Goal: Task Accomplishment & Management: Manage account settings

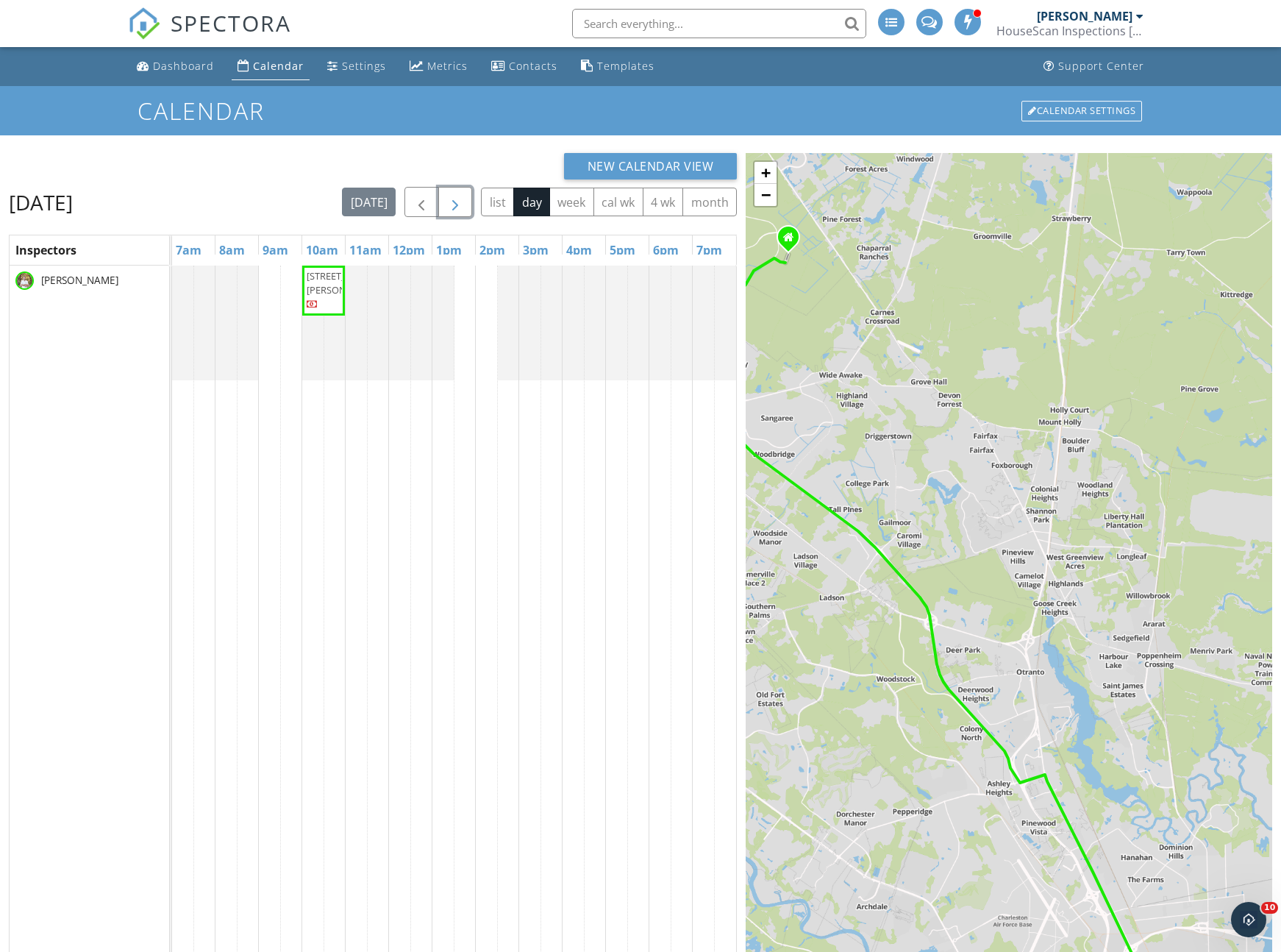
click at [447, 204] on span "button" at bounding box center [455, 202] width 17 height 17
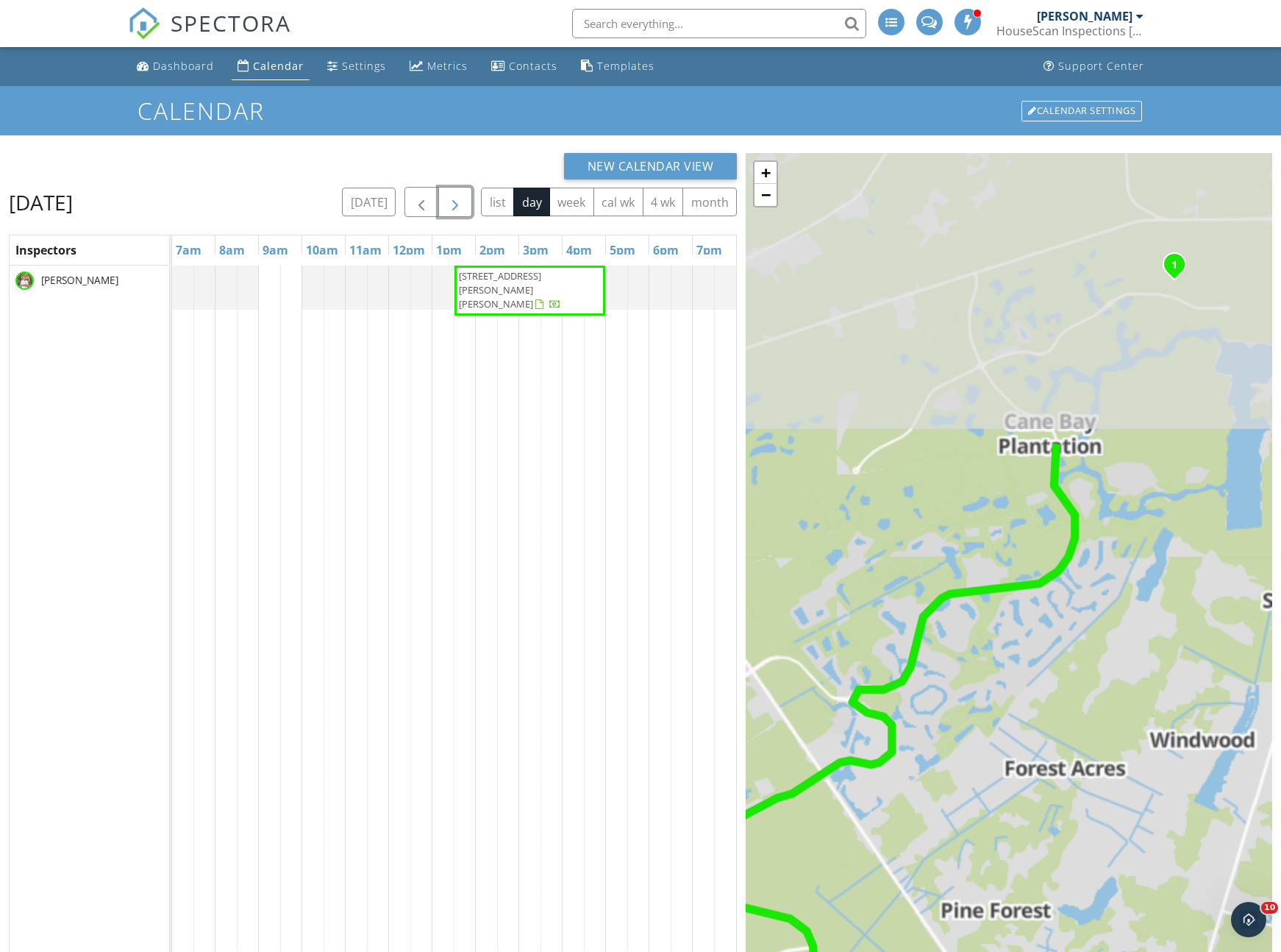
click at [456, 203] on span "button" at bounding box center [455, 202] width 17 height 17
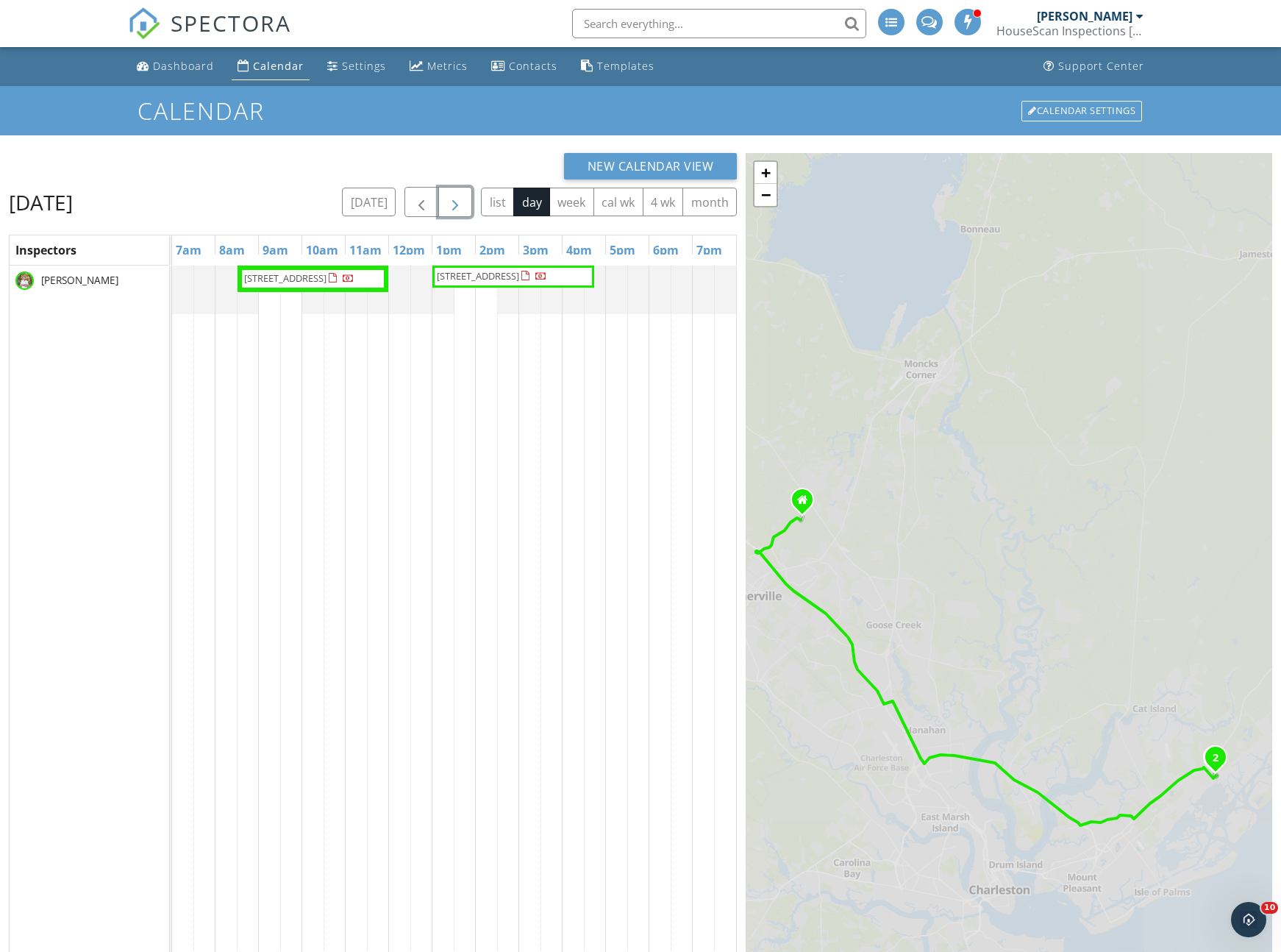
click at [456, 203] on span "button" at bounding box center [455, 202] width 17 height 17
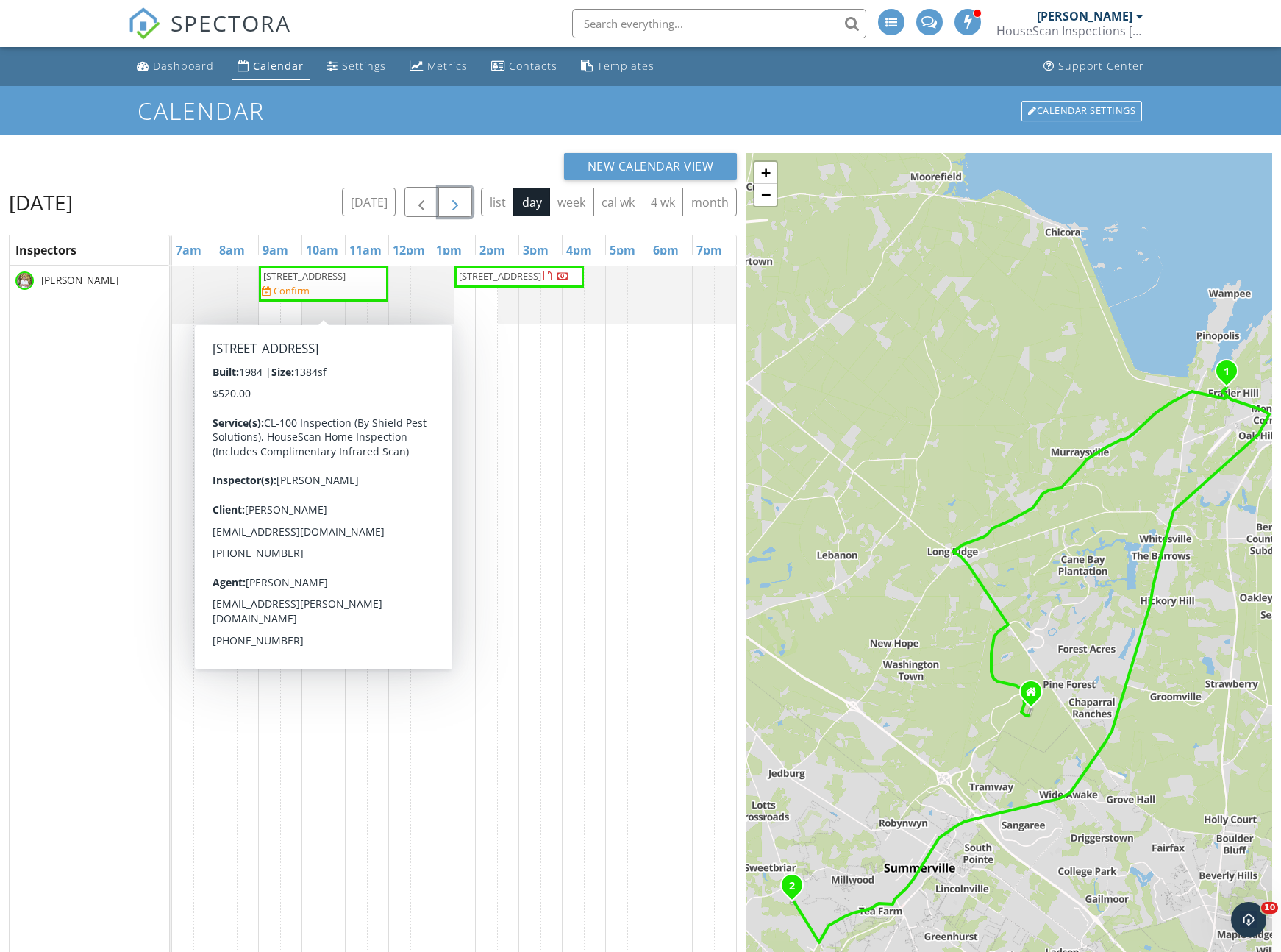
click at [309, 282] on span "233 Harlock Dr, Moncks Corner 29461" at bounding box center [305, 275] width 82 height 13
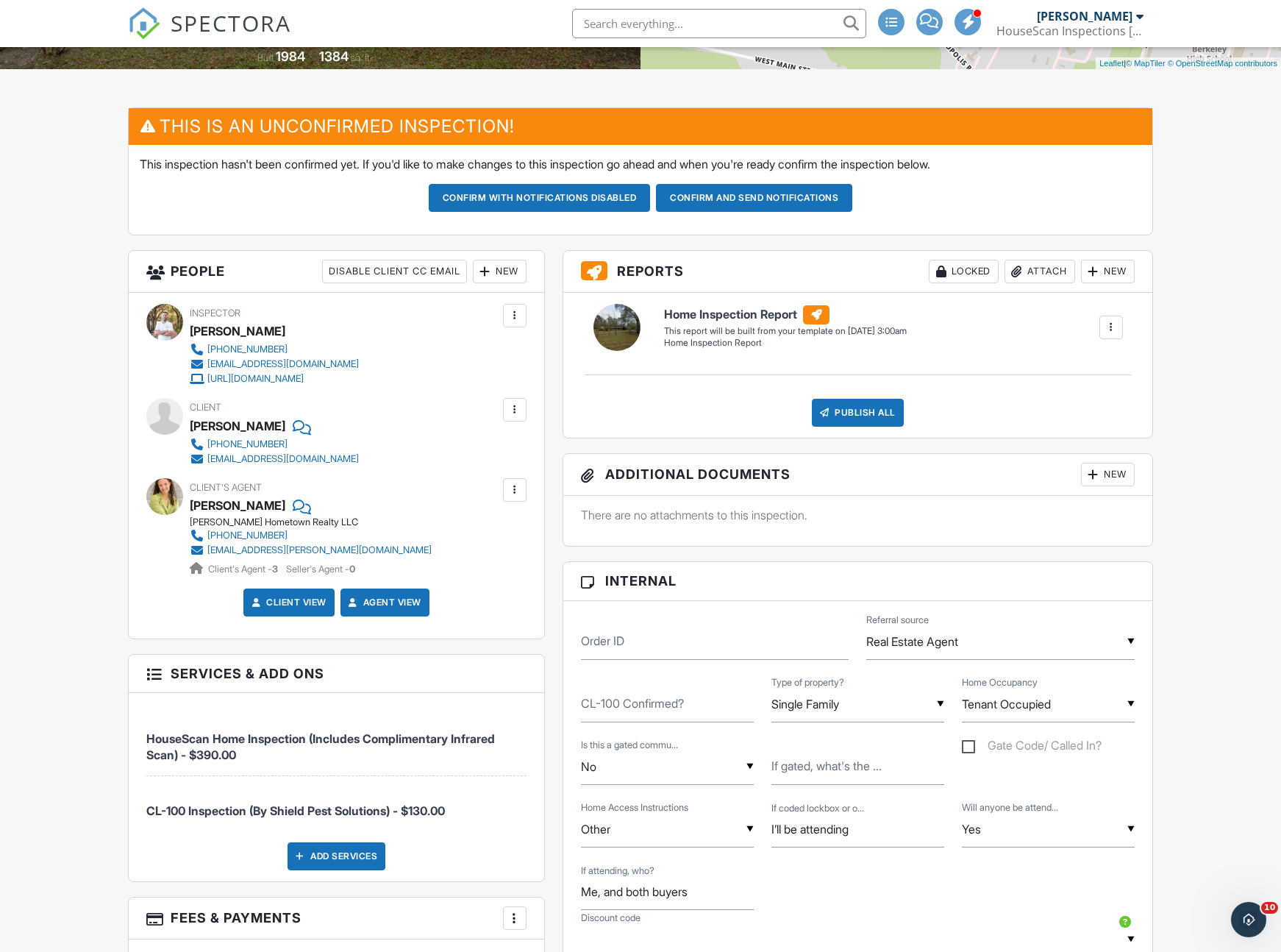
scroll to position [156, 0]
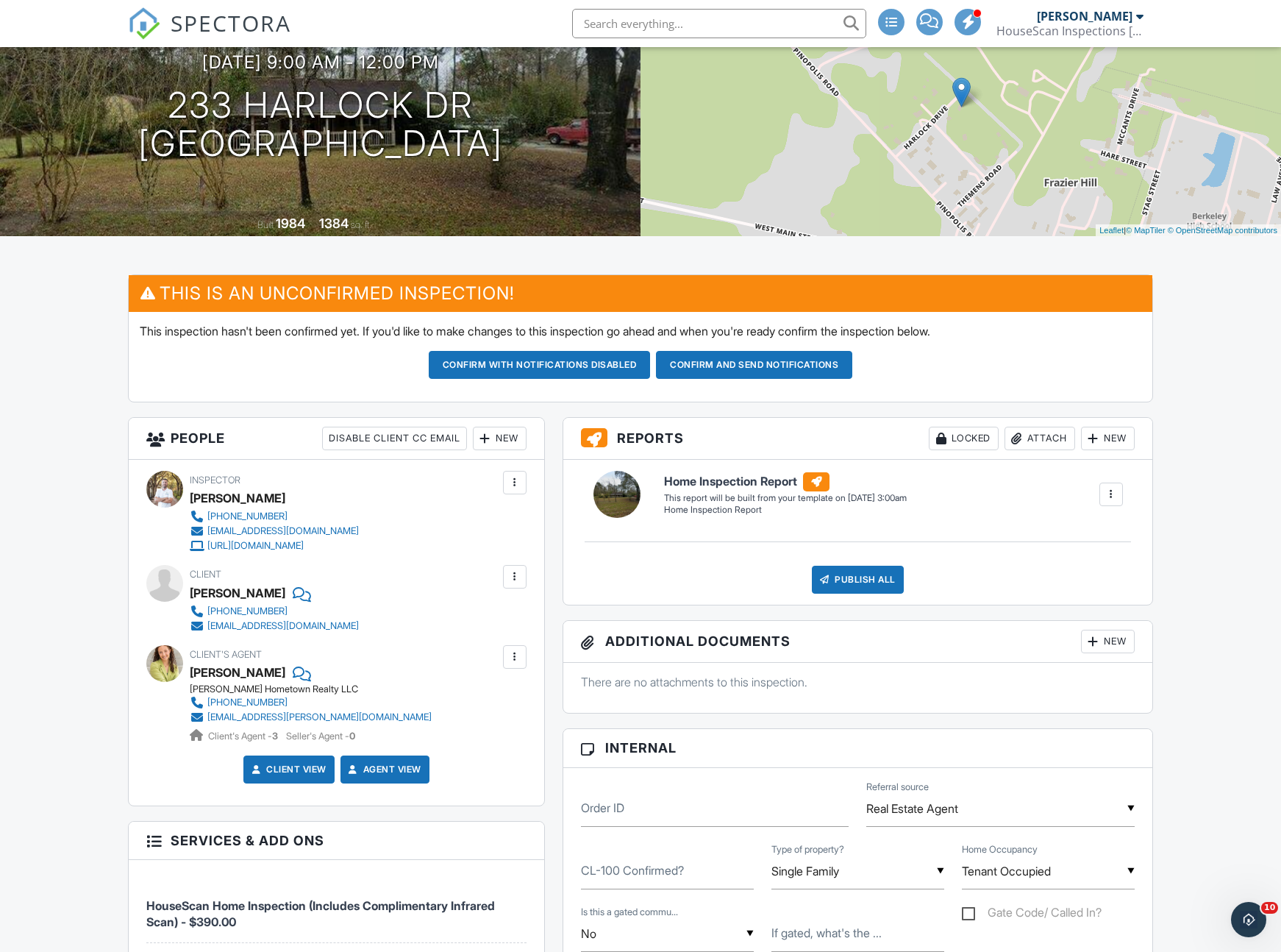
click at [718, 374] on button "Confirm and send notifications" at bounding box center [754, 364] width 197 height 28
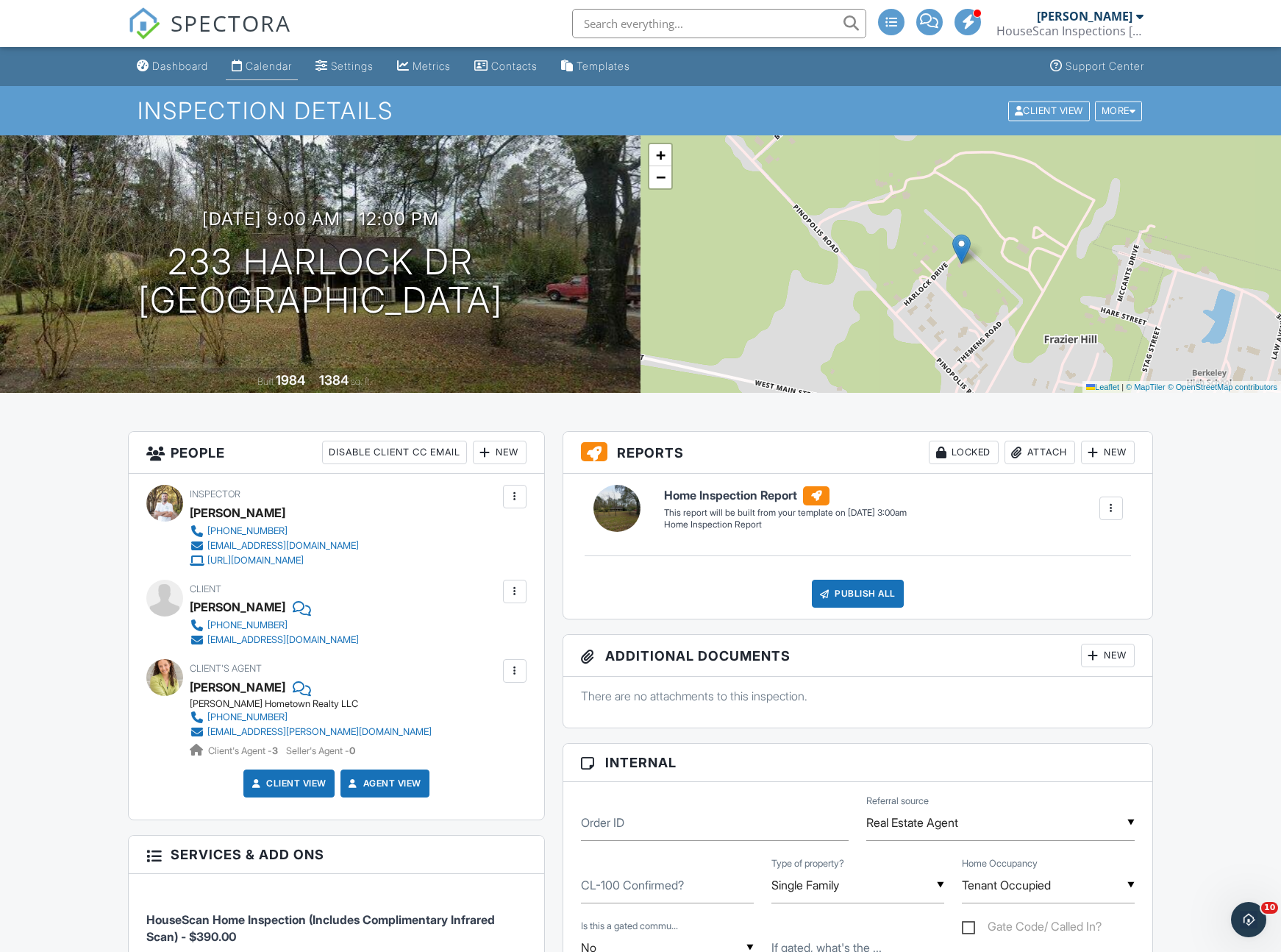
click at [280, 66] on div "Calendar" at bounding box center [269, 66] width 46 height 13
click at [280, 66] on div at bounding box center [640, 476] width 1281 height 952
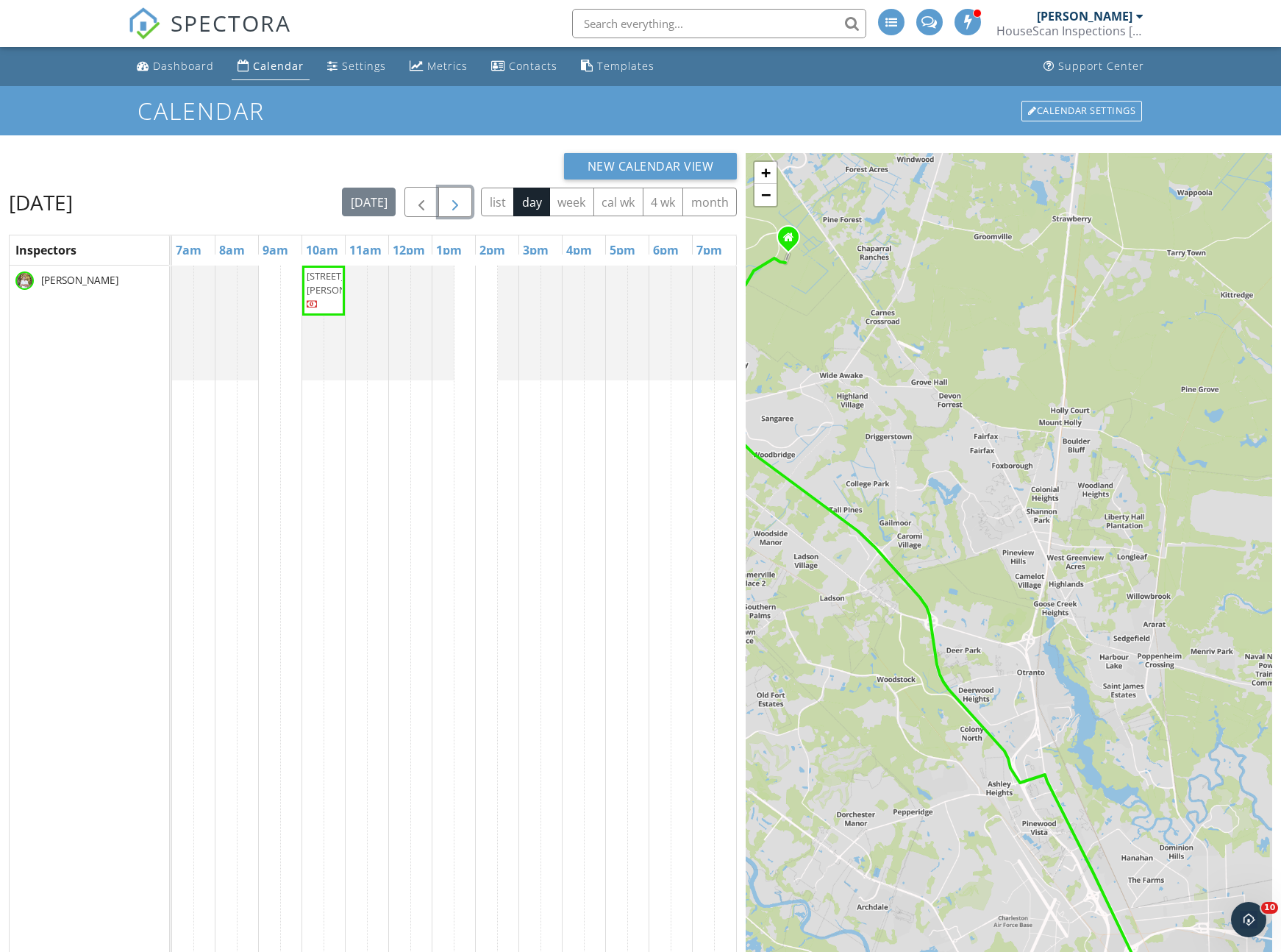
click at [452, 207] on span "button" at bounding box center [455, 202] width 17 height 17
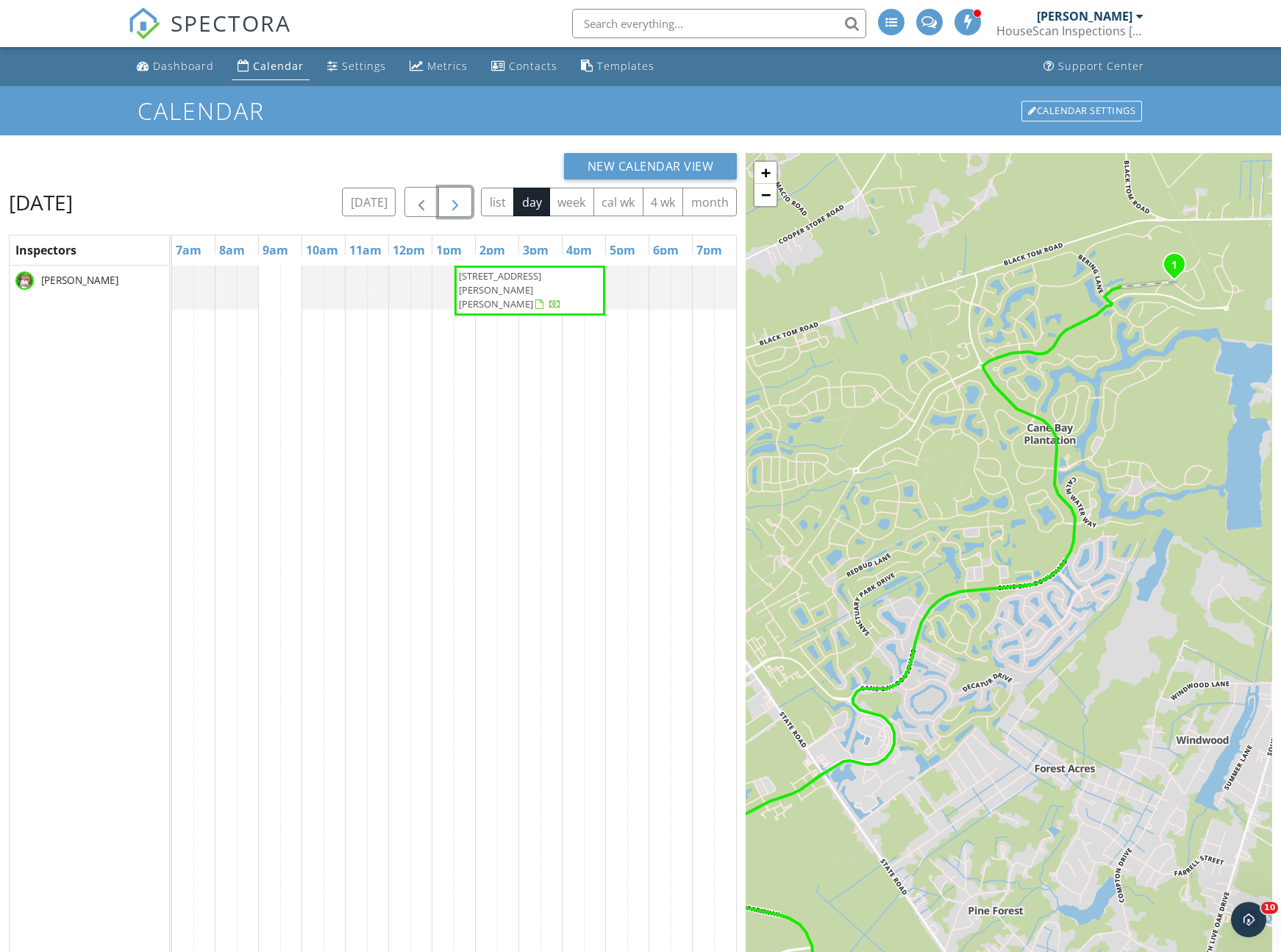
click at [452, 207] on span "button" at bounding box center [455, 202] width 17 height 17
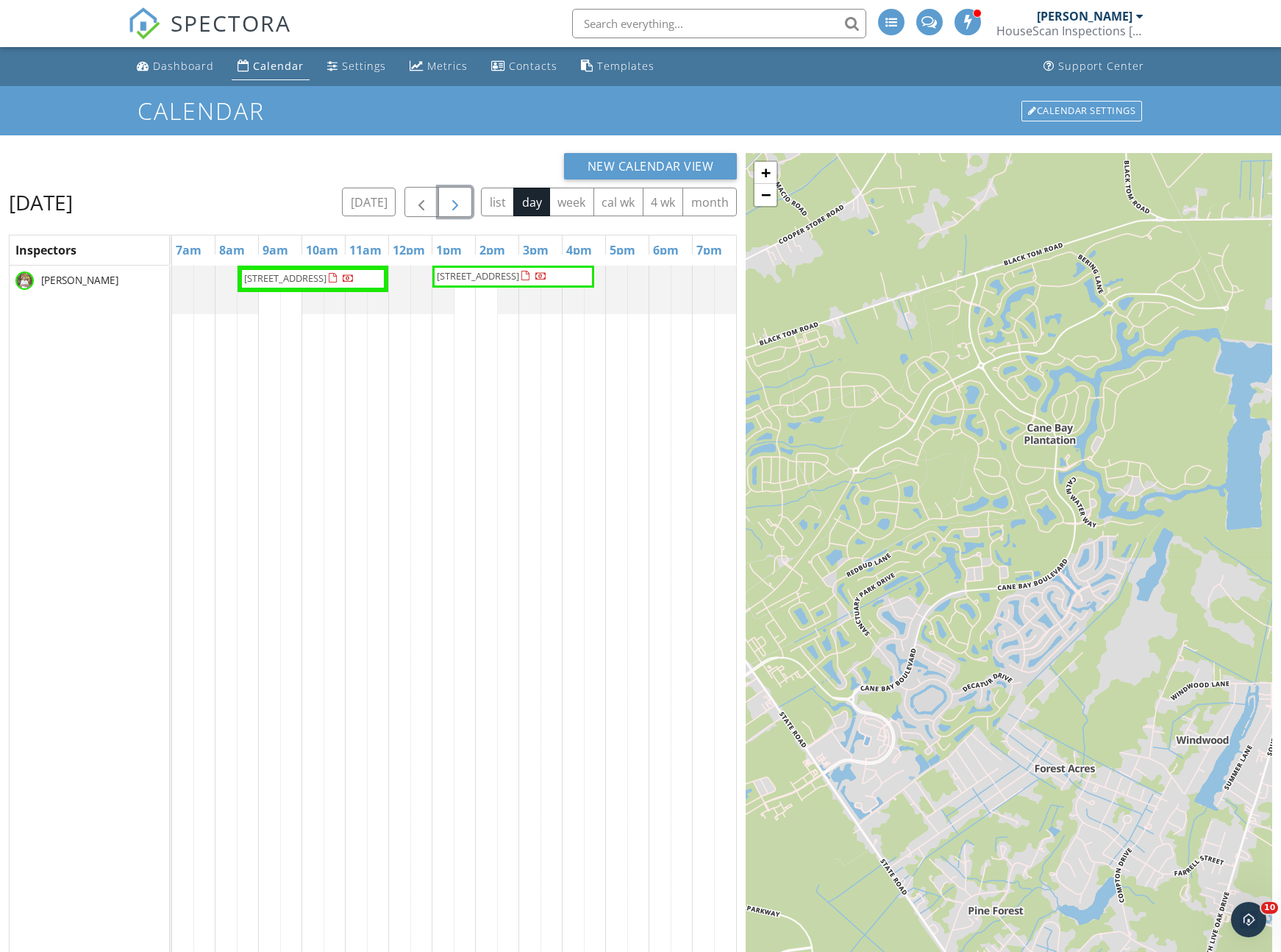
click at [452, 207] on span "button" at bounding box center [455, 202] width 17 height 17
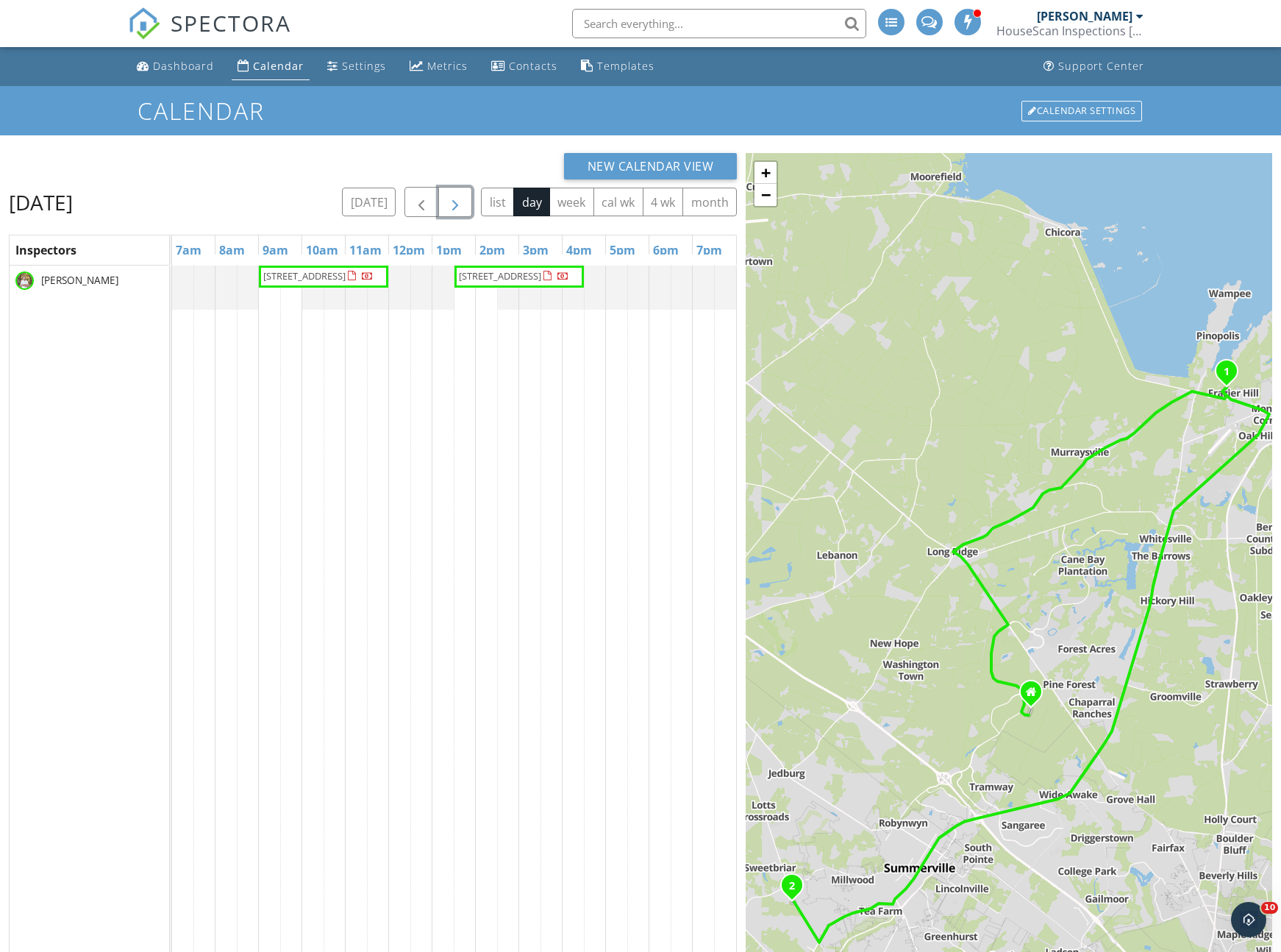
click at [454, 214] on button "button" at bounding box center [456, 202] width 35 height 30
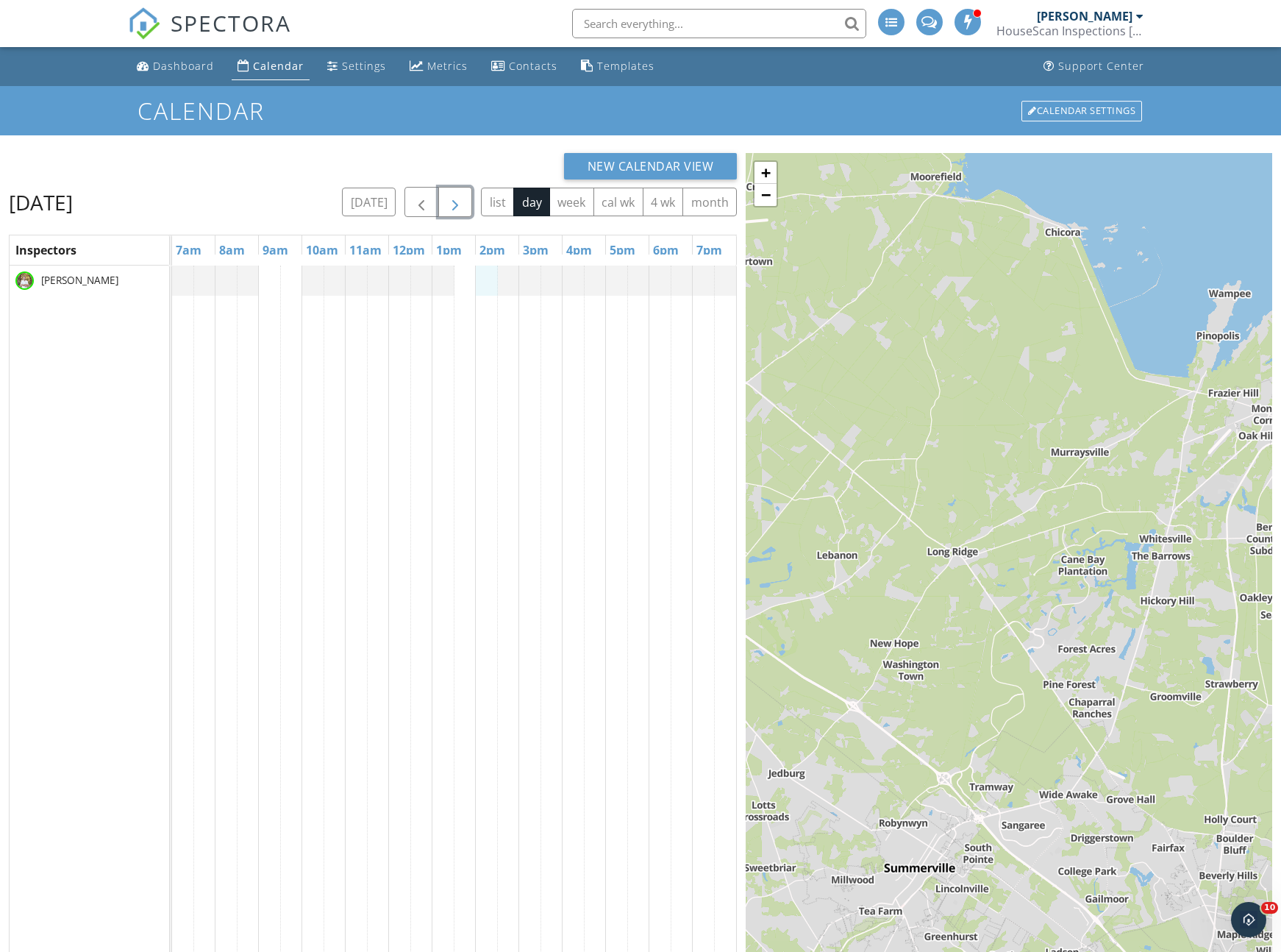
click at [487, 283] on div at bounding box center [454, 702] width 565 height 873
click at [487, 223] on link "Inspection" at bounding box center [485, 223] width 76 height 24
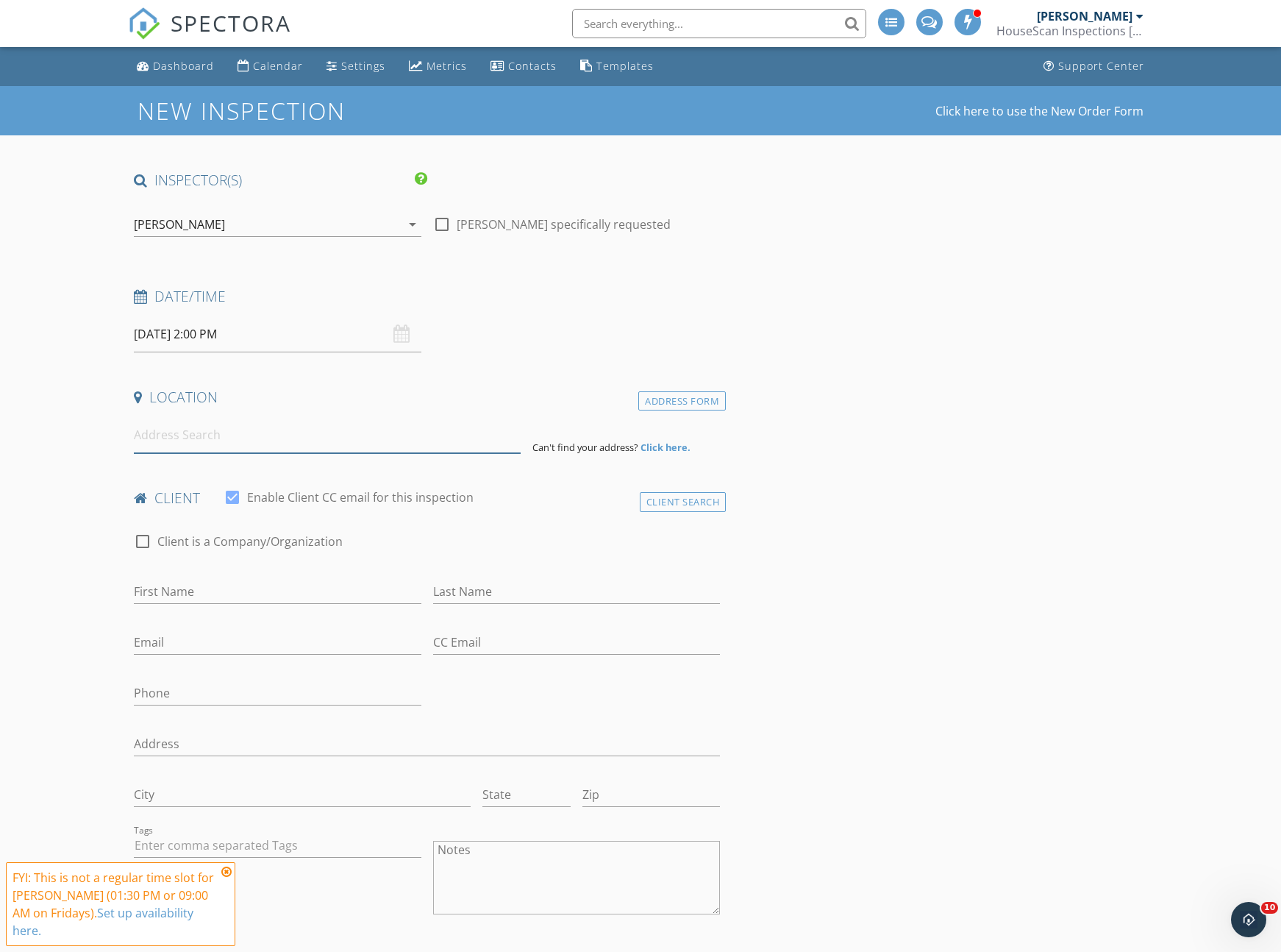
click at [207, 449] on input at bounding box center [328, 435] width 387 height 36
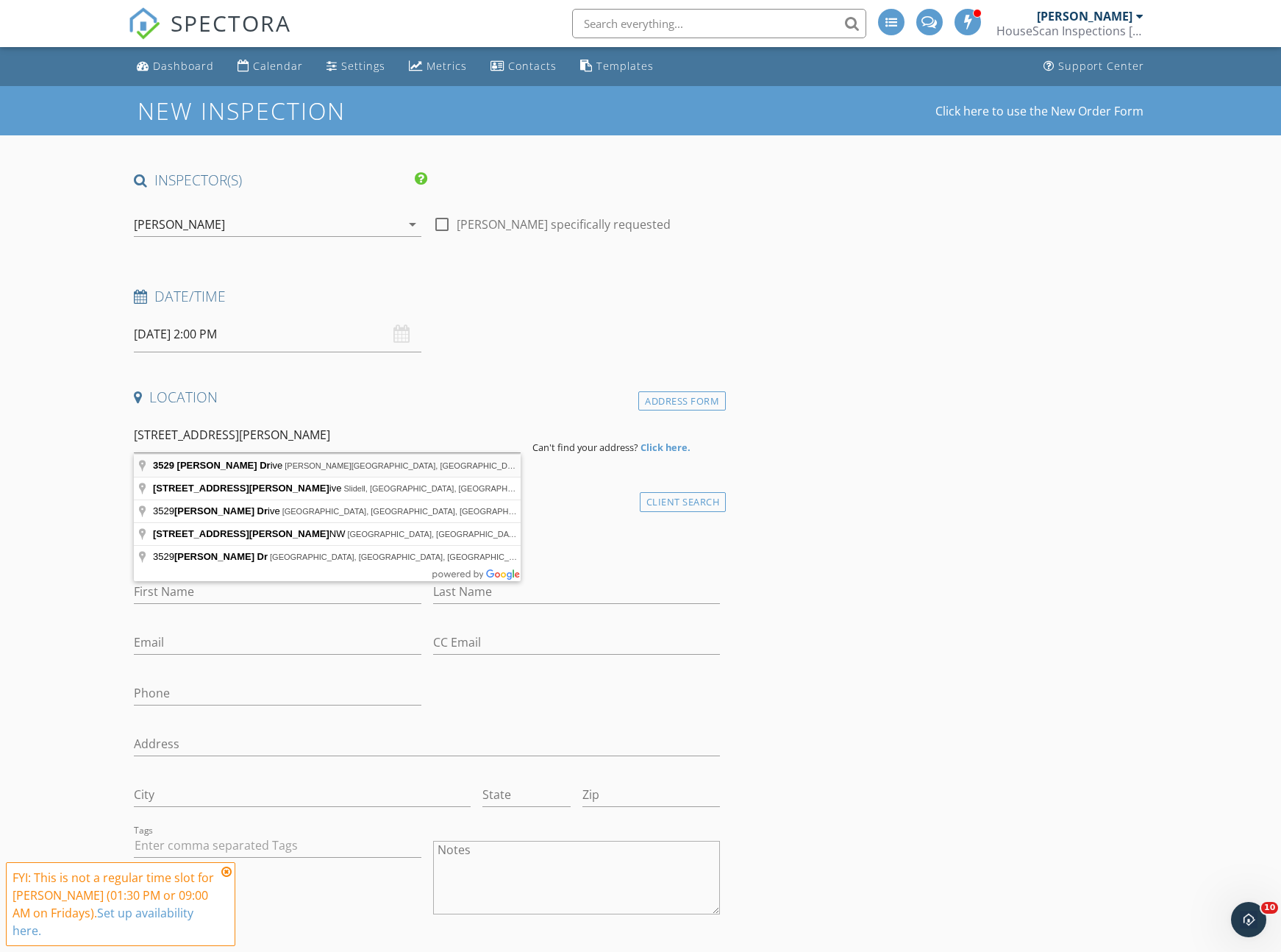
type input "[STREET_ADDRESS][PERSON_NAME][PERSON_NAME]"
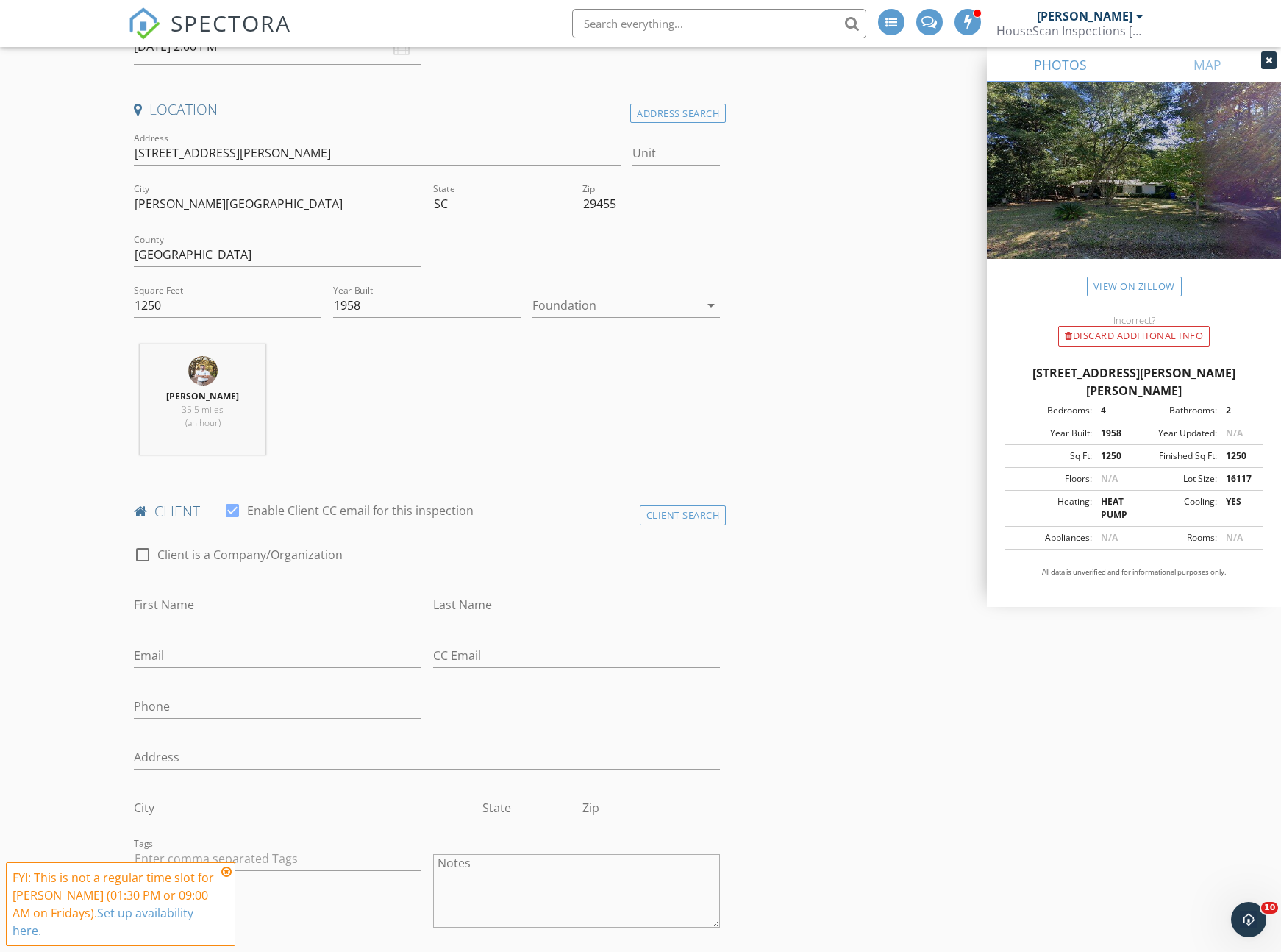
scroll to position [297, 0]
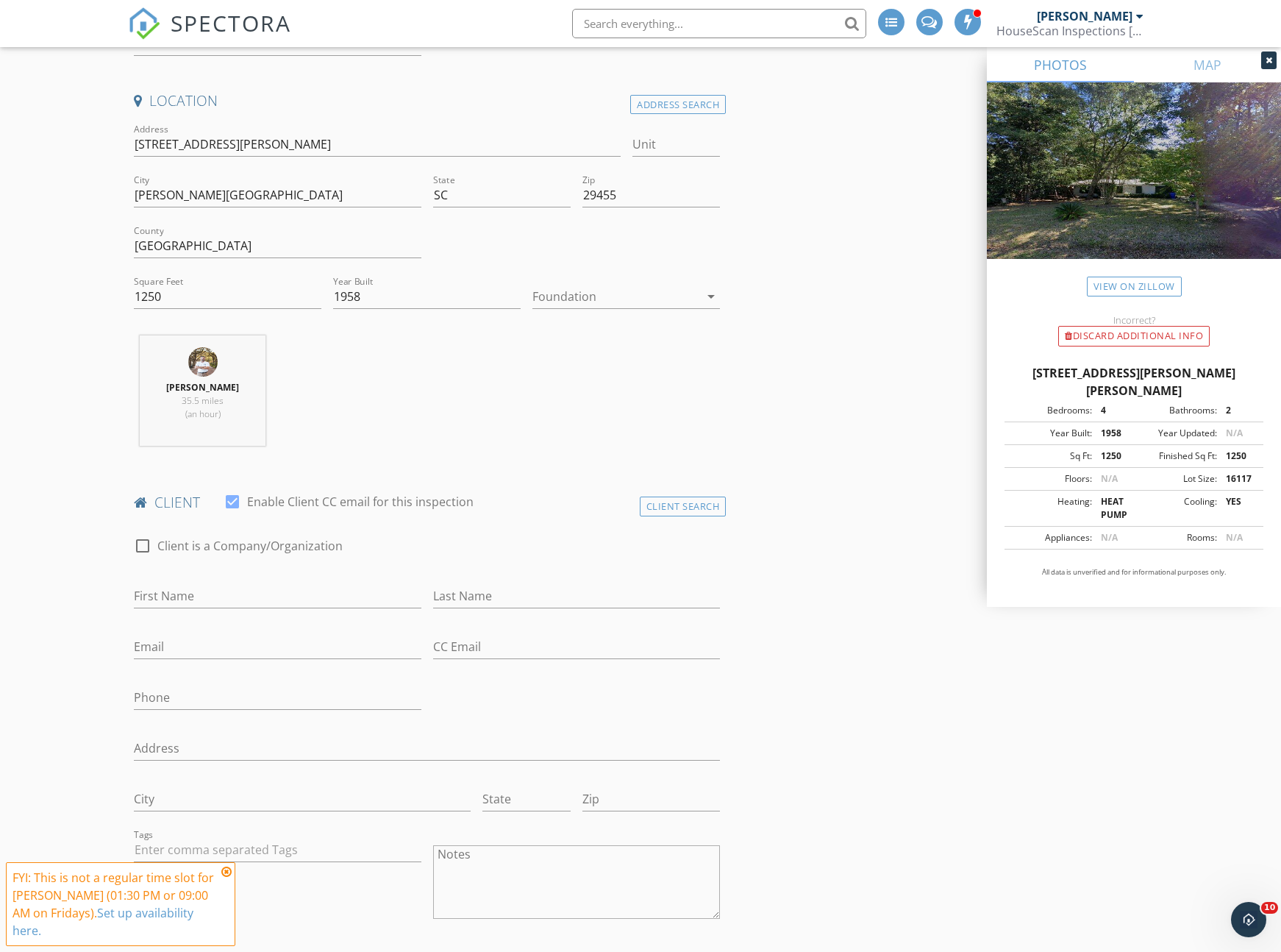
click at [614, 293] on div at bounding box center [616, 297] width 167 height 24
click at [572, 370] on div "Slab" at bounding box center [626, 373] width 164 height 17
click at [147, 548] on div at bounding box center [143, 546] width 25 height 25
checkbox input "true"
click at [179, 591] on input "Enable Client CC email for this inspection" at bounding box center [427, 596] width 586 height 25
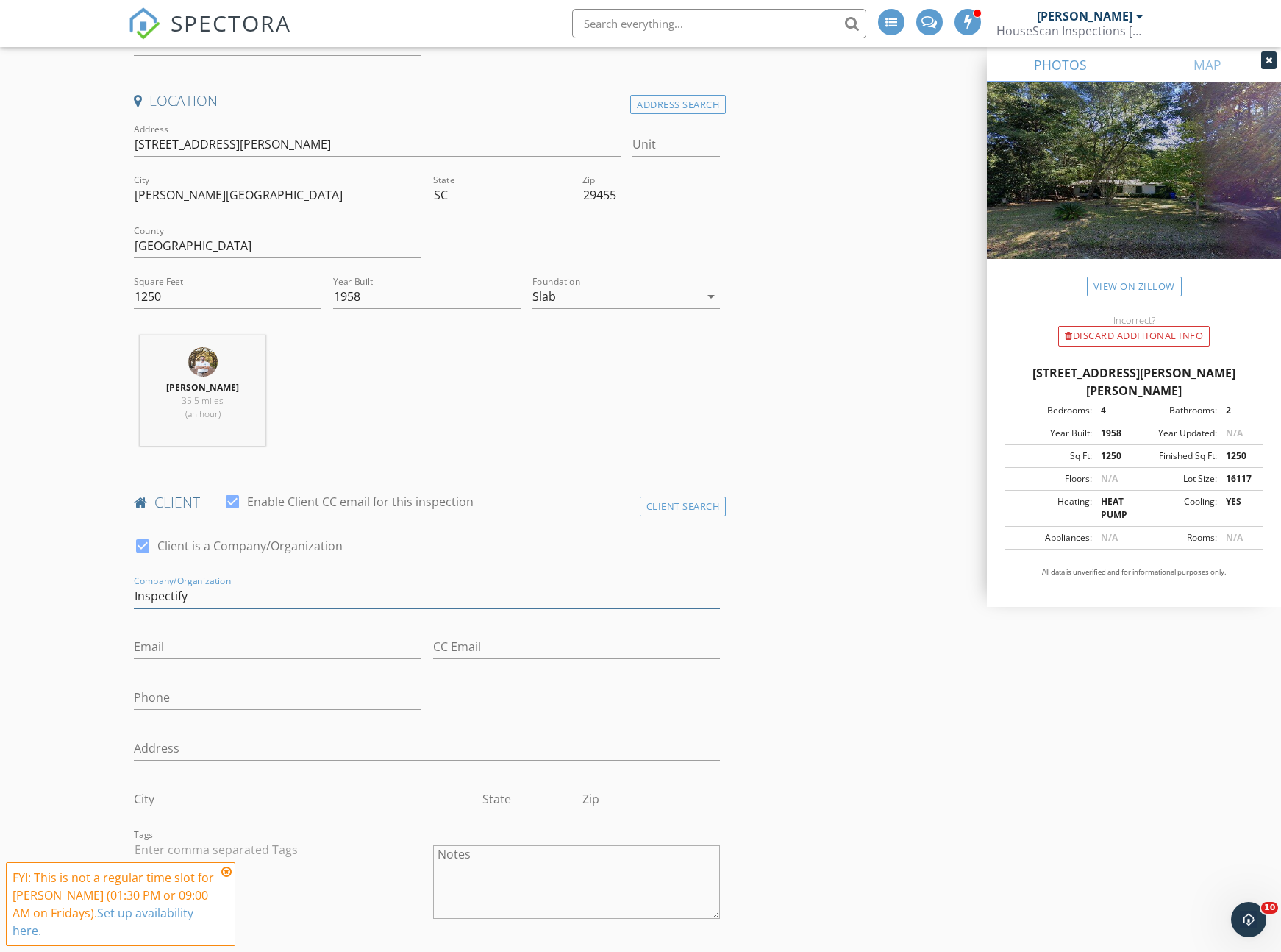
type input "Inspectify"
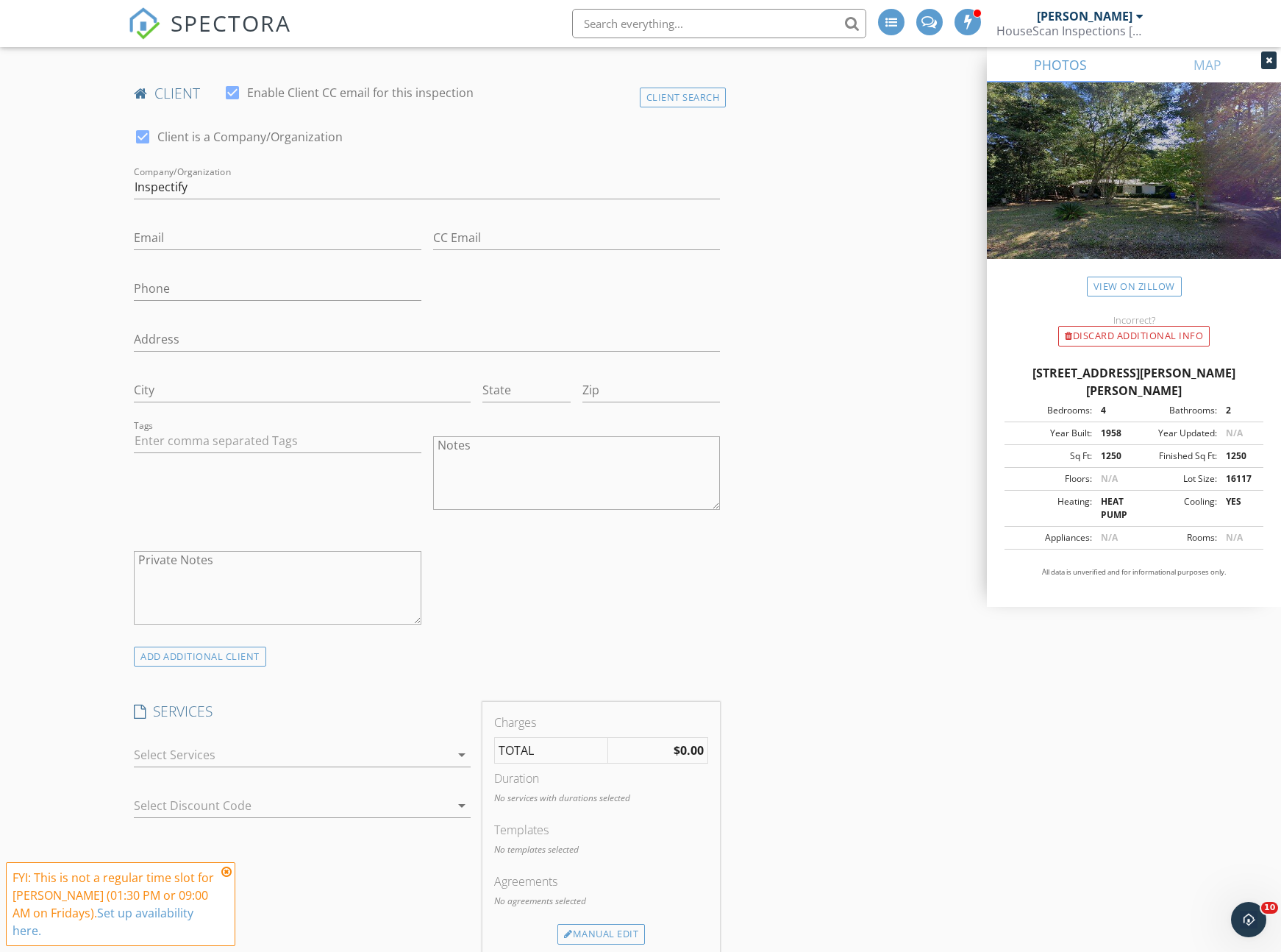
scroll to position [875, 0]
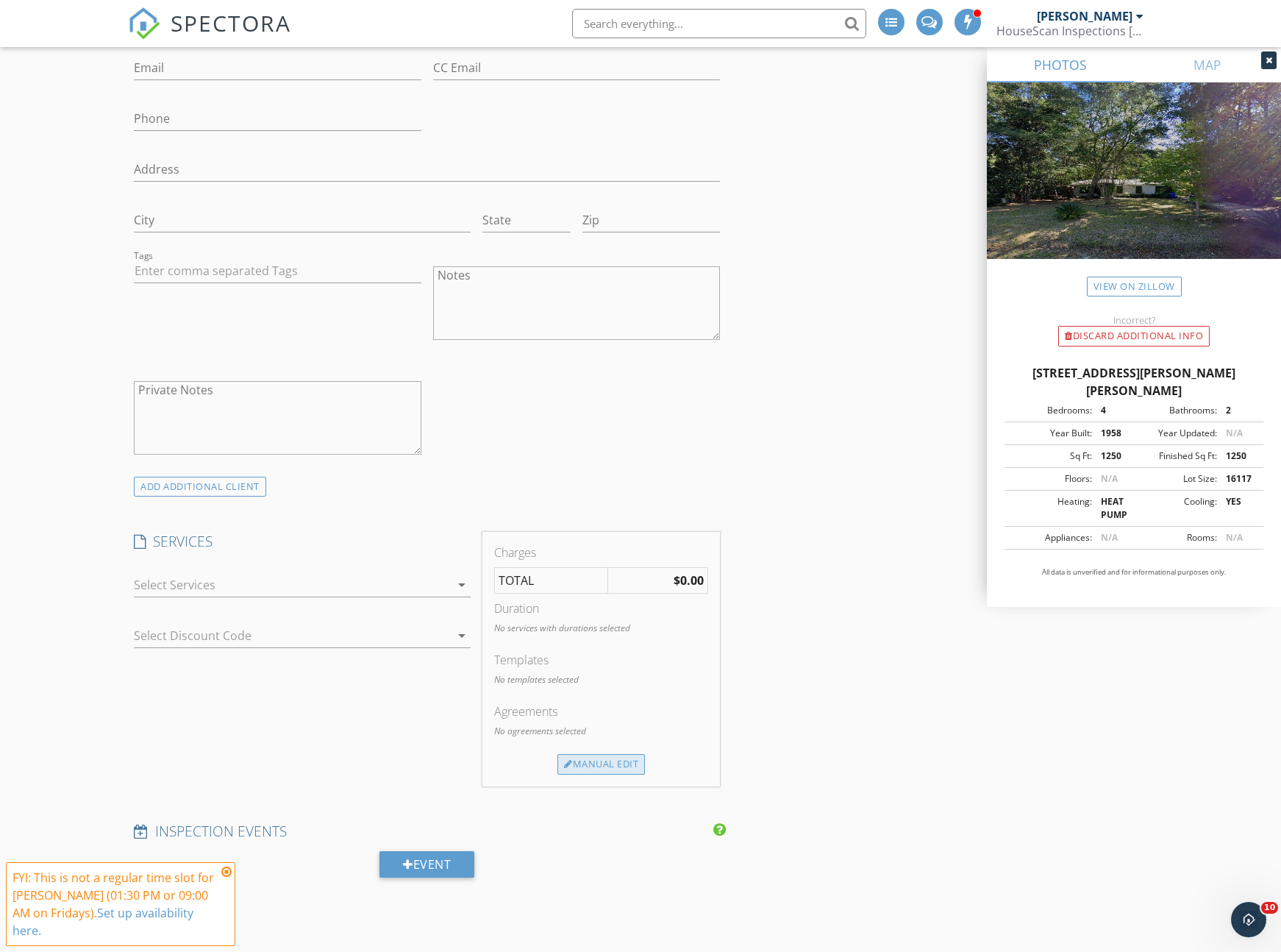
click at [575, 763] on div "Manual Edit" at bounding box center [601, 764] width 87 height 21
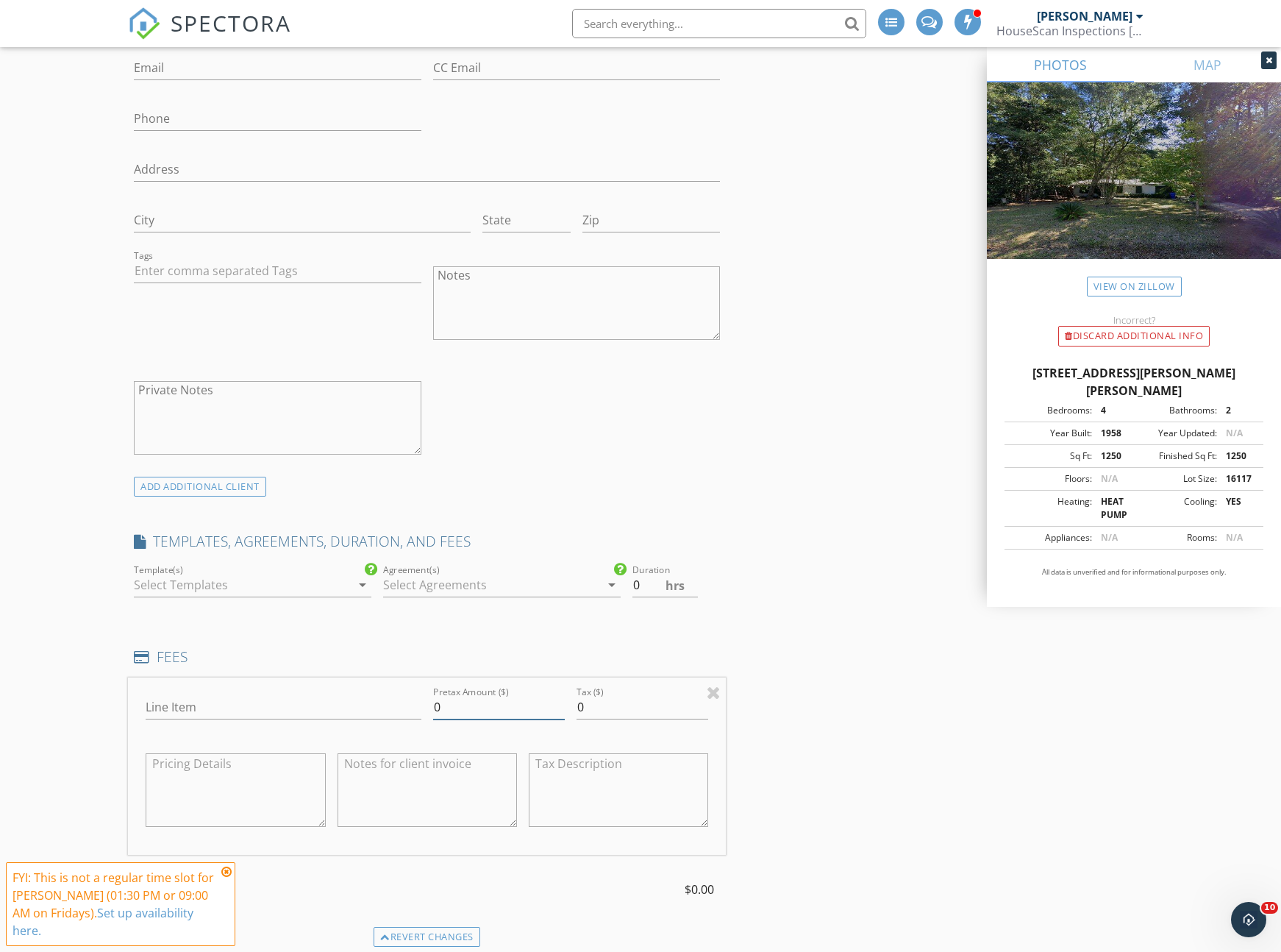
click at [442, 708] on input "0" at bounding box center [499, 707] width 132 height 25
type input "68"
click at [293, 698] on input "Line Item" at bounding box center [283, 707] width 275 height 25
type input "Inspectify Draw"
click at [75, 664] on div "New Inspection Click here to use the New Order Form INSPECTOR(S) check_box Brad…" at bounding box center [640, 868] width 1281 height 3315
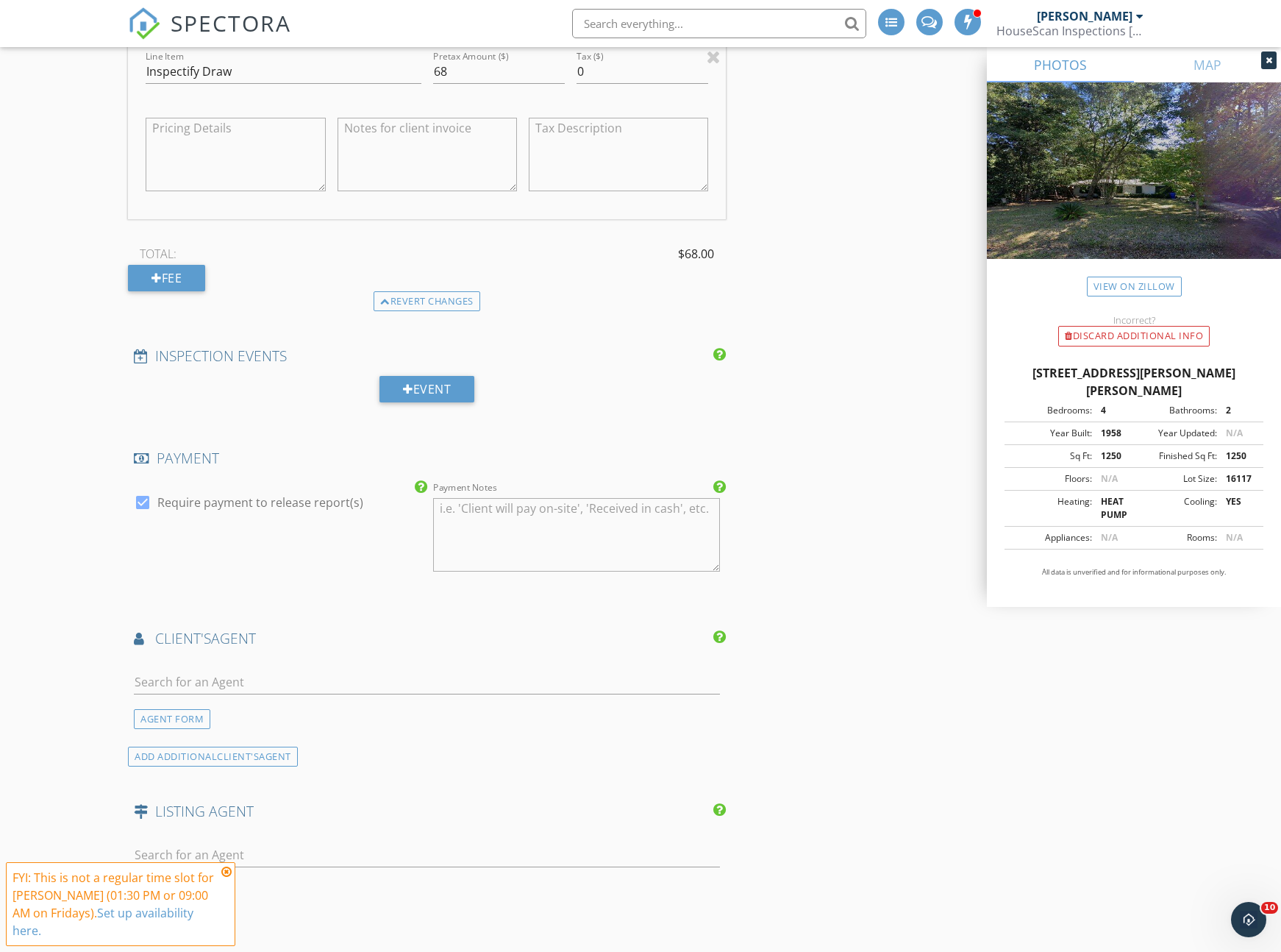
scroll to position [1511, 0]
click at [144, 501] on div at bounding box center [143, 502] width 25 height 25
checkbox input "false"
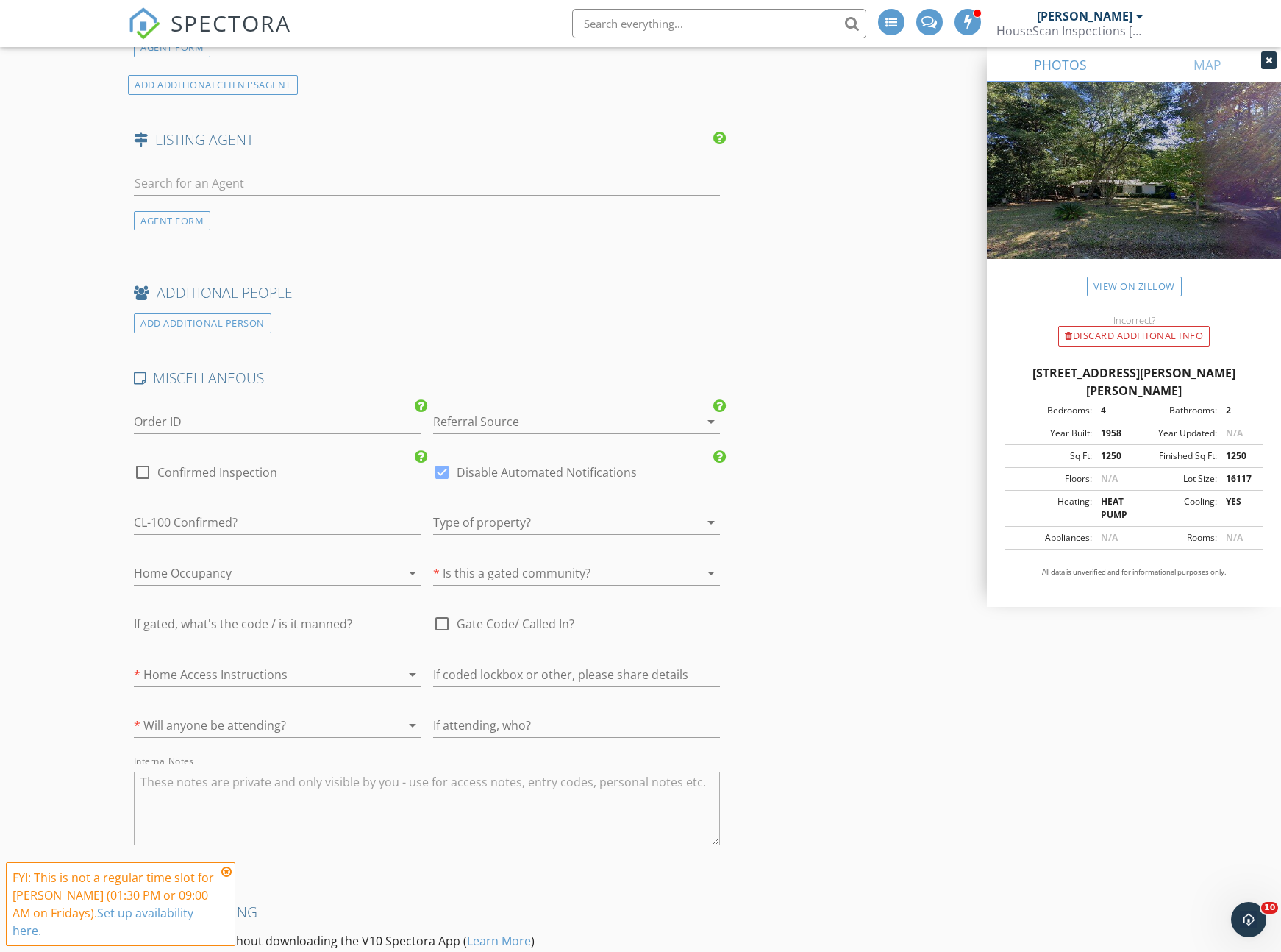
scroll to position [2316, 0]
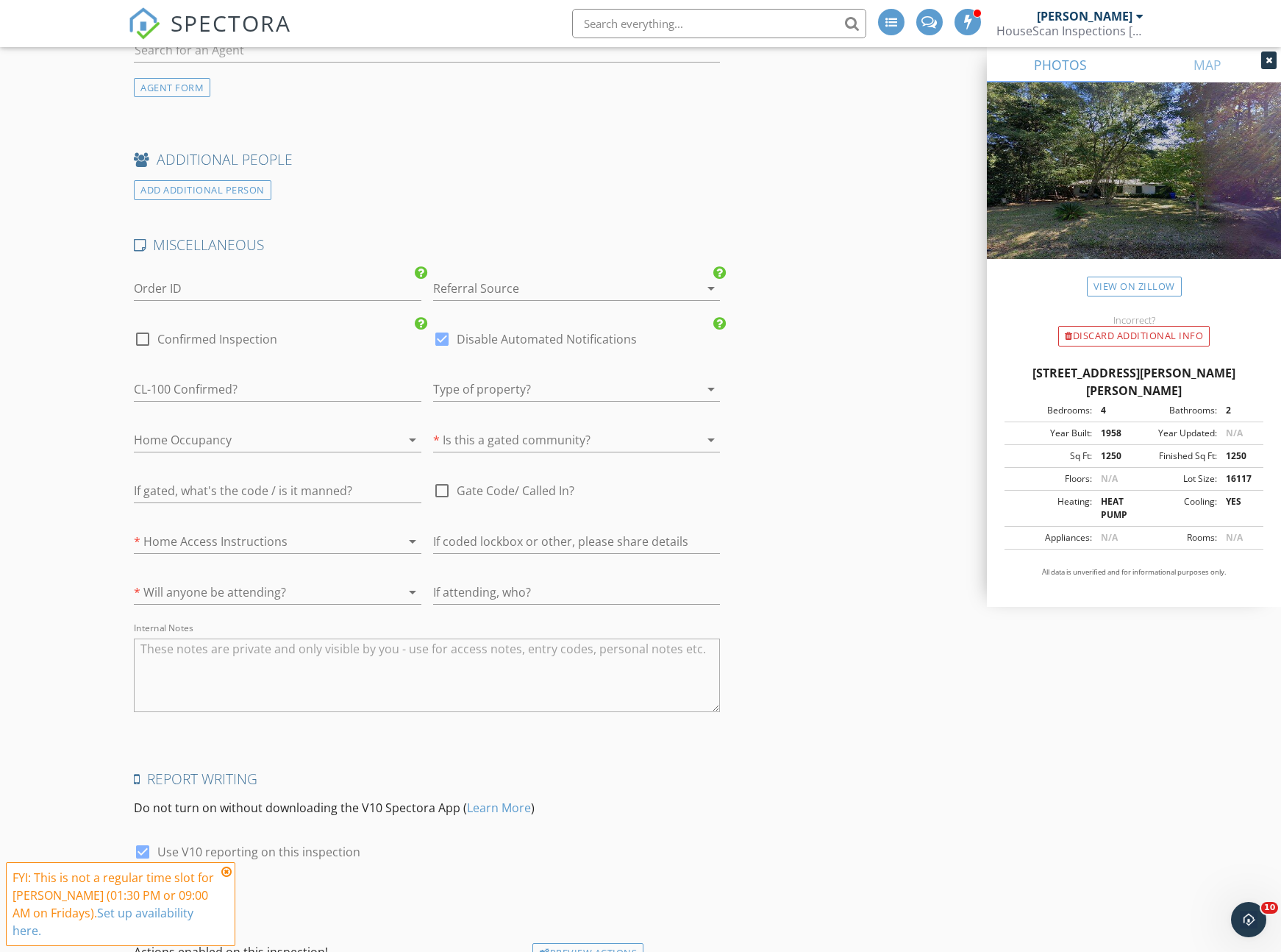
click at [512, 440] on div at bounding box center [556, 440] width 246 height 24
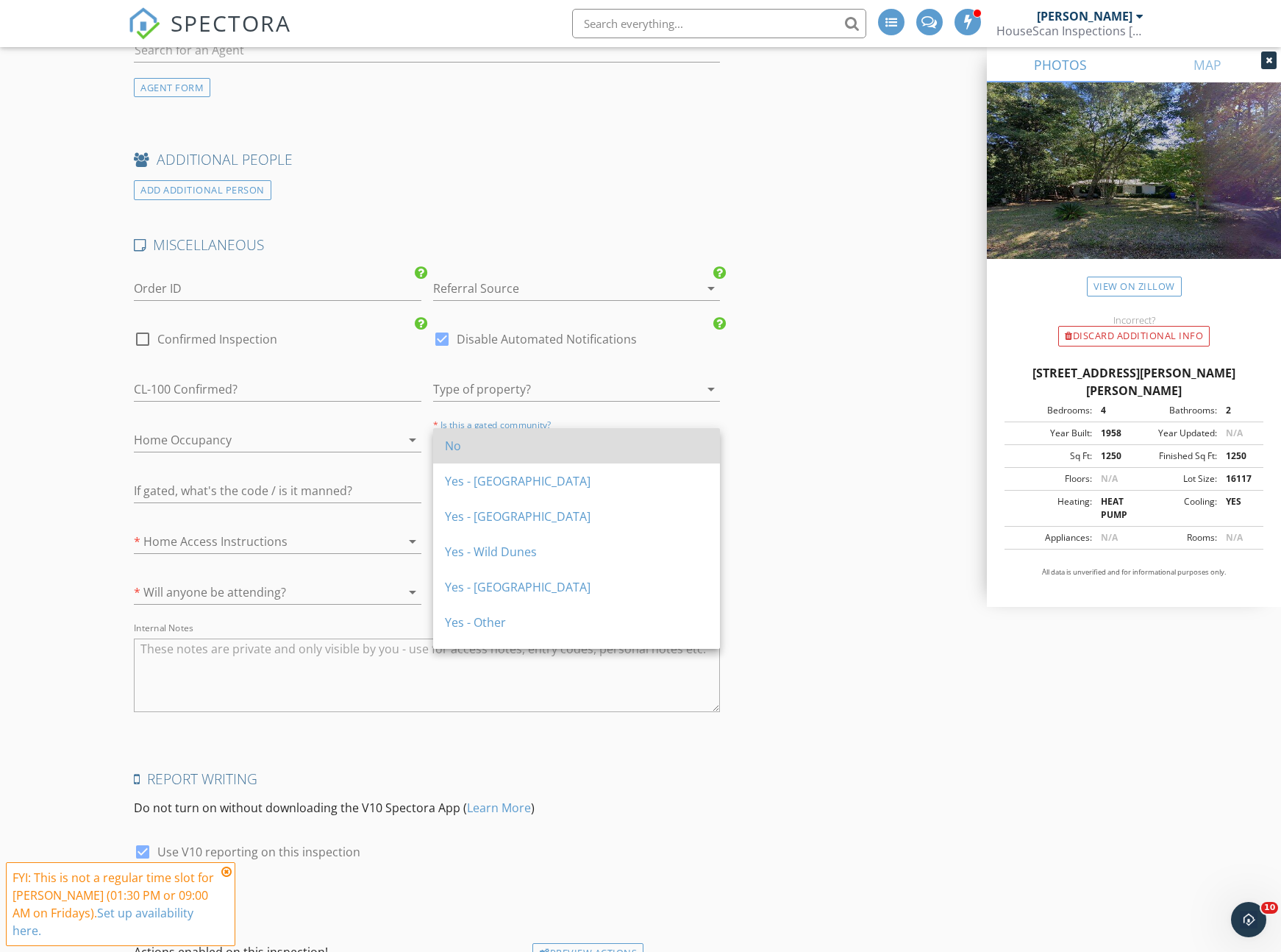
click at [510, 453] on div "No" at bounding box center [577, 446] width 263 height 17
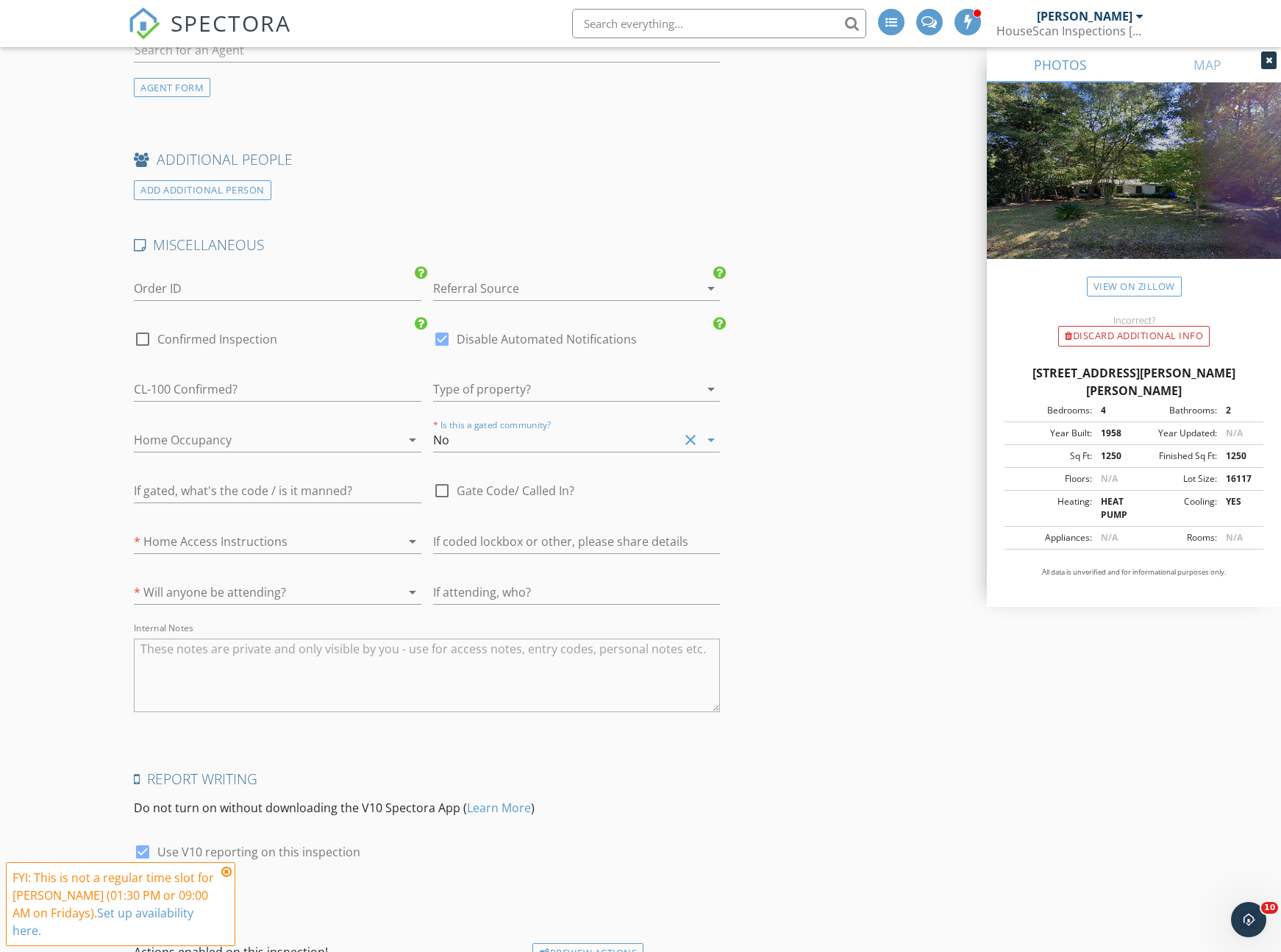
click at [291, 536] on div at bounding box center [257, 542] width 246 height 24
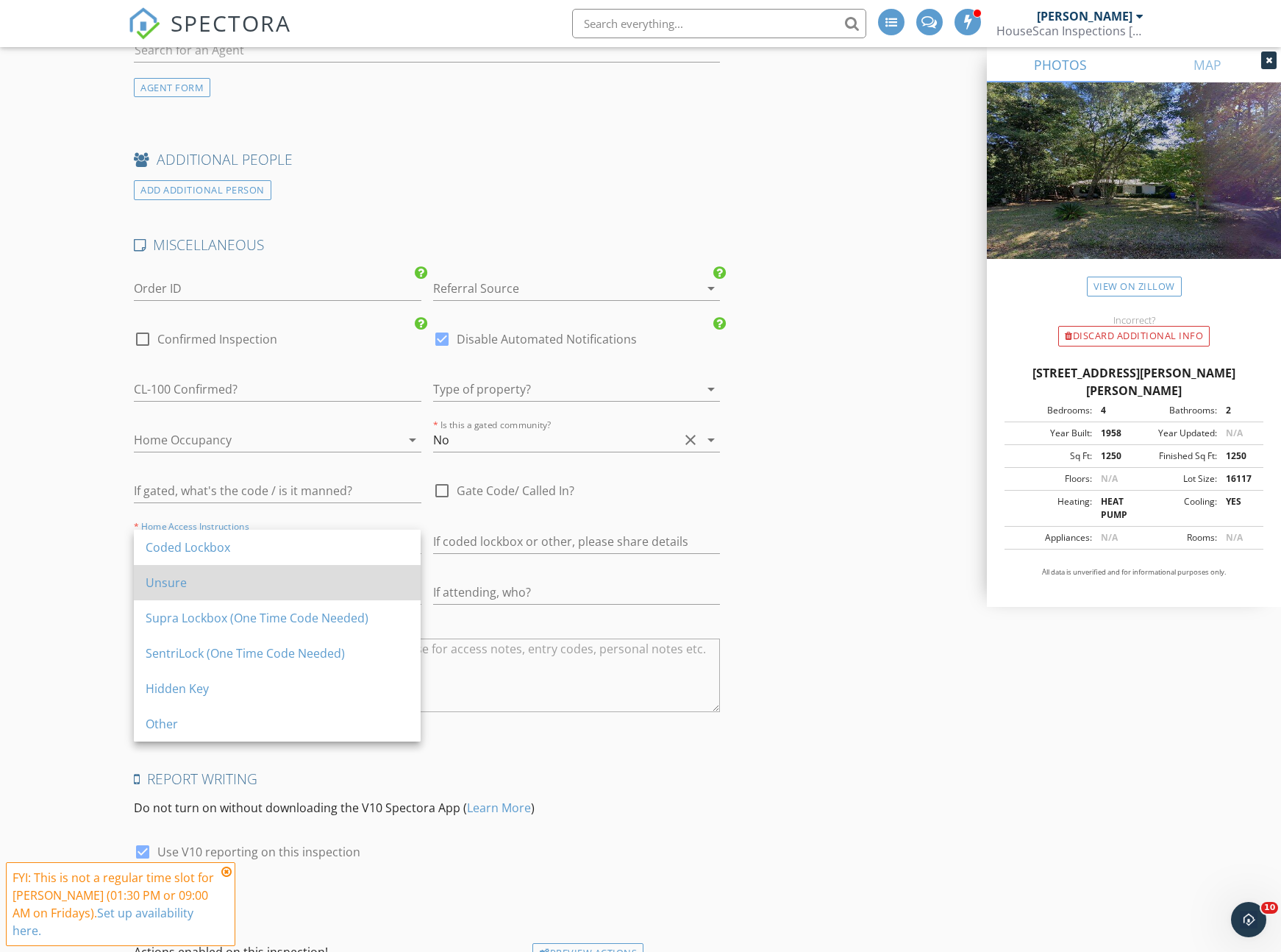
click at [264, 588] on div "Unsure" at bounding box center [278, 582] width 263 height 17
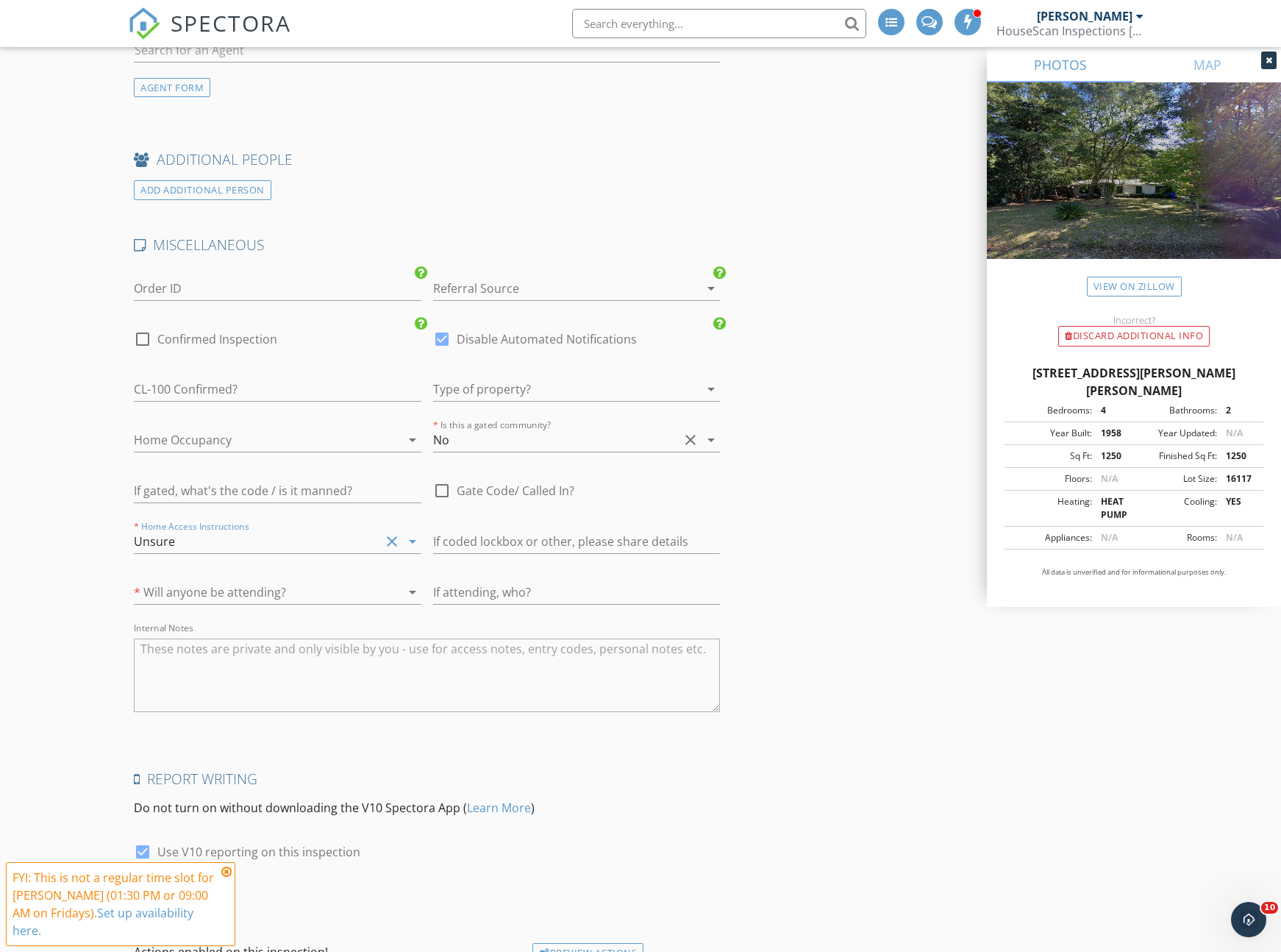
click at [254, 599] on div at bounding box center [257, 593] width 246 height 24
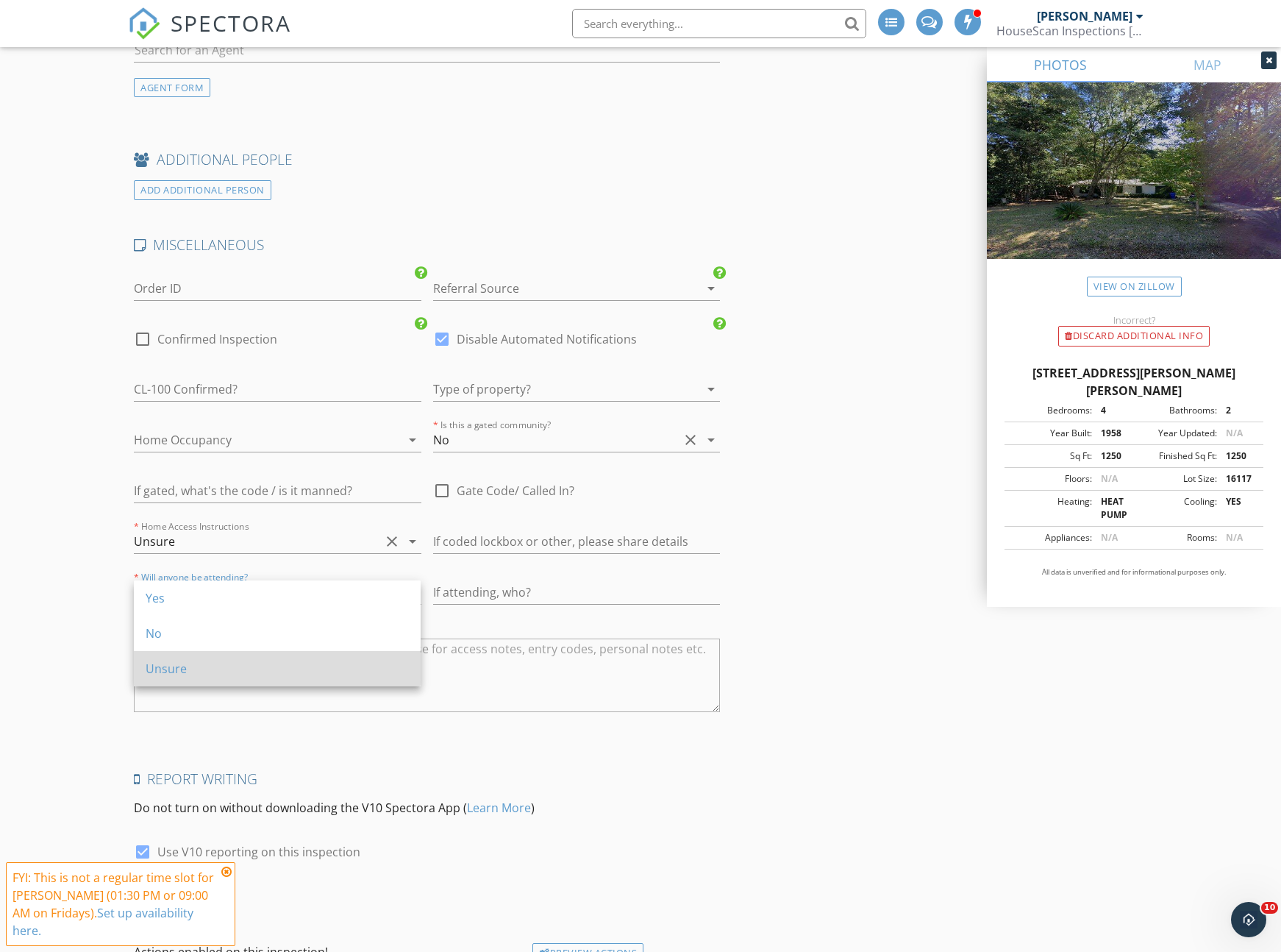
click at [227, 660] on div "Unsure" at bounding box center [278, 669] width 263 height 17
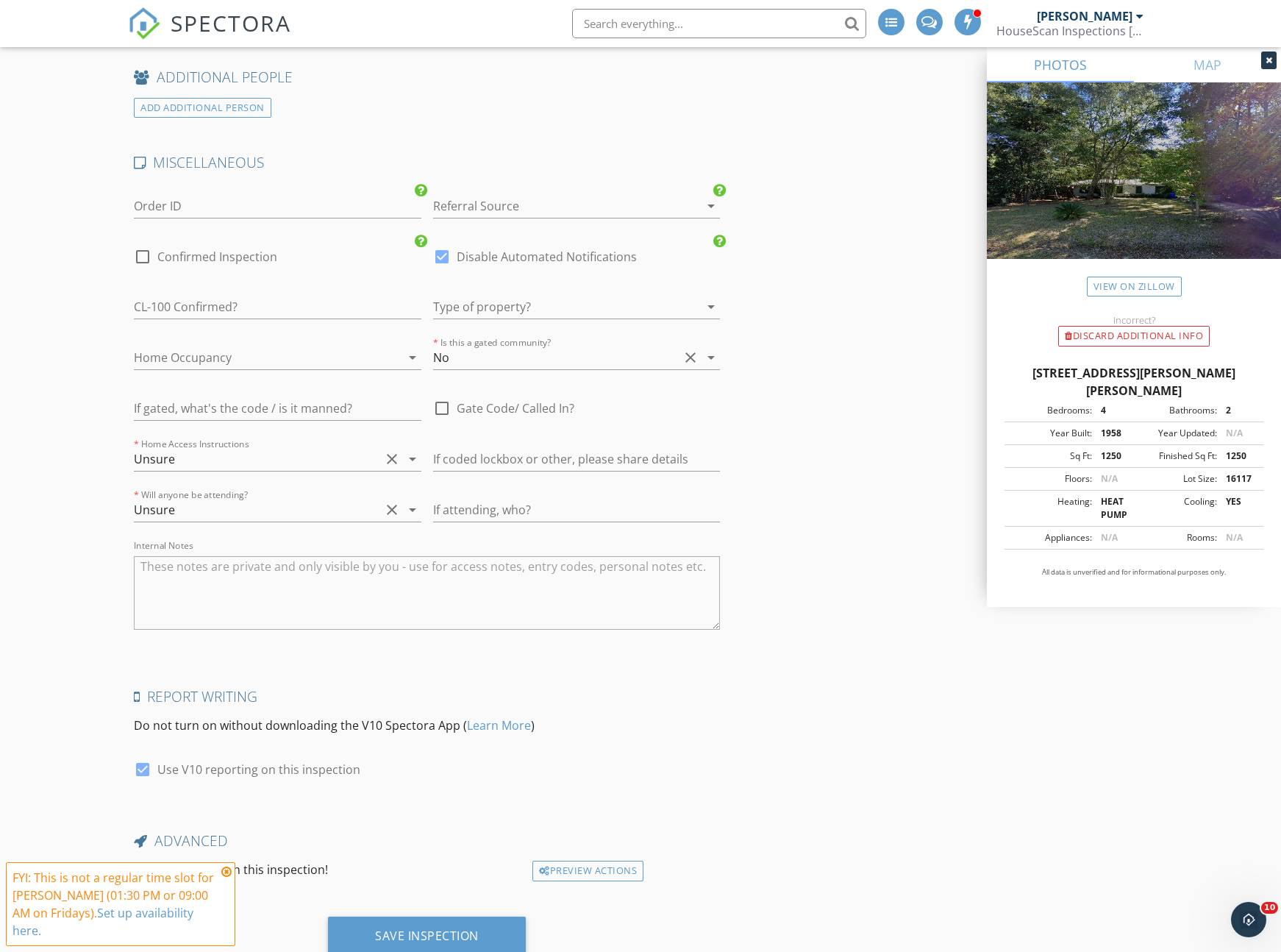
scroll to position [2449, 0]
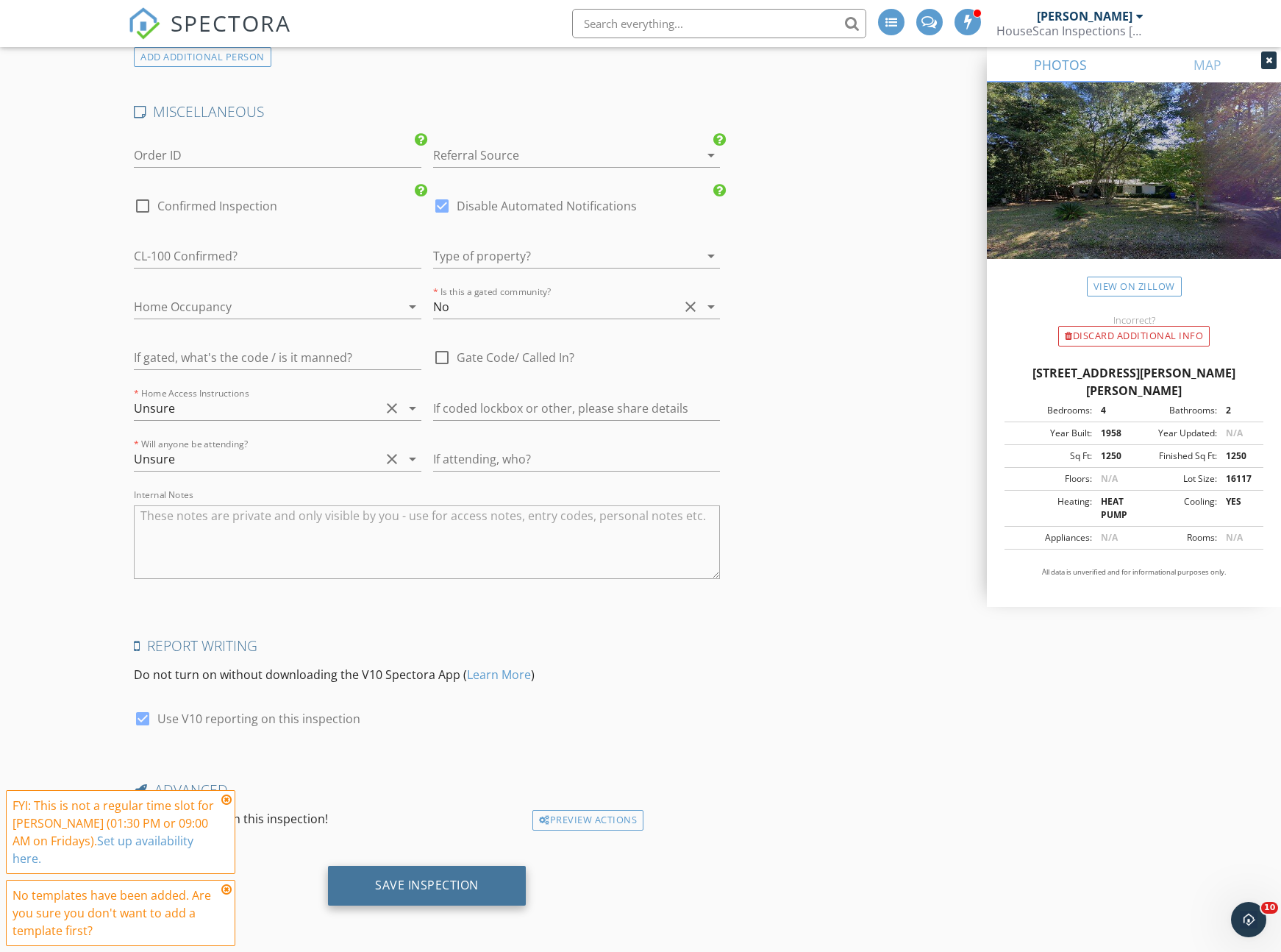
click at [380, 872] on div "Save Inspection" at bounding box center [427, 885] width 198 height 40
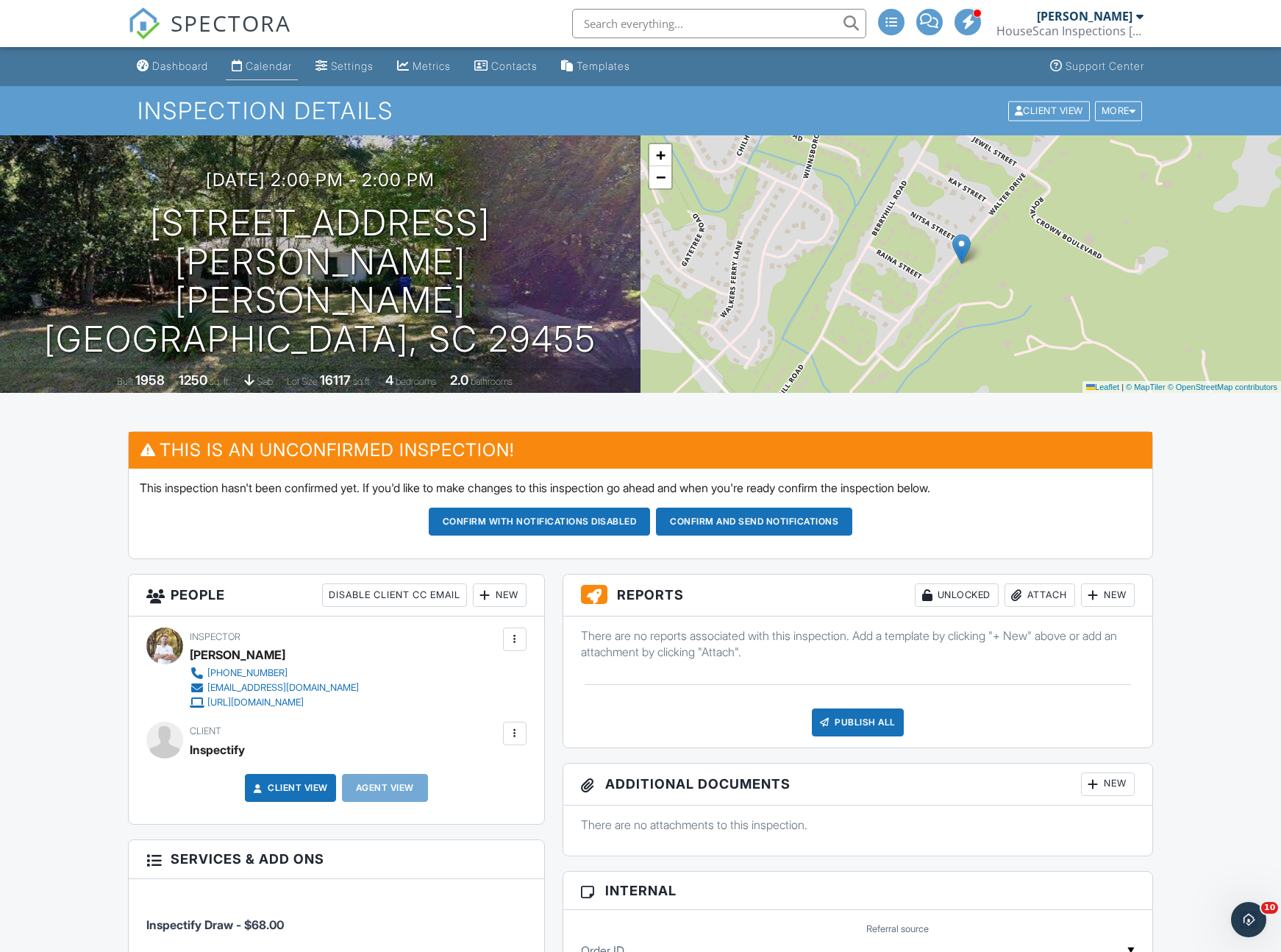
click at [267, 71] on div "Calendar" at bounding box center [269, 66] width 46 height 13
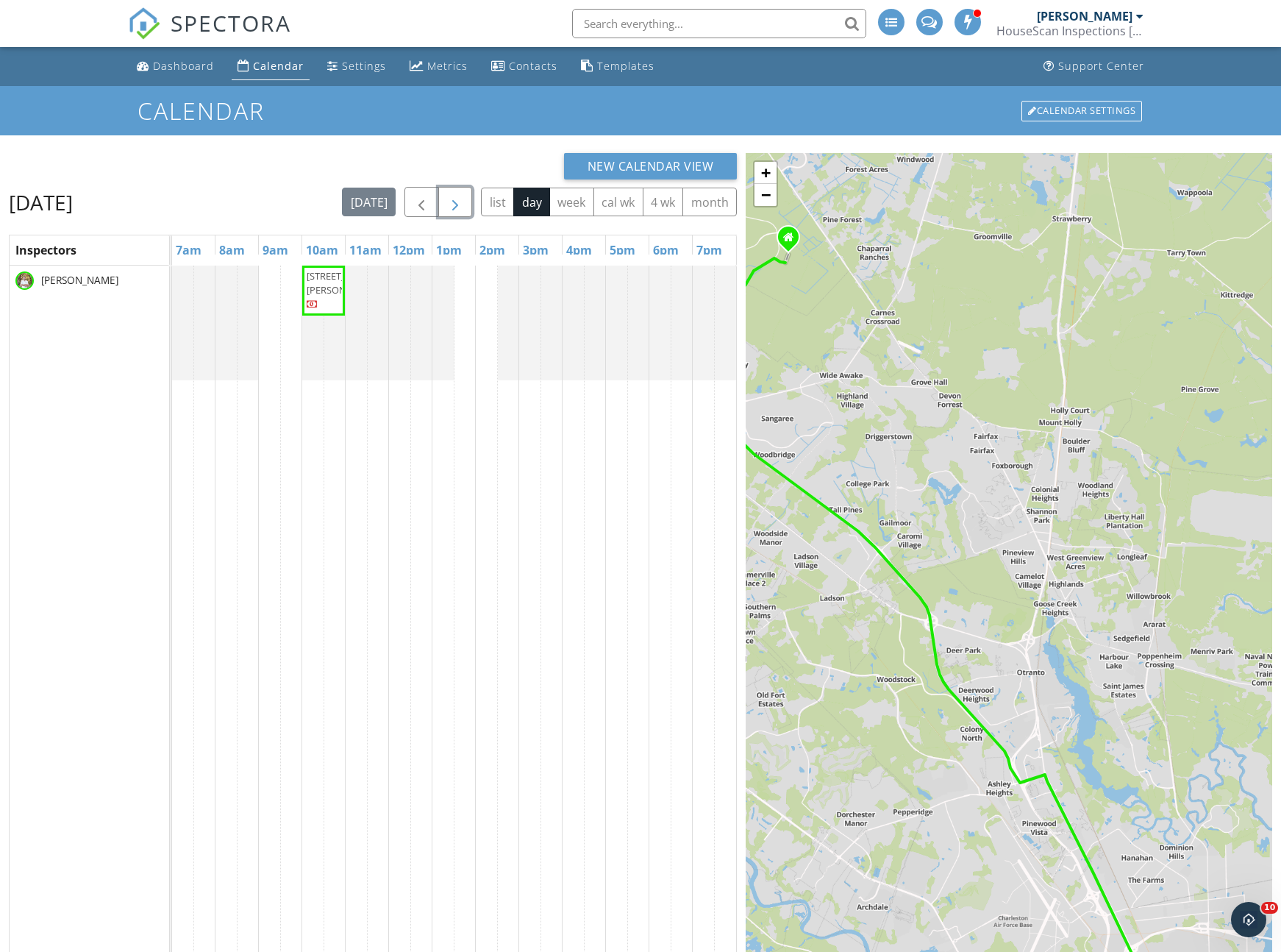
click at [455, 207] on span "button" at bounding box center [455, 202] width 17 height 17
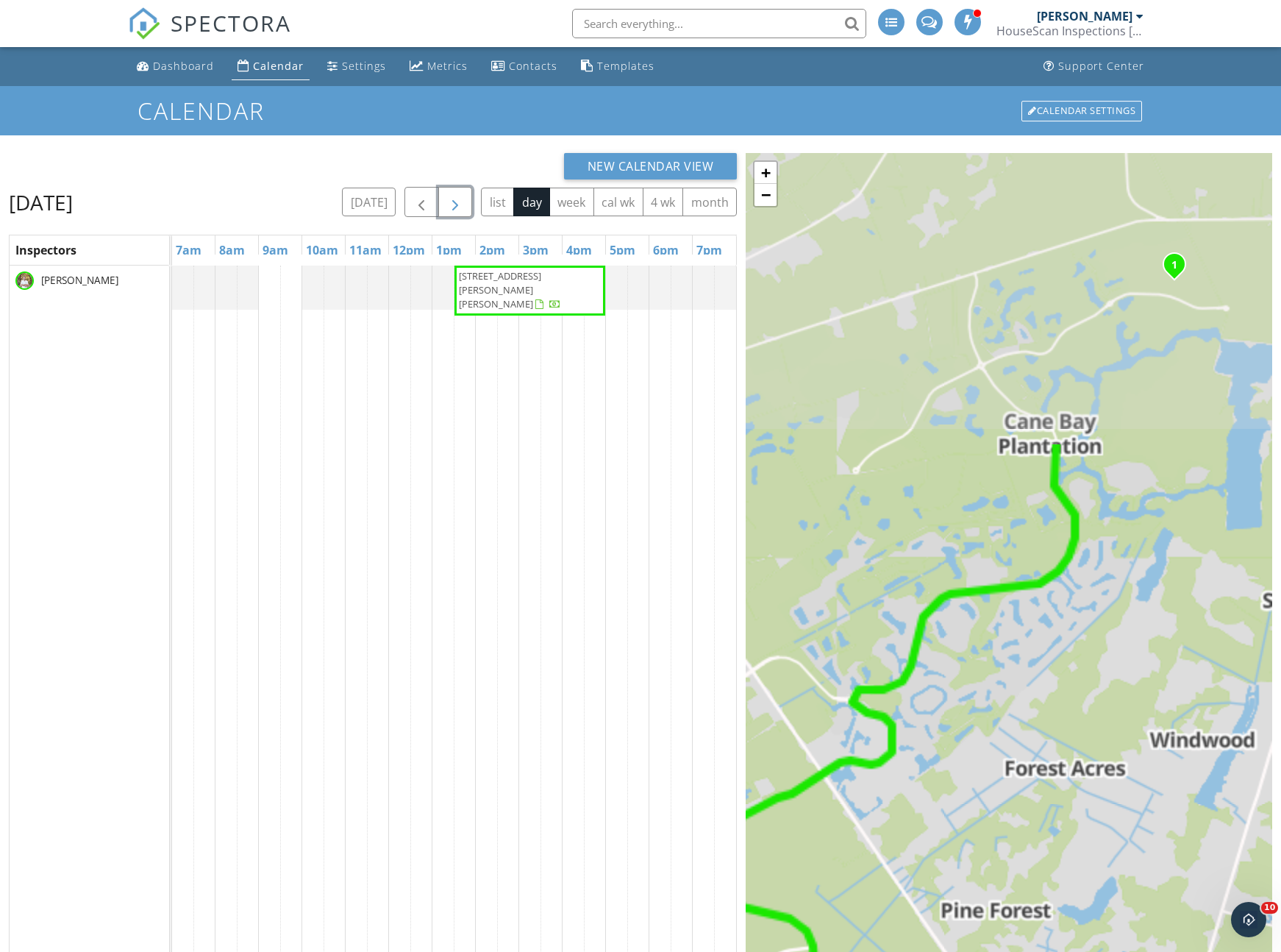
click at [455, 207] on span "button" at bounding box center [455, 202] width 17 height 17
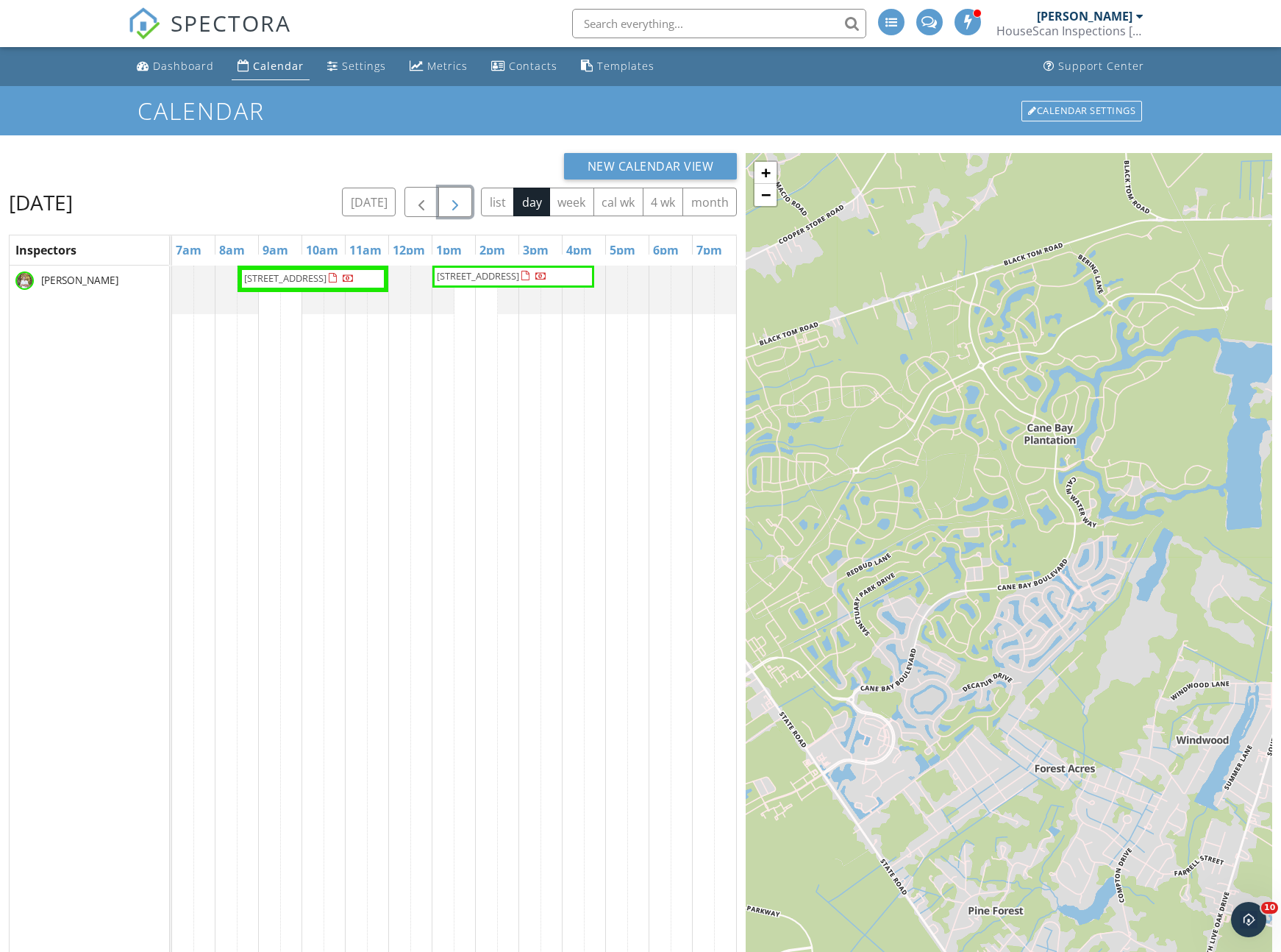
click at [455, 207] on span "button" at bounding box center [455, 202] width 17 height 17
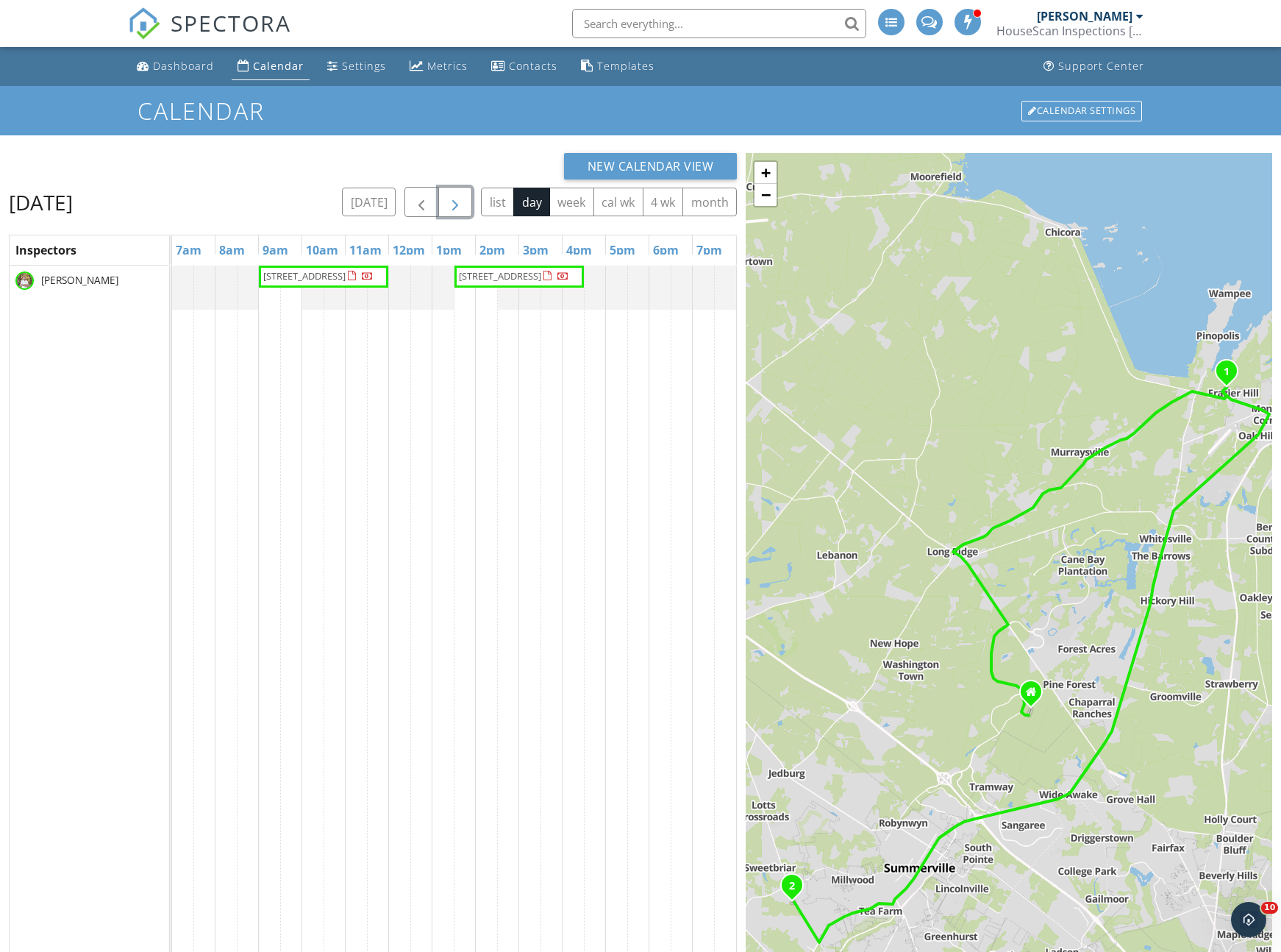
click at [172, 288] on div at bounding box center [172, 288] width 0 height 44
click at [224, 228] on link "Inspection" at bounding box center [225, 228] width 76 height 24
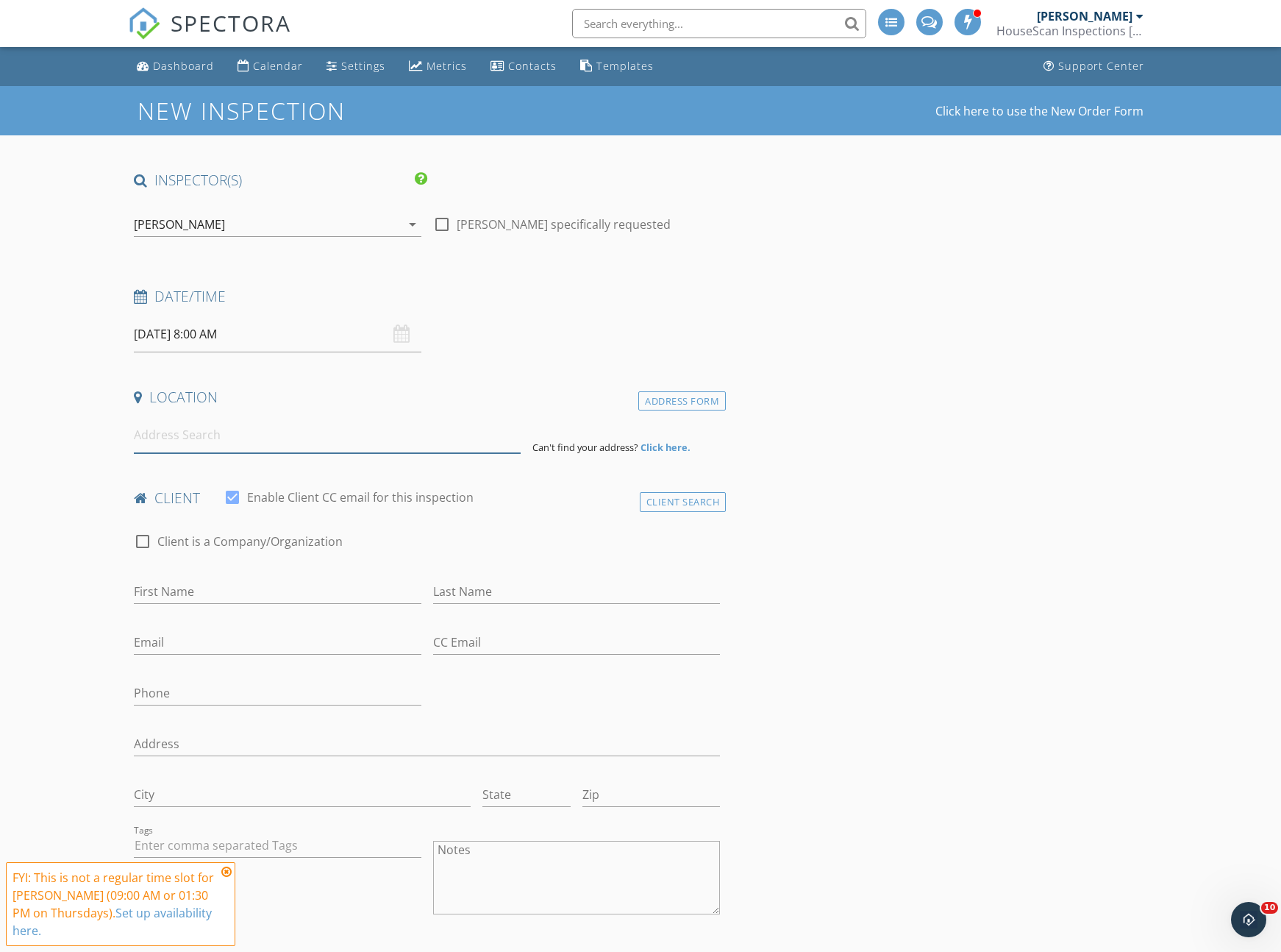
click at [188, 433] on input at bounding box center [328, 435] width 387 height 36
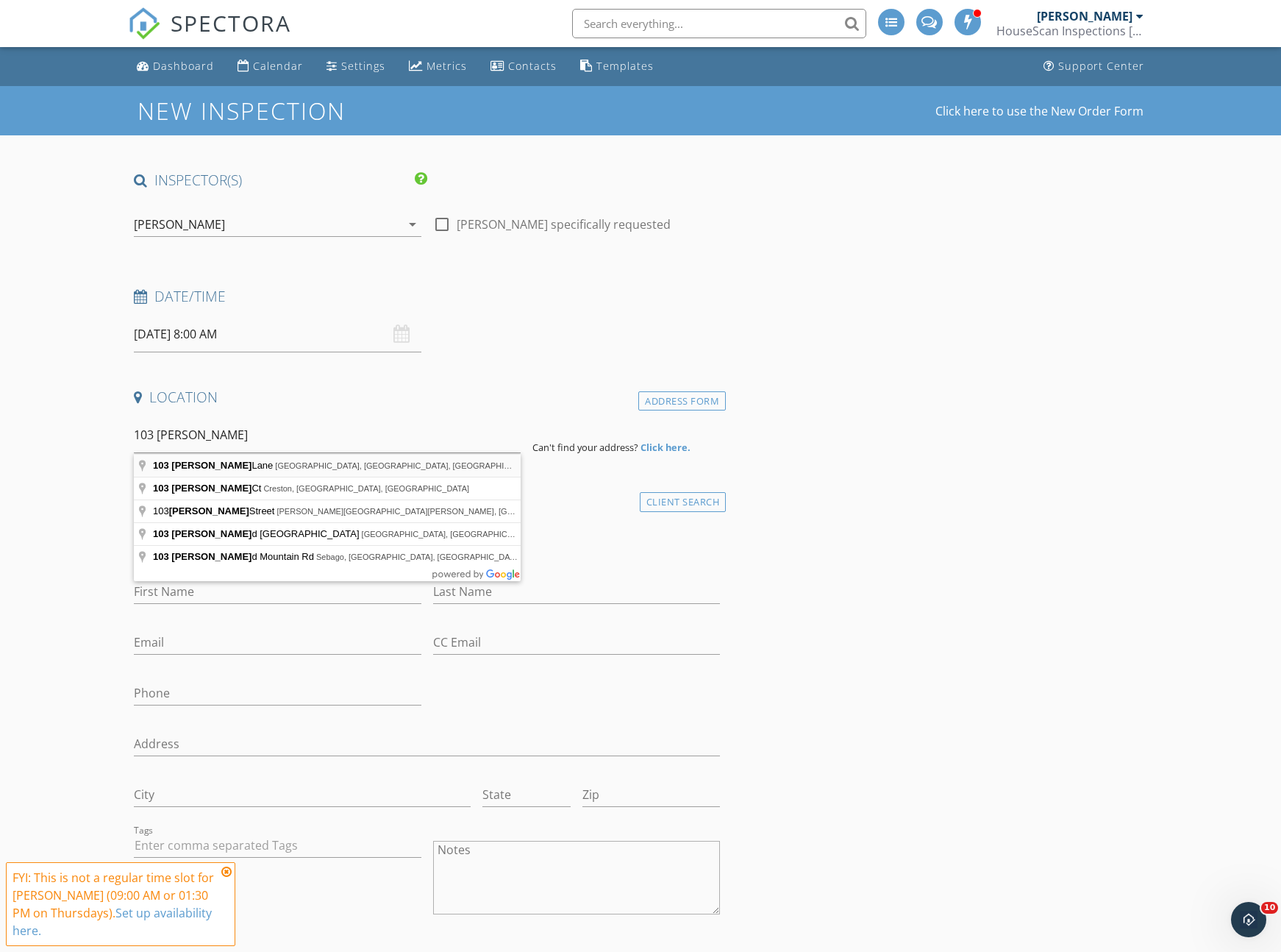
type input "[STREET_ADDRESS][PERSON_NAME]"
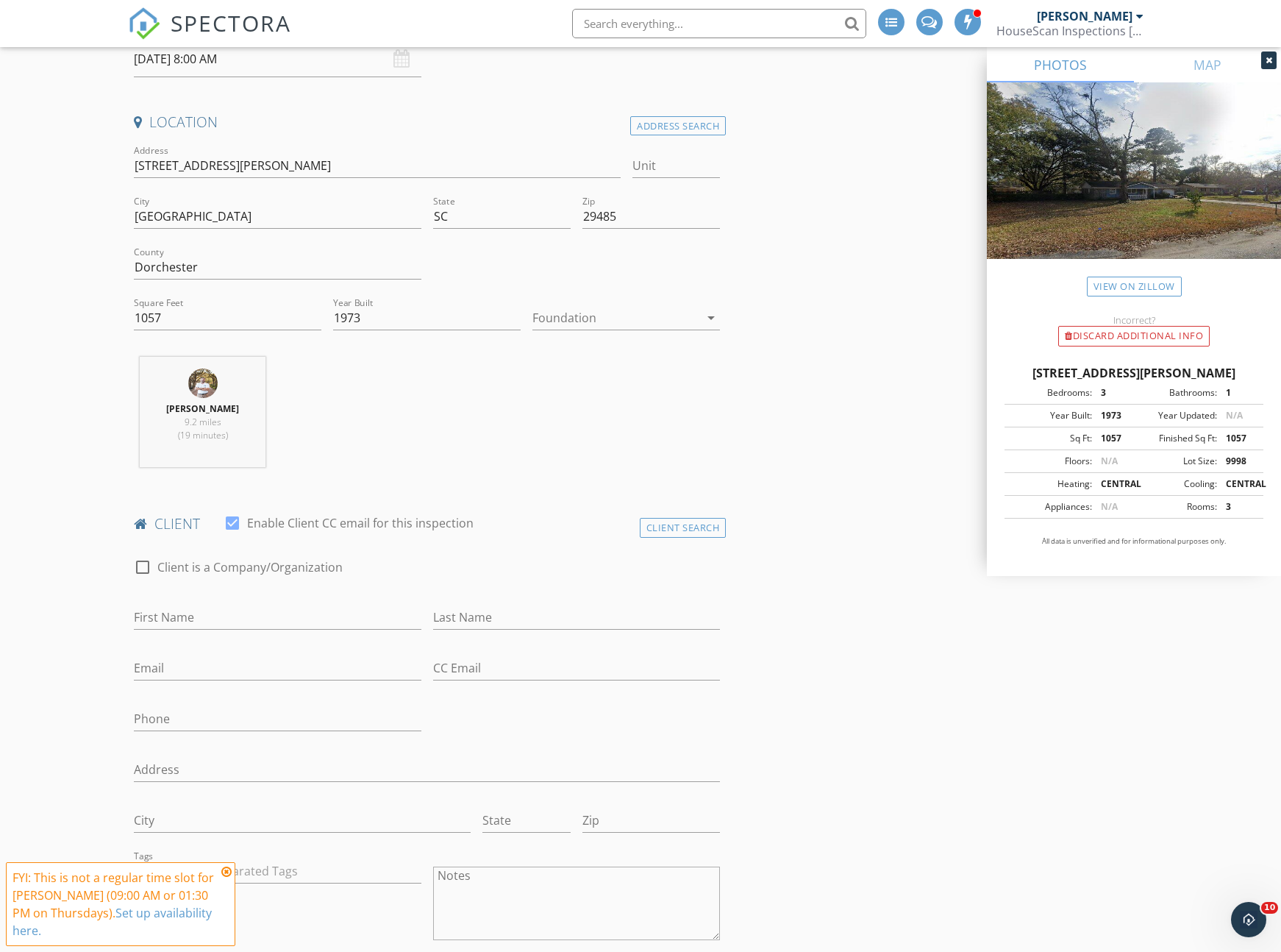
scroll to position [278, 0]
click at [614, 318] on div at bounding box center [616, 314] width 167 height 24
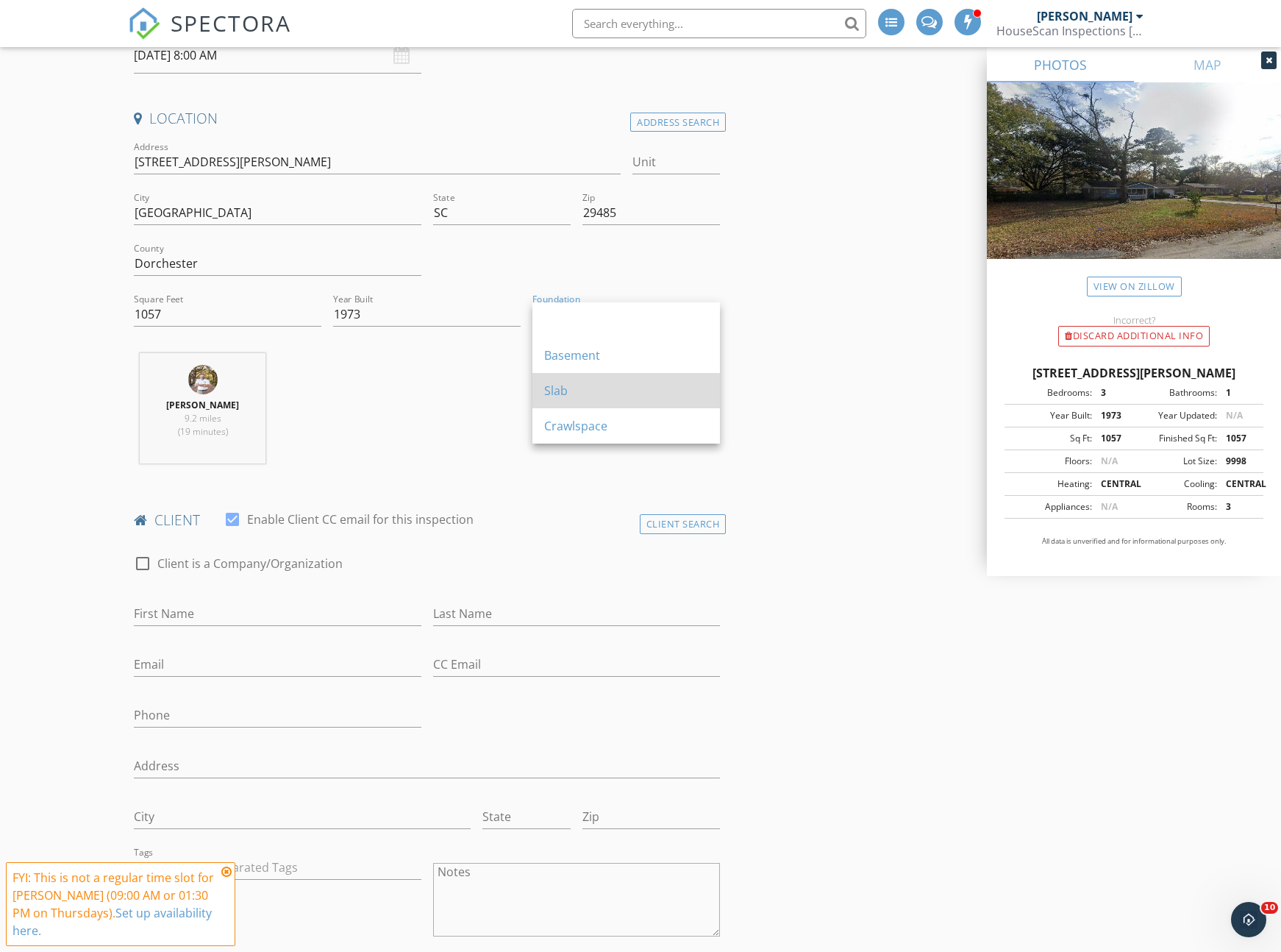
click at [587, 385] on div "Slab" at bounding box center [626, 390] width 164 height 17
click at [140, 561] on div at bounding box center [143, 563] width 25 height 25
checkbox input "true"
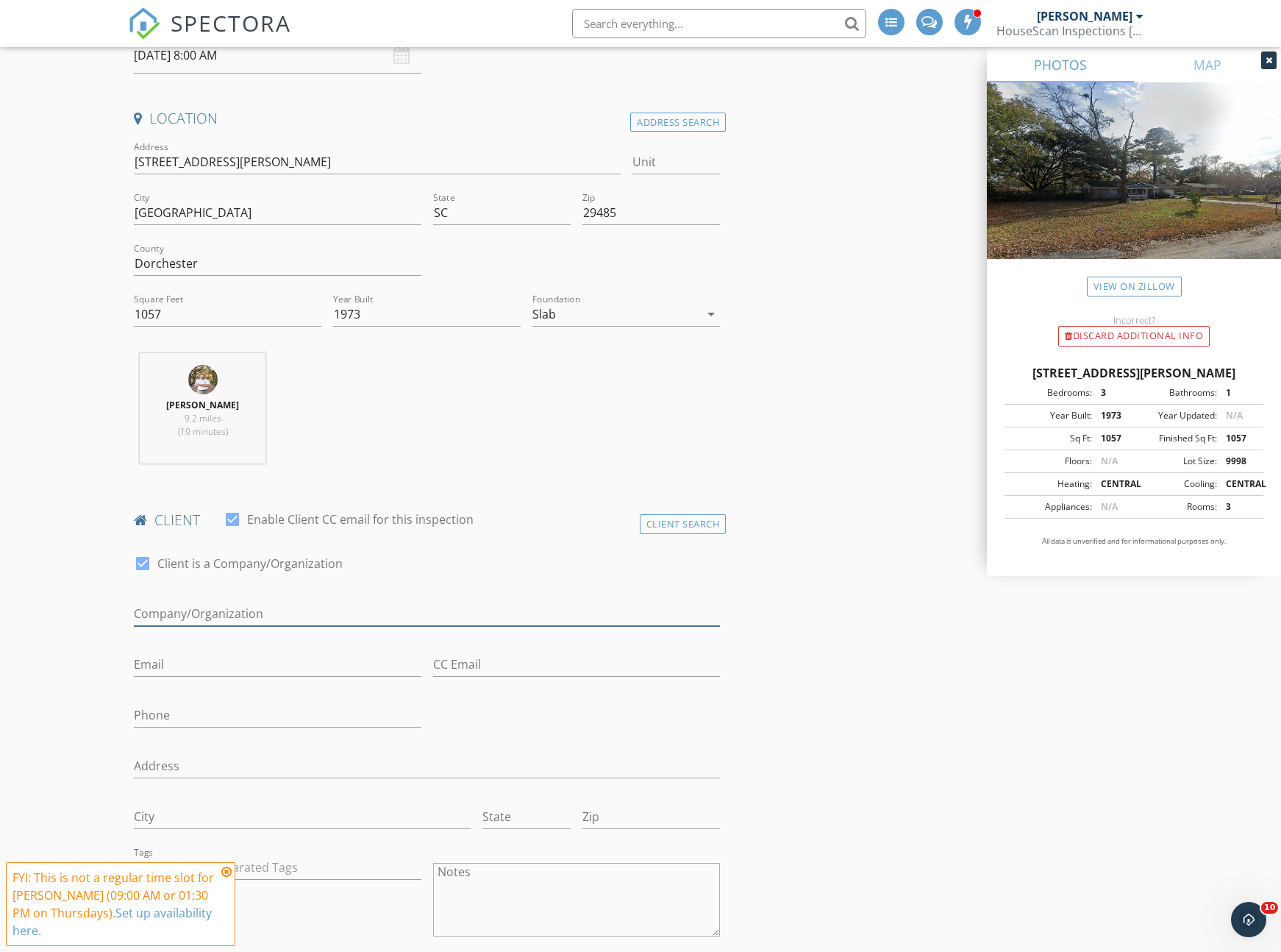
click at [182, 612] on input "Enable Client CC email for this inspection" at bounding box center [427, 613] width 586 height 25
type input "Inspectify"
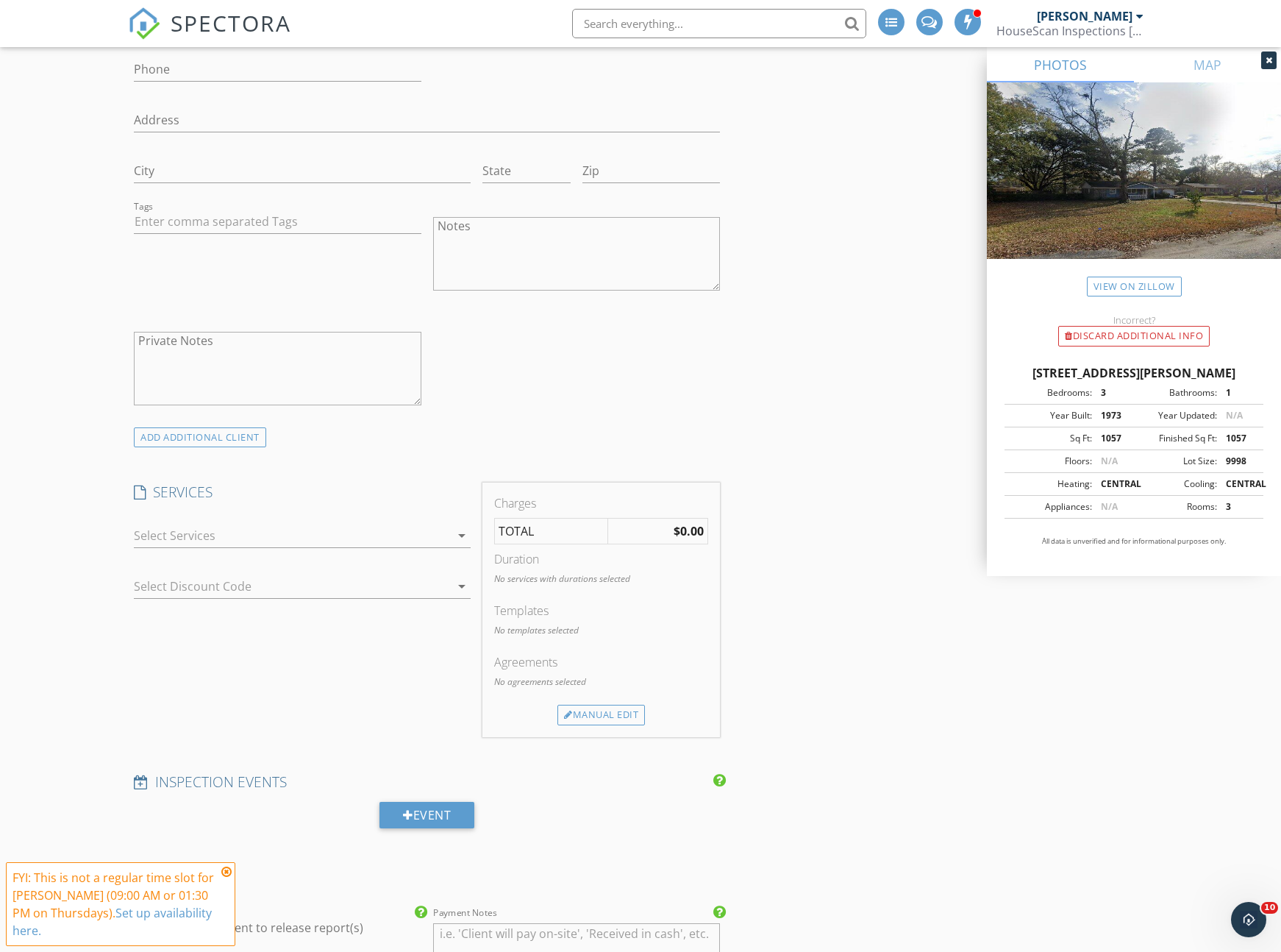
scroll to position [998, 0]
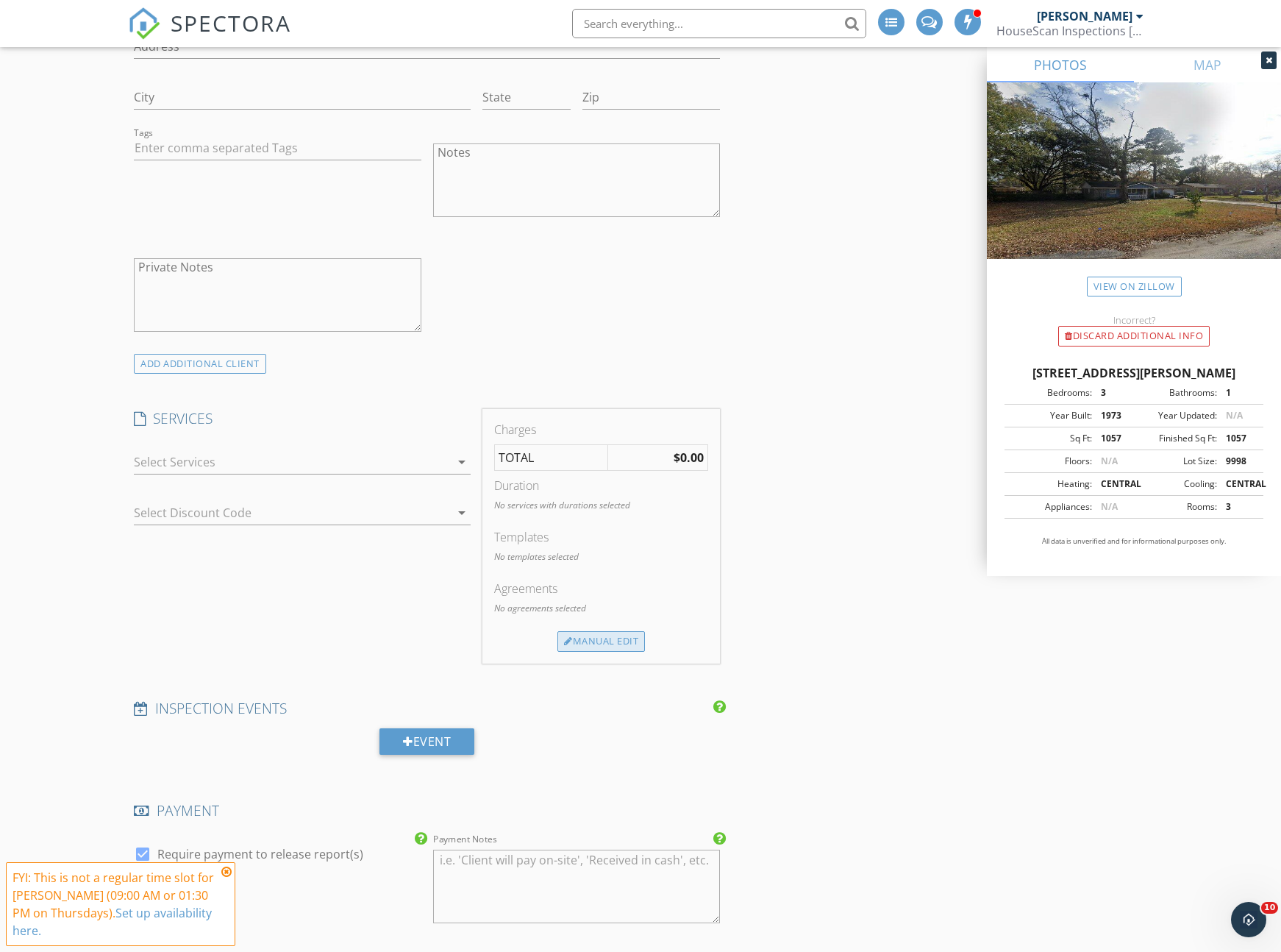
click at [601, 647] on div "Manual Edit" at bounding box center [601, 642] width 87 height 21
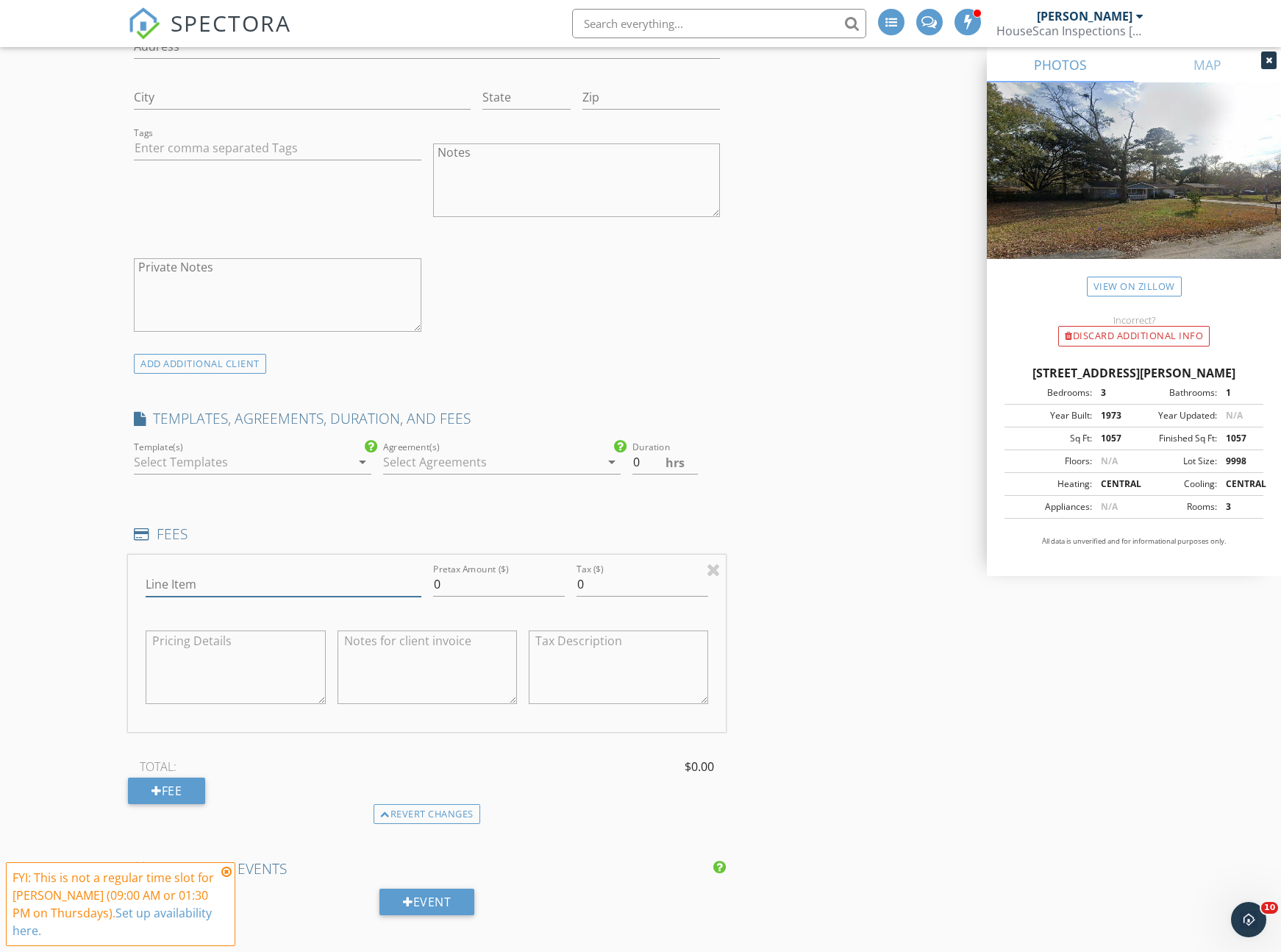
click at [205, 589] on input "Line Item" at bounding box center [283, 584] width 275 height 25
type input "Inspectify Draw"
click at [445, 587] on input "0" at bounding box center [499, 584] width 132 height 25
type input "68"
click at [819, 596] on div "INSPECTOR(S) check_box Bradley Goodson PRIMARY Bradley Goodson arrow_drop_down …" at bounding box center [640, 770] width 1026 height 3195
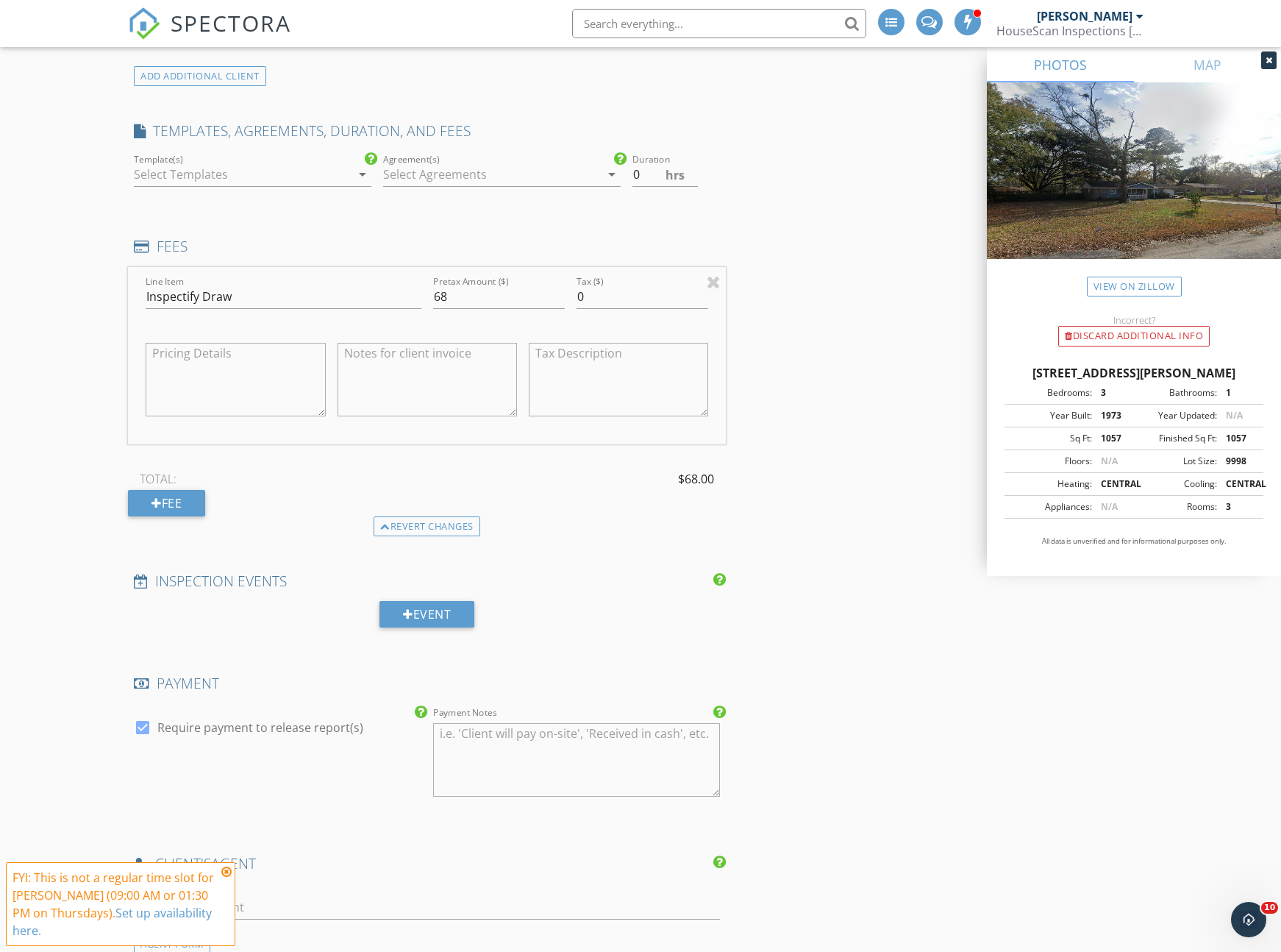
scroll to position [1304, 0]
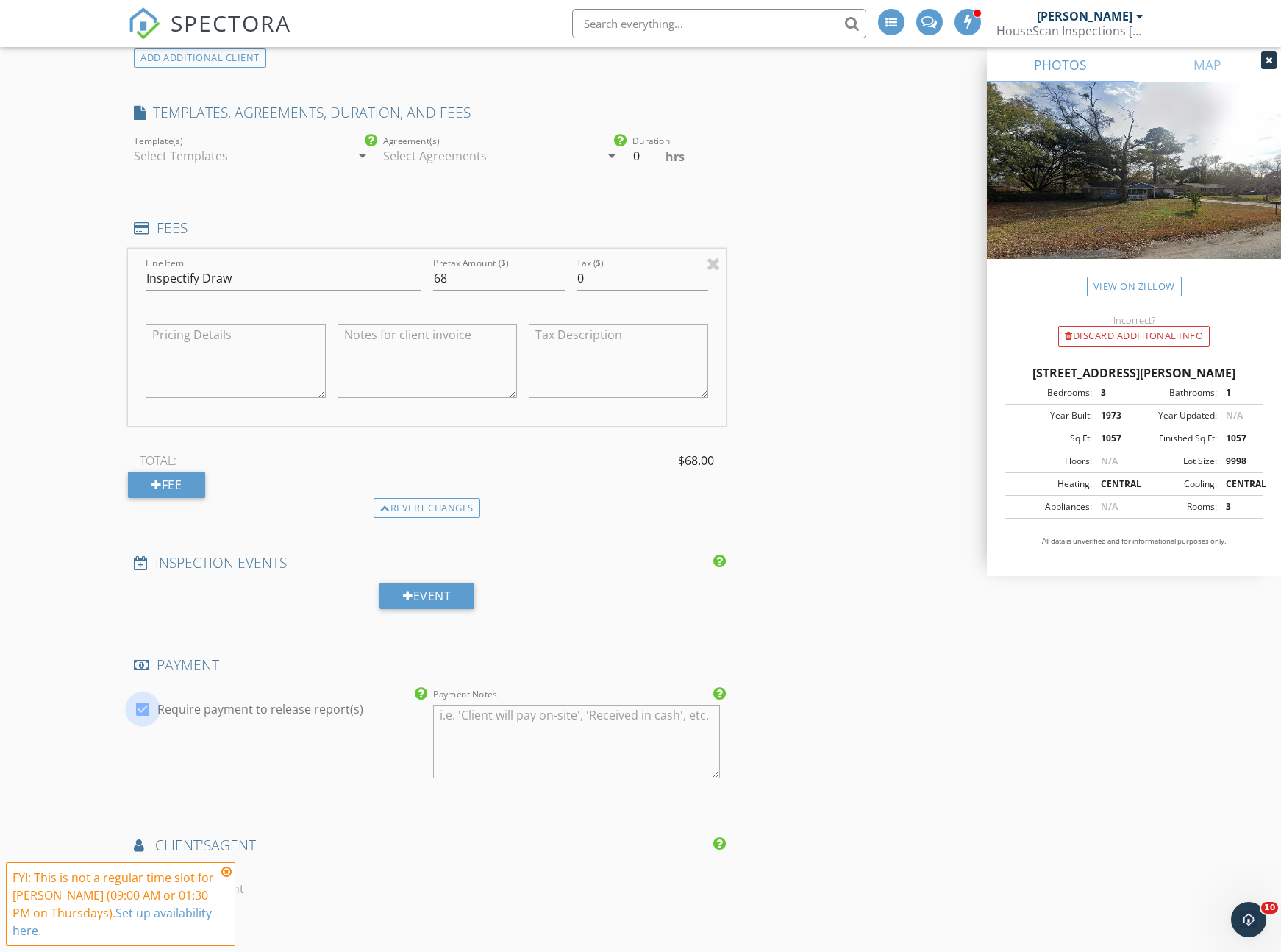
click at [136, 711] on div at bounding box center [143, 709] width 25 height 25
checkbox input "false"
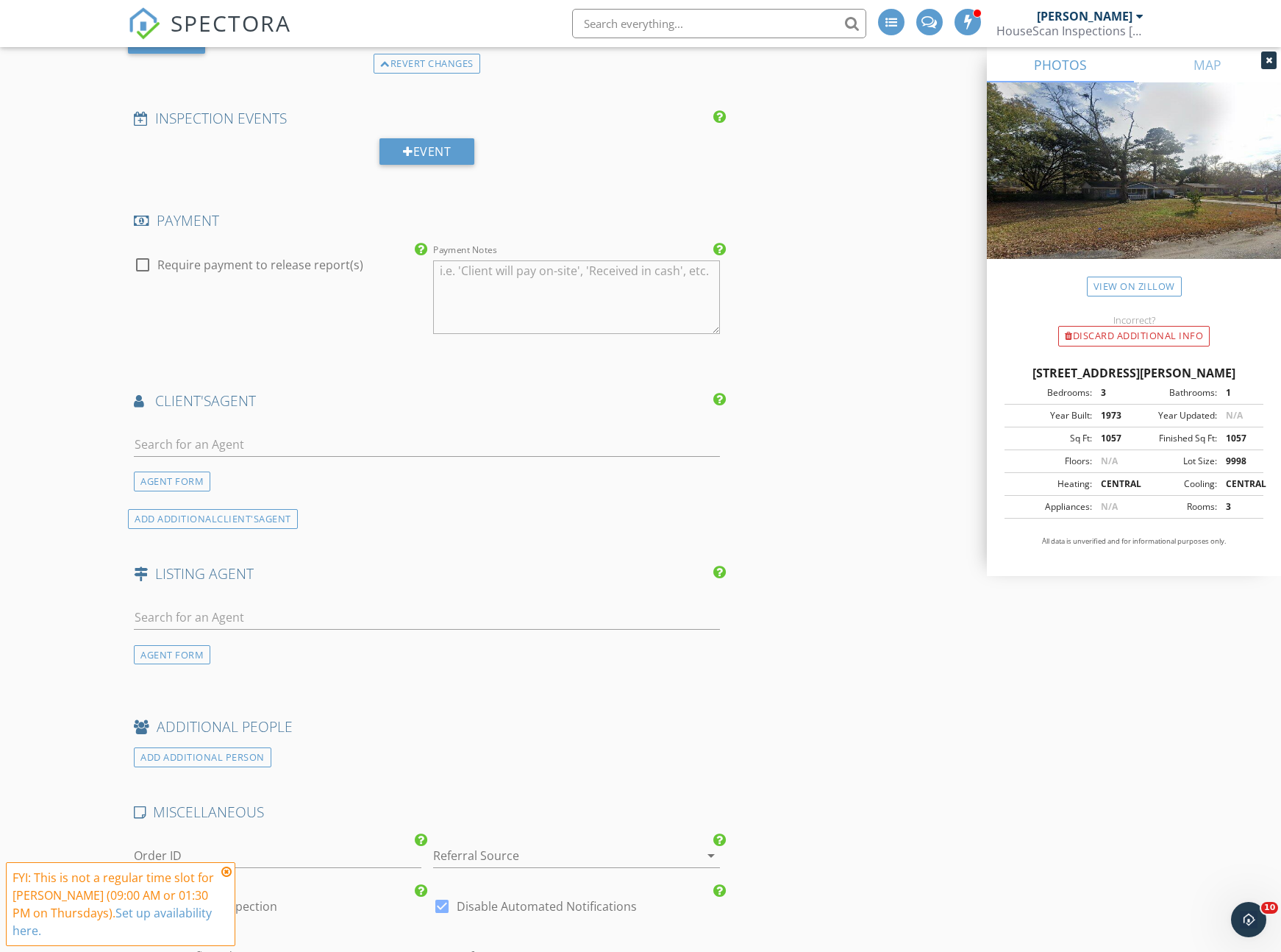
scroll to position [2249, 0]
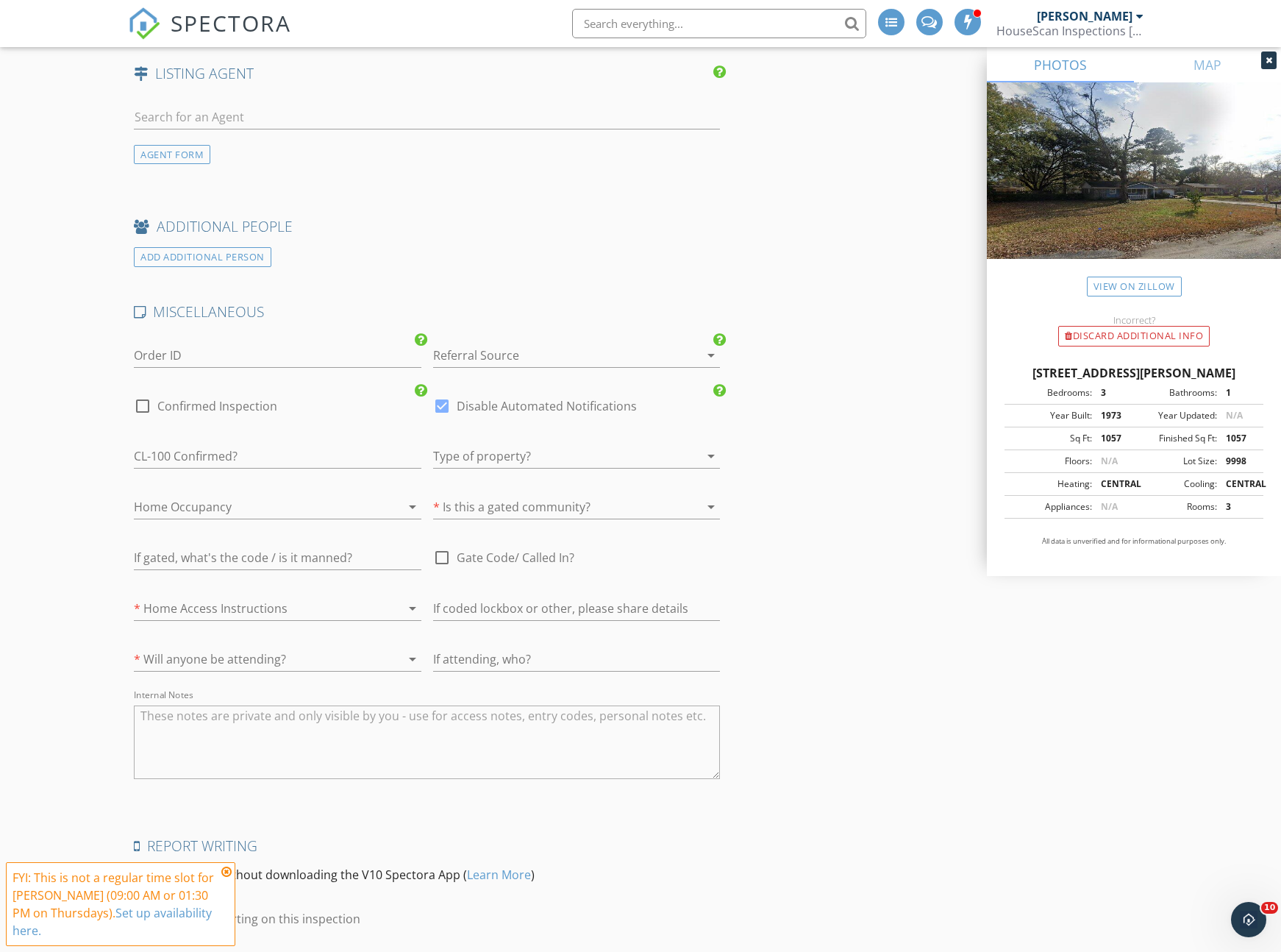
click at [444, 509] on div at bounding box center [556, 507] width 246 height 24
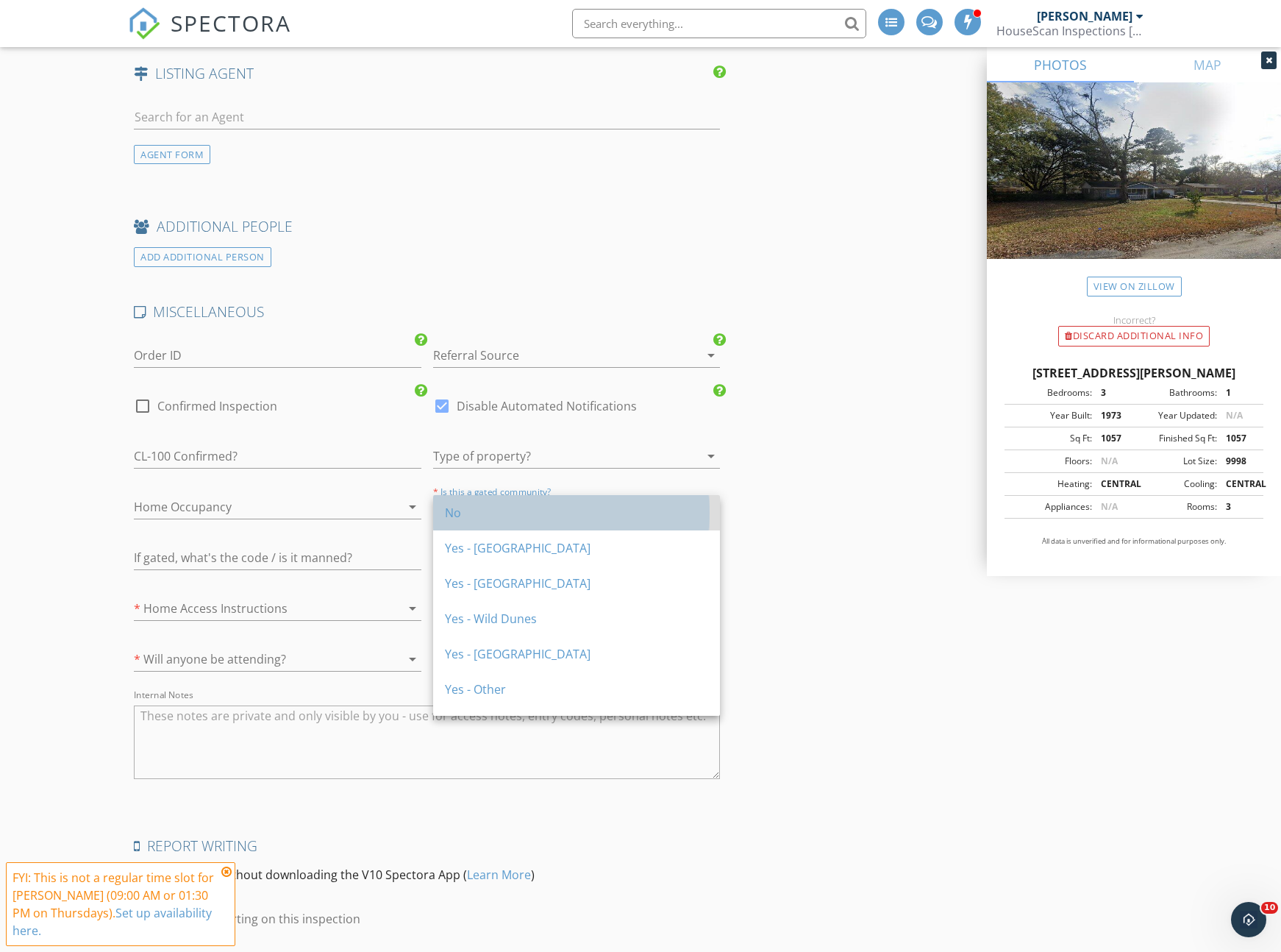
click at [449, 510] on div "No" at bounding box center [577, 512] width 263 height 17
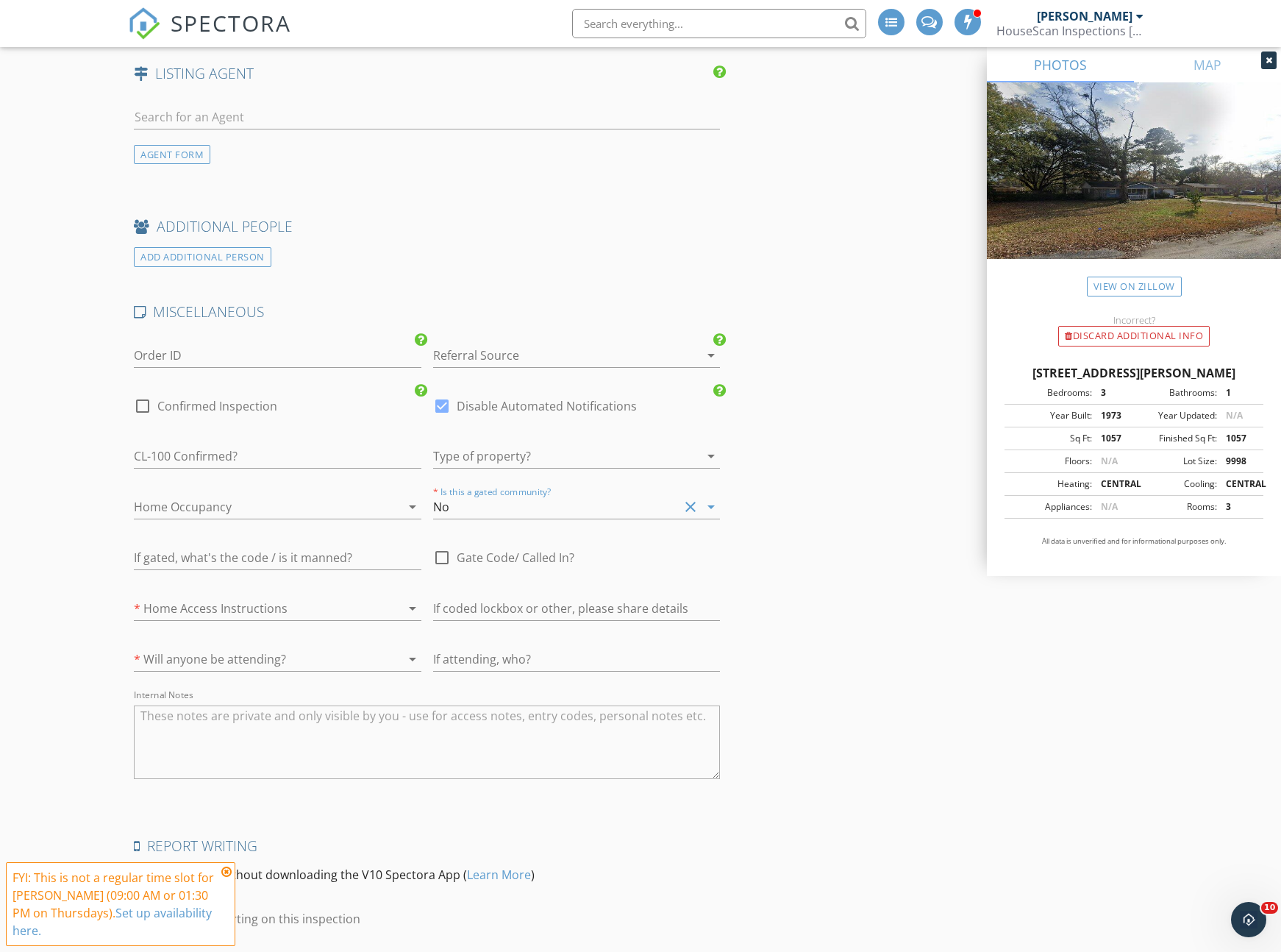
click at [275, 607] on div at bounding box center [257, 608] width 246 height 24
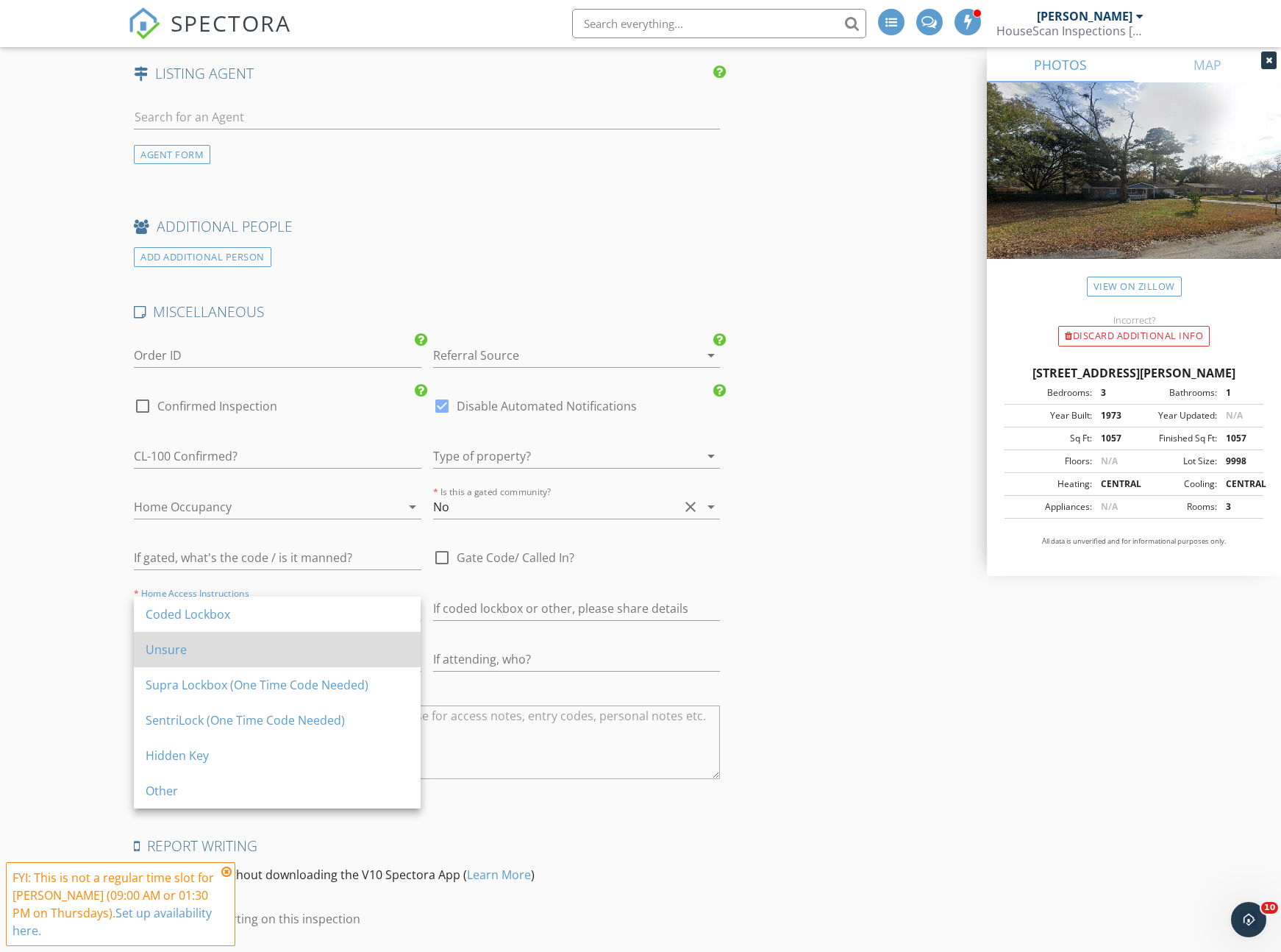
click at [244, 647] on div "Unsure" at bounding box center [278, 650] width 263 height 17
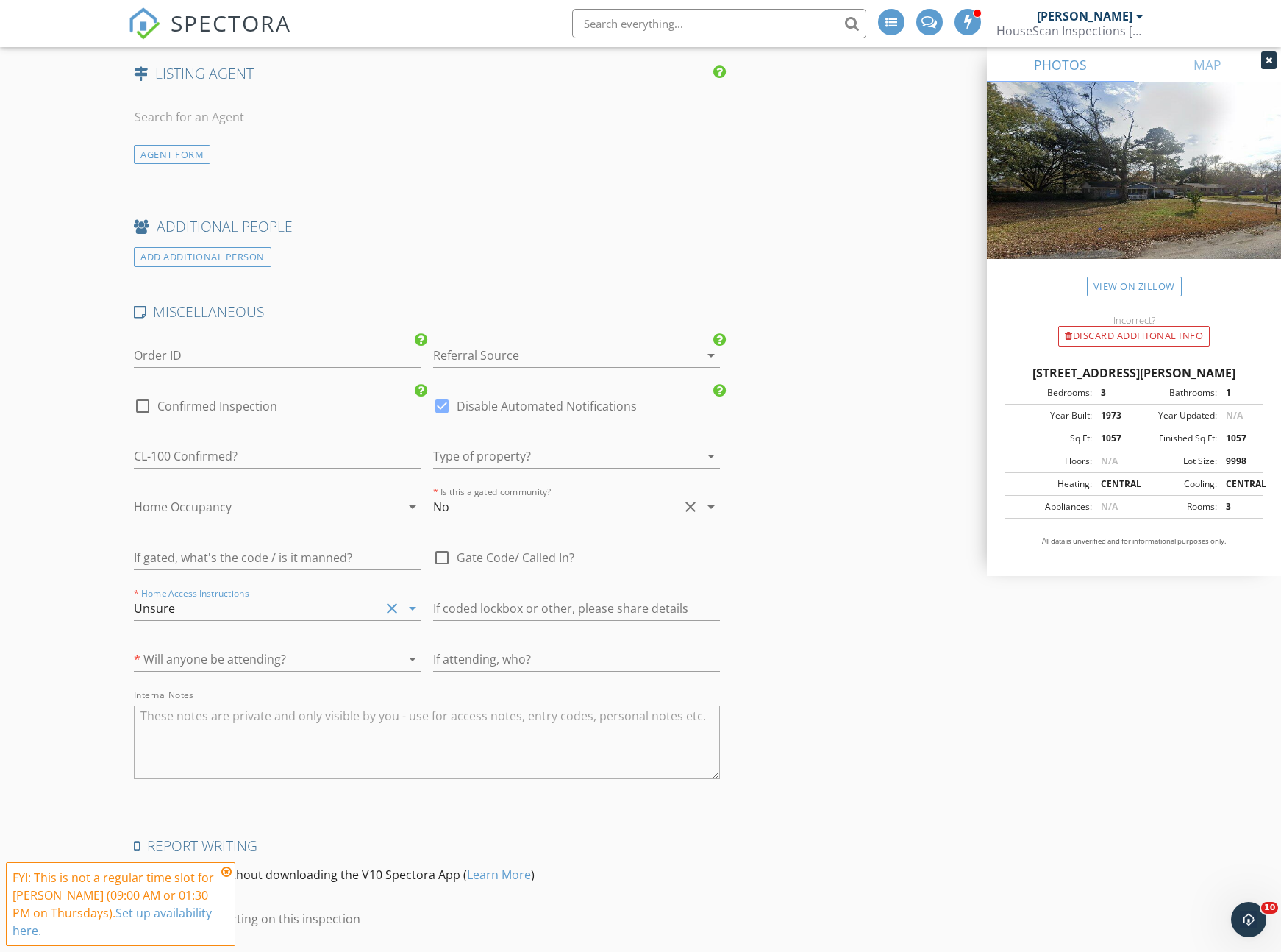
click at [242, 657] on div at bounding box center [257, 659] width 246 height 24
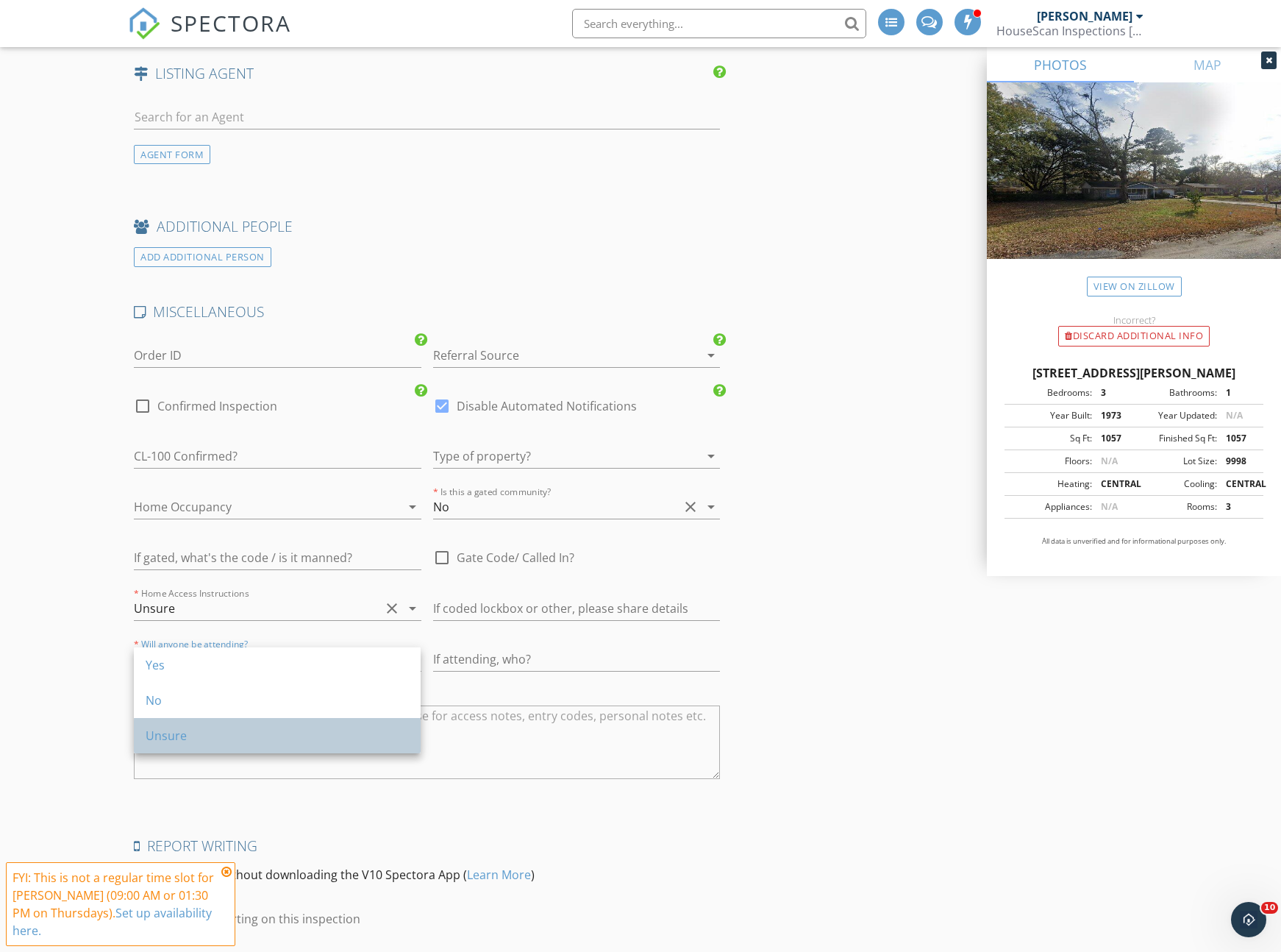
click at [224, 727] on div "Unsure" at bounding box center [278, 735] width 263 height 17
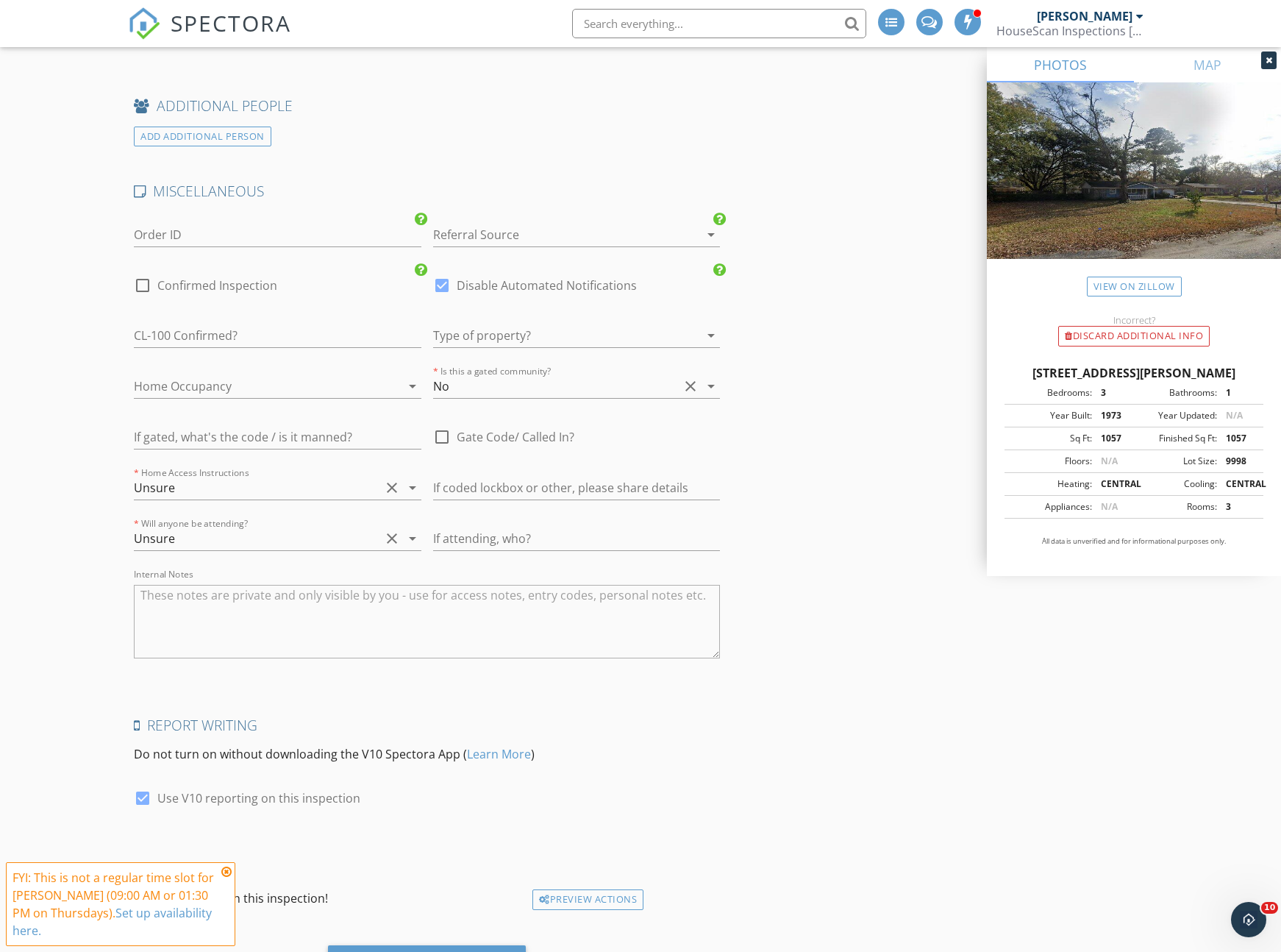
scroll to position [2449, 0]
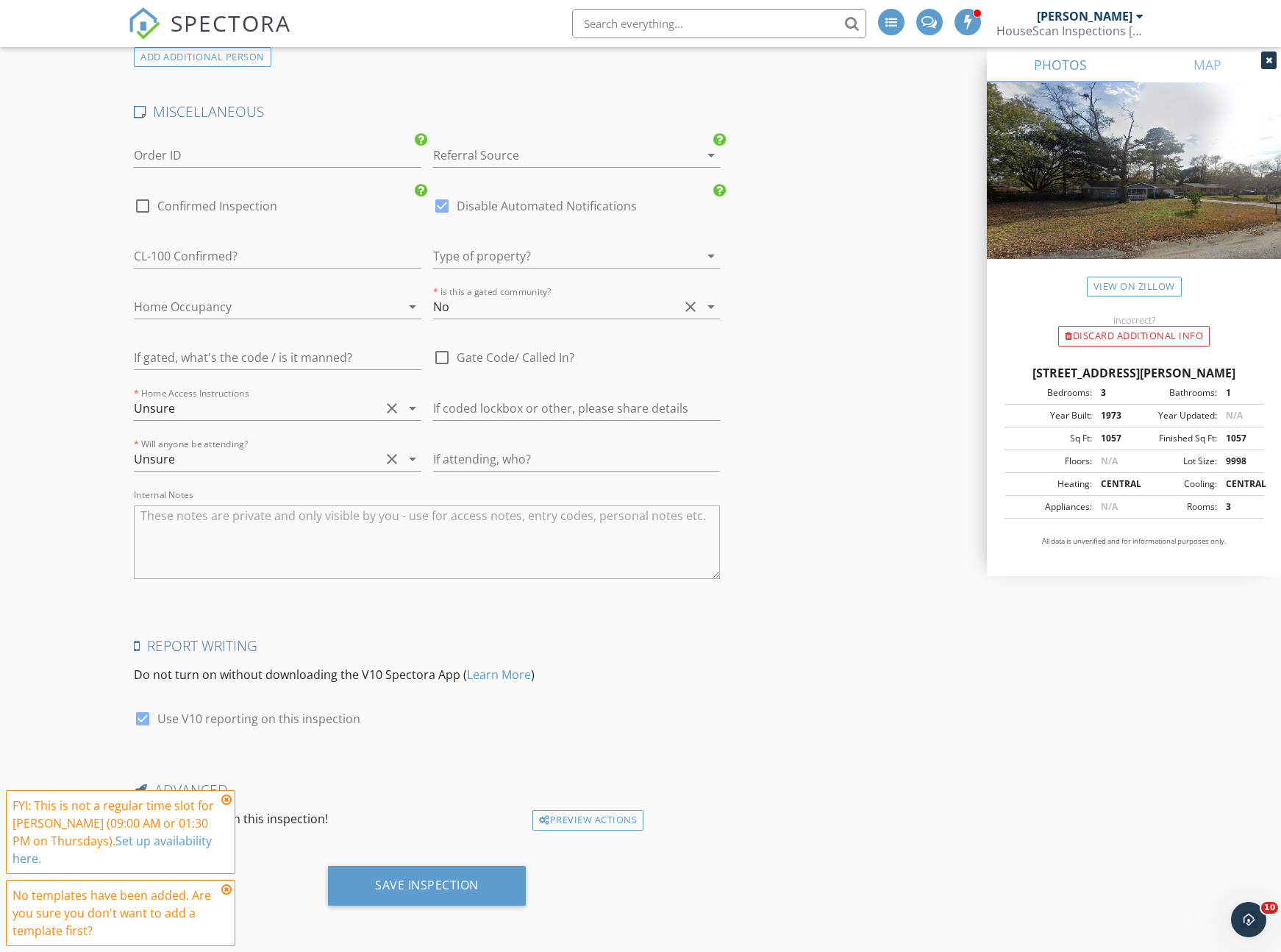
click at [408, 886] on div "Save Inspection" at bounding box center [427, 885] width 104 height 15
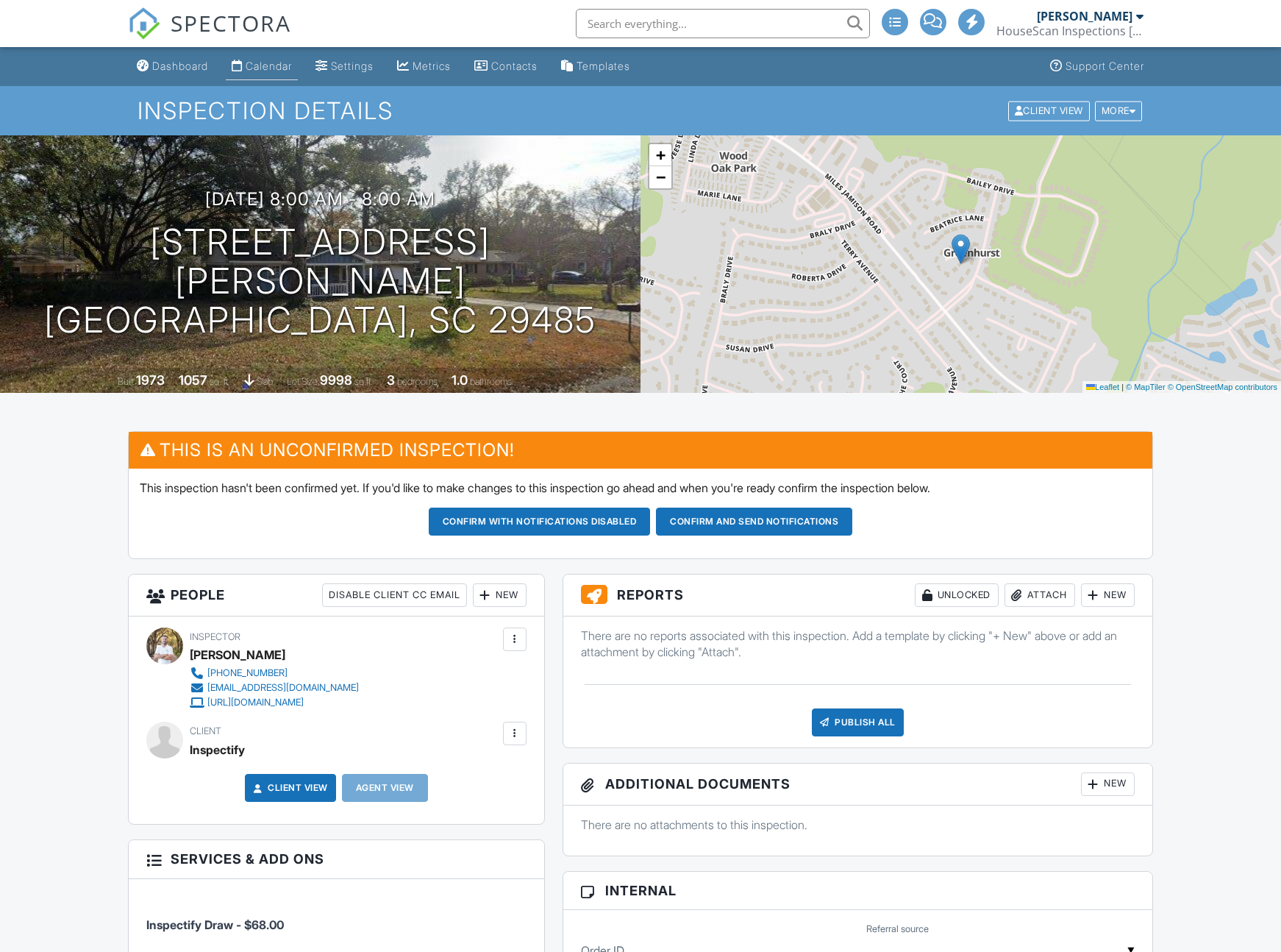
click at [279, 70] on div "Calendar" at bounding box center [269, 66] width 46 height 13
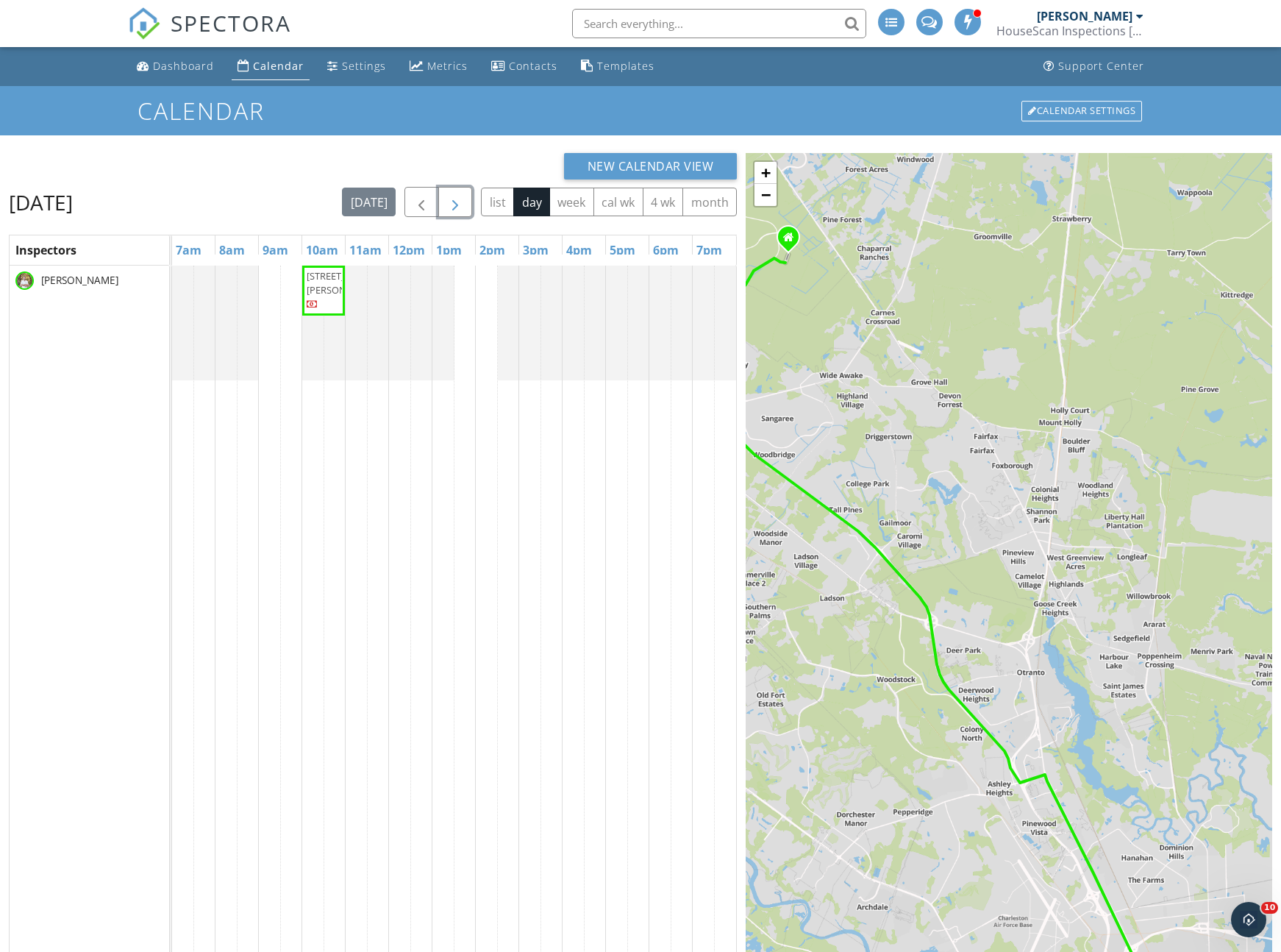
click at [452, 202] on span "button" at bounding box center [455, 202] width 17 height 17
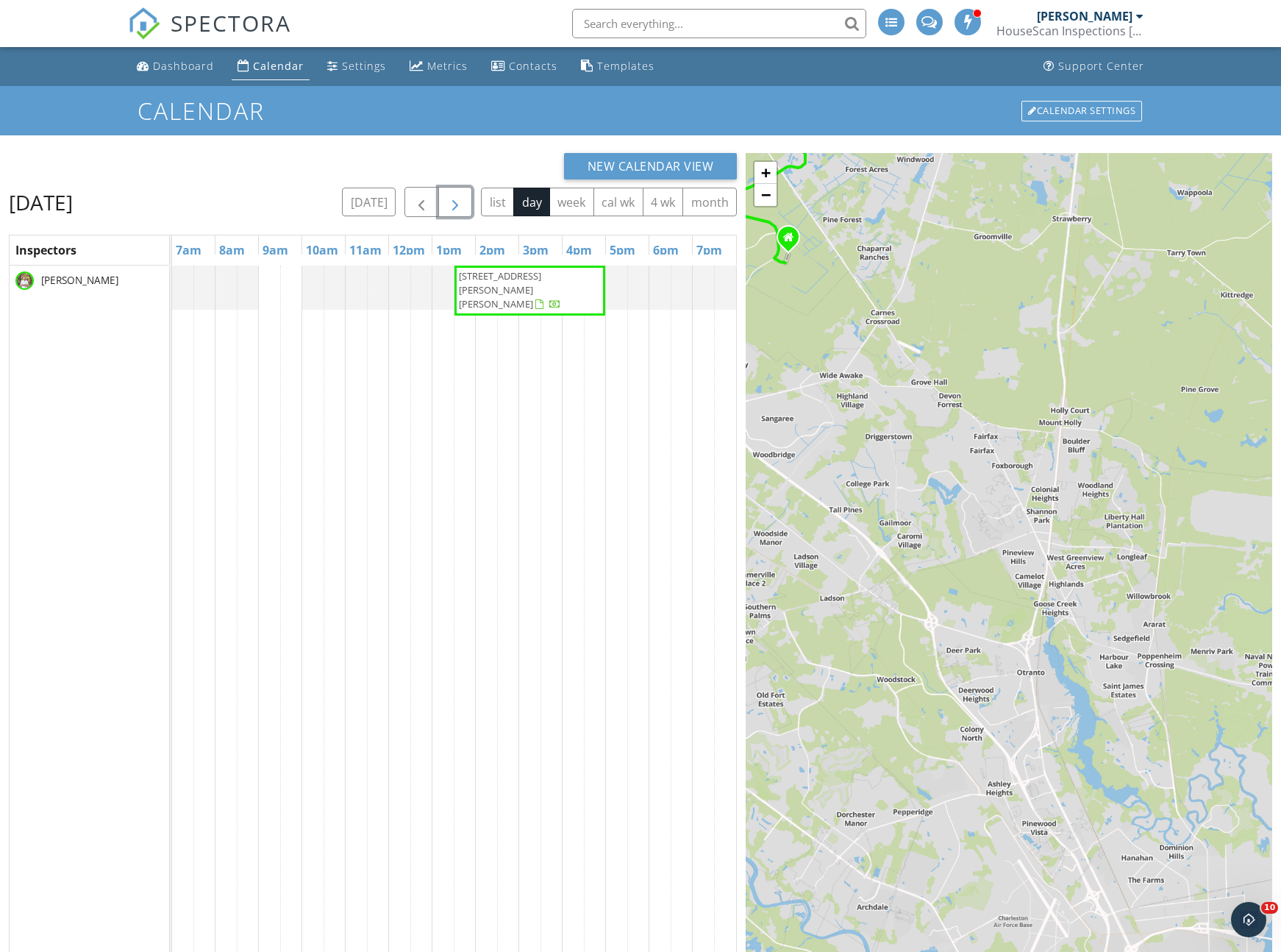
click at [452, 202] on span "button" at bounding box center [455, 202] width 17 height 17
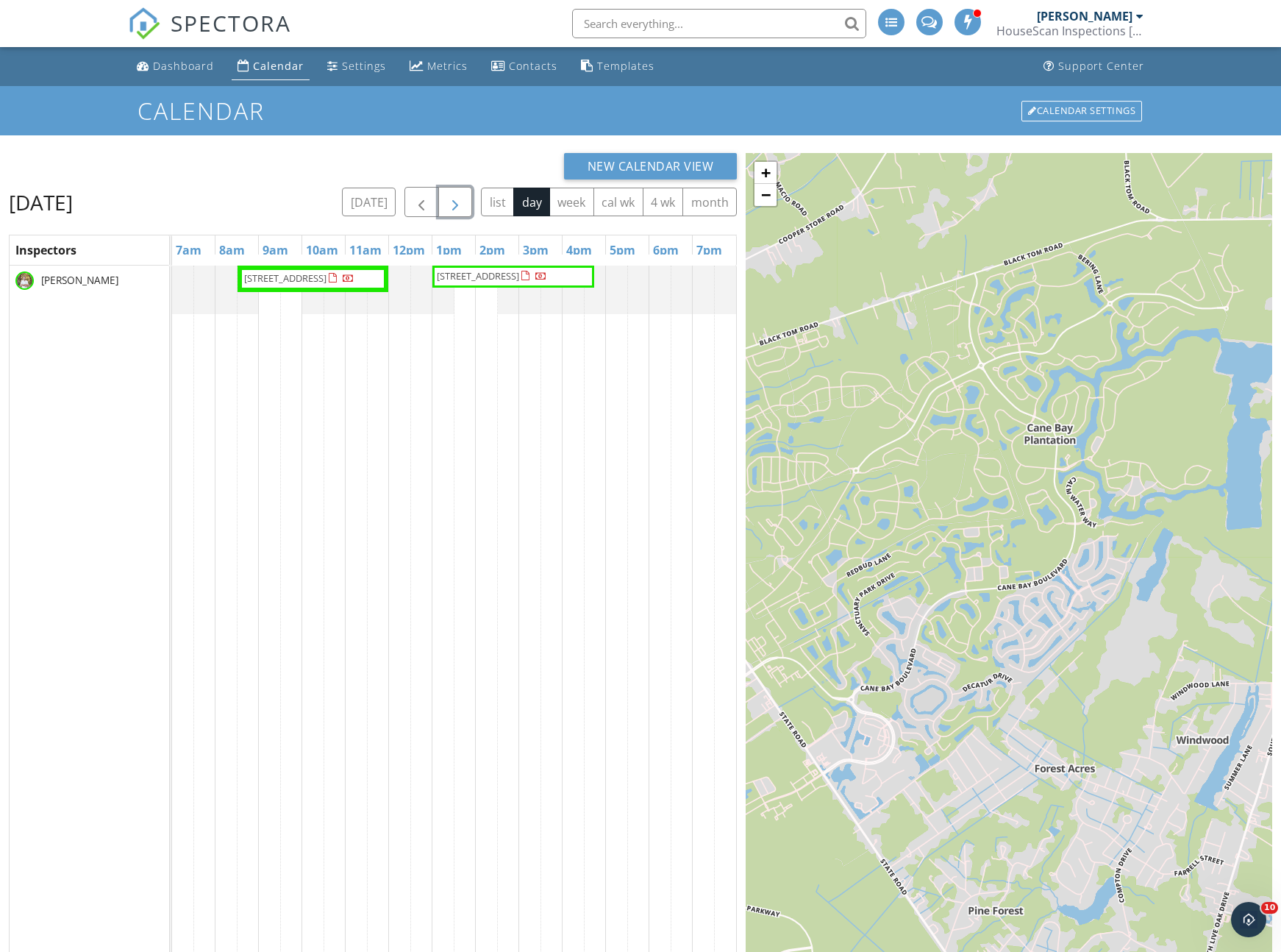
click at [452, 202] on span "button" at bounding box center [455, 202] width 17 height 17
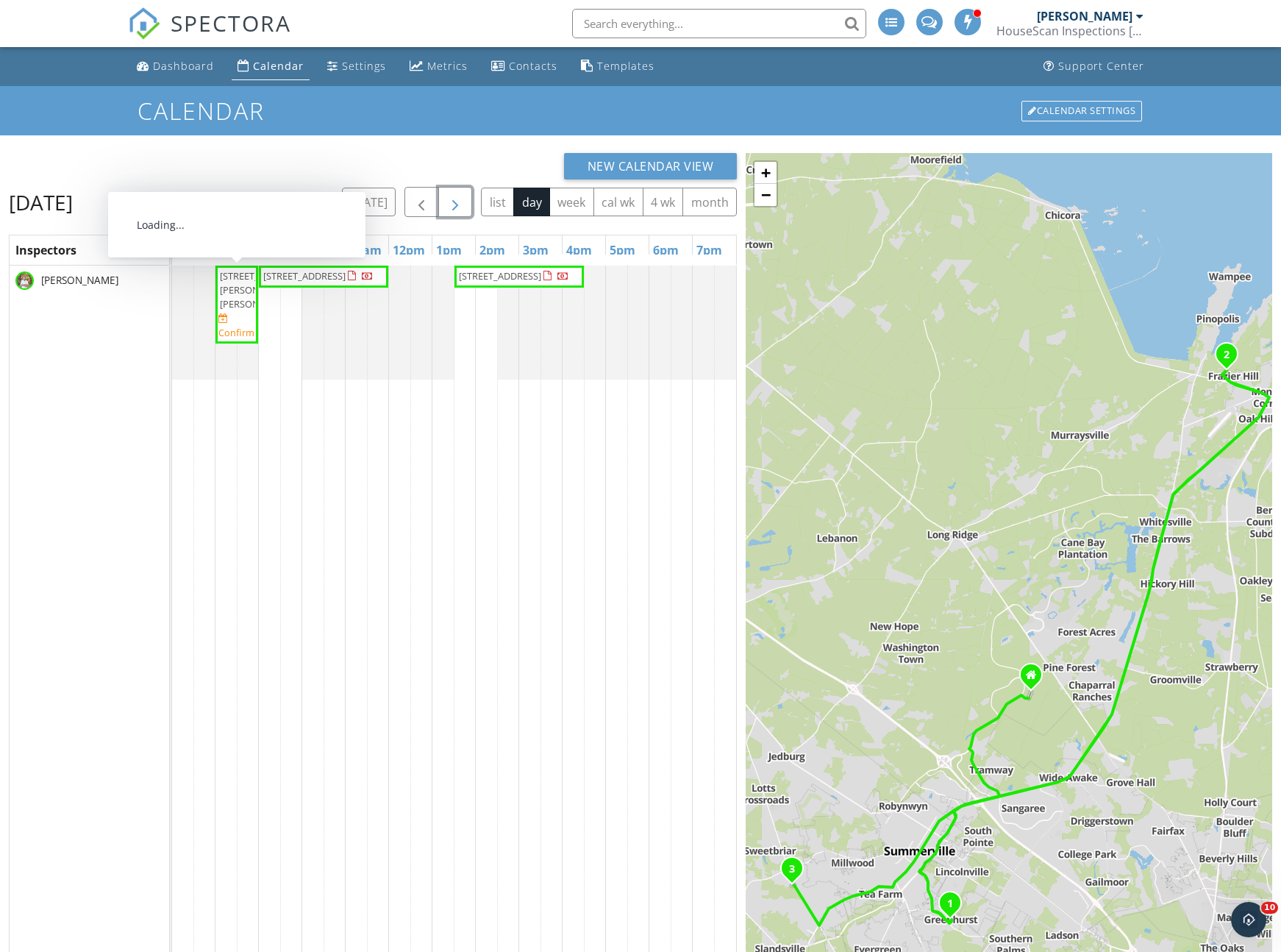
click at [240, 309] on span "[STREET_ADDRESS][PERSON_NAME][PERSON_NAME]" at bounding box center [236, 290] width 36 height 43
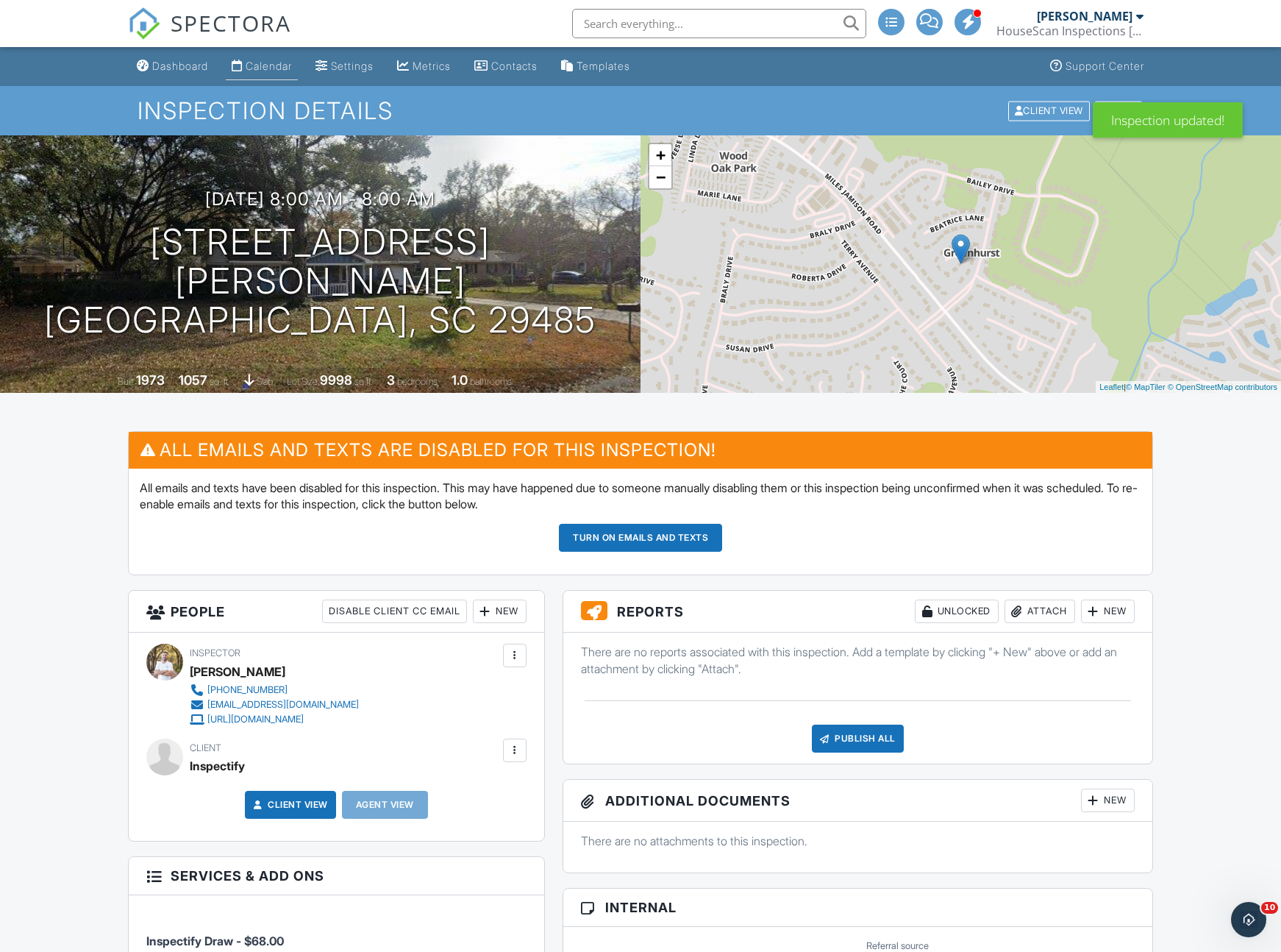
click at [273, 66] on div "Calendar" at bounding box center [269, 66] width 46 height 13
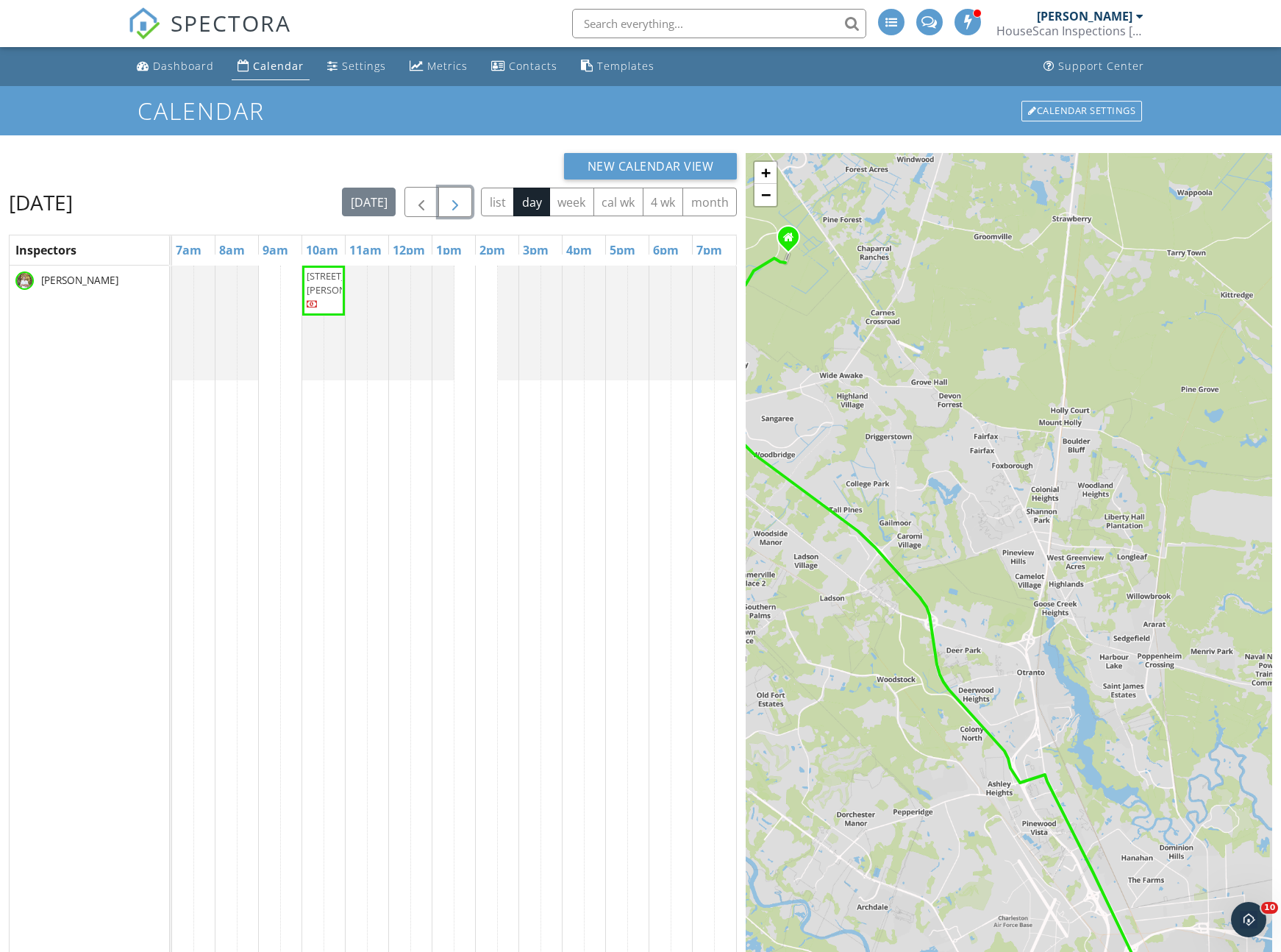
click at [450, 200] on span "button" at bounding box center [455, 202] width 17 height 17
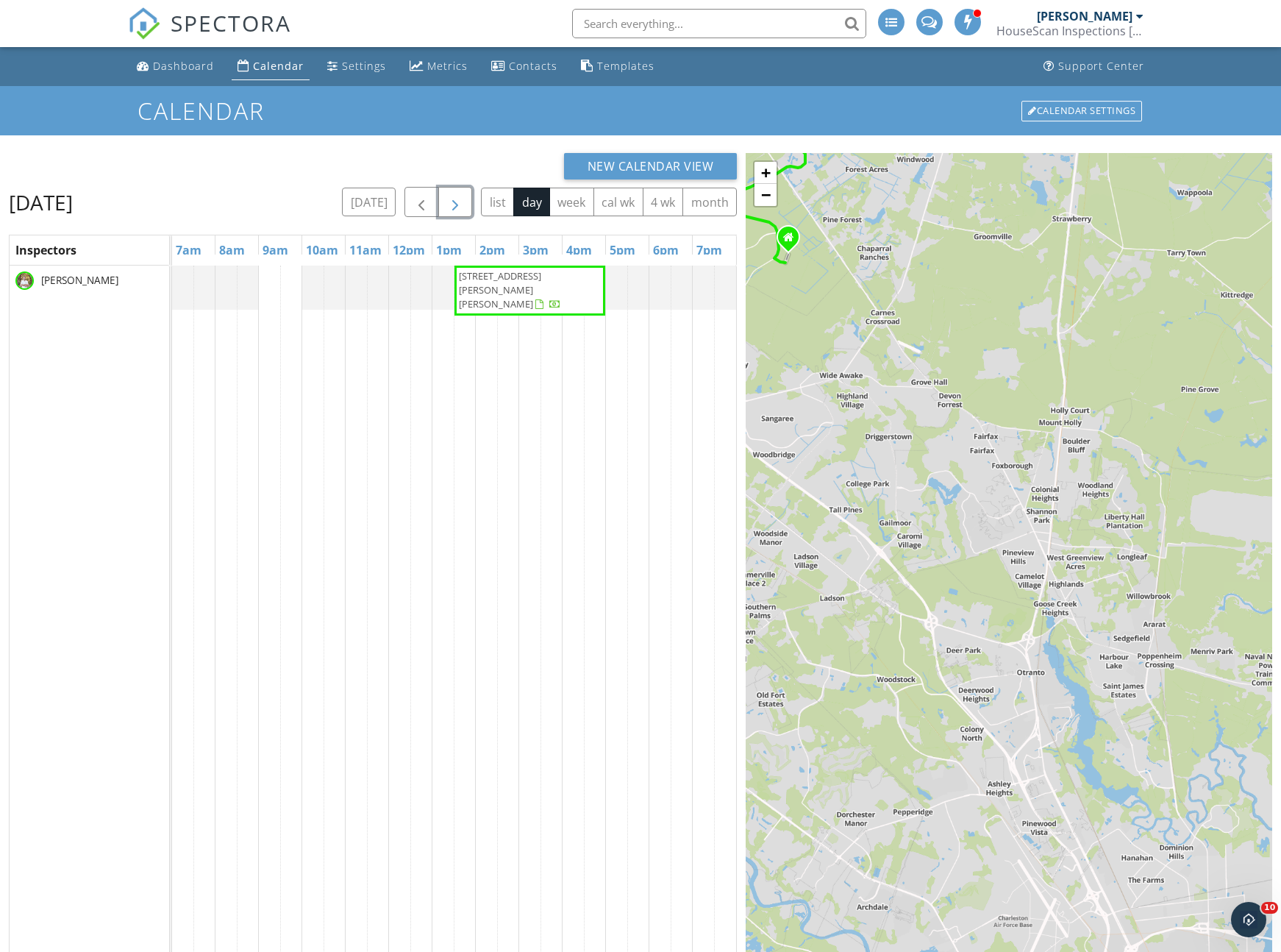
click at [452, 203] on span "button" at bounding box center [455, 202] width 17 height 17
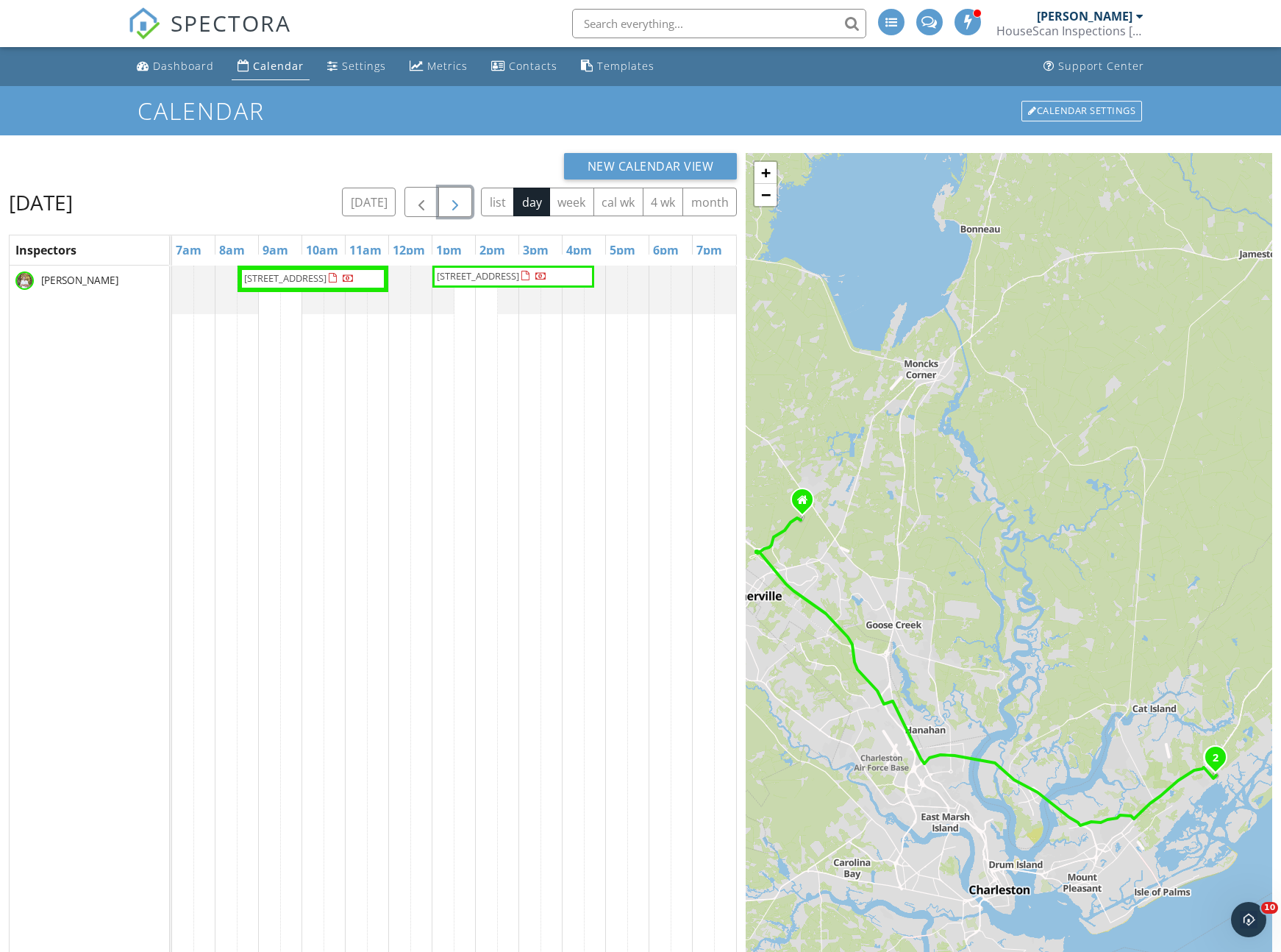
click at [457, 203] on span "button" at bounding box center [455, 202] width 17 height 17
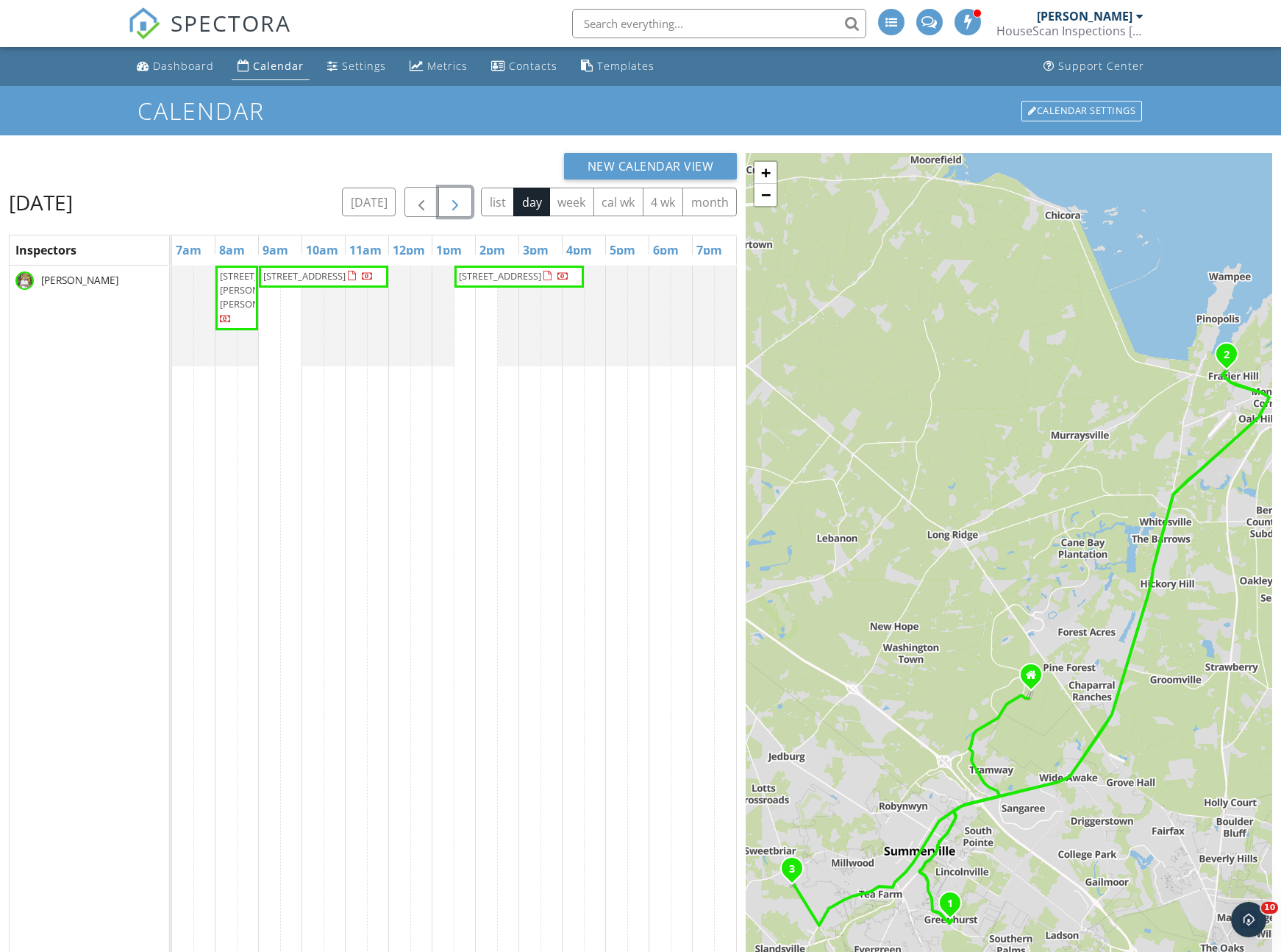
click at [312, 282] on span "[STREET_ADDRESS]" at bounding box center [305, 275] width 82 height 13
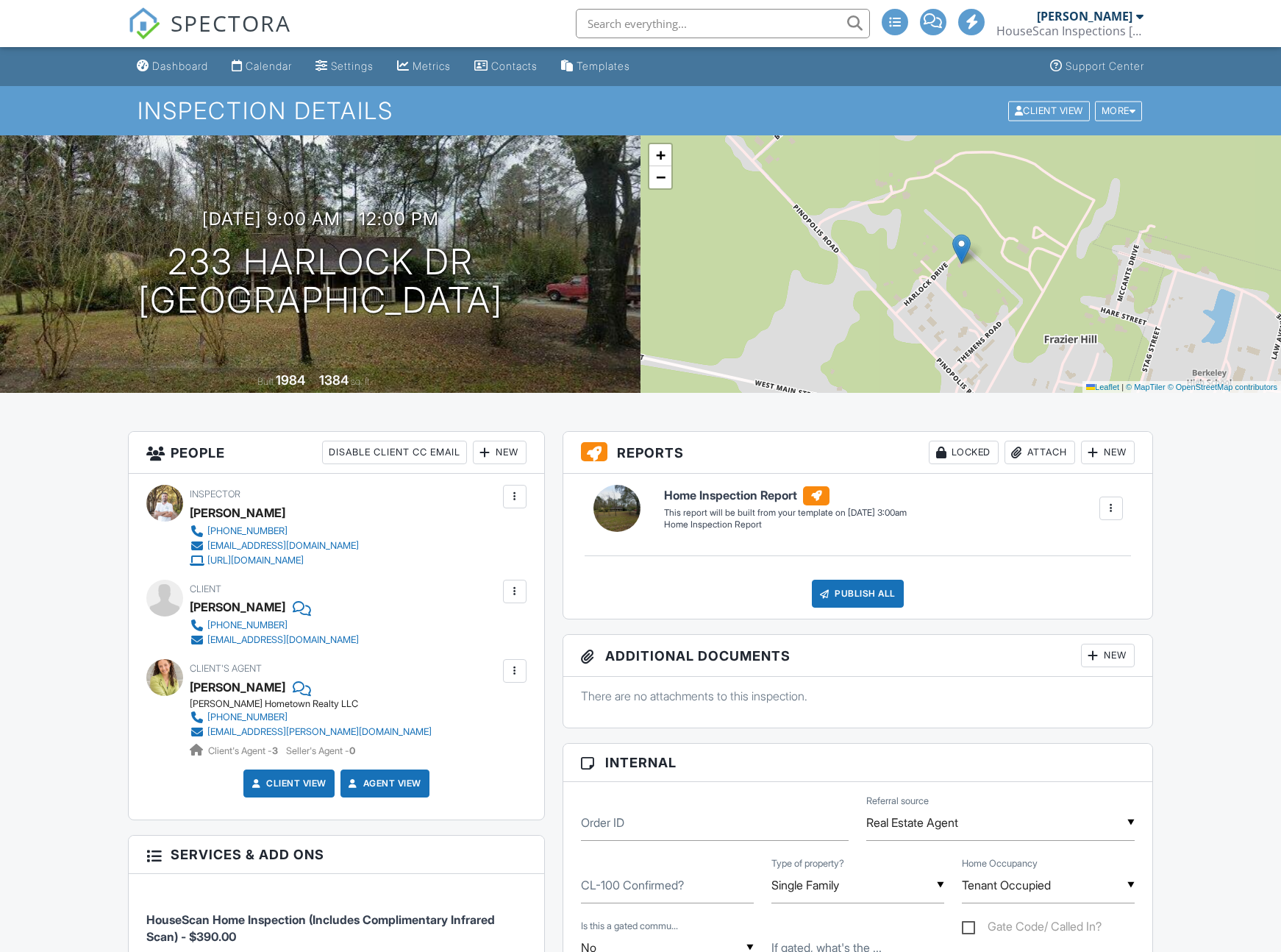
scroll to position [543, 0]
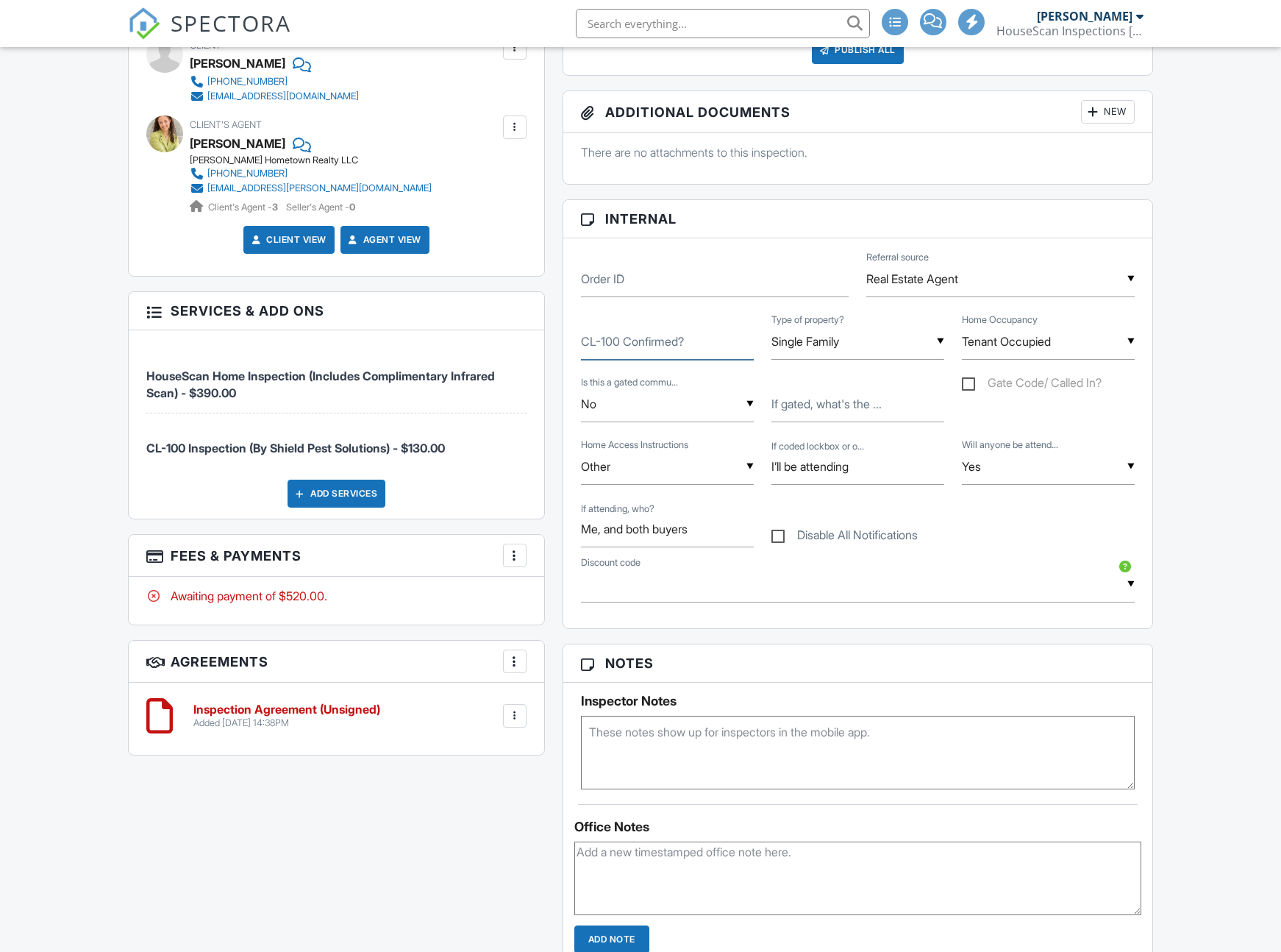
click at [652, 349] on input "CL-100 Confirmed?" at bounding box center [668, 341] width 173 height 36
type input "Yes, same day/time"
click at [570, 367] on div "Order ID ▼ Real Estate Agent Real Estate Agent Internet Search Family Friend Pa…" at bounding box center [857, 432] width 589 height 390
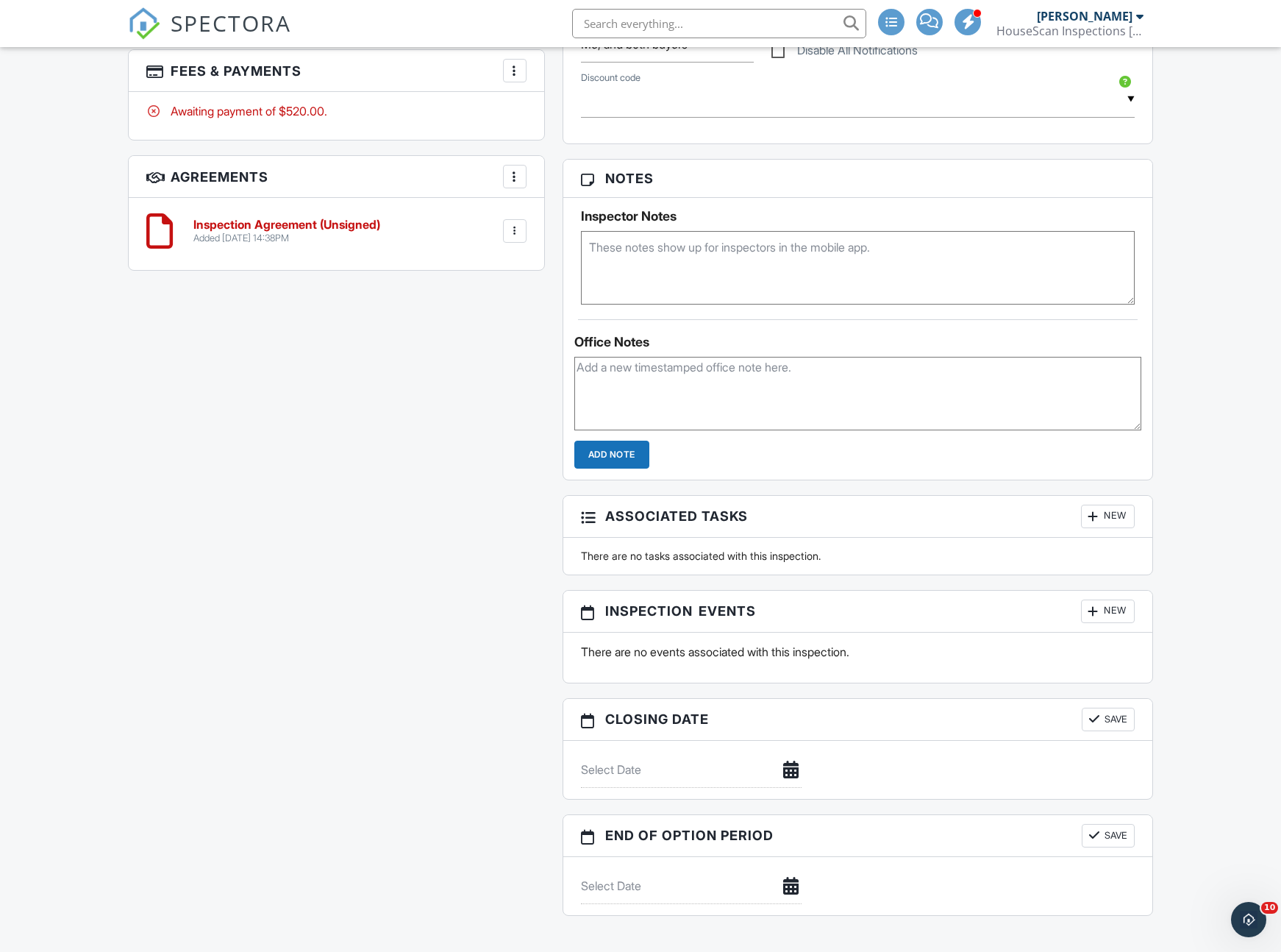
click at [502, 403] on div "All emails and texts are disabled for this inspection! All emails and texts hav…" at bounding box center [640, 167] width 1043 height 1528
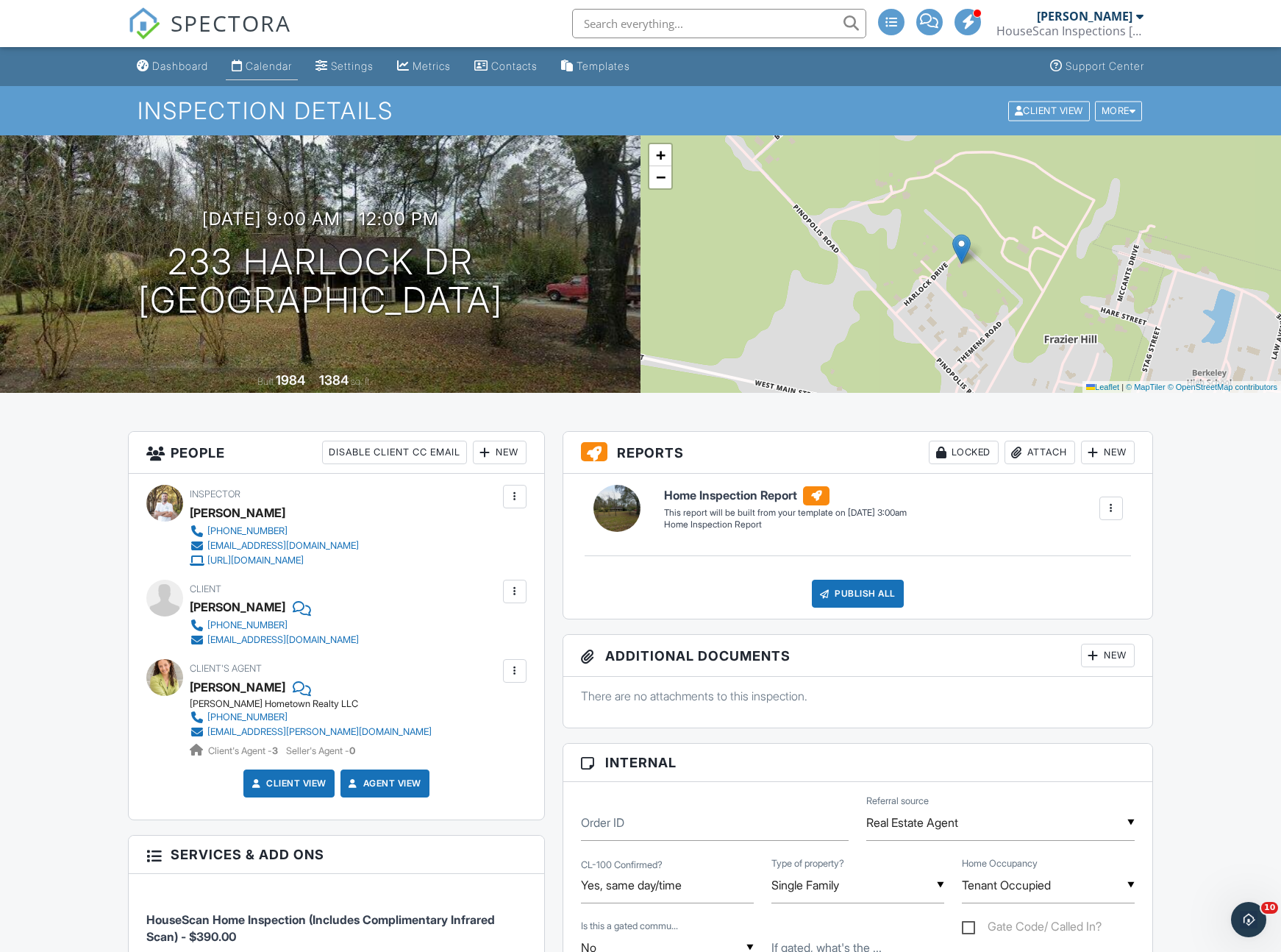
click at [271, 69] on div "Calendar" at bounding box center [269, 66] width 46 height 13
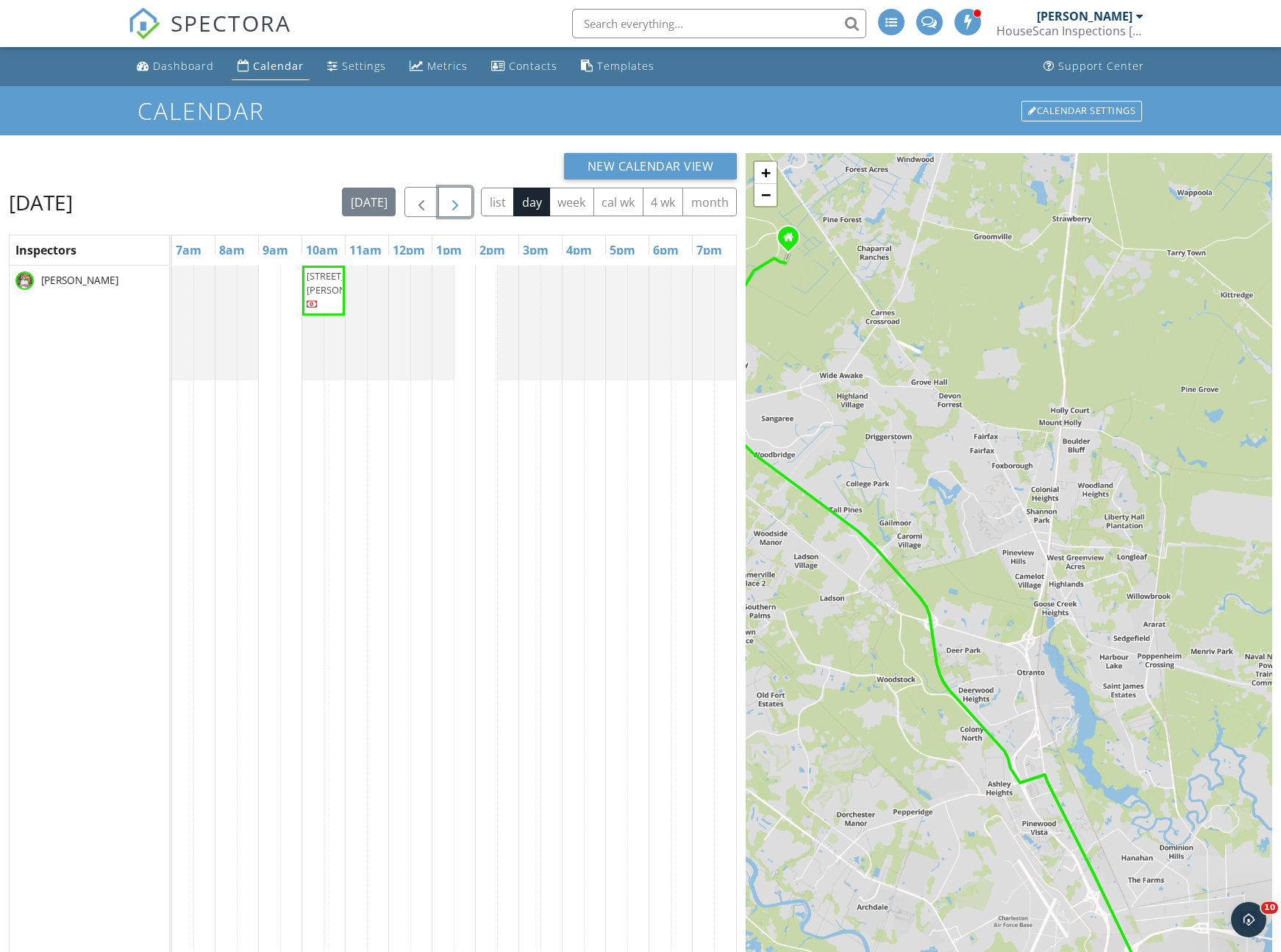
click at [458, 204] on span "button" at bounding box center [455, 202] width 17 height 17
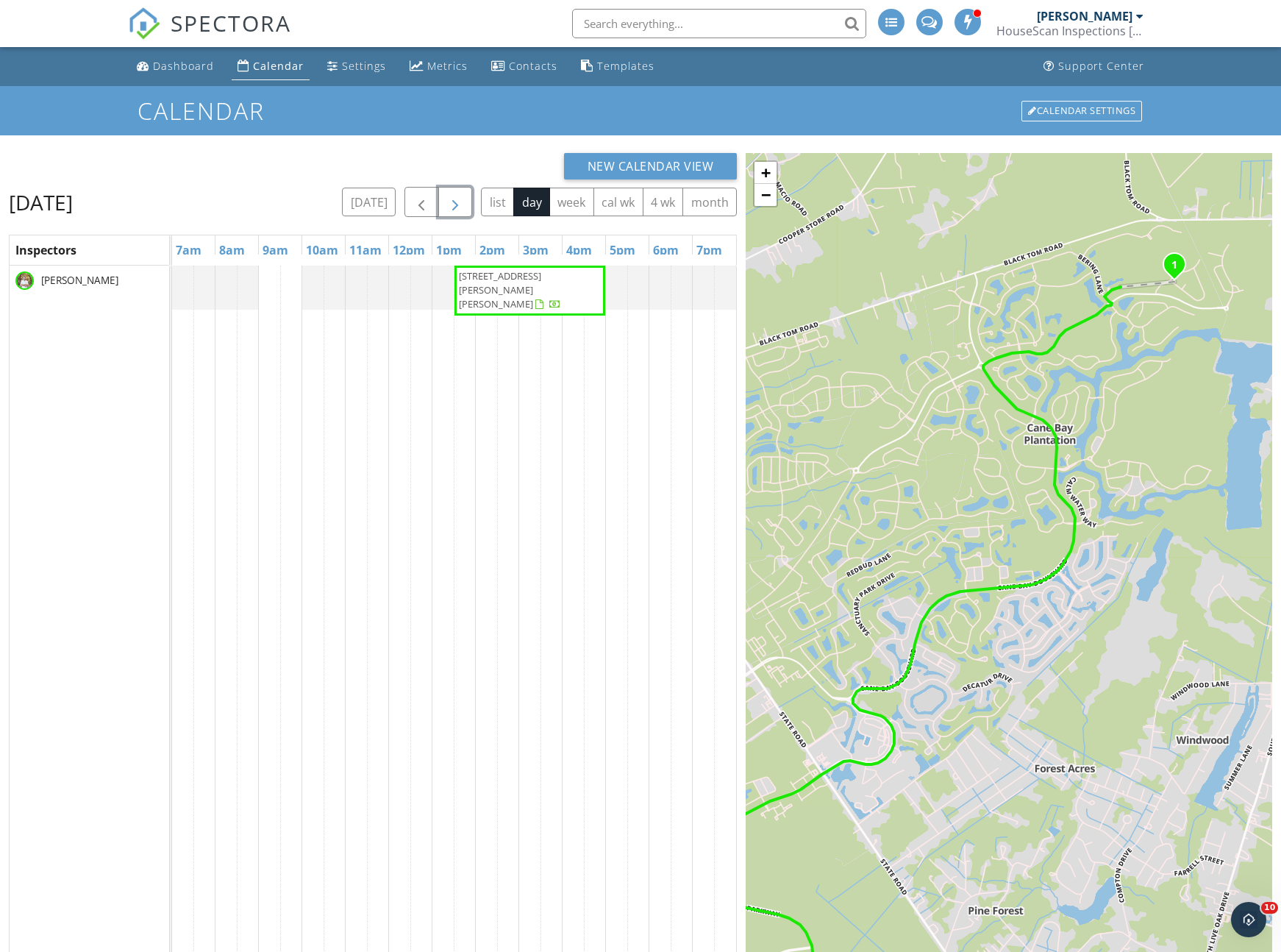
click at [458, 204] on span "button" at bounding box center [455, 202] width 17 height 17
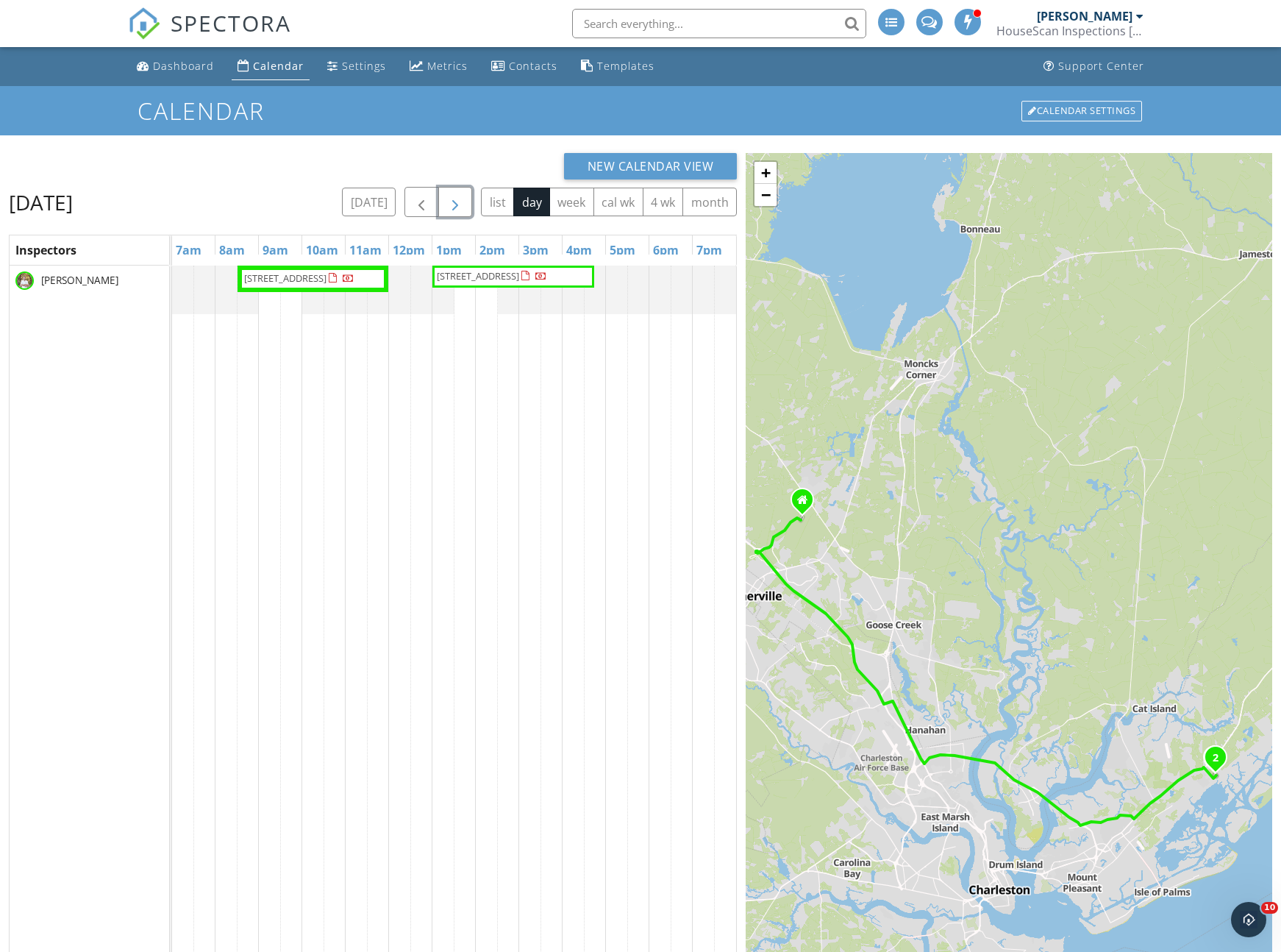
click at [454, 202] on span "button" at bounding box center [455, 202] width 17 height 17
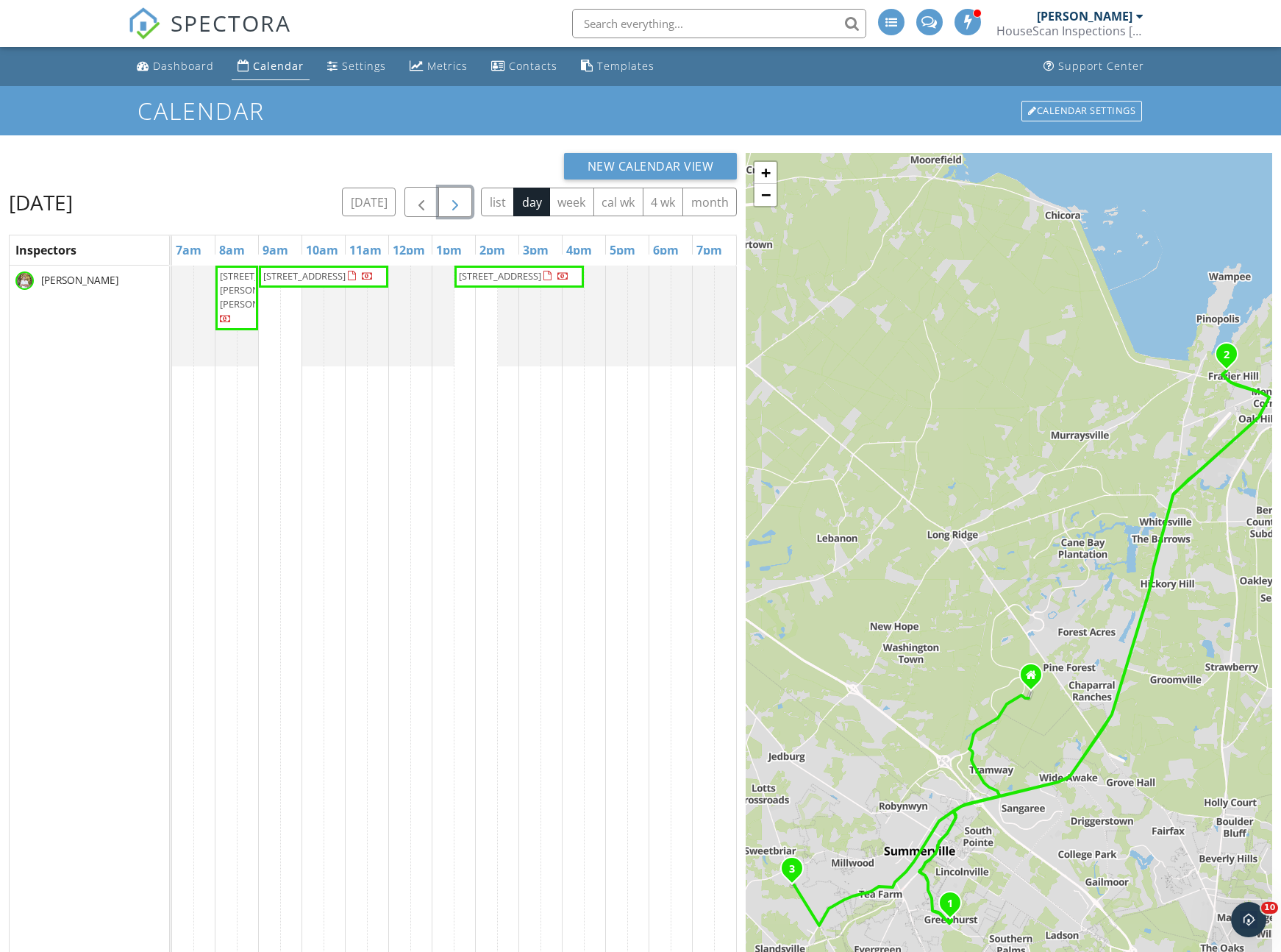
click at [450, 209] on span "button" at bounding box center [455, 202] width 17 height 17
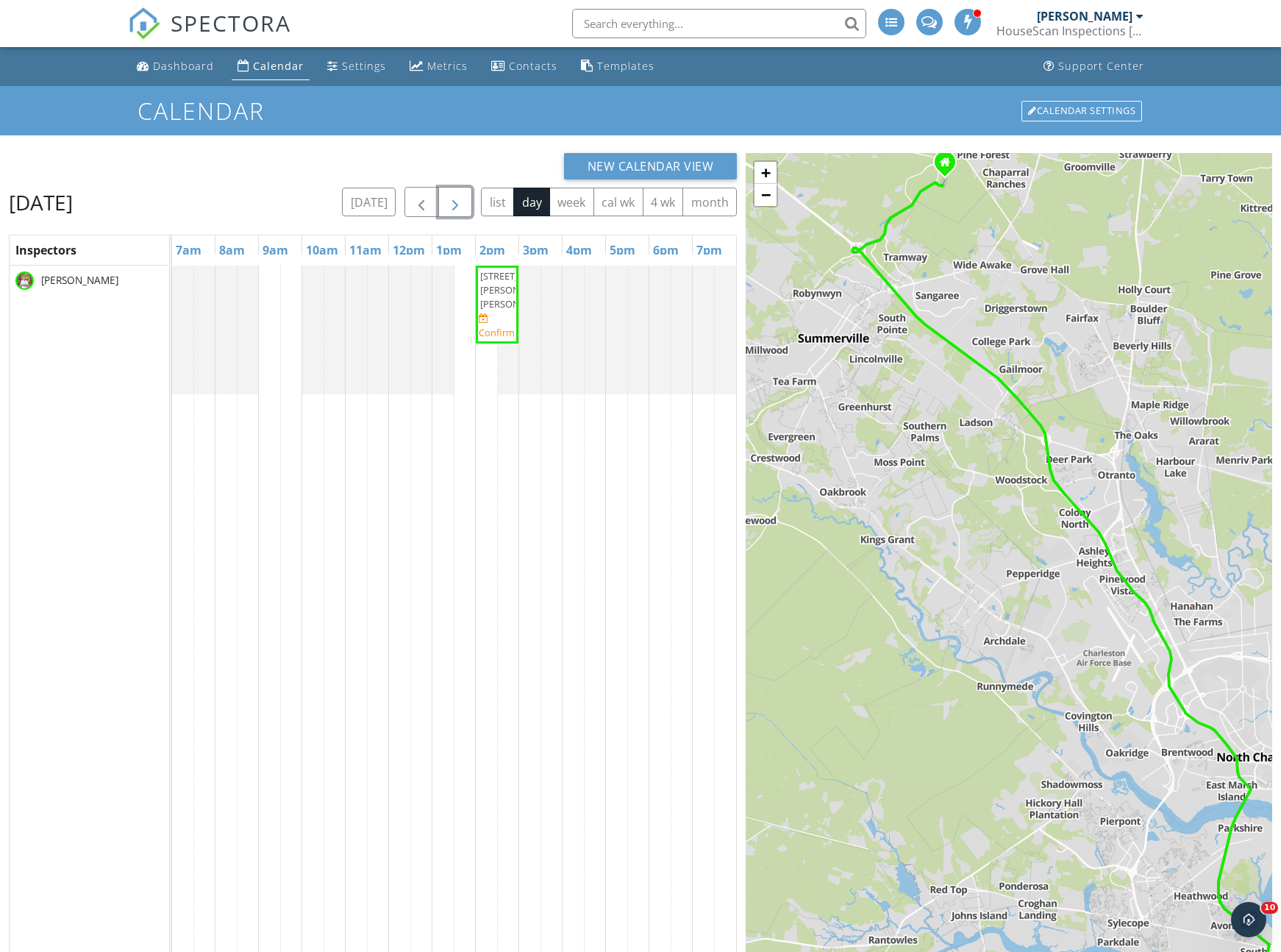
click at [497, 310] on span "3529 Walter Dr, Johns Island 29455" at bounding box center [521, 290] width 82 height 41
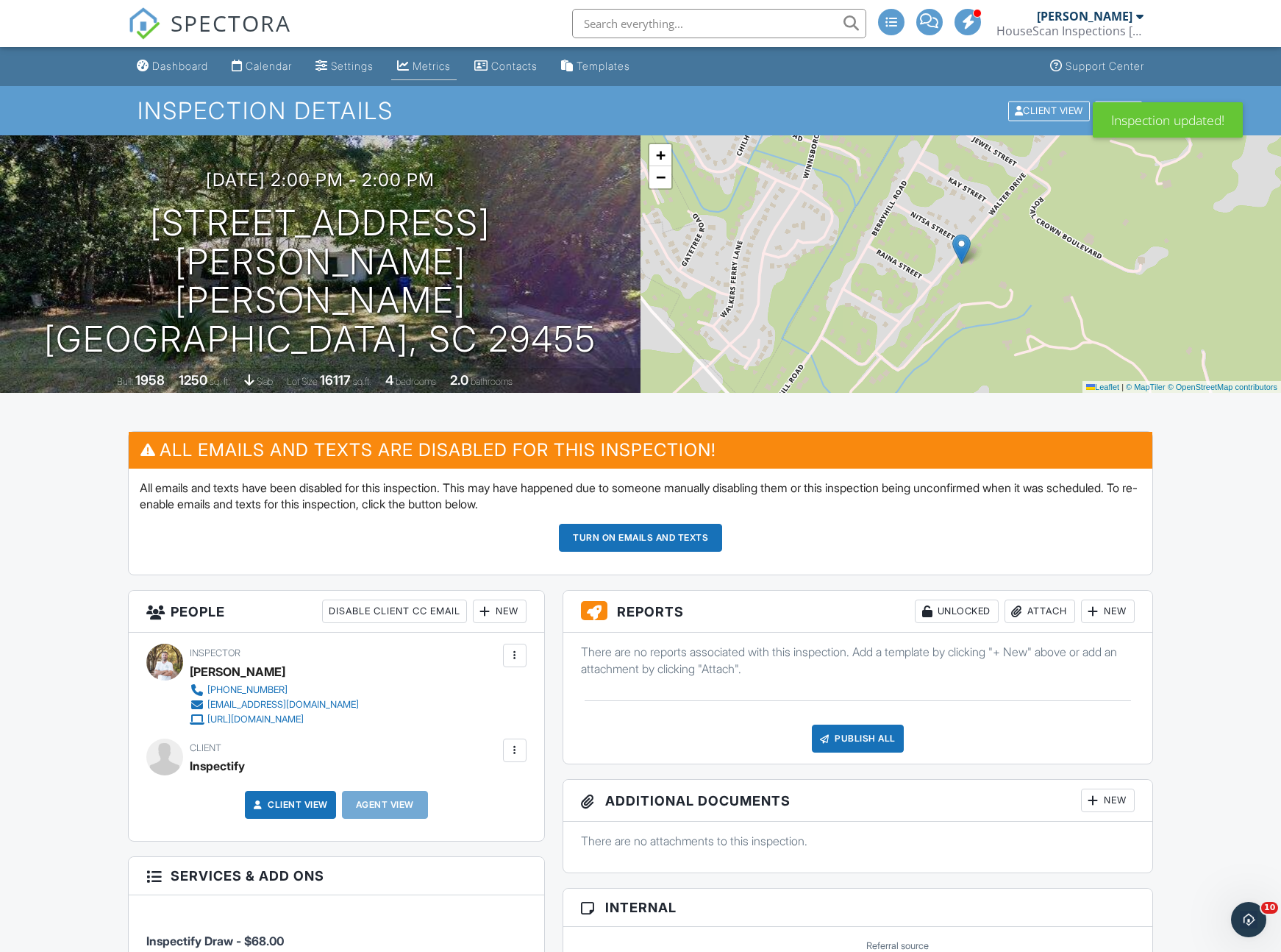
click at [430, 66] on div "Metrics" at bounding box center [431, 66] width 38 height 13
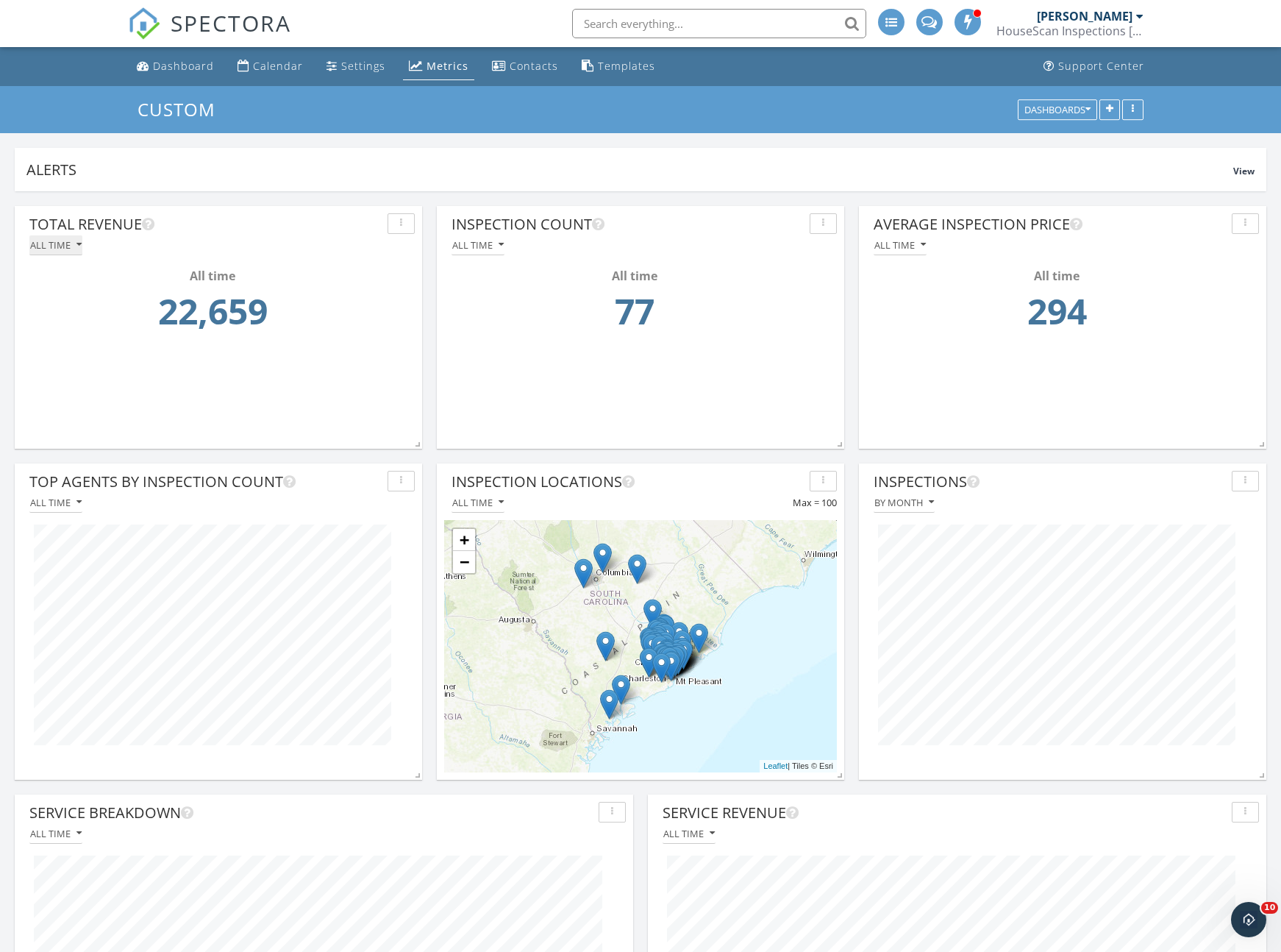
click at [74, 244] on div "All time" at bounding box center [56, 244] width 52 height 10
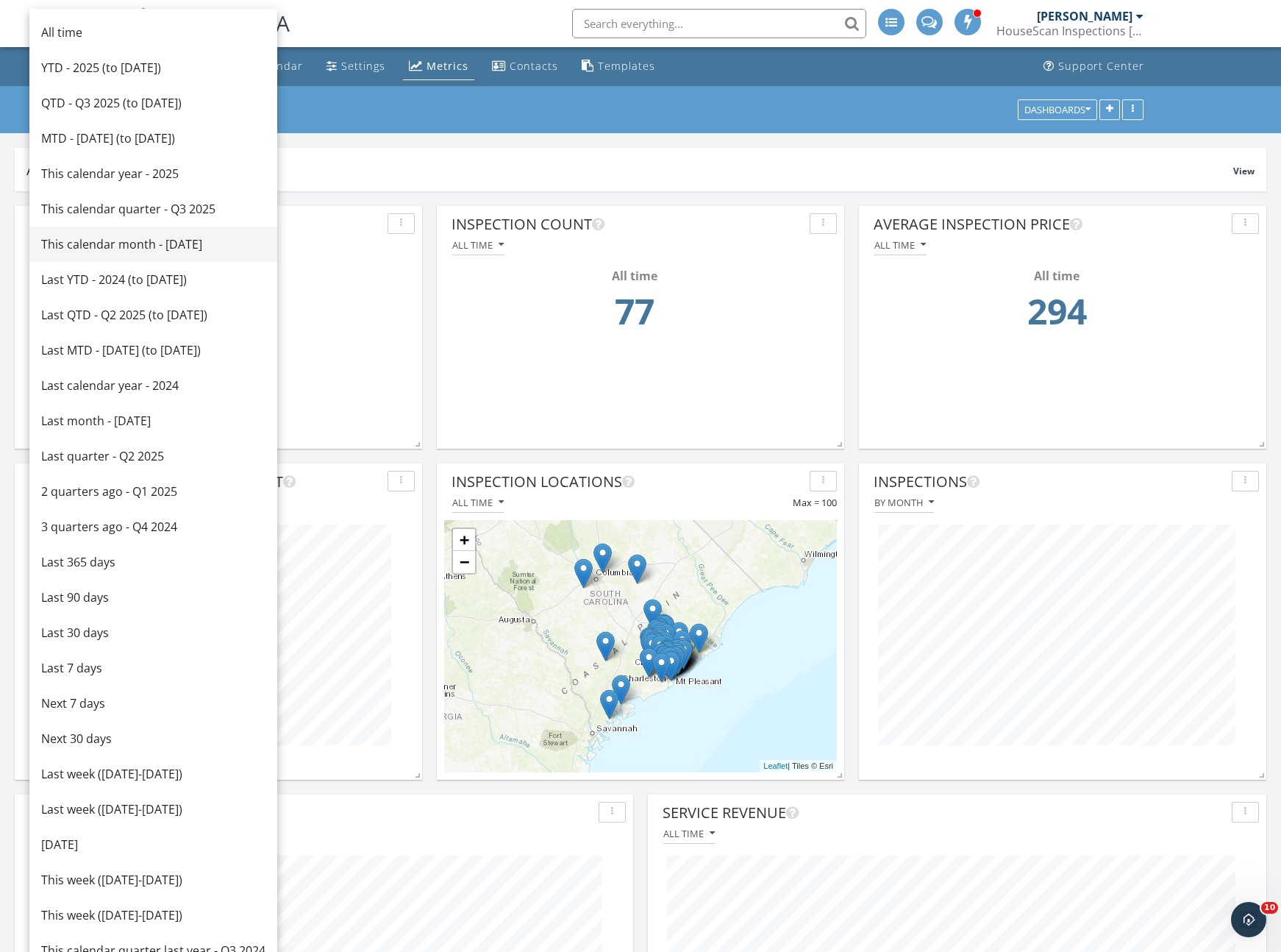
click at [137, 244] on div "This calendar month - September 2025" at bounding box center [153, 244] width 224 height 17
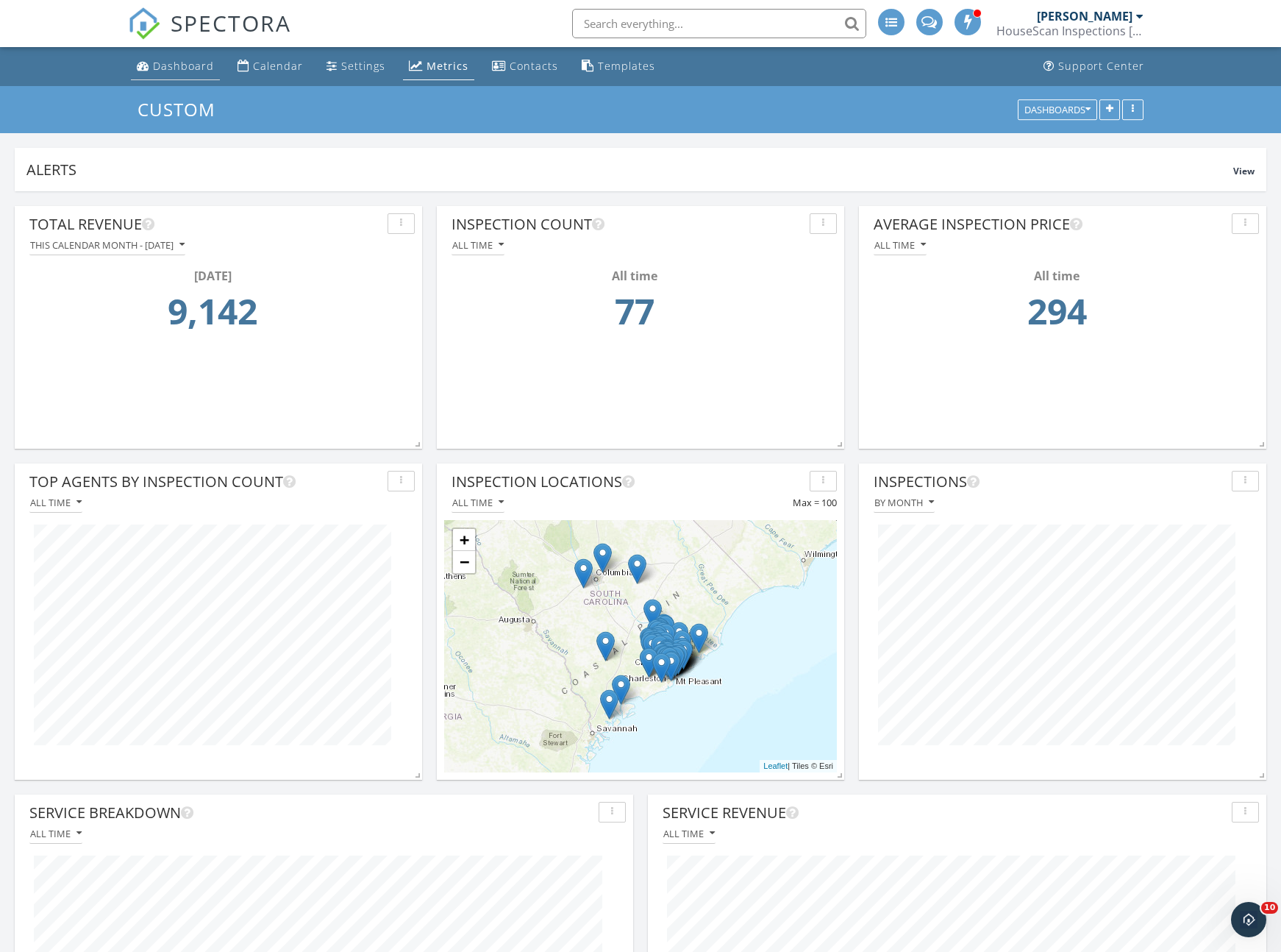
click at [177, 68] on div "Dashboard" at bounding box center [183, 66] width 61 height 14
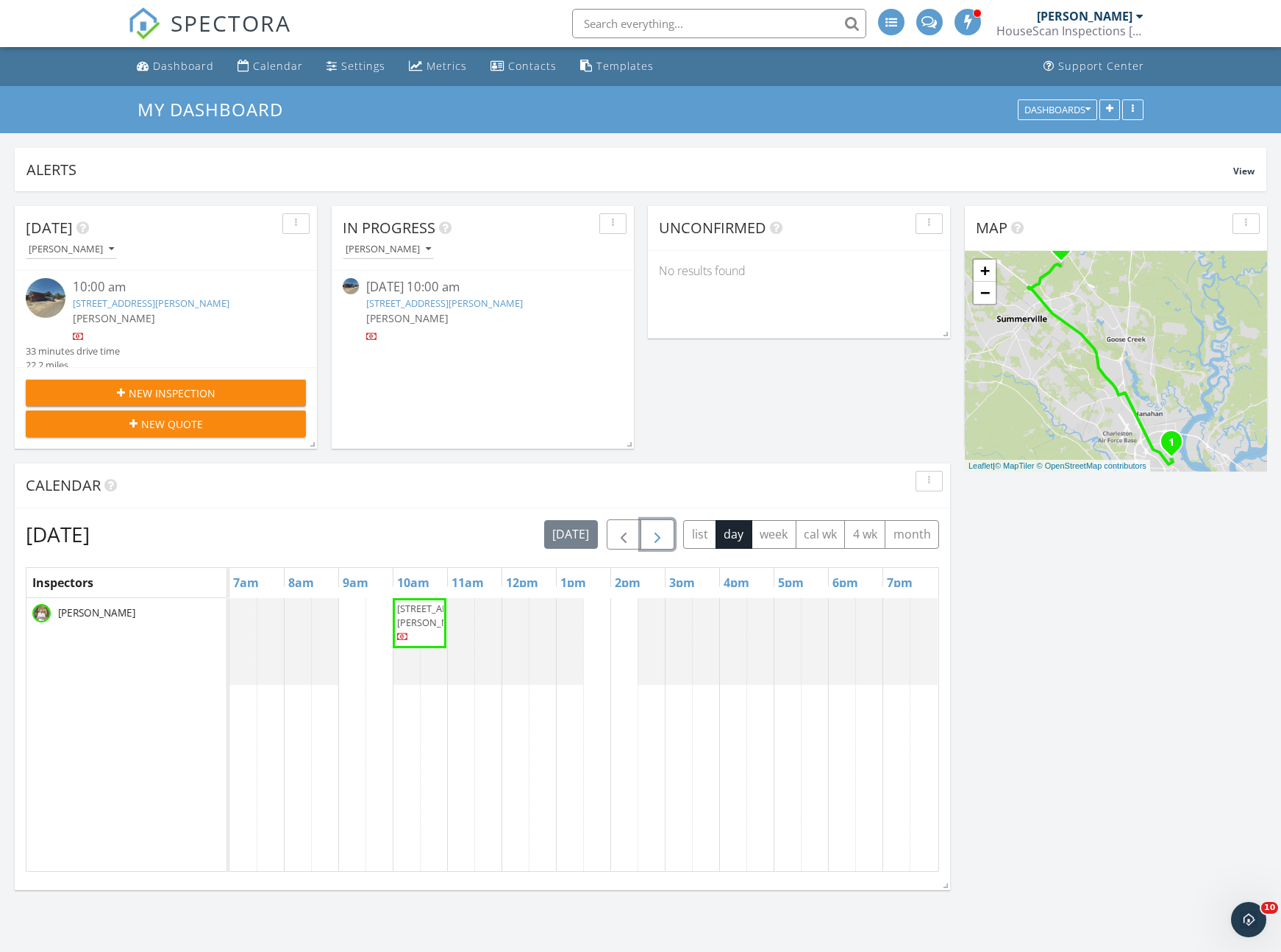
click at [662, 532] on span "button" at bounding box center [658, 535] width 17 height 17
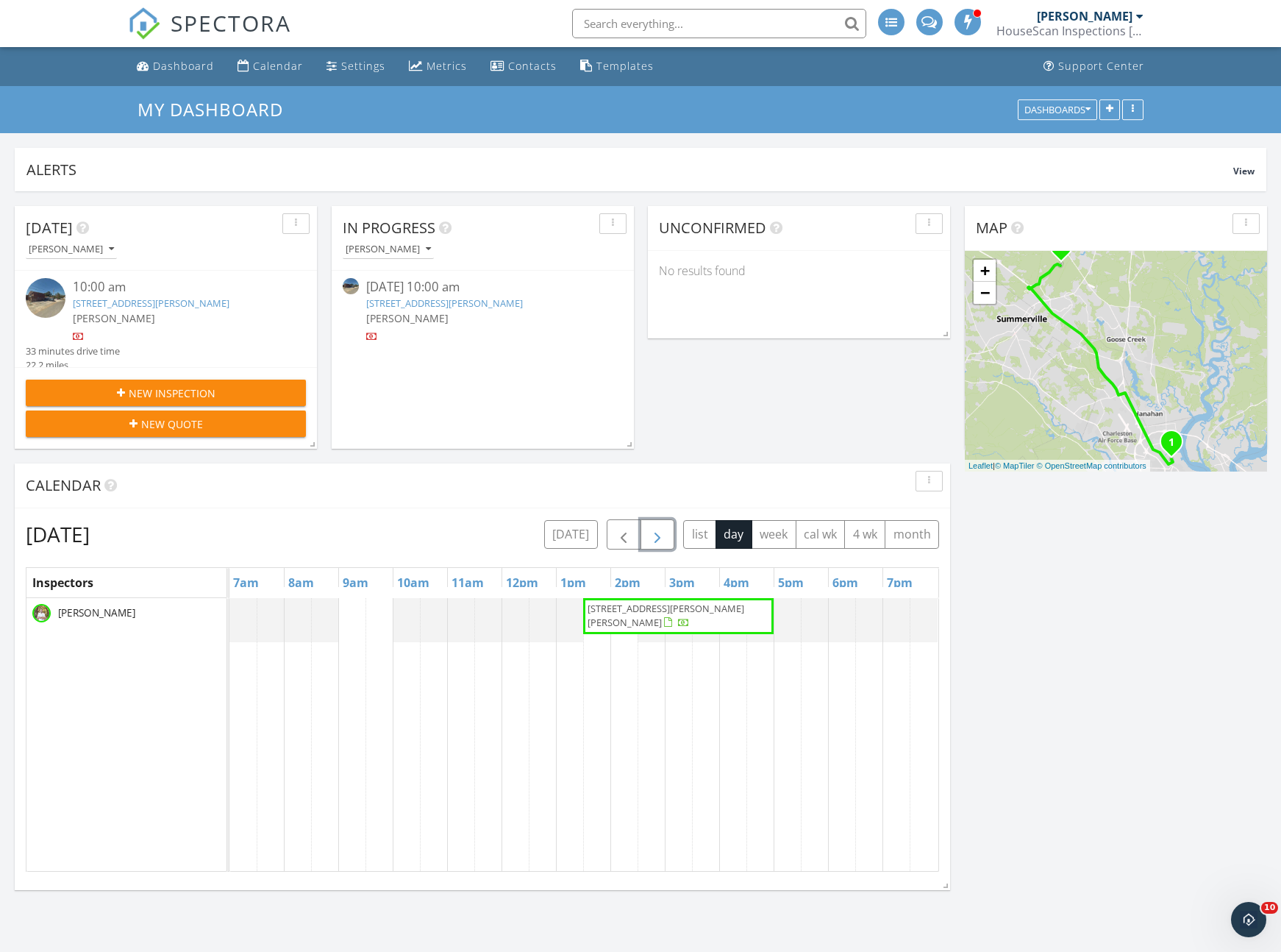
click at [654, 537] on span "button" at bounding box center [658, 535] width 17 height 17
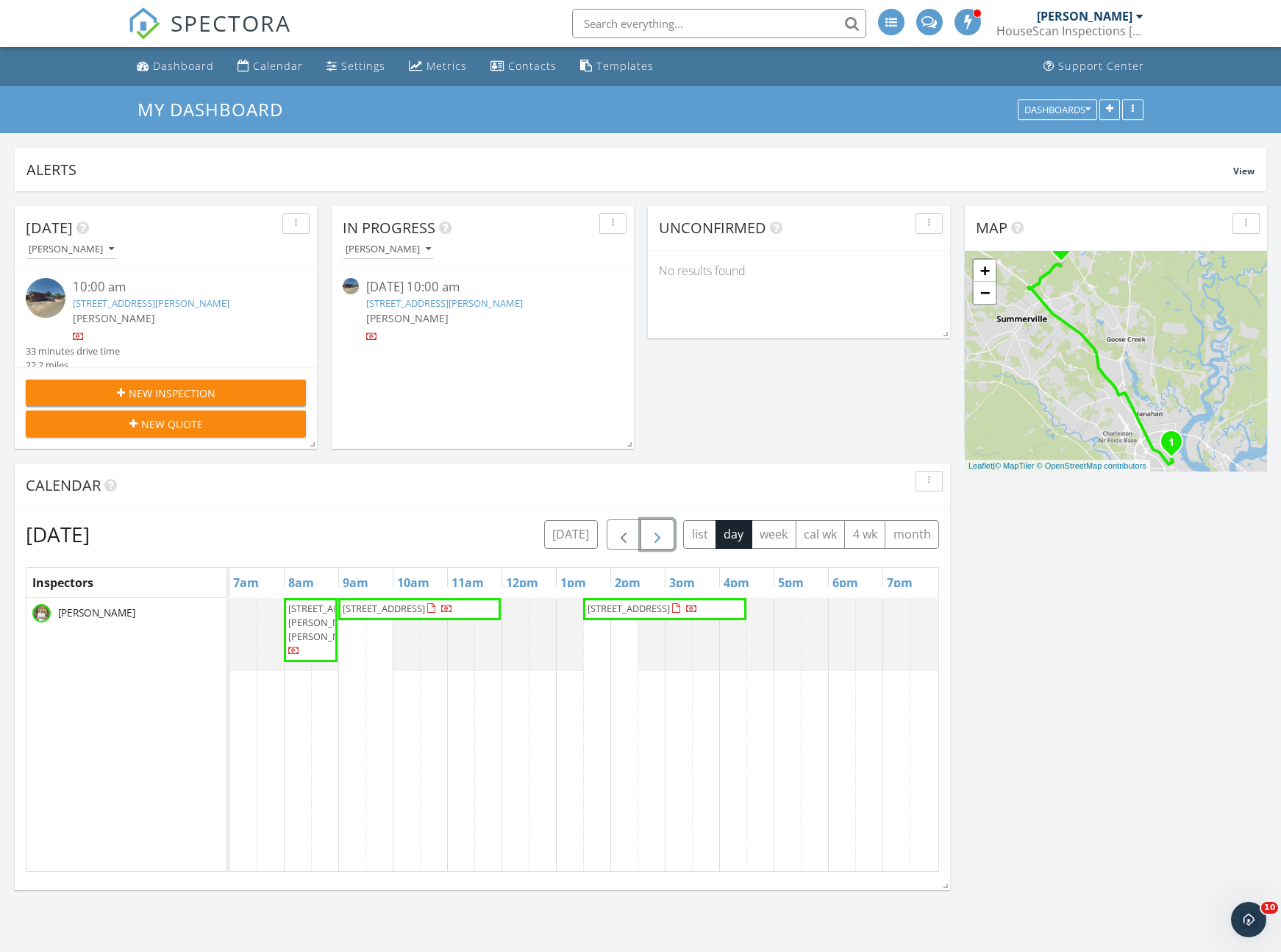
click at [654, 537] on span "button" at bounding box center [658, 535] width 17 height 17
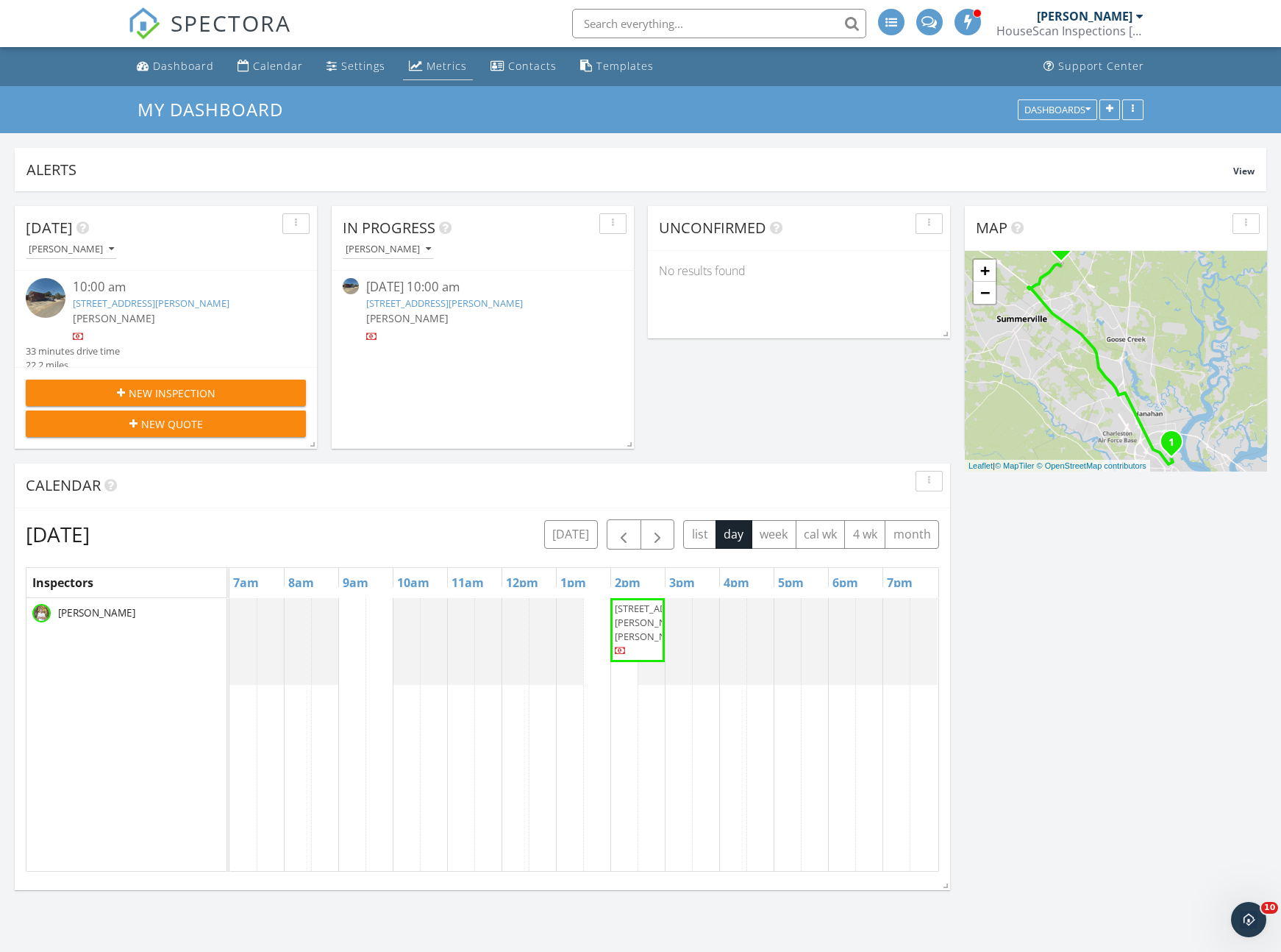
click at [420, 61] on link "Metrics" at bounding box center [438, 67] width 70 height 27
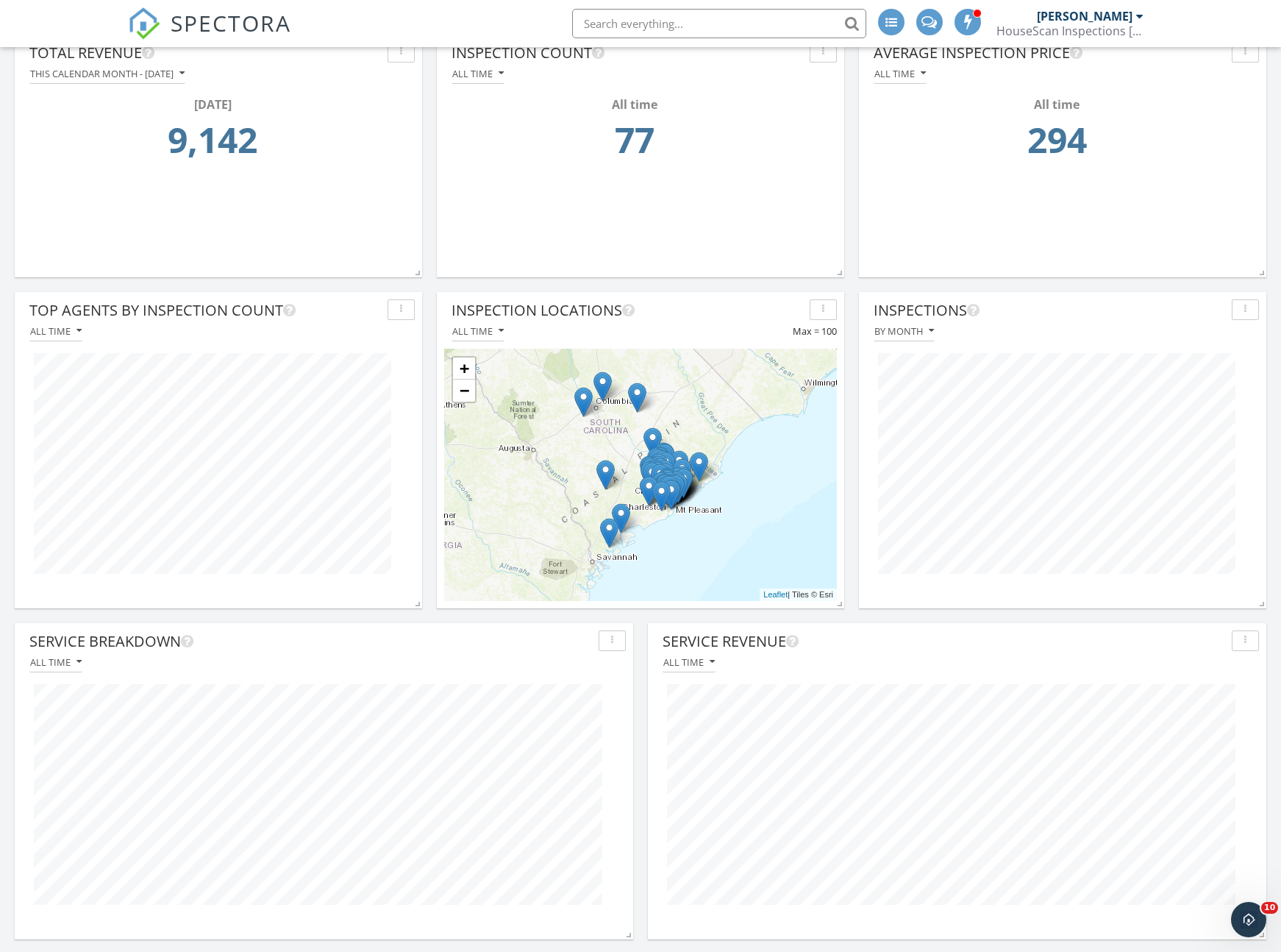
scroll to position [174, 0]
click at [71, 666] on button "All time" at bounding box center [56, 660] width 53 height 20
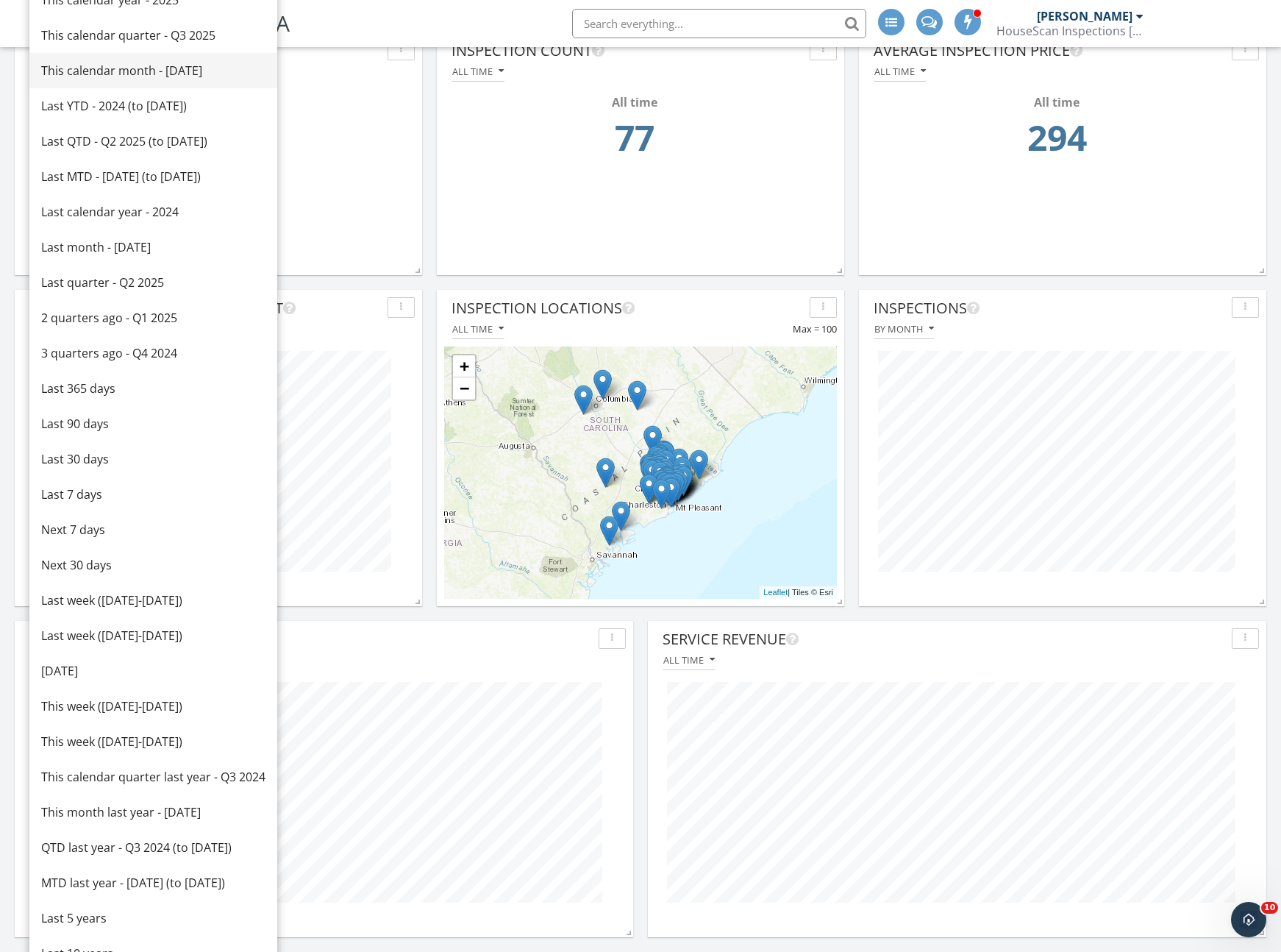
click at [118, 72] on div "This calendar month - September 2025" at bounding box center [153, 71] width 224 height 17
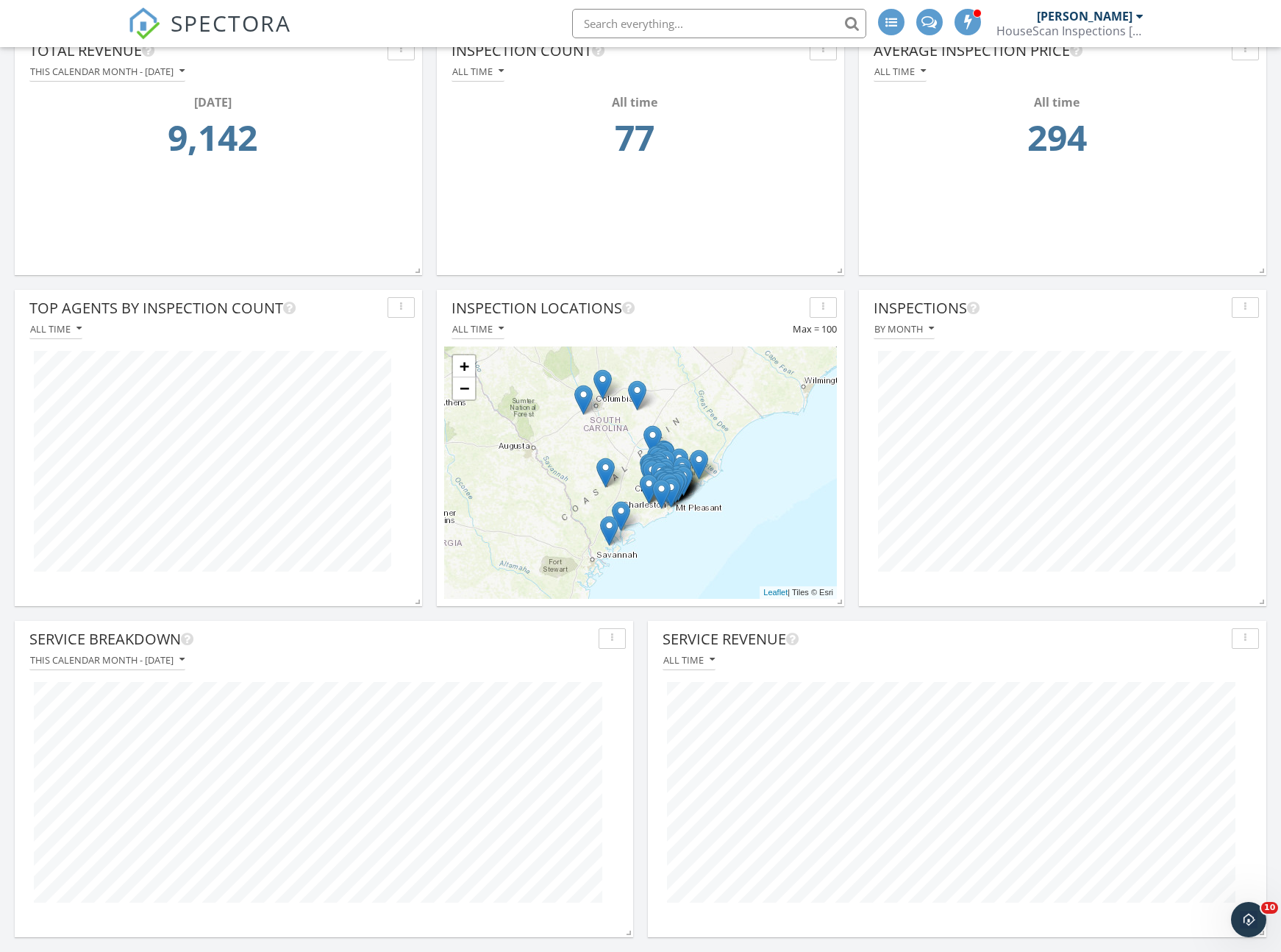
scroll to position [317, 619]
click at [712, 657] on icon "button" at bounding box center [712, 659] width 5 height 10
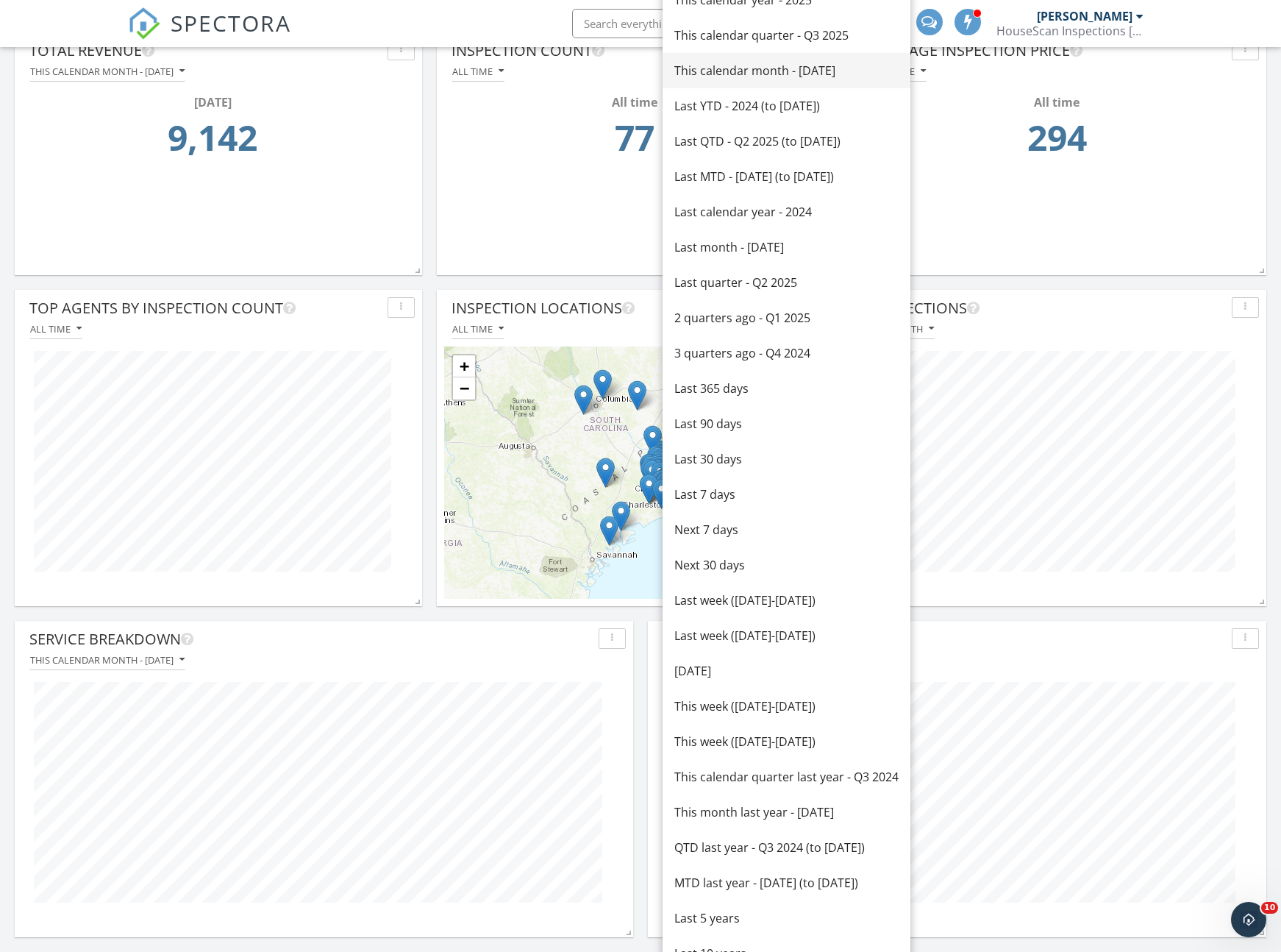
click at [744, 77] on div "This calendar month - September 2025" at bounding box center [786, 71] width 224 height 17
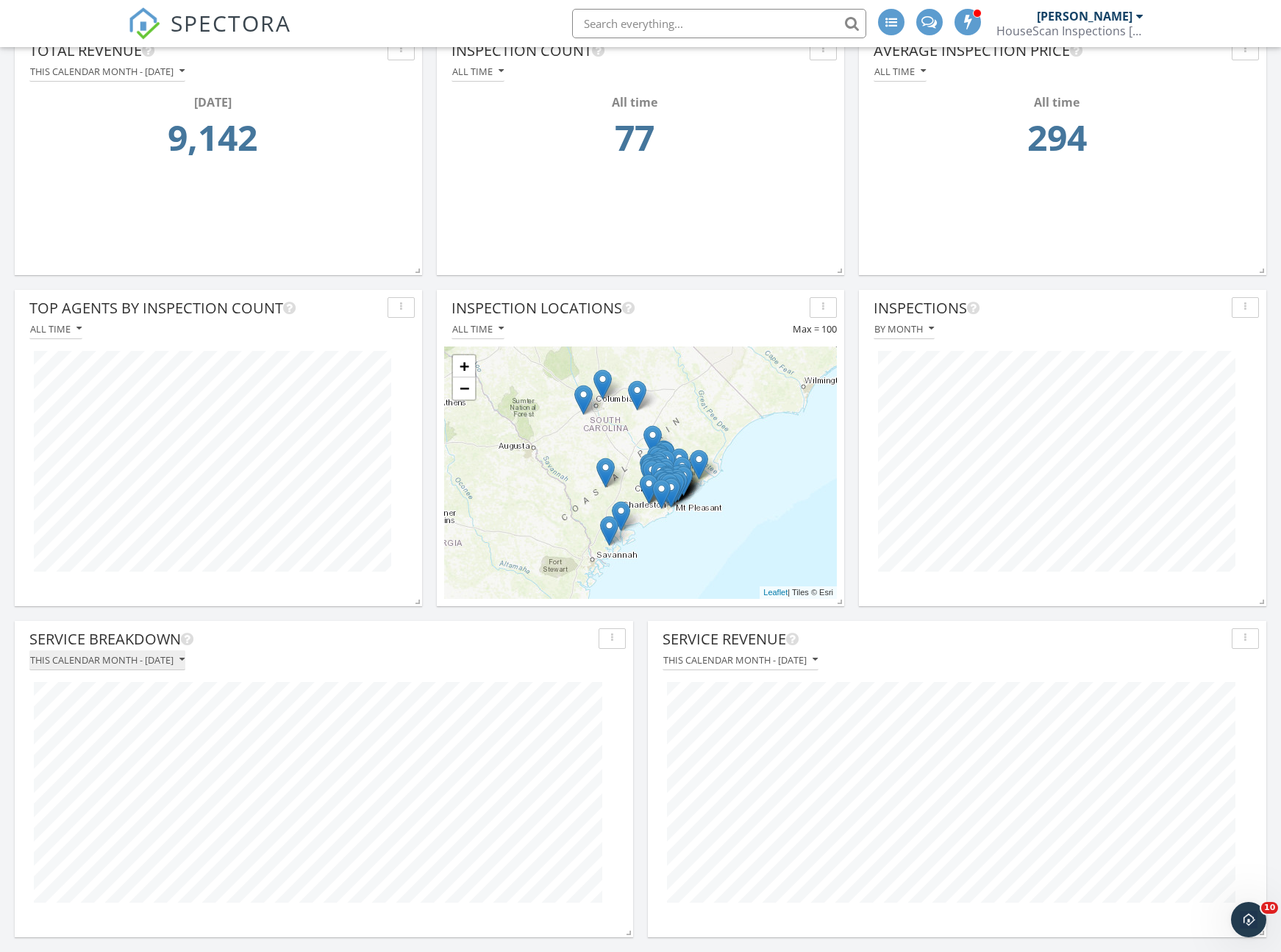
click at [183, 662] on div "This calendar month - September 2025" at bounding box center [107, 659] width 155 height 10
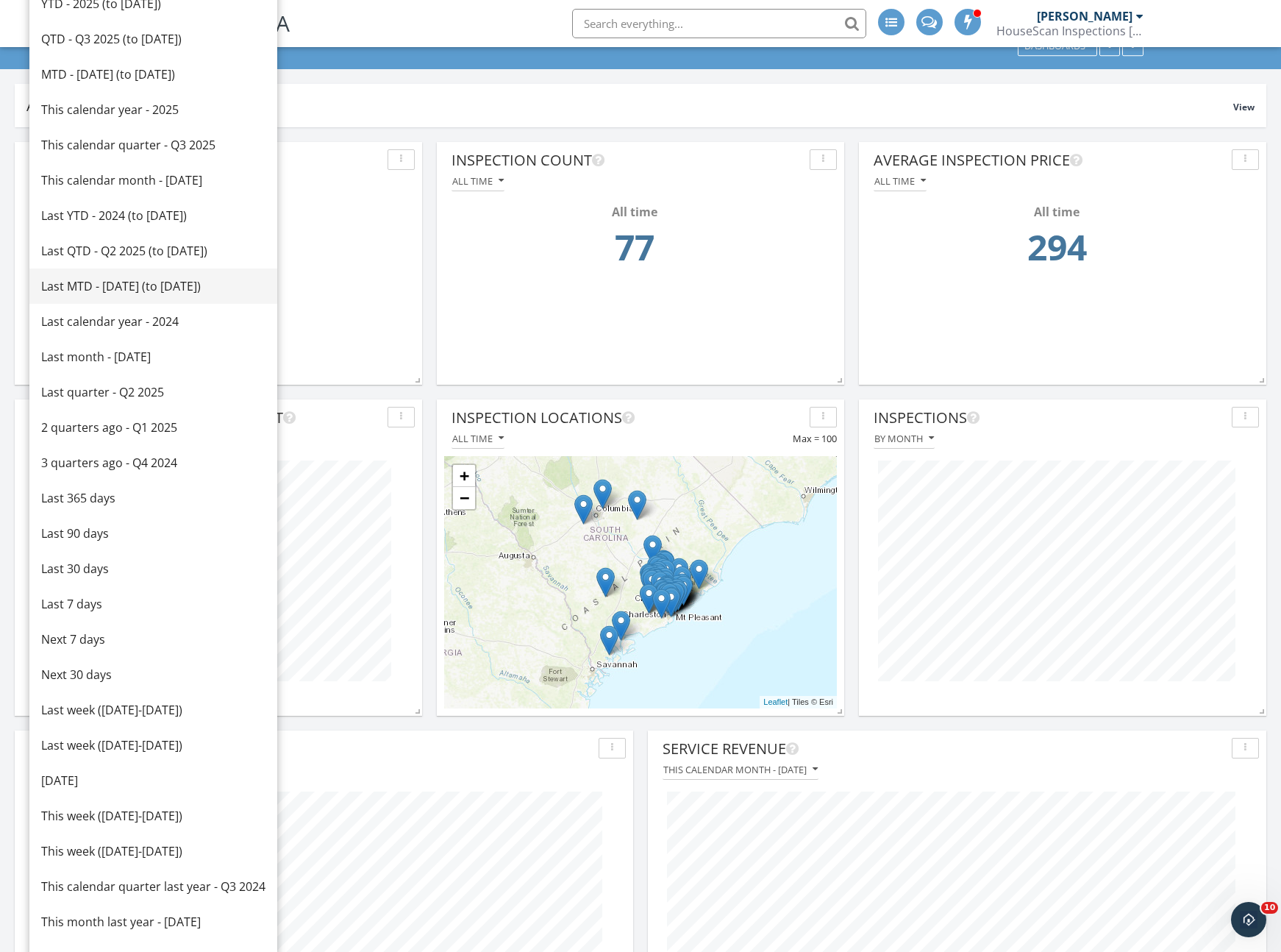
scroll to position [0, 0]
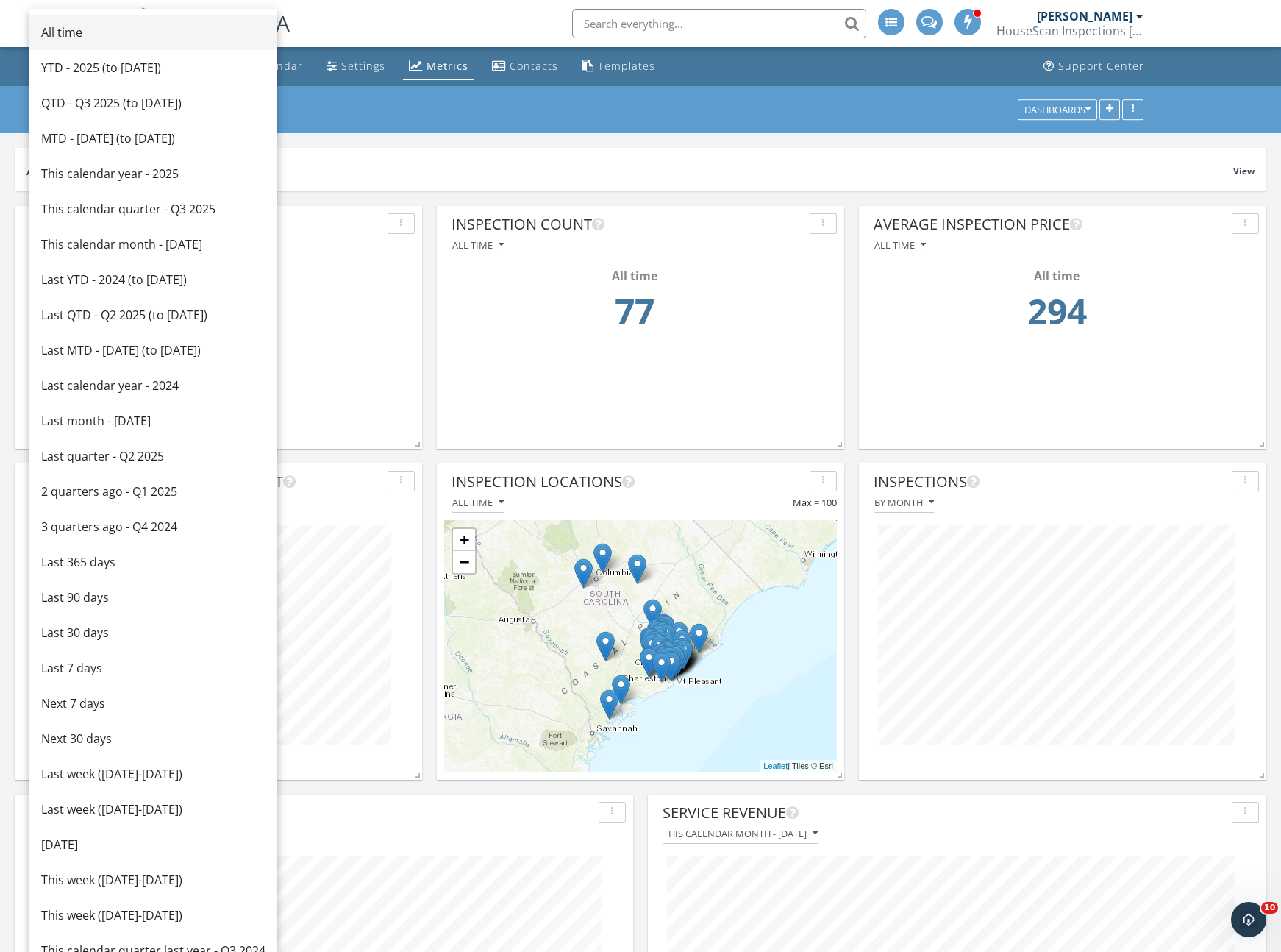
click at [86, 42] on link "All time" at bounding box center [153, 33] width 247 height 36
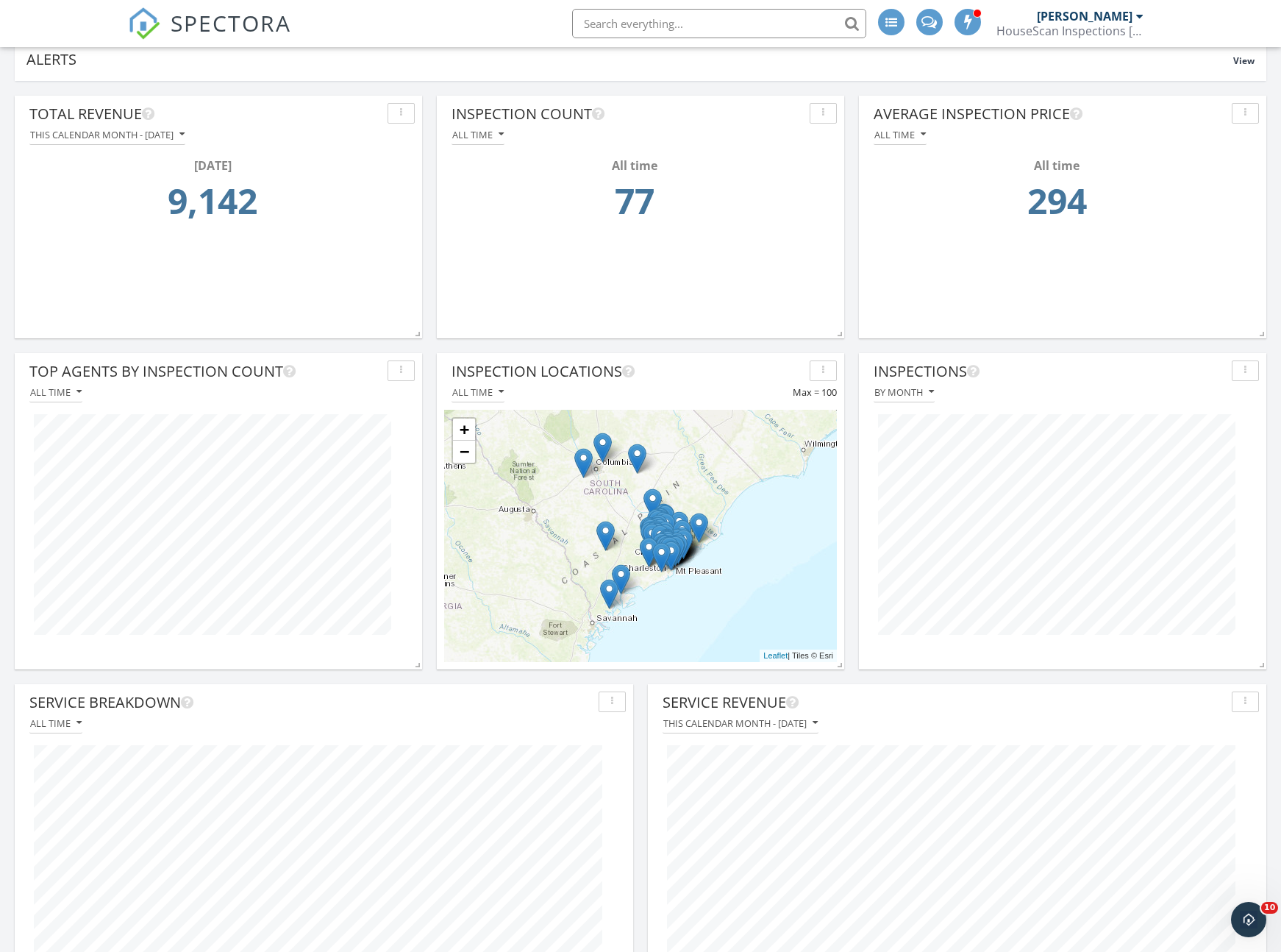
scroll to position [121, 0]
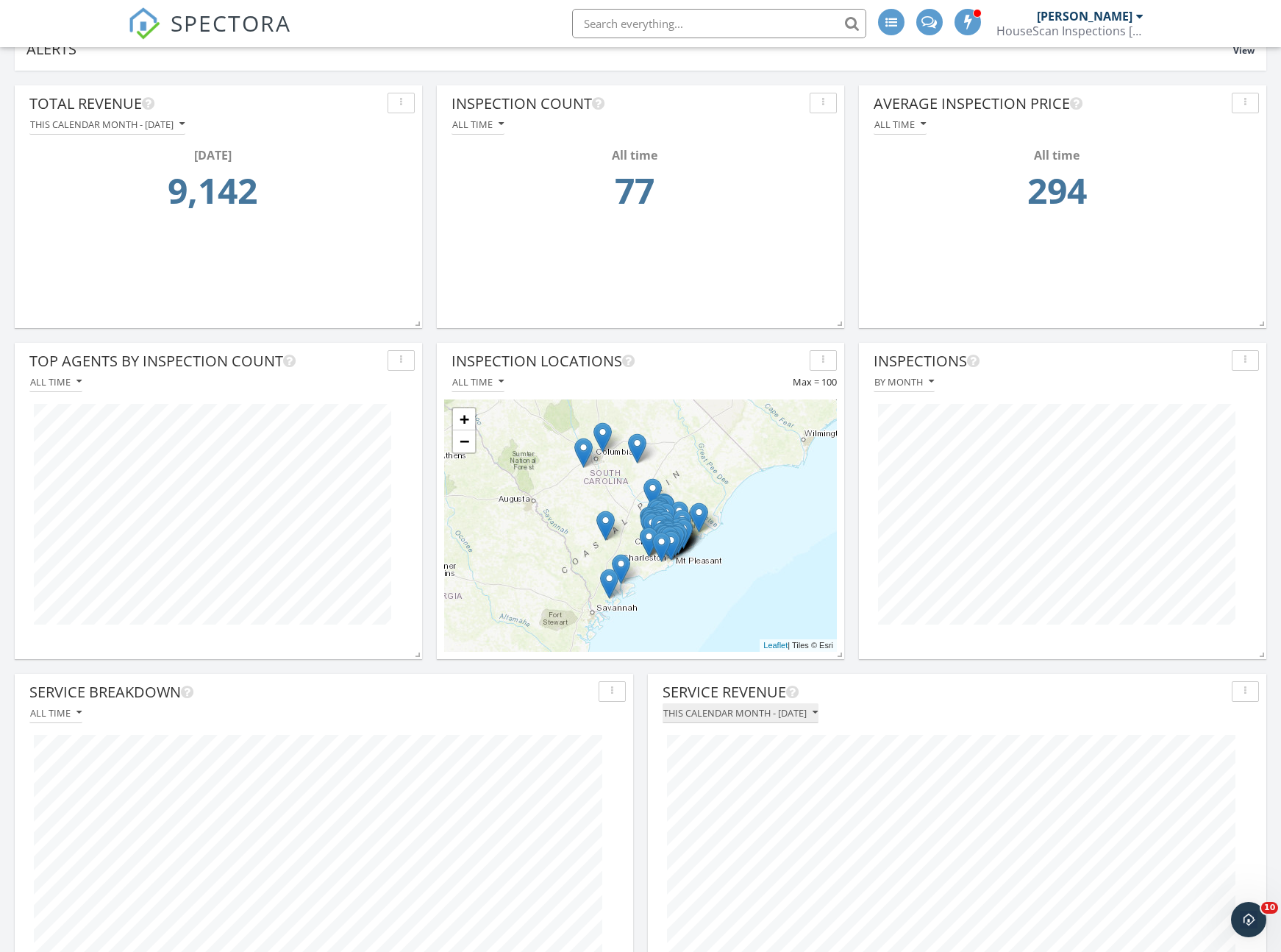
click at [809, 714] on div "This calendar month - September 2025" at bounding box center [740, 712] width 155 height 10
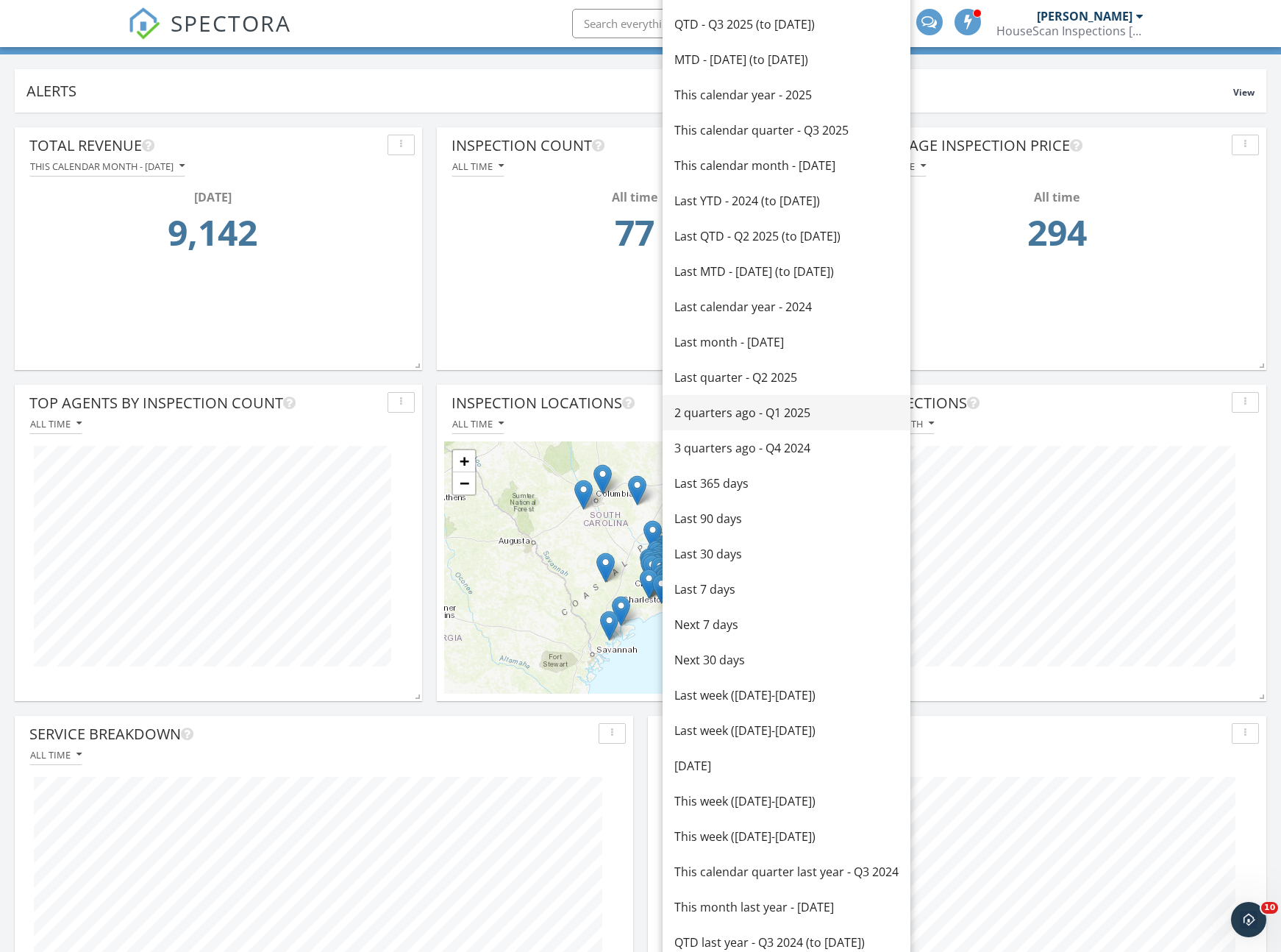
scroll to position [0, 0]
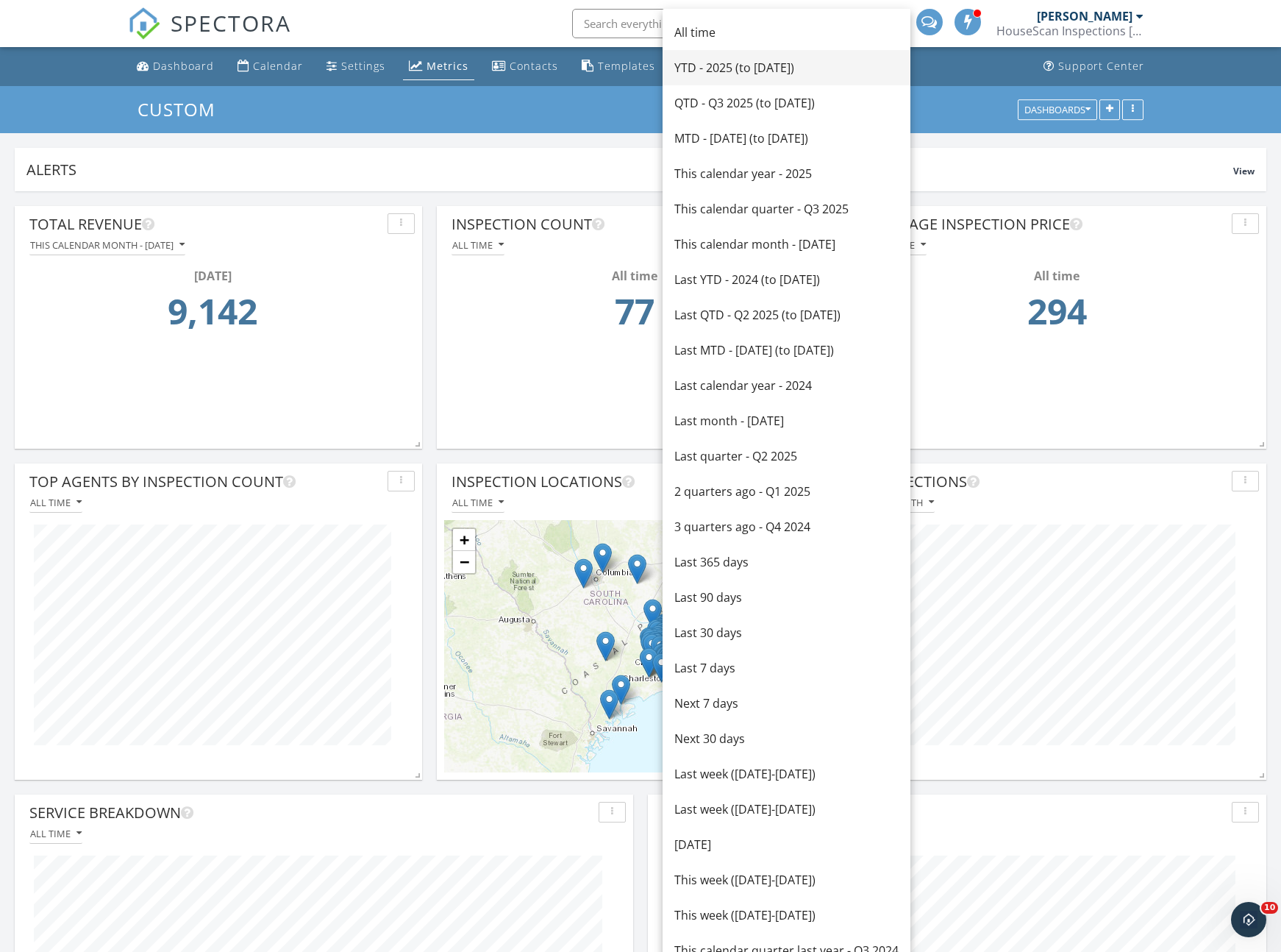
click at [746, 66] on div "YTD - 2025 (to Sep 29th)" at bounding box center [786, 67] width 224 height 17
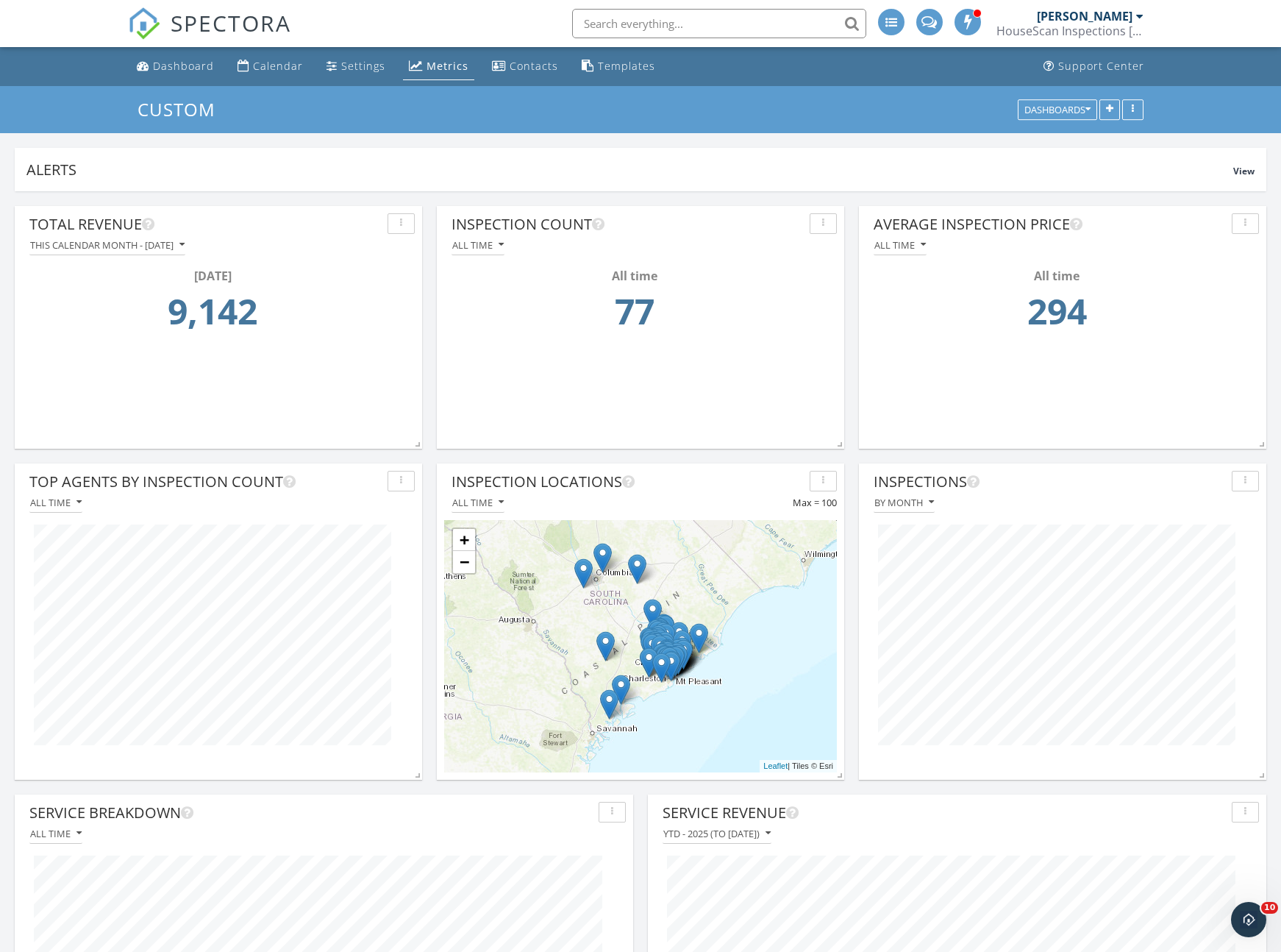
scroll to position [174, 0]
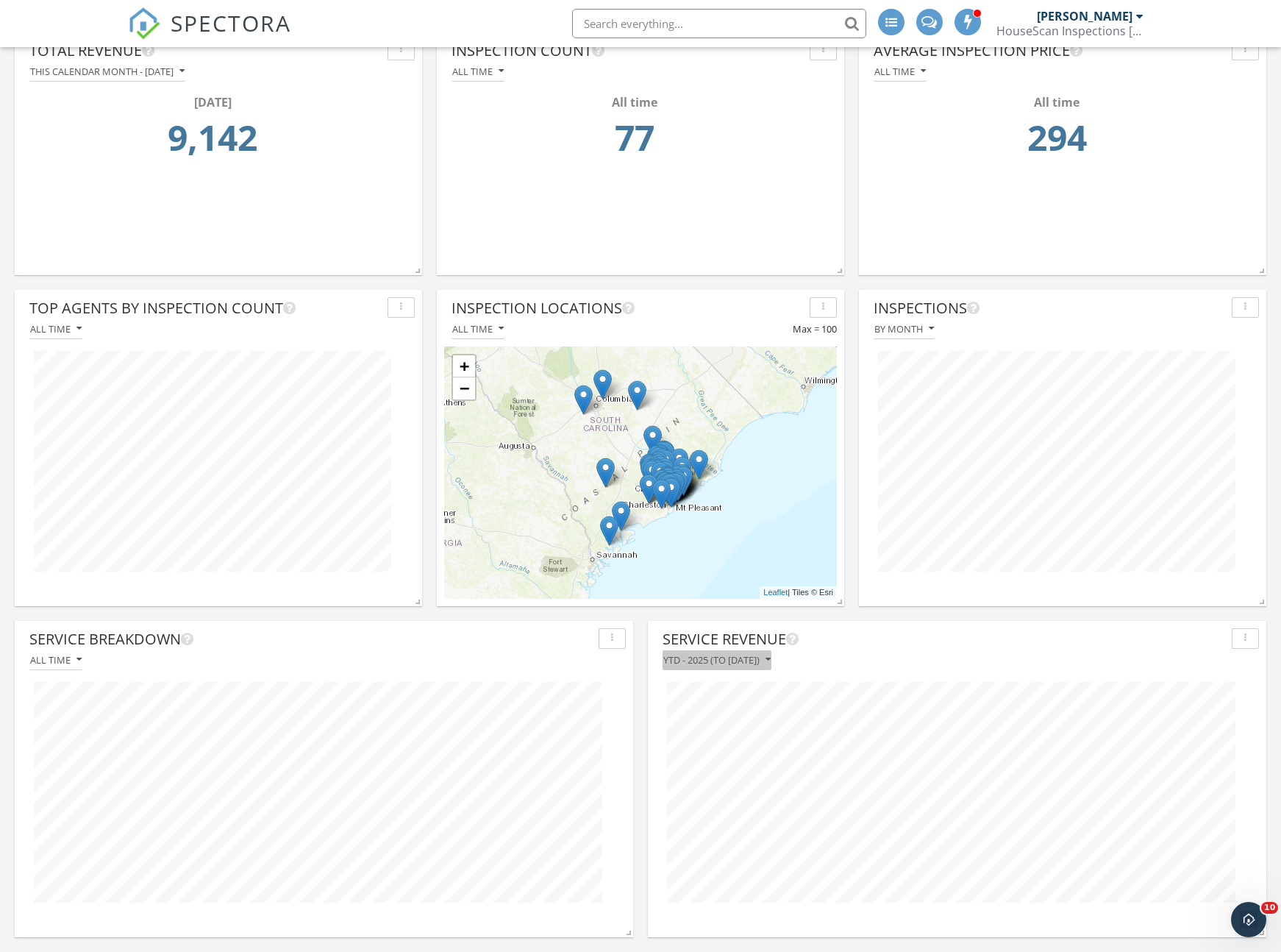
click at [761, 666] on button "YTD - 2025 (to Sep 29th)" at bounding box center [716, 660] width 109 height 20
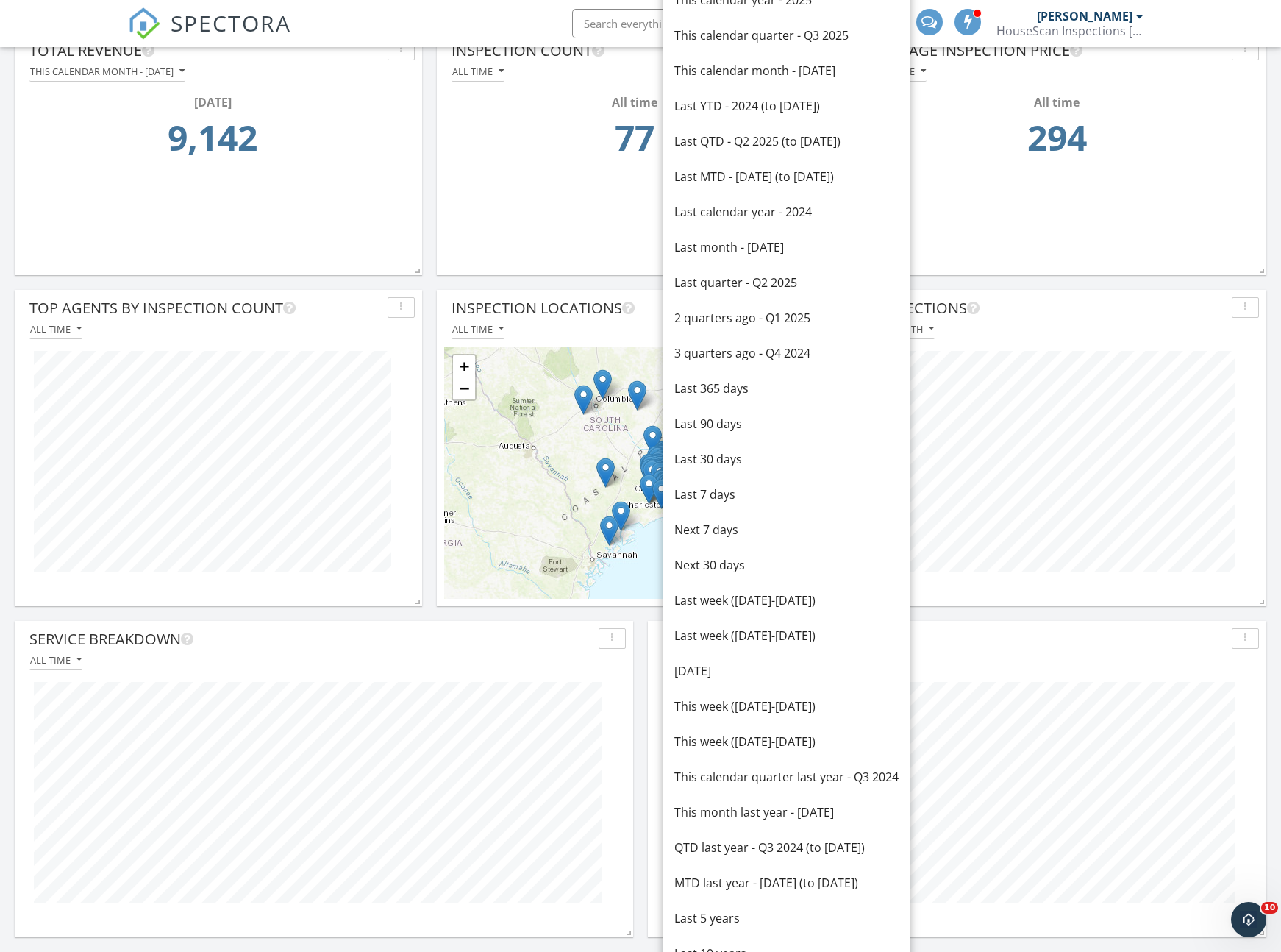
click at [160, 664] on div "All time" at bounding box center [324, 660] width 604 height 20
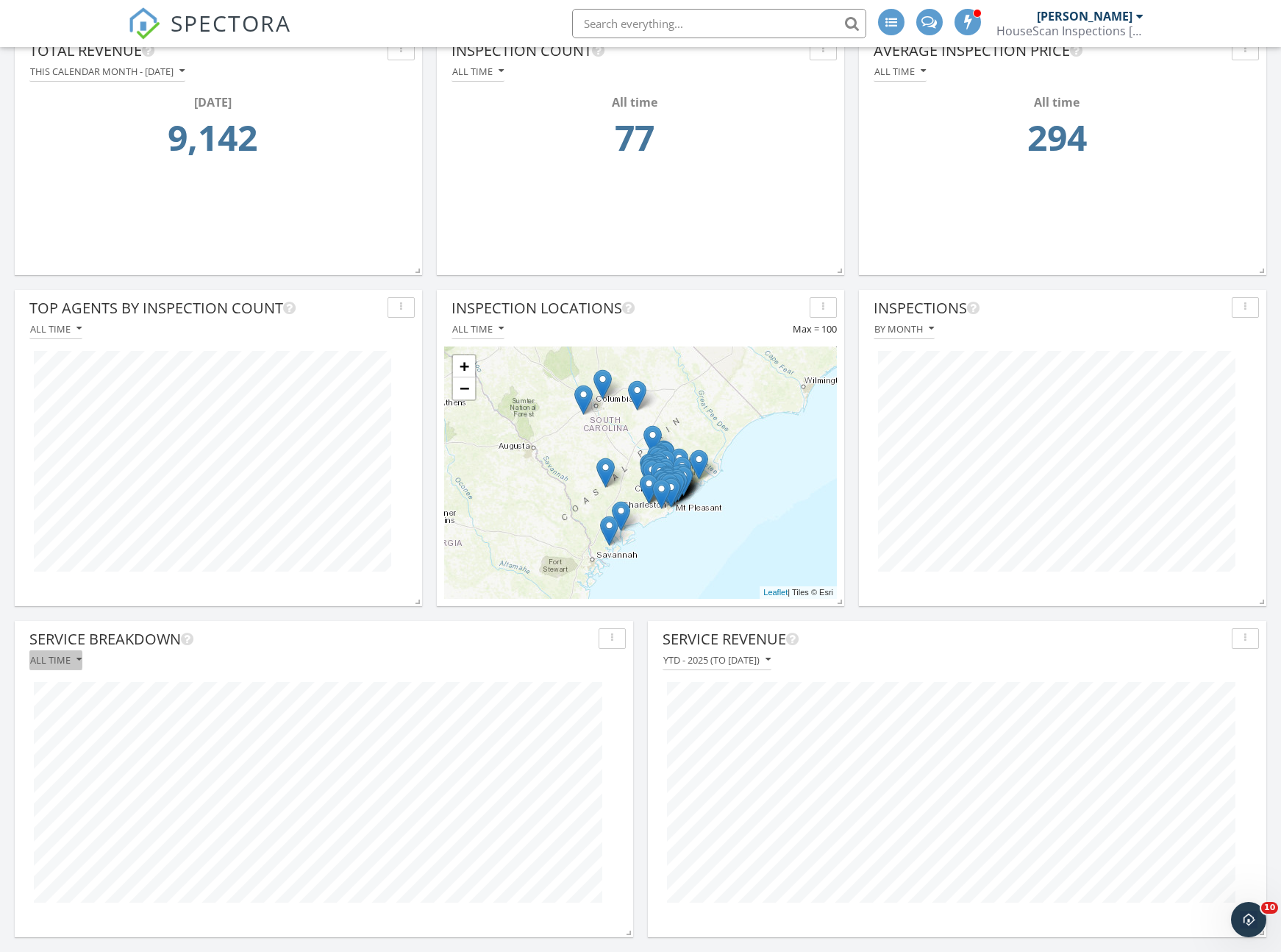
click at [75, 663] on div "All time" at bounding box center [56, 659] width 52 height 10
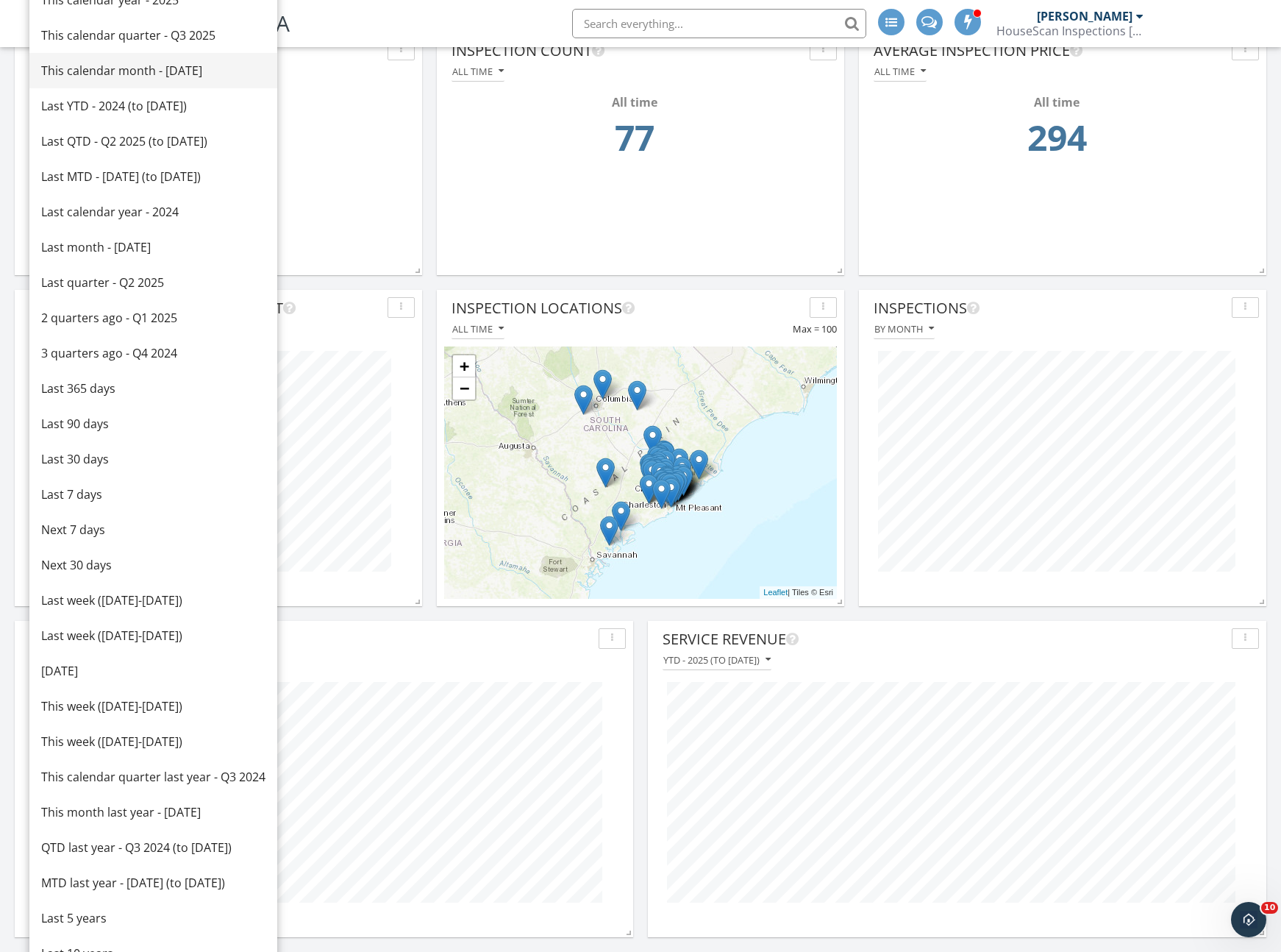
click at [102, 67] on div "This calendar month - September 2025" at bounding box center [153, 71] width 224 height 17
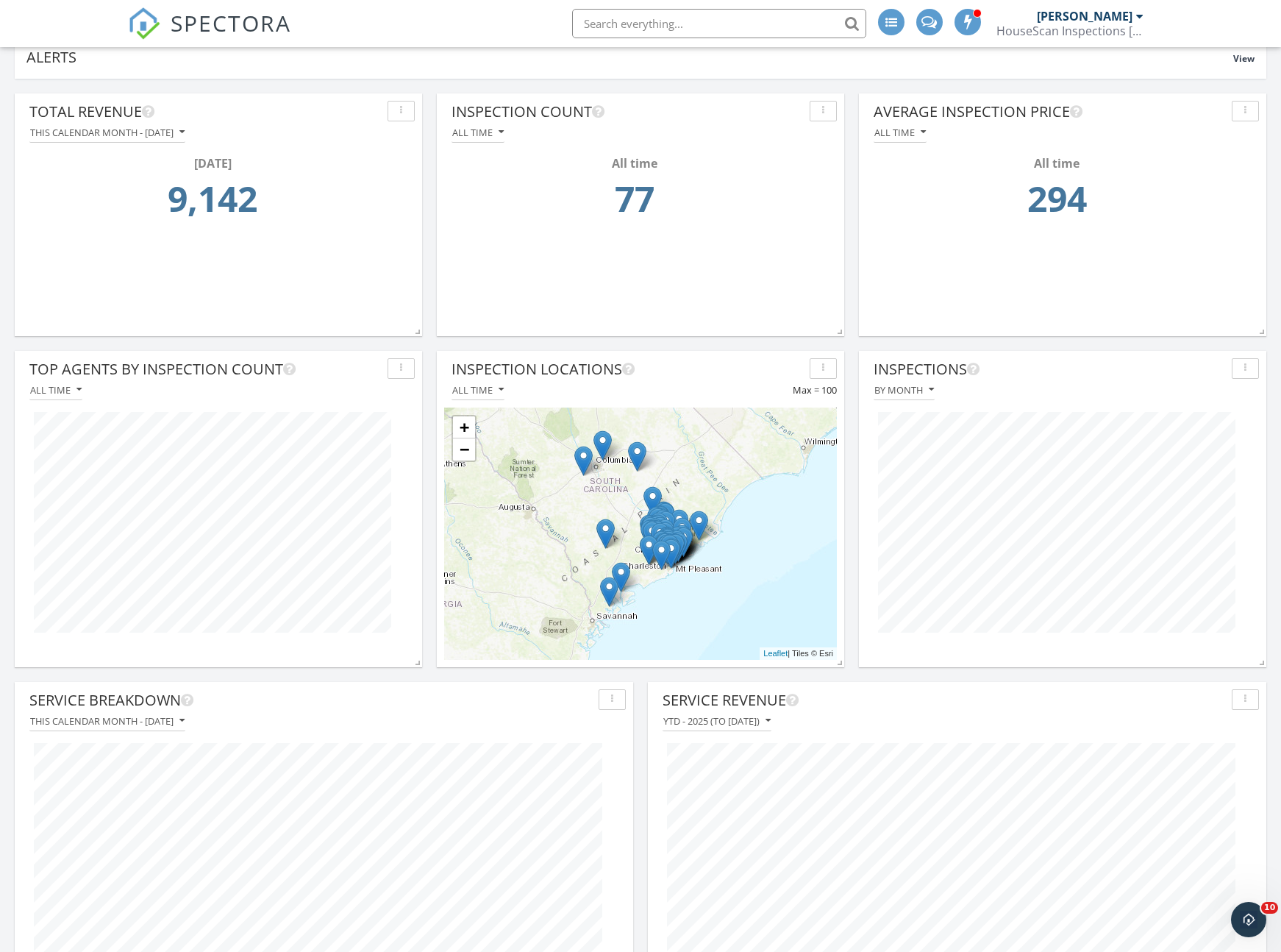
scroll to position [0, 0]
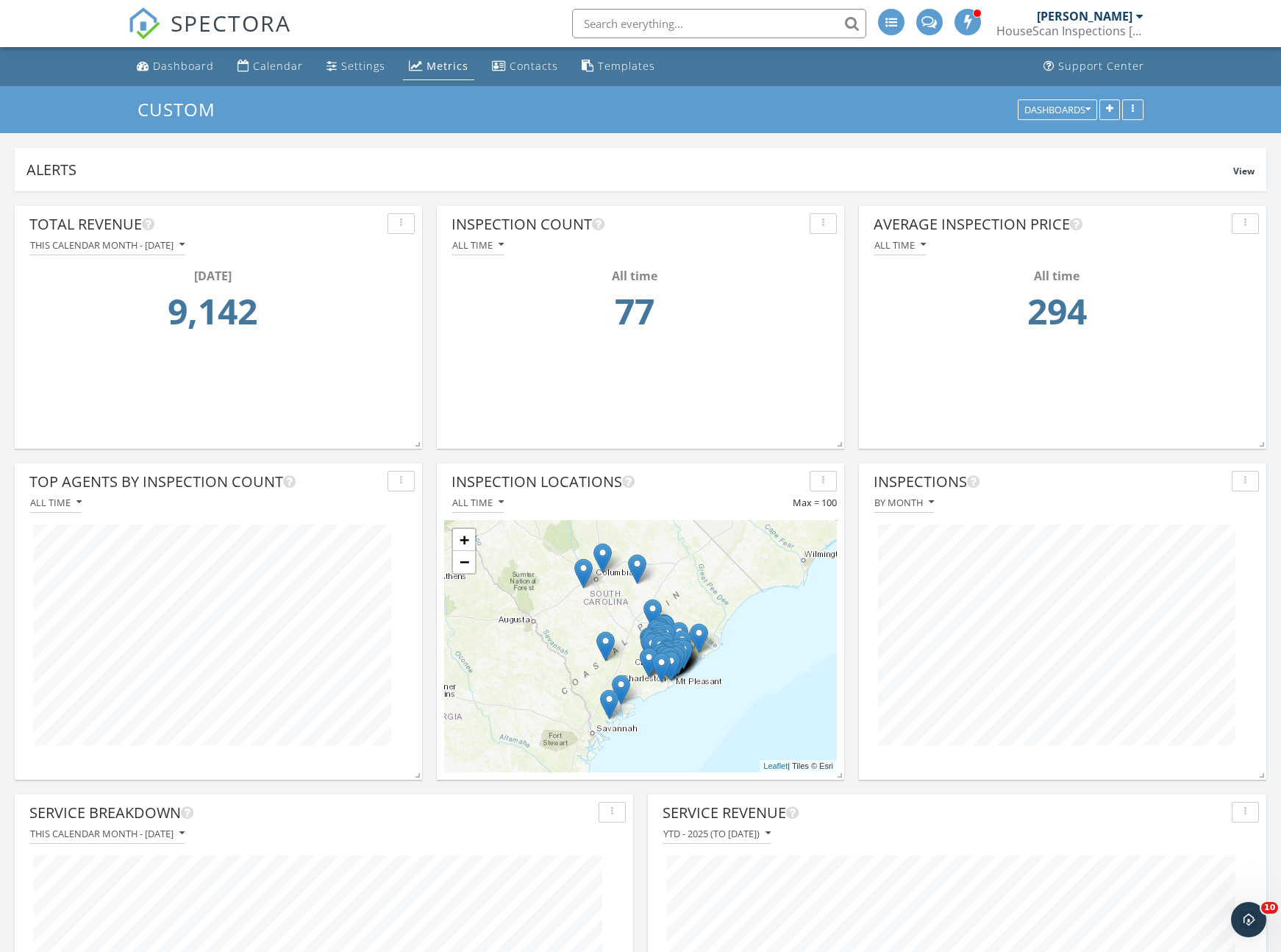
click at [1087, 18] on div "[PERSON_NAME]" at bounding box center [1084, 16] width 96 height 15
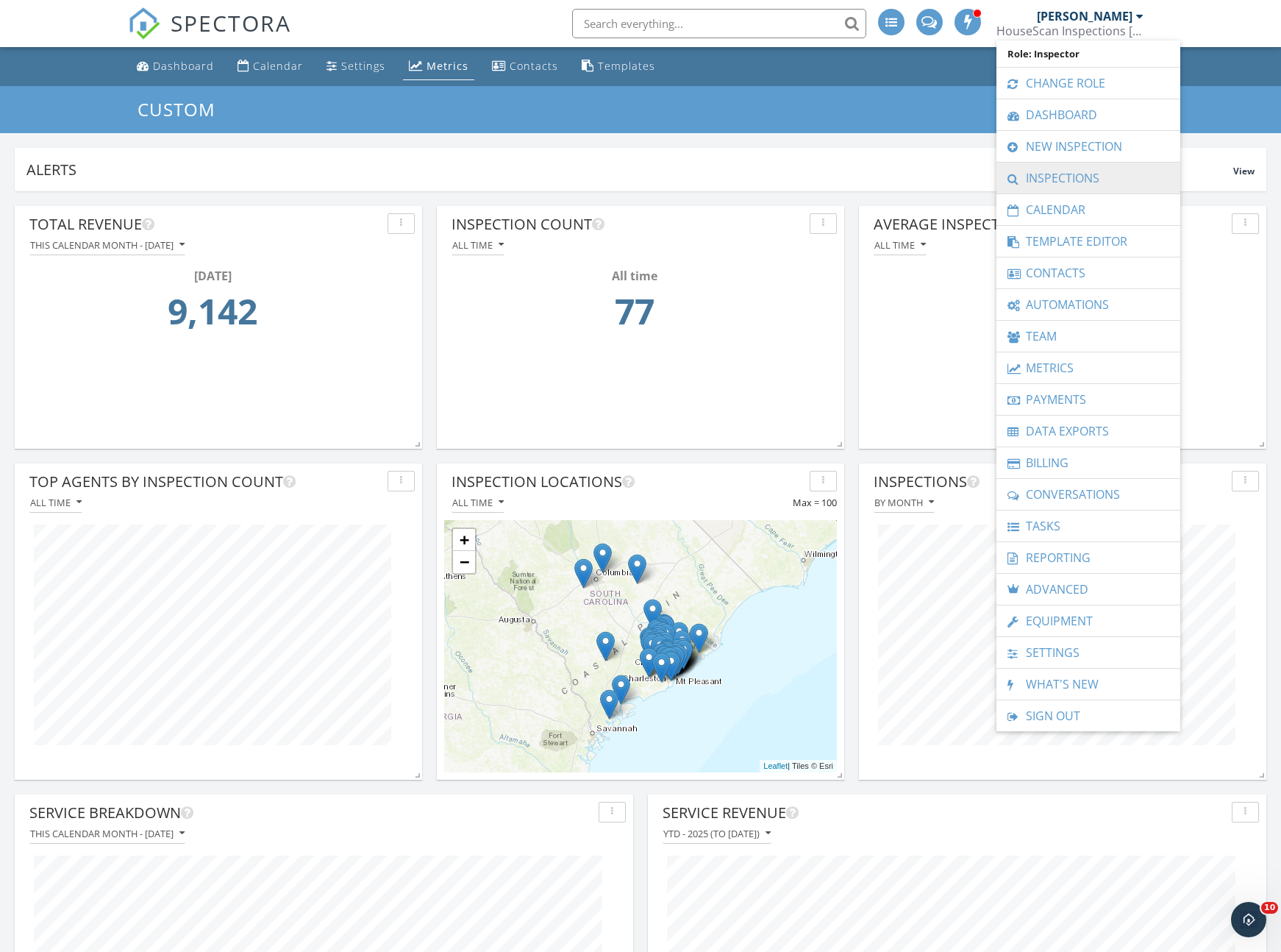
click at [1073, 179] on link "Inspections" at bounding box center [1088, 178] width 169 height 31
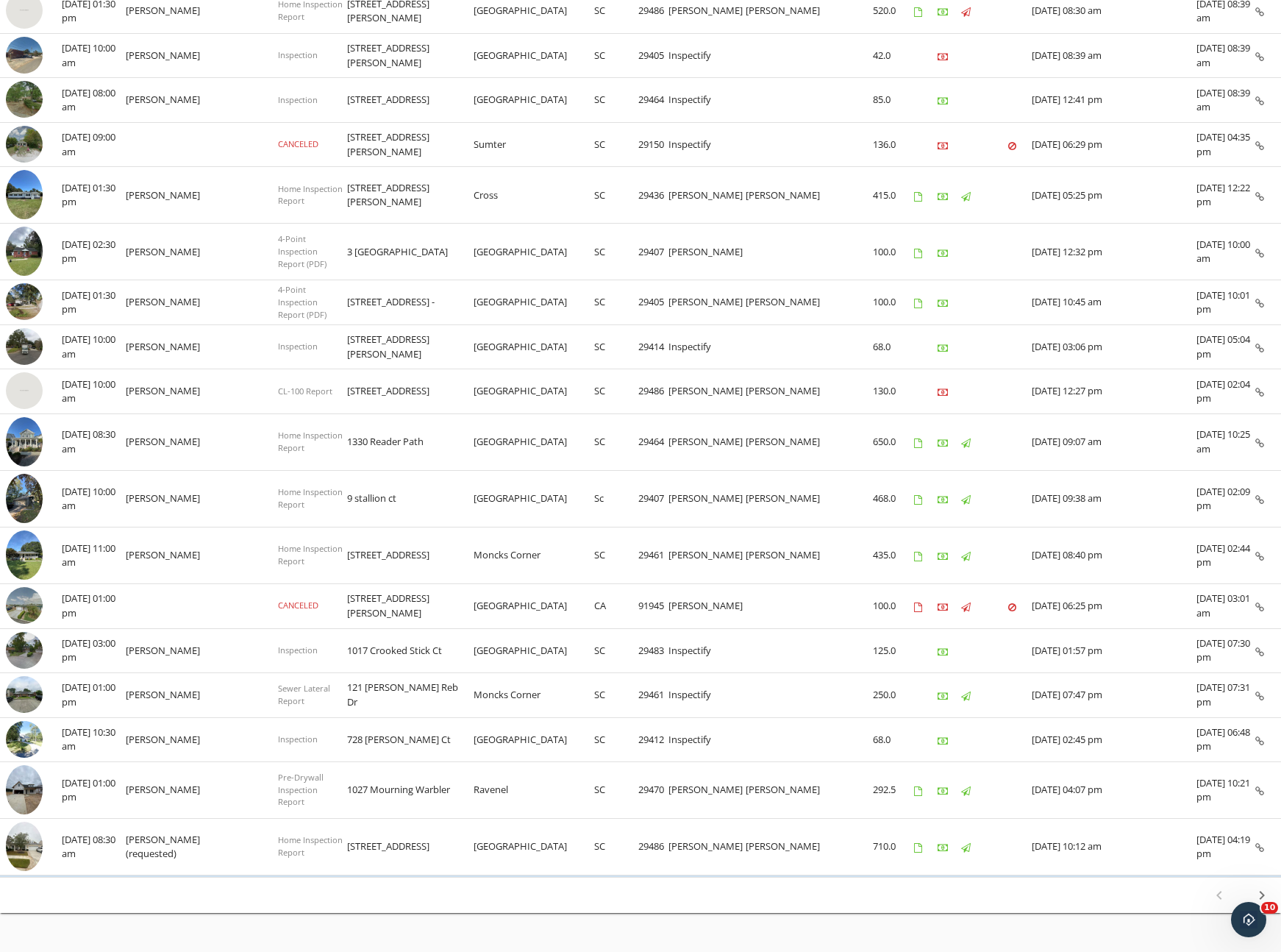
scroll to position [582, 0]
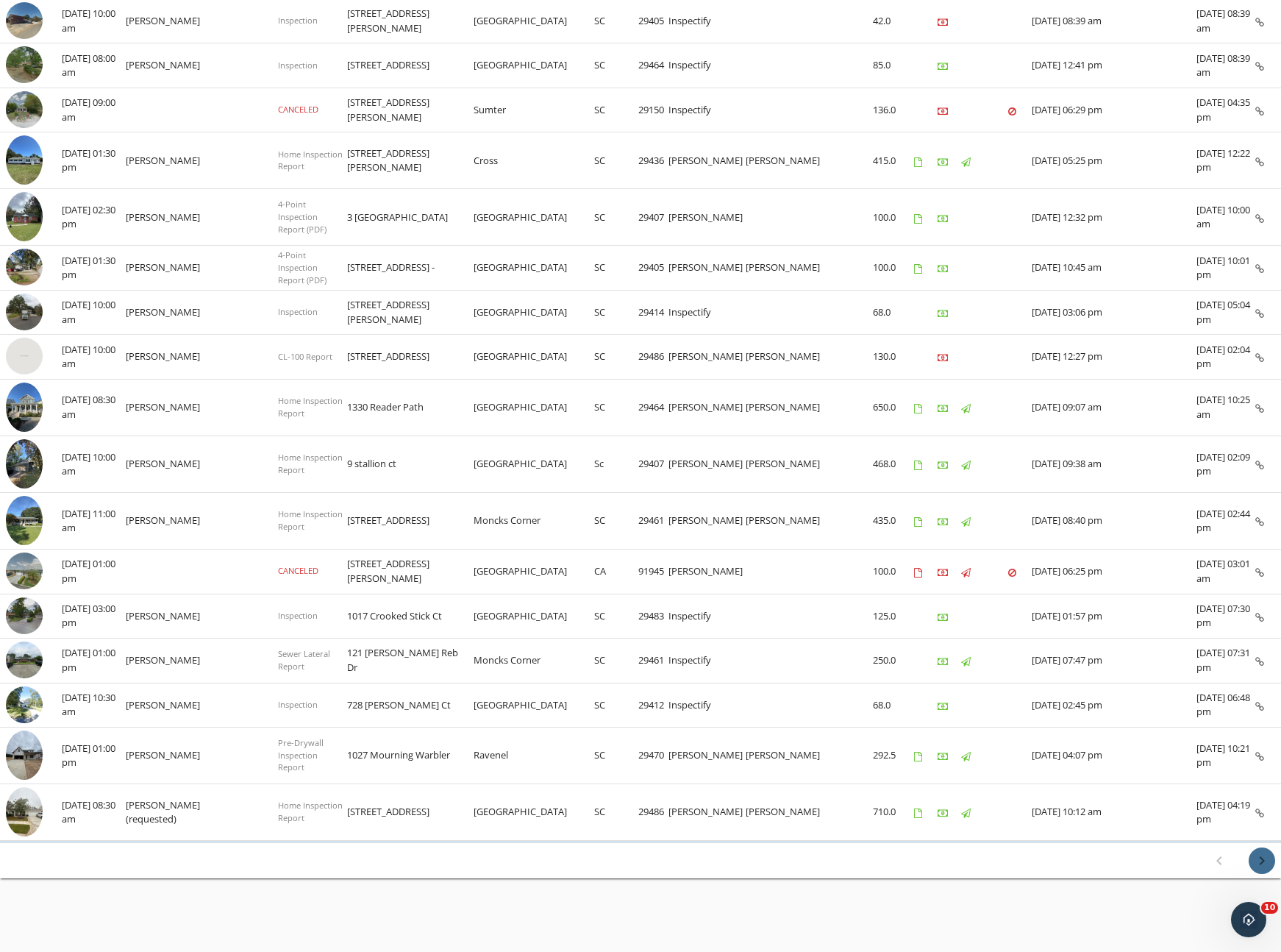
click at [1263, 861] on icon "chevron_right" at bounding box center [1262, 861] width 17 height 17
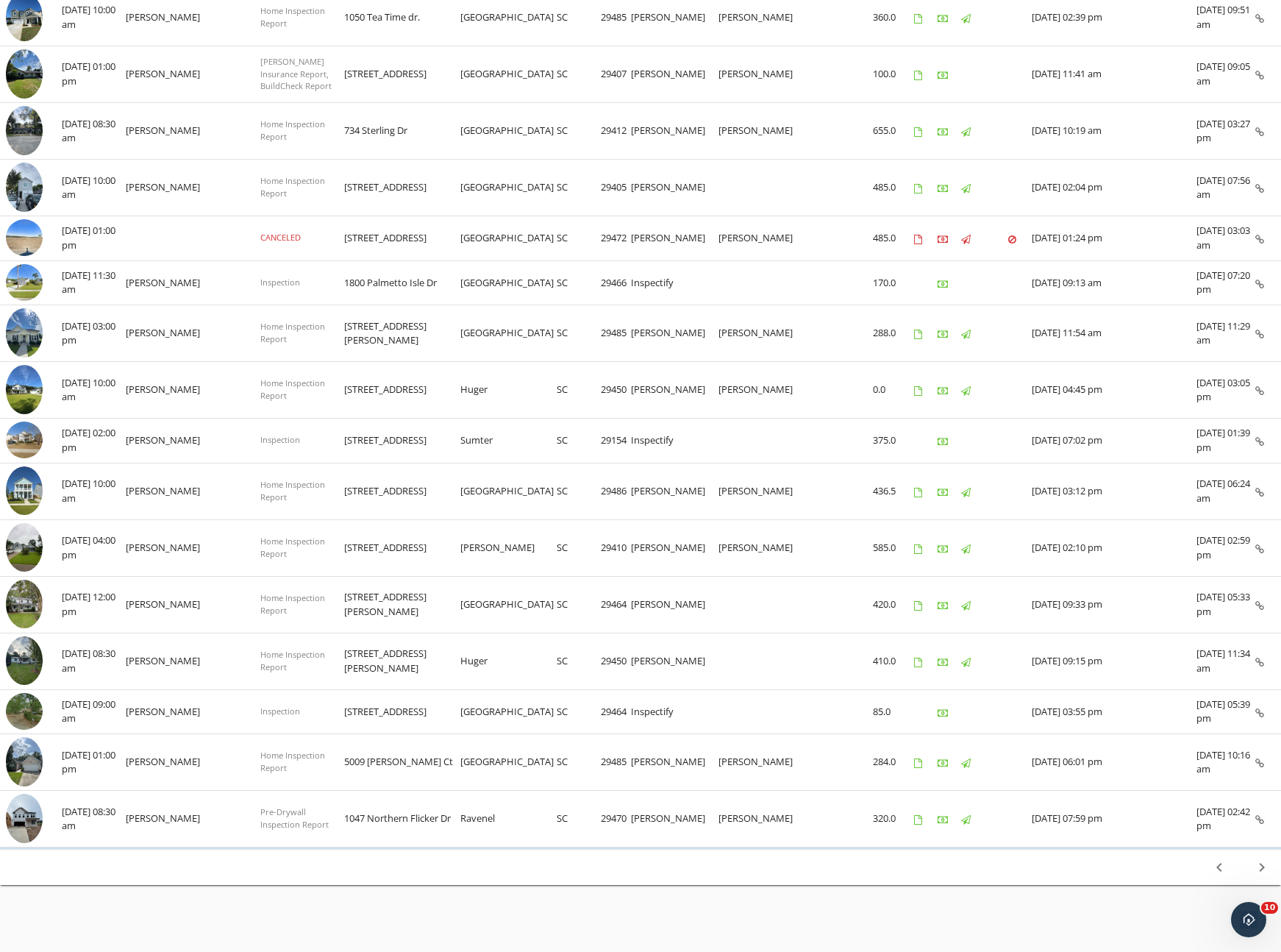
scroll to position [727, 0]
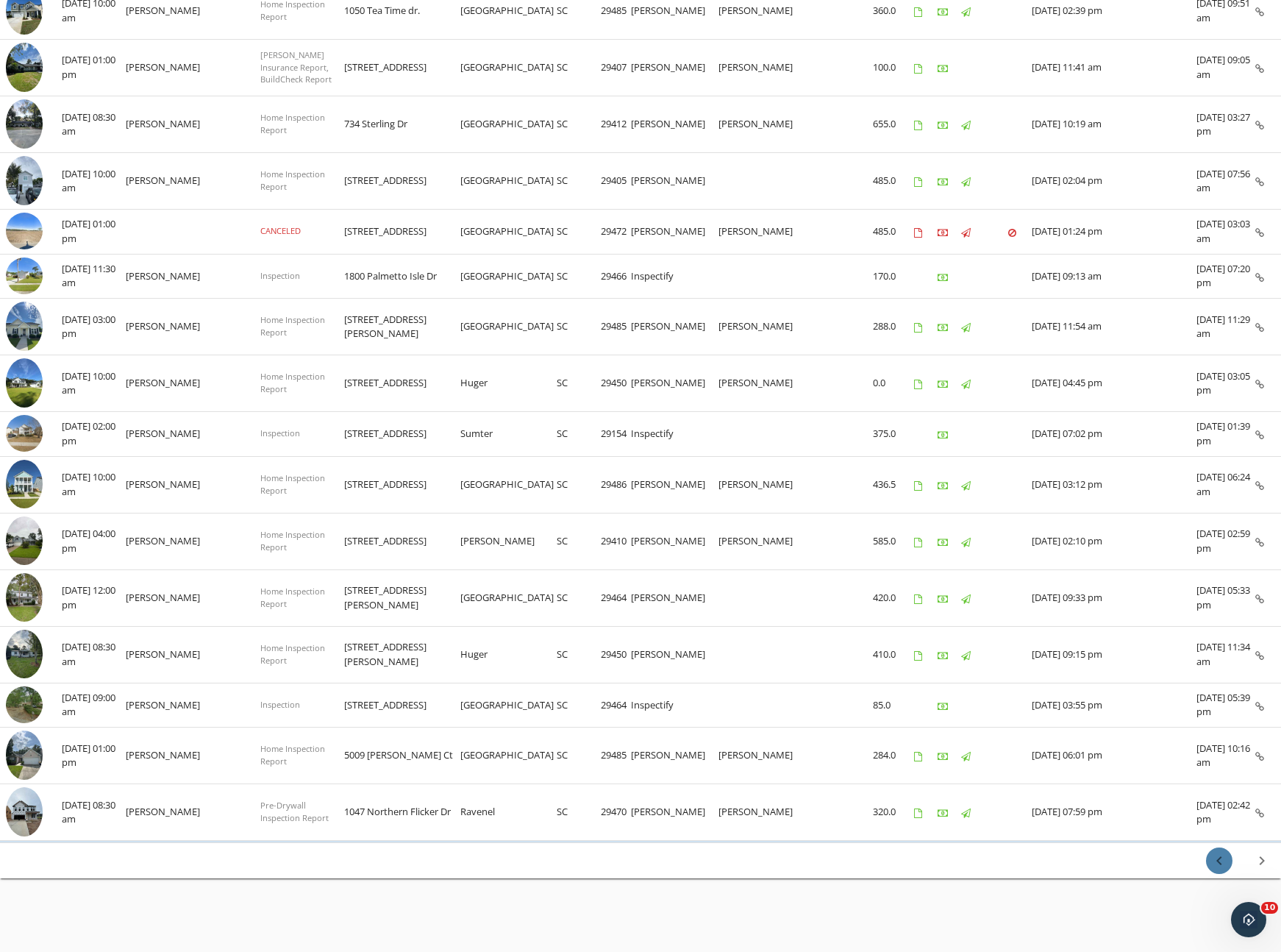
click at [1224, 858] on icon "chevron_left" at bounding box center [1219, 861] width 17 height 17
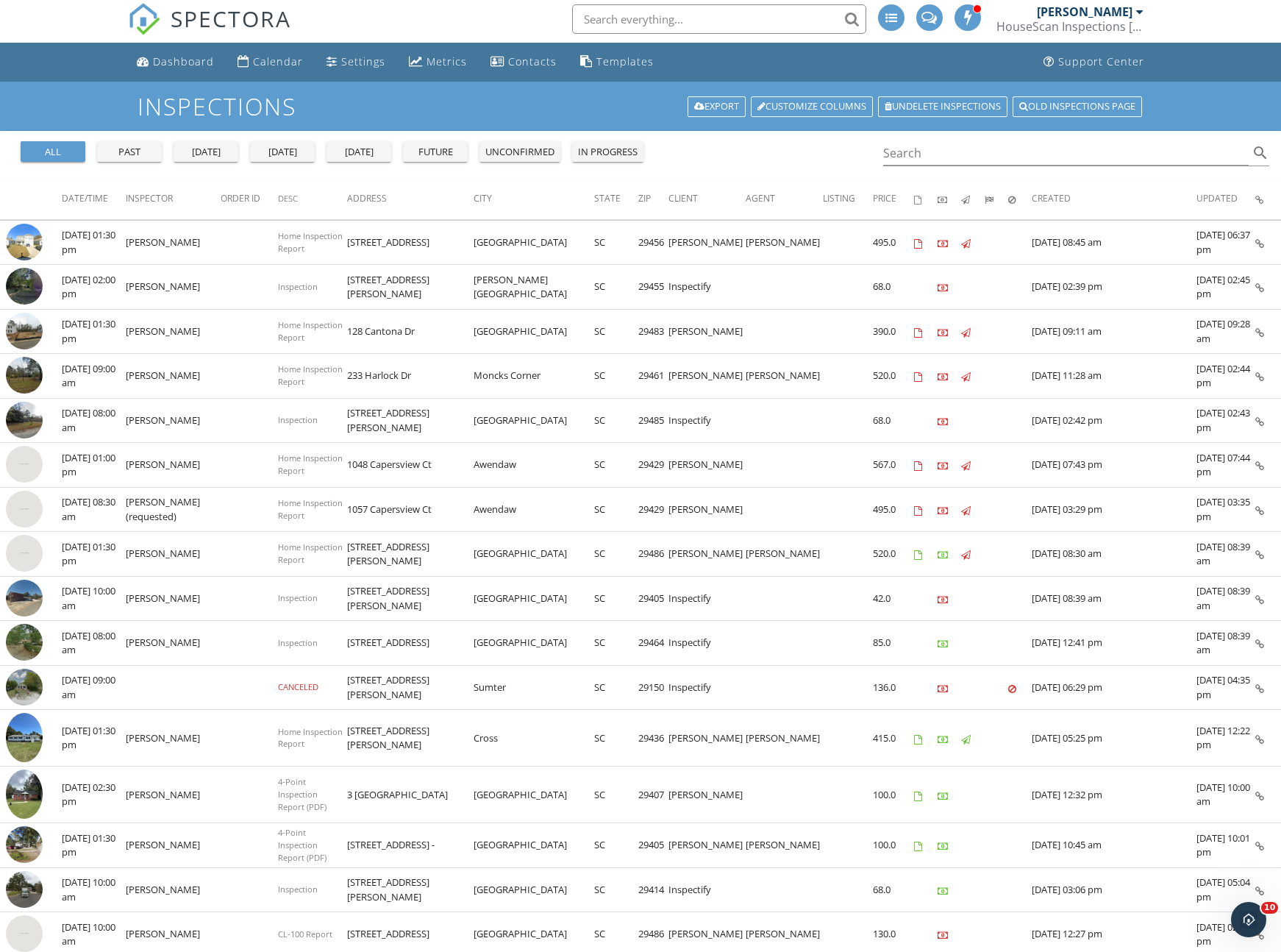
scroll to position [0, 0]
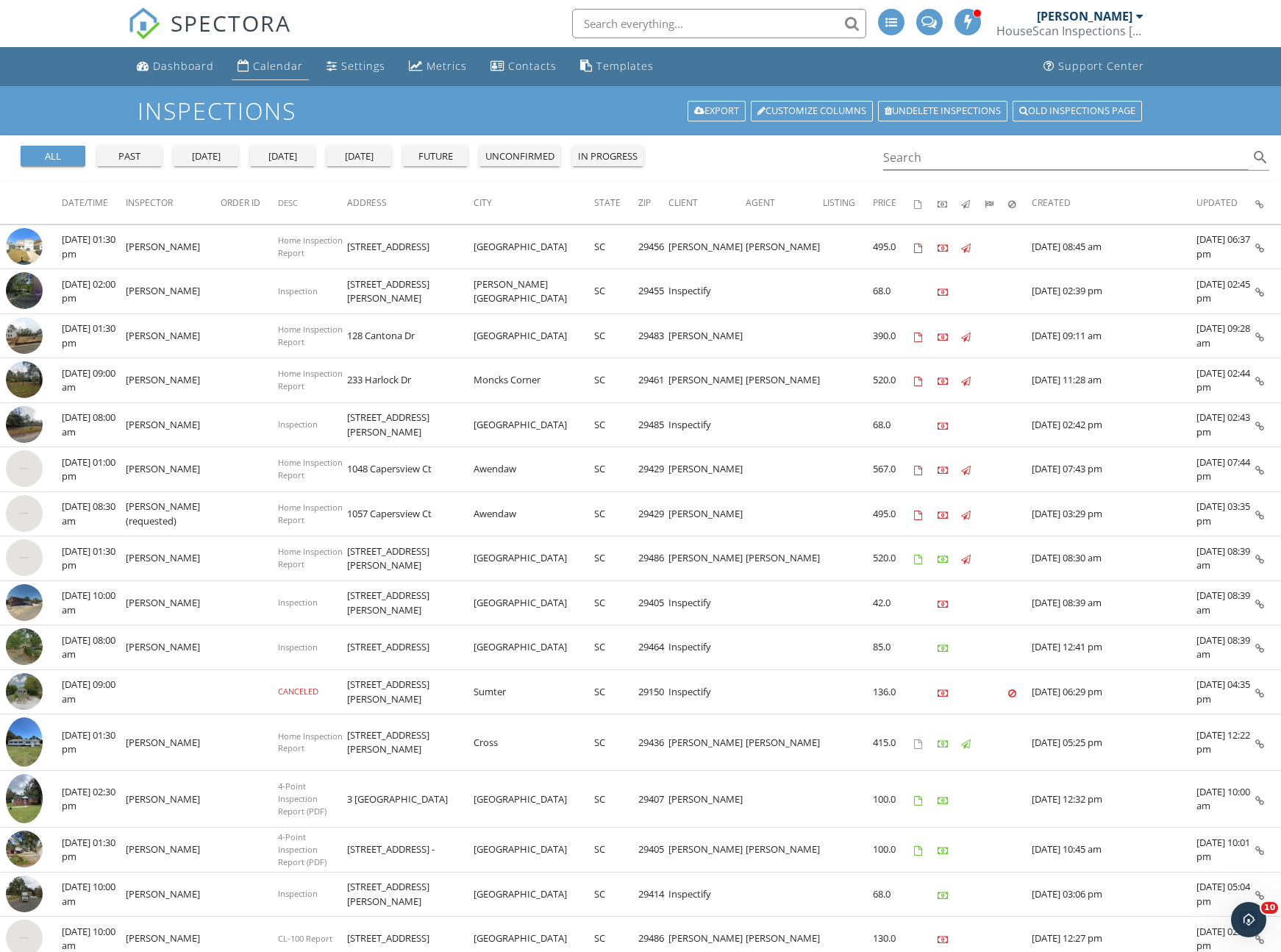
click at [270, 72] on div "Calendar" at bounding box center [278, 66] width 50 height 14
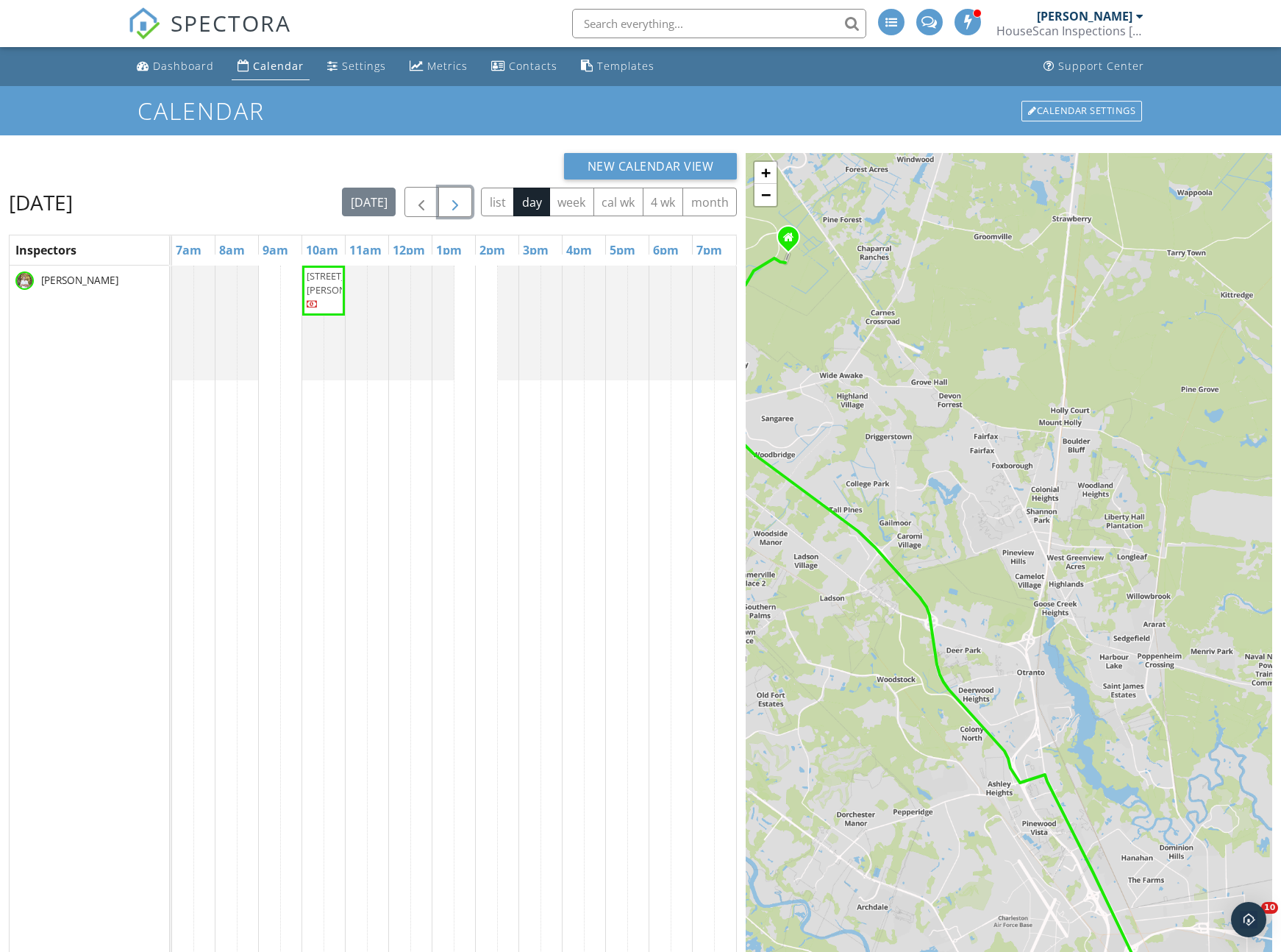
click at [456, 204] on span "button" at bounding box center [455, 202] width 17 height 17
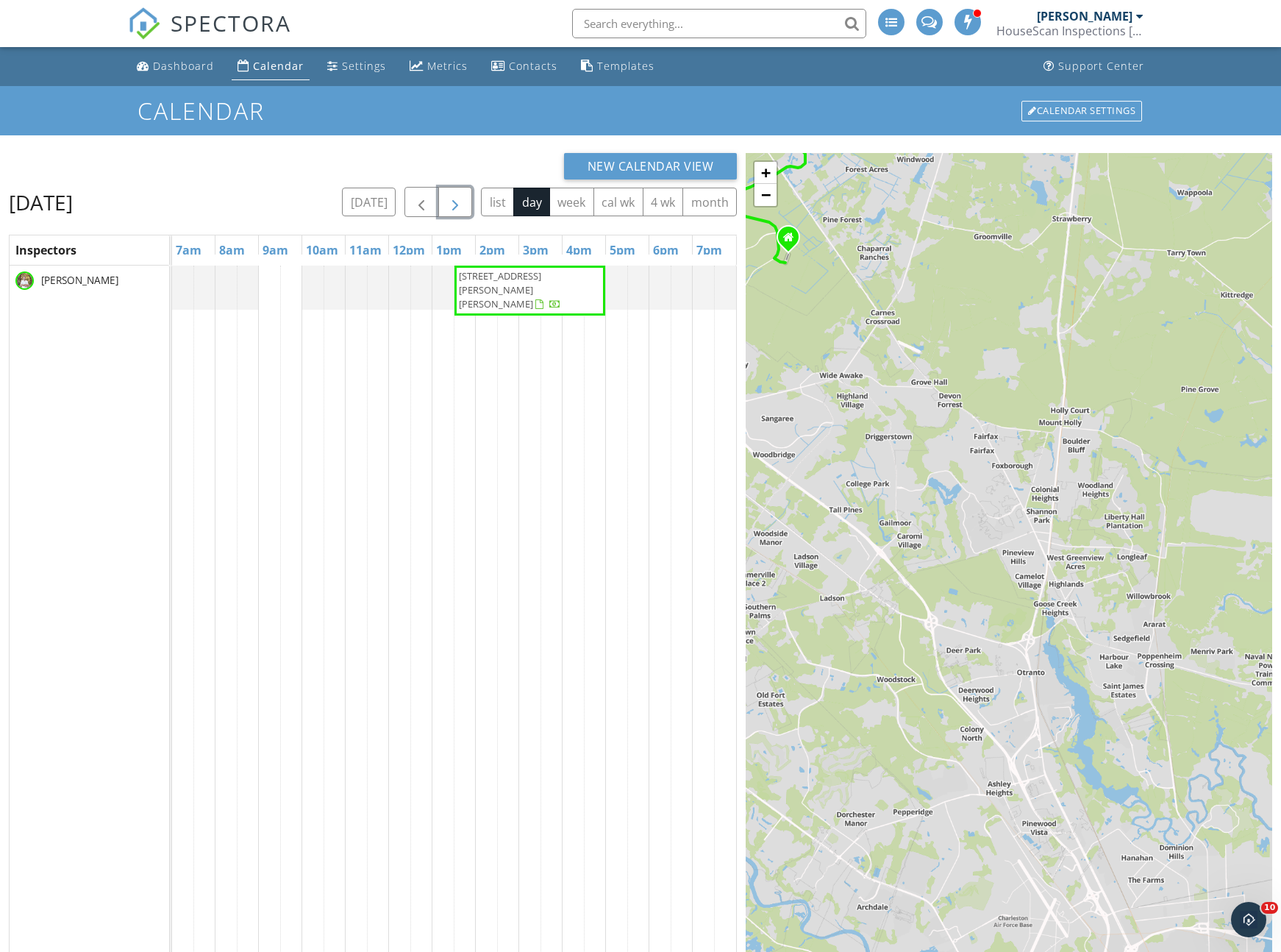
click at [456, 204] on span "button" at bounding box center [455, 202] width 17 height 17
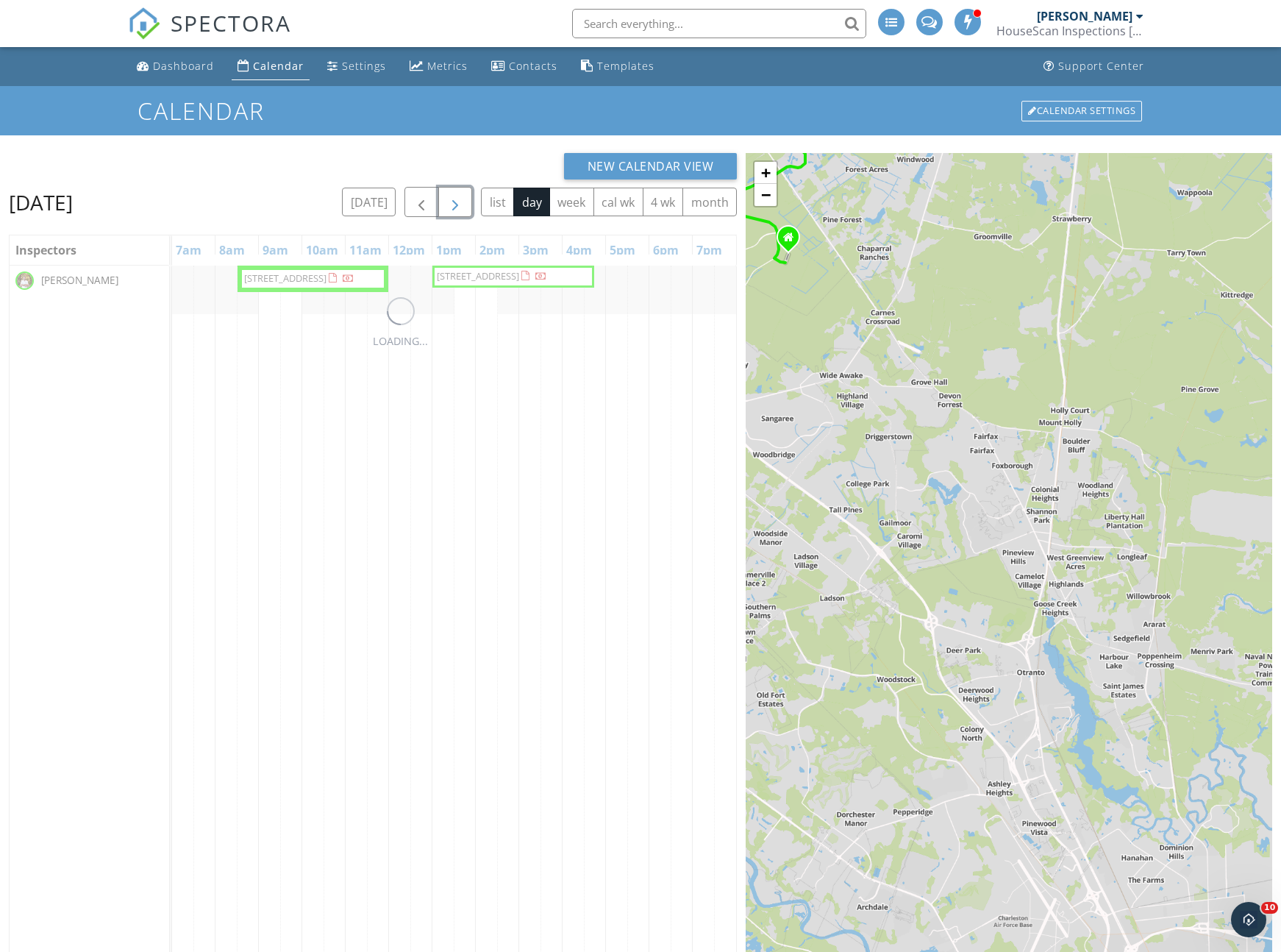
click at [456, 204] on span "button" at bounding box center [455, 202] width 17 height 17
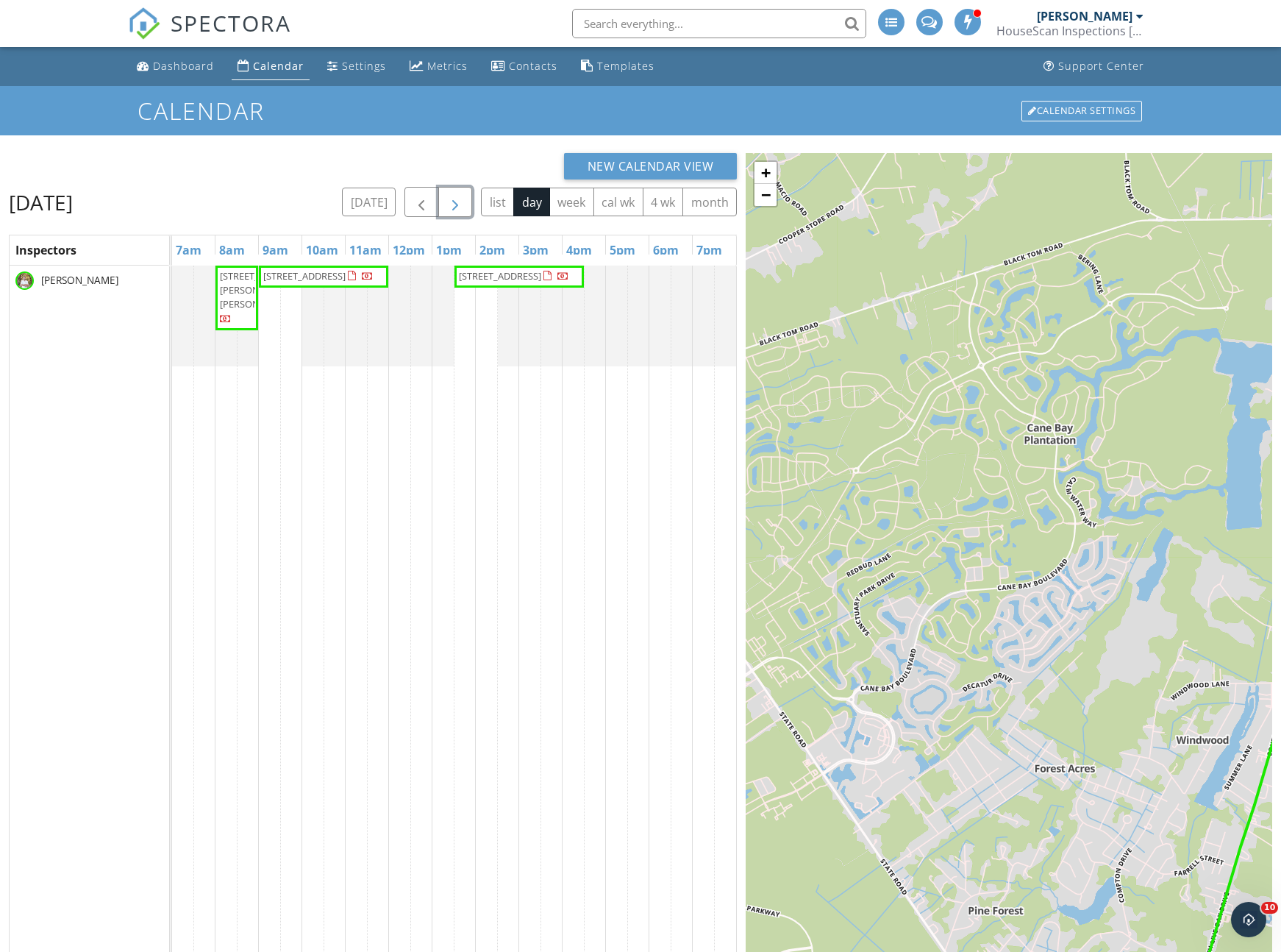
click at [456, 204] on span "button" at bounding box center [455, 202] width 17 height 17
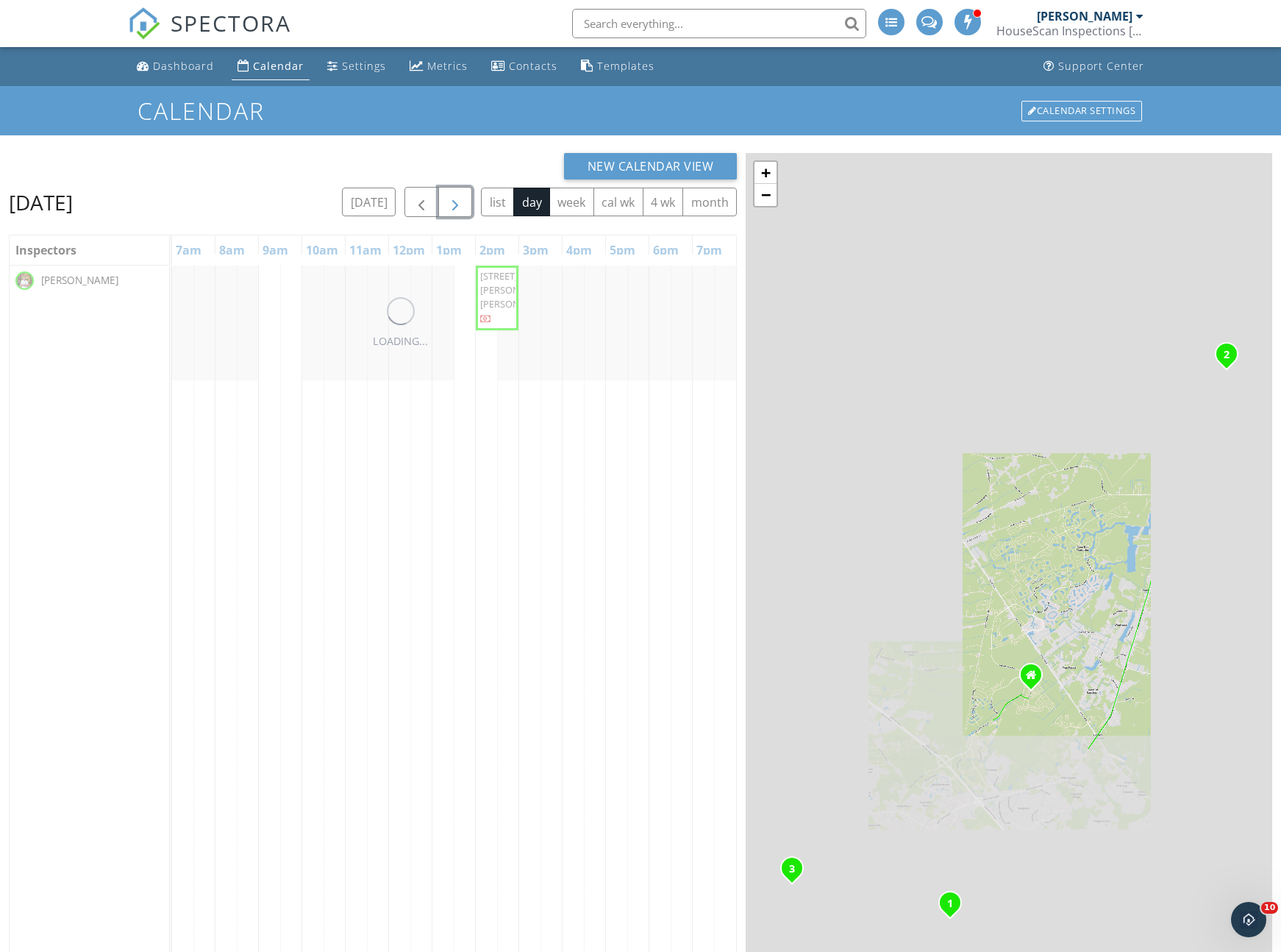
click at [456, 204] on span "button" at bounding box center [455, 202] width 17 height 17
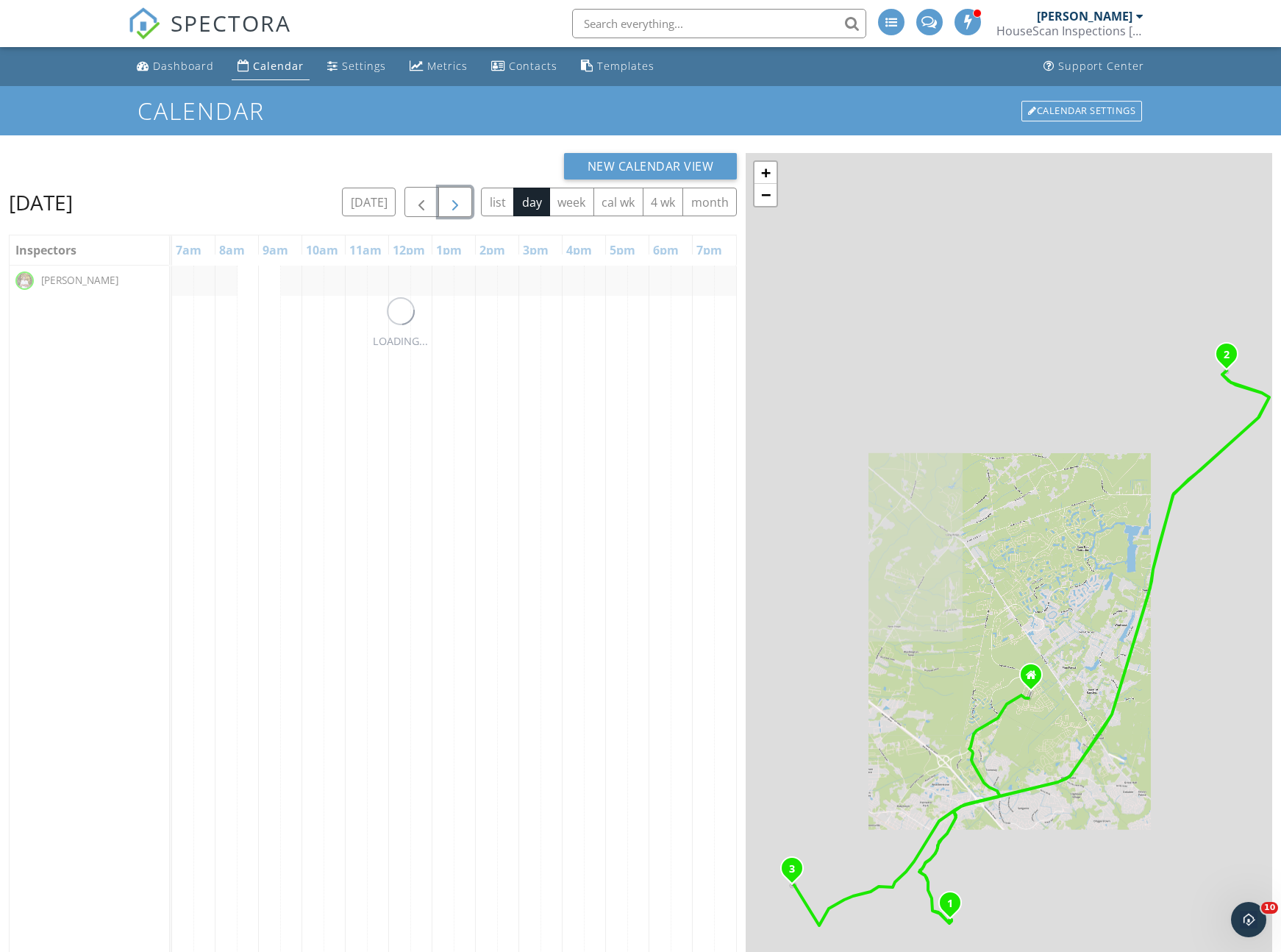
click at [456, 204] on span "button" at bounding box center [455, 202] width 17 height 17
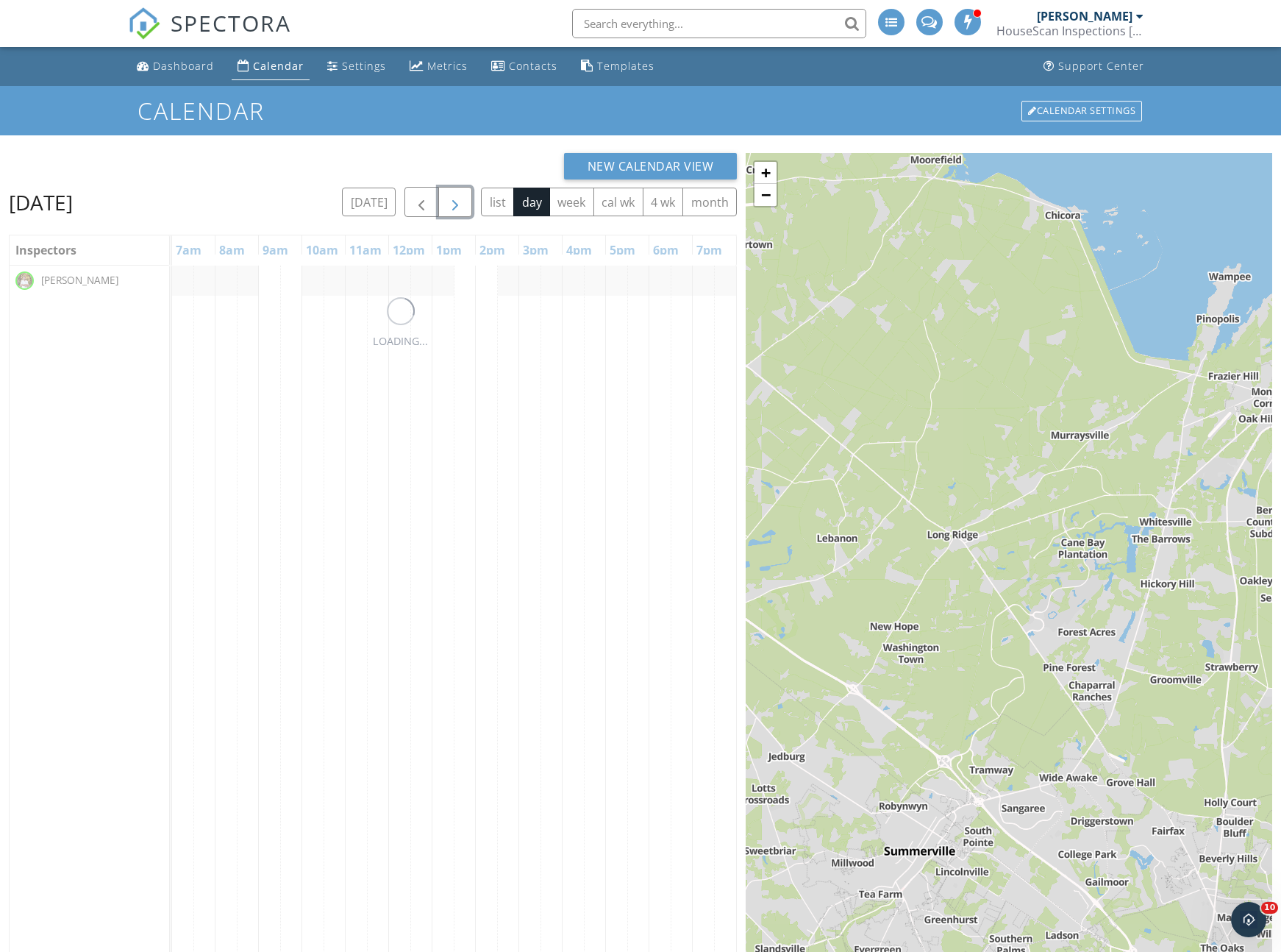
click at [456, 204] on span "button" at bounding box center [455, 202] width 17 height 17
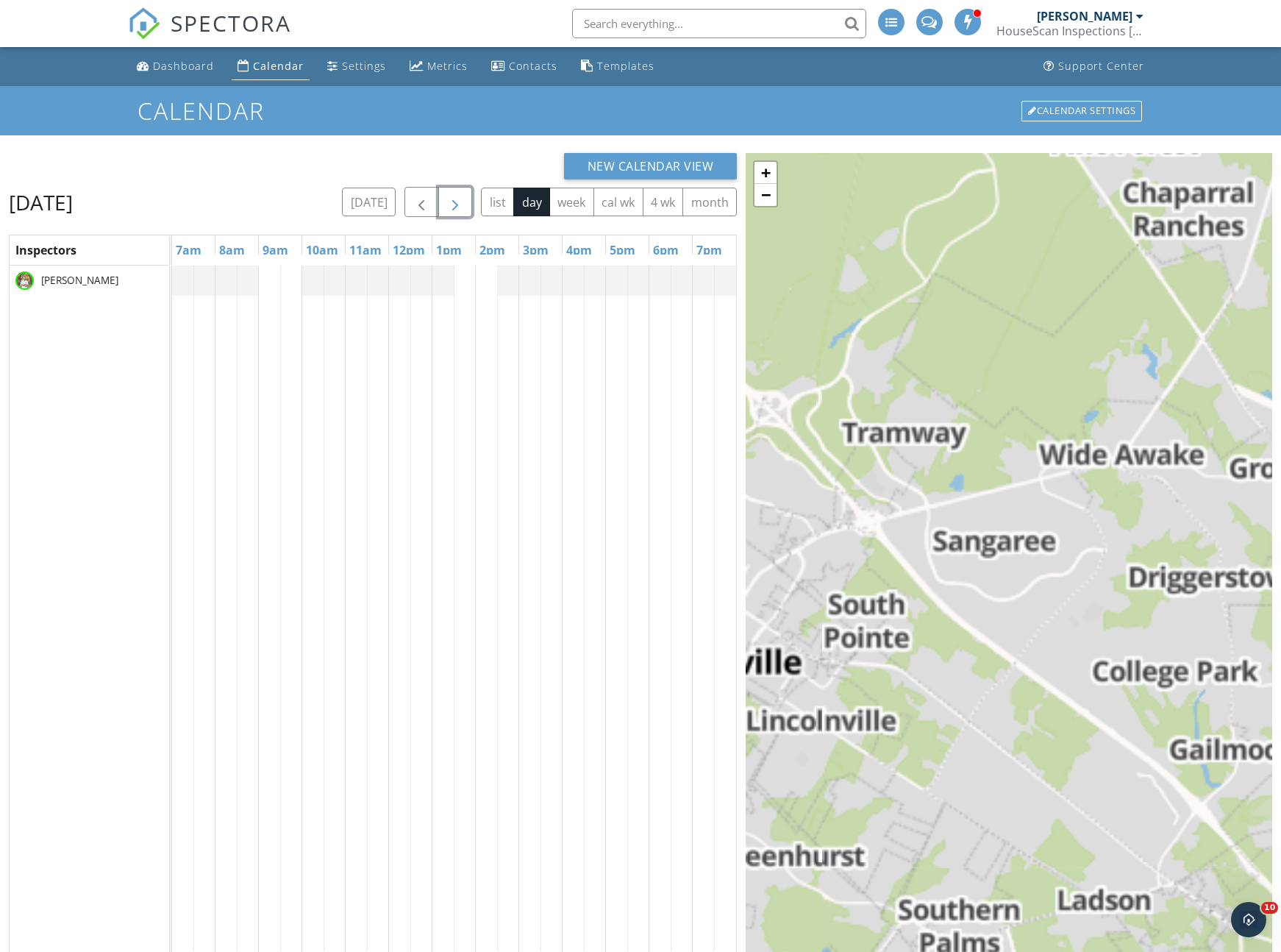
click at [456, 204] on span "button" at bounding box center [455, 202] width 17 height 17
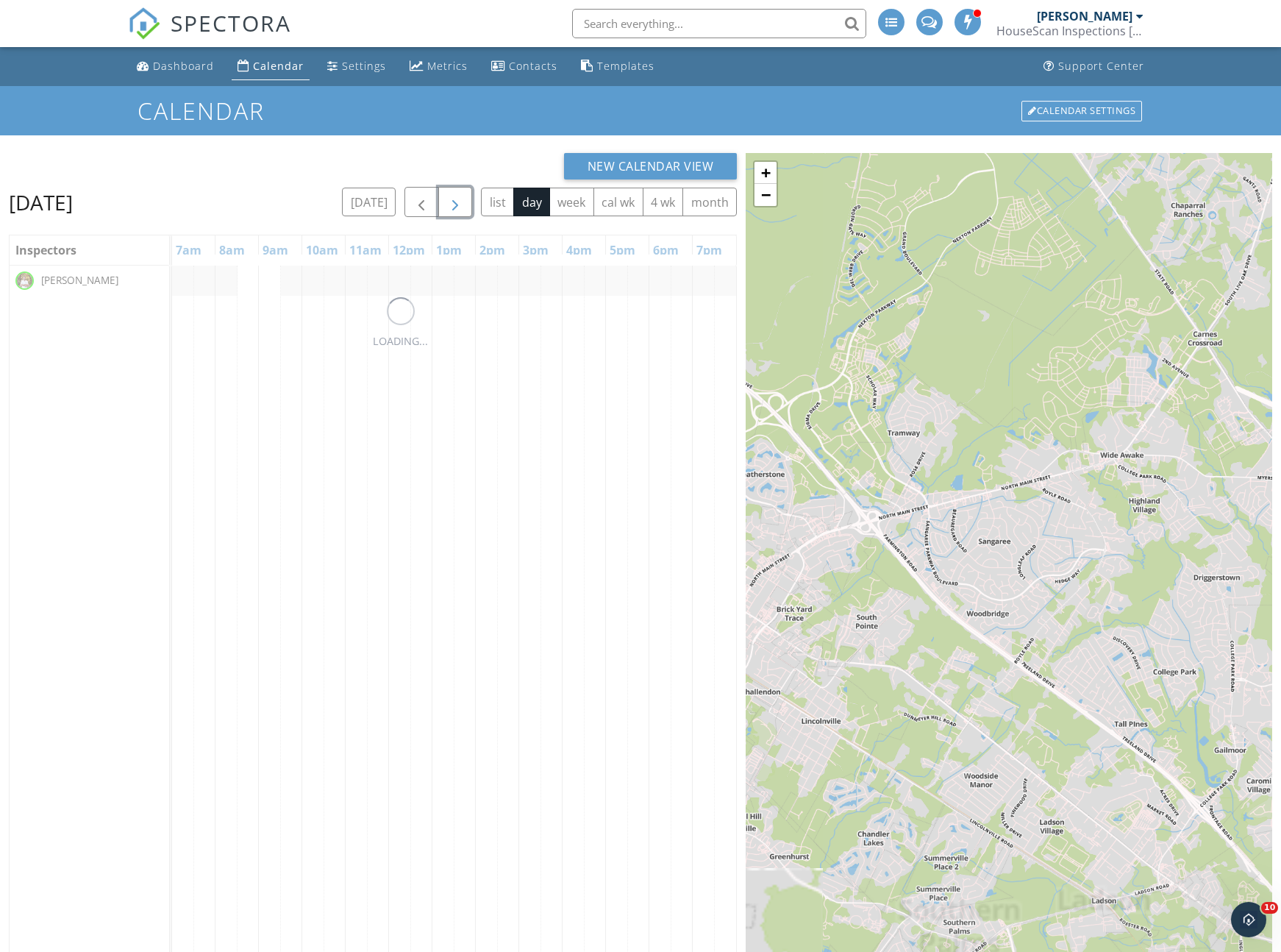
click at [456, 204] on span "button" at bounding box center [455, 202] width 17 height 17
click at [172, 283] on div at bounding box center [172, 281] width 0 height 30
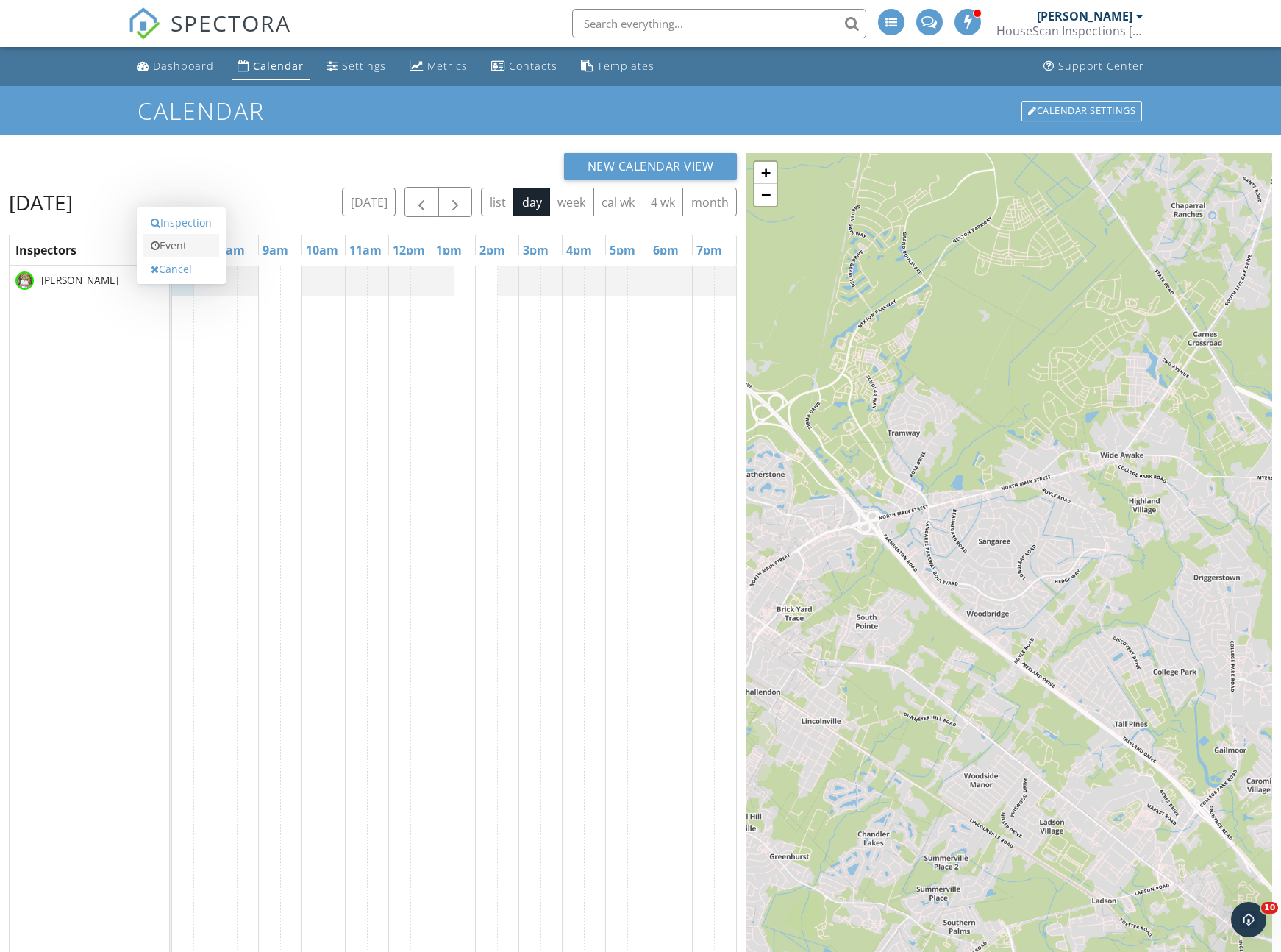
click at [182, 243] on link "Event" at bounding box center [182, 246] width 76 height 24
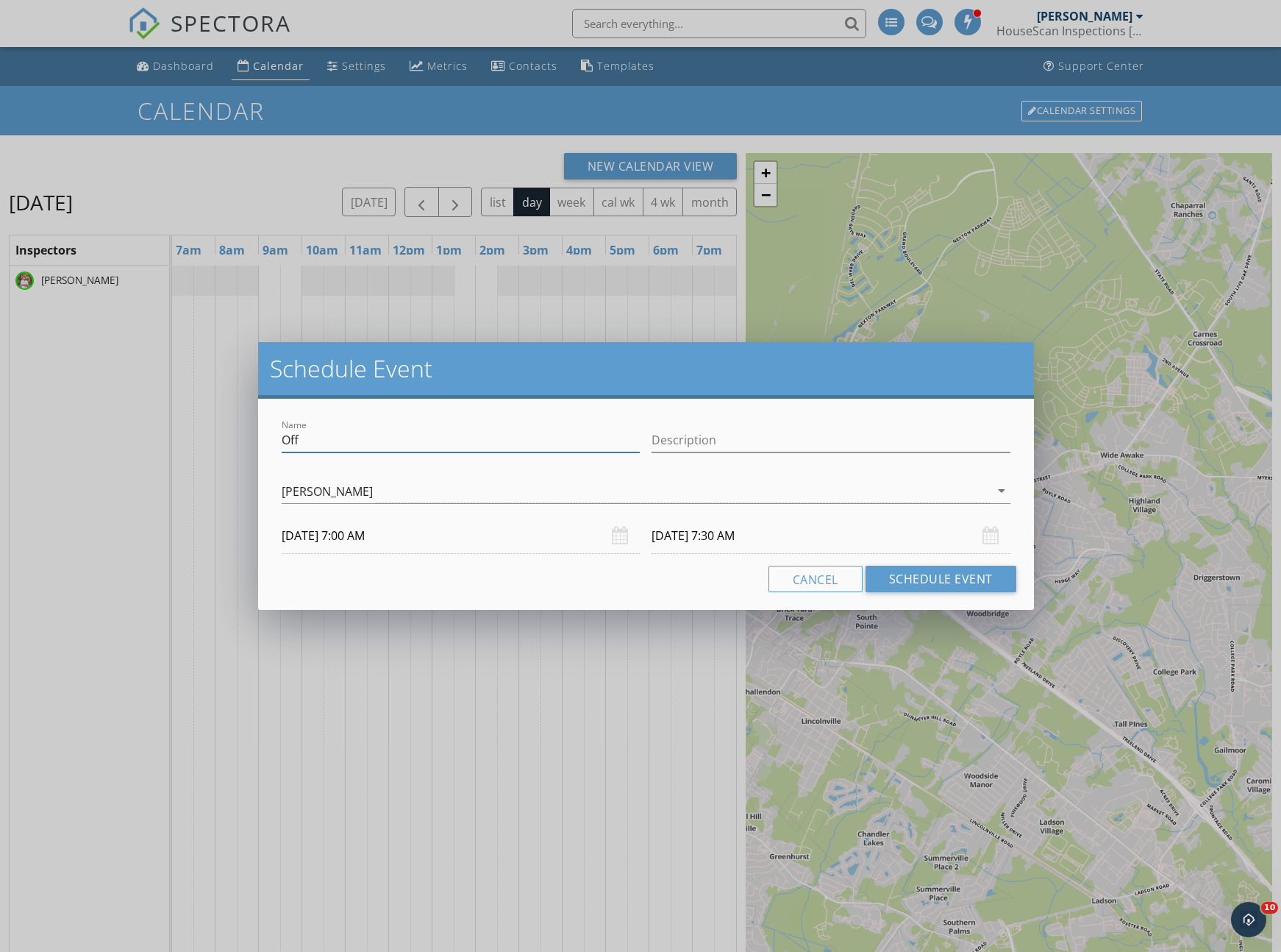
click at [304, 447] on input "Off" at bounding box center [461, 440] width 359 height 25
type input "Quickbooks"
click at [265, 454] on div "Name Quickbooks Description check_box Bradley Goodson Bradley Goodson arrow_dro…" at bounding box center [645, 505] width 775 height 211
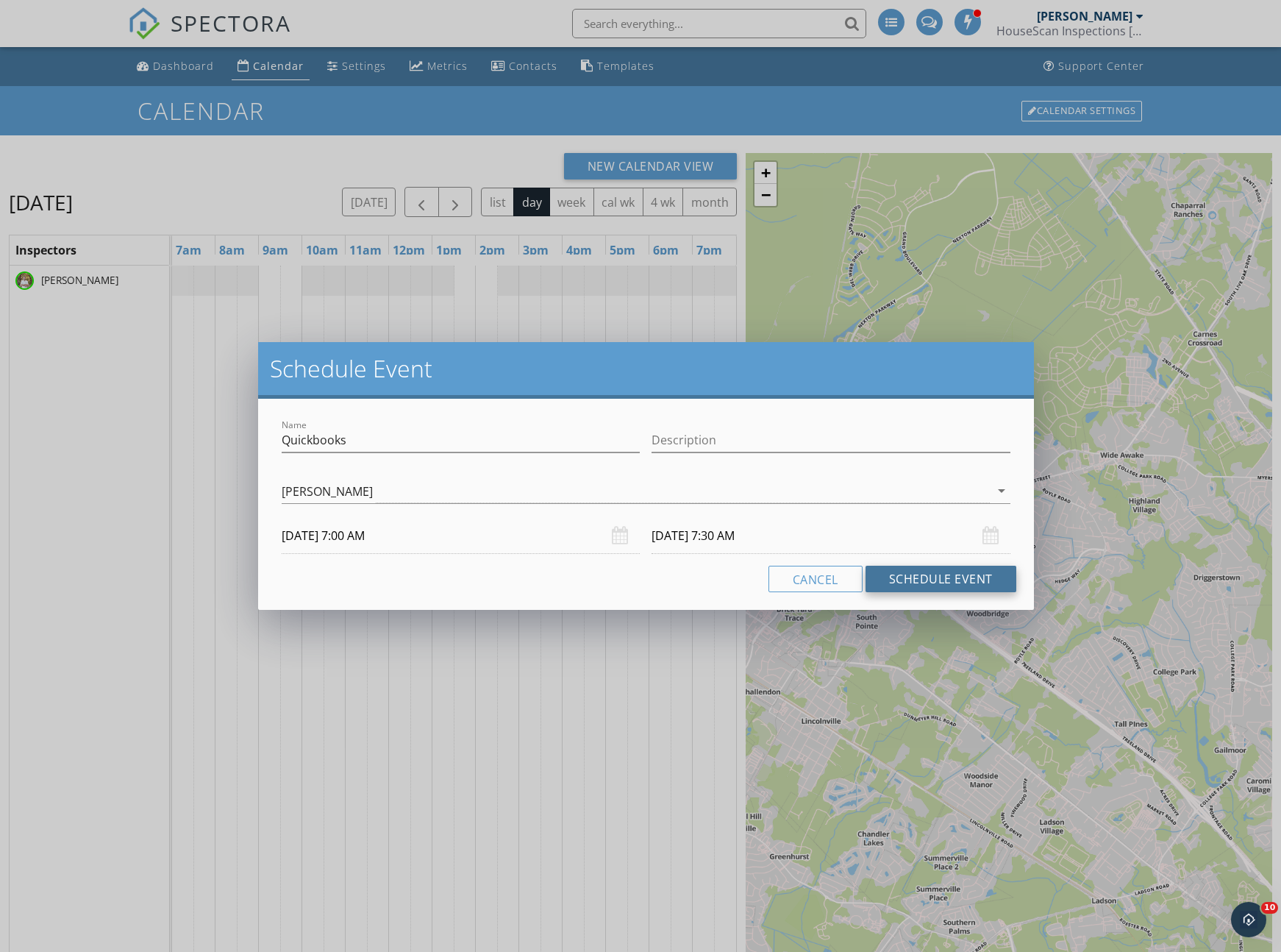
click at [965, 585] on button "Schedule Event" at bounding box center [941, 578] width 151 height 26
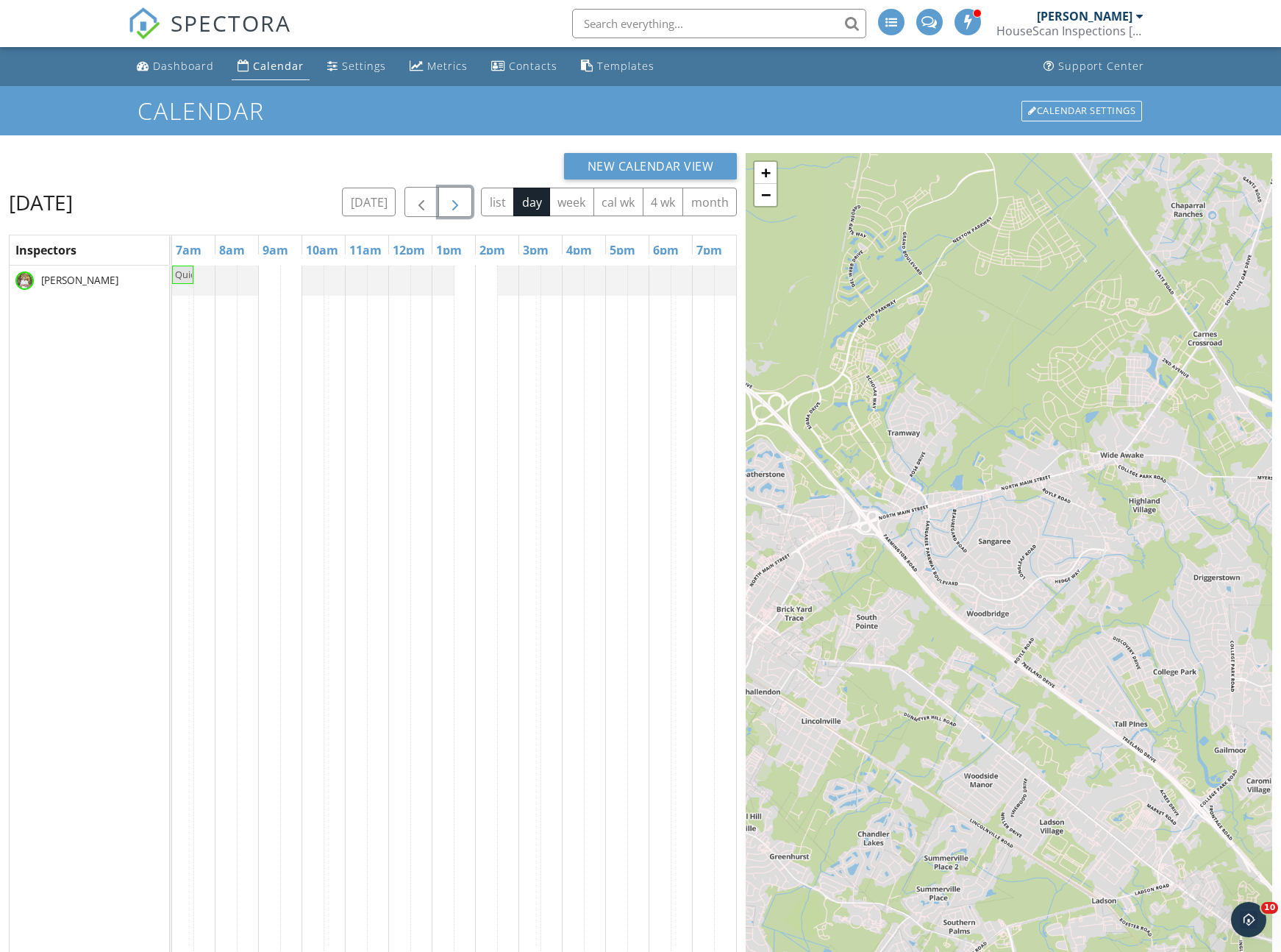
click at [447, 201] on span "button" at bounding box center [455, 202] width 17 height 17
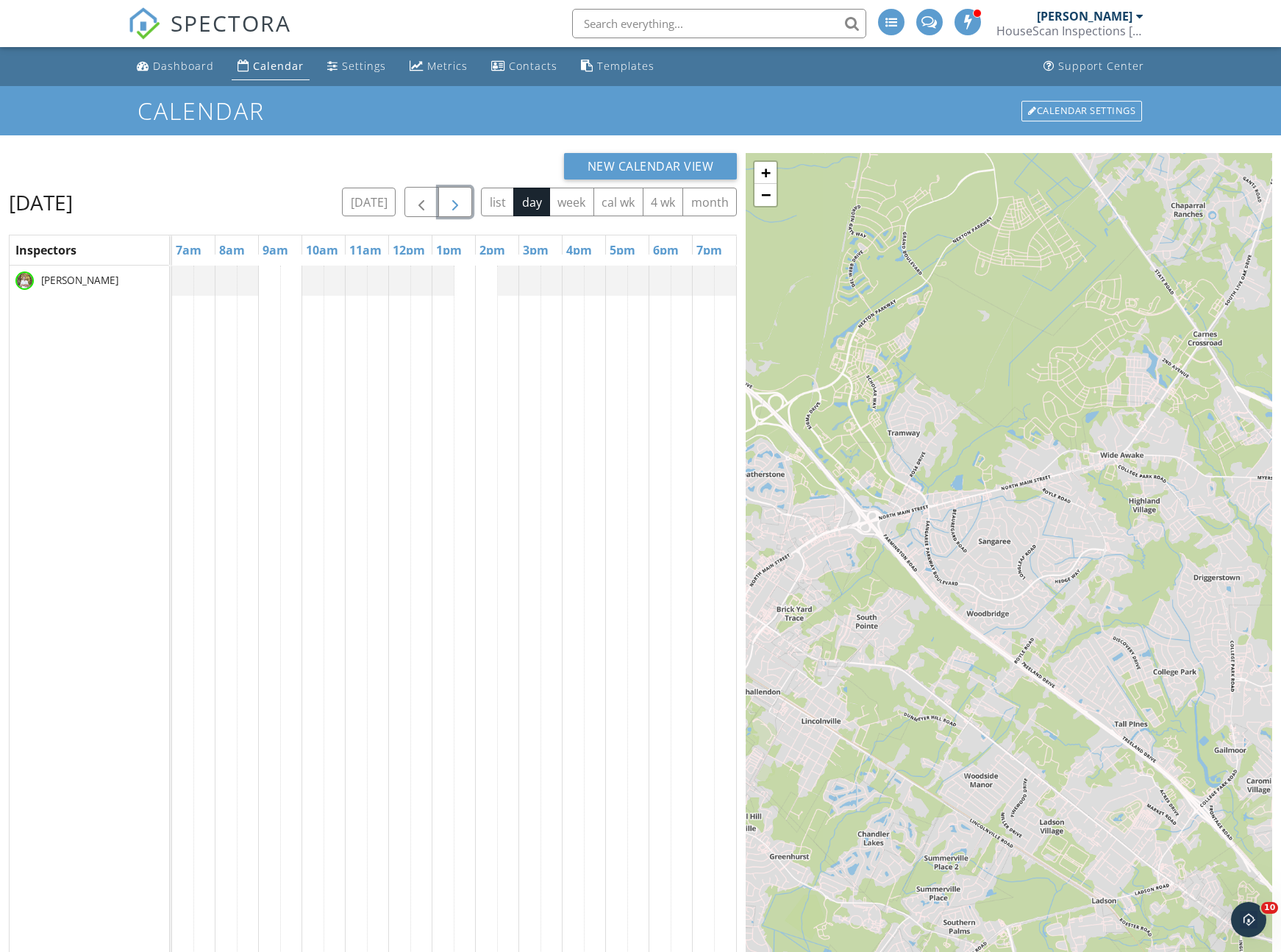
click at [447, 201] on span "button" at bounding box center [455, 202] width 17 height 17
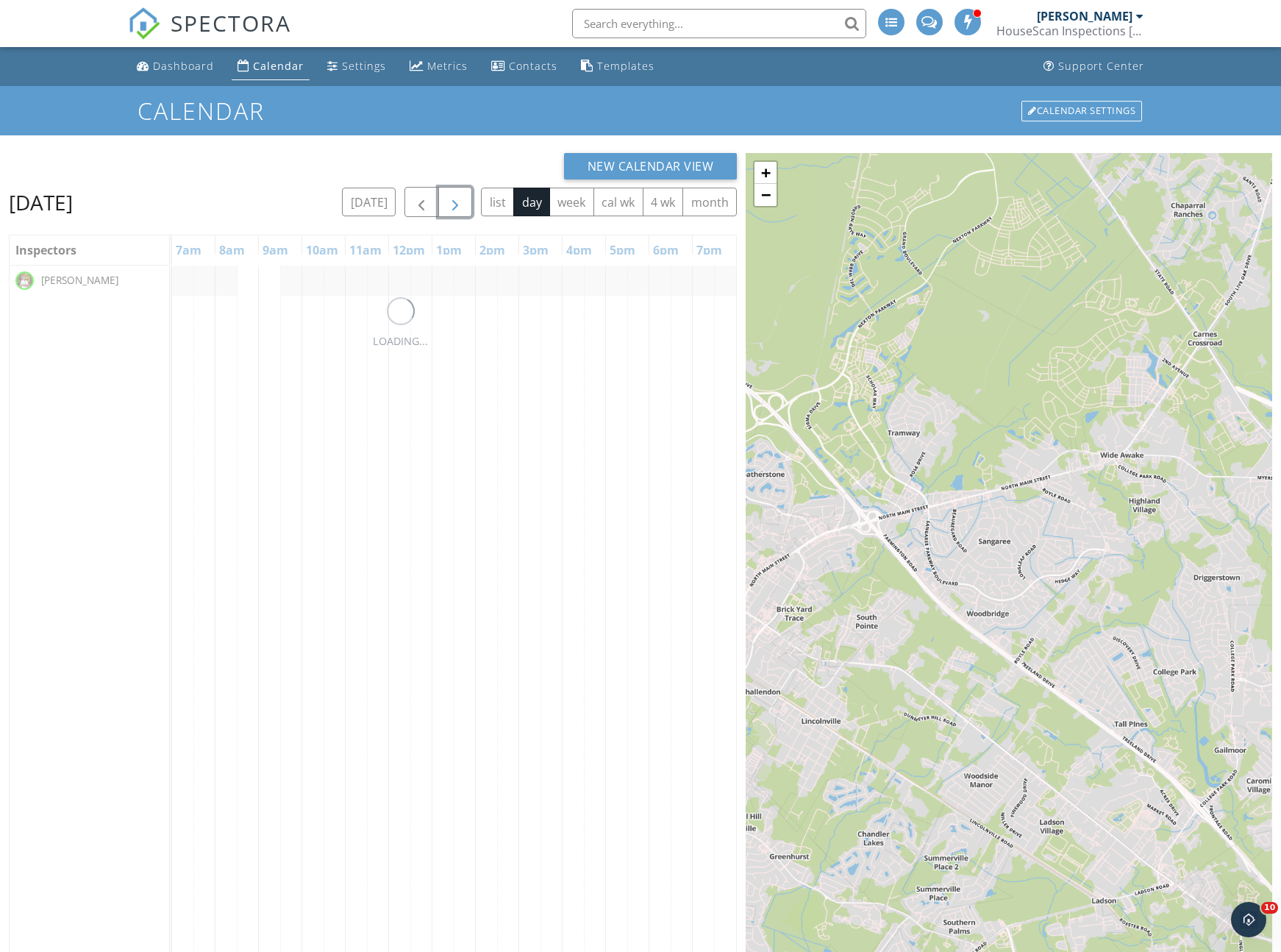
click at [447, 201] on span "button" at bounding box center [455, 202] width 17 height 17
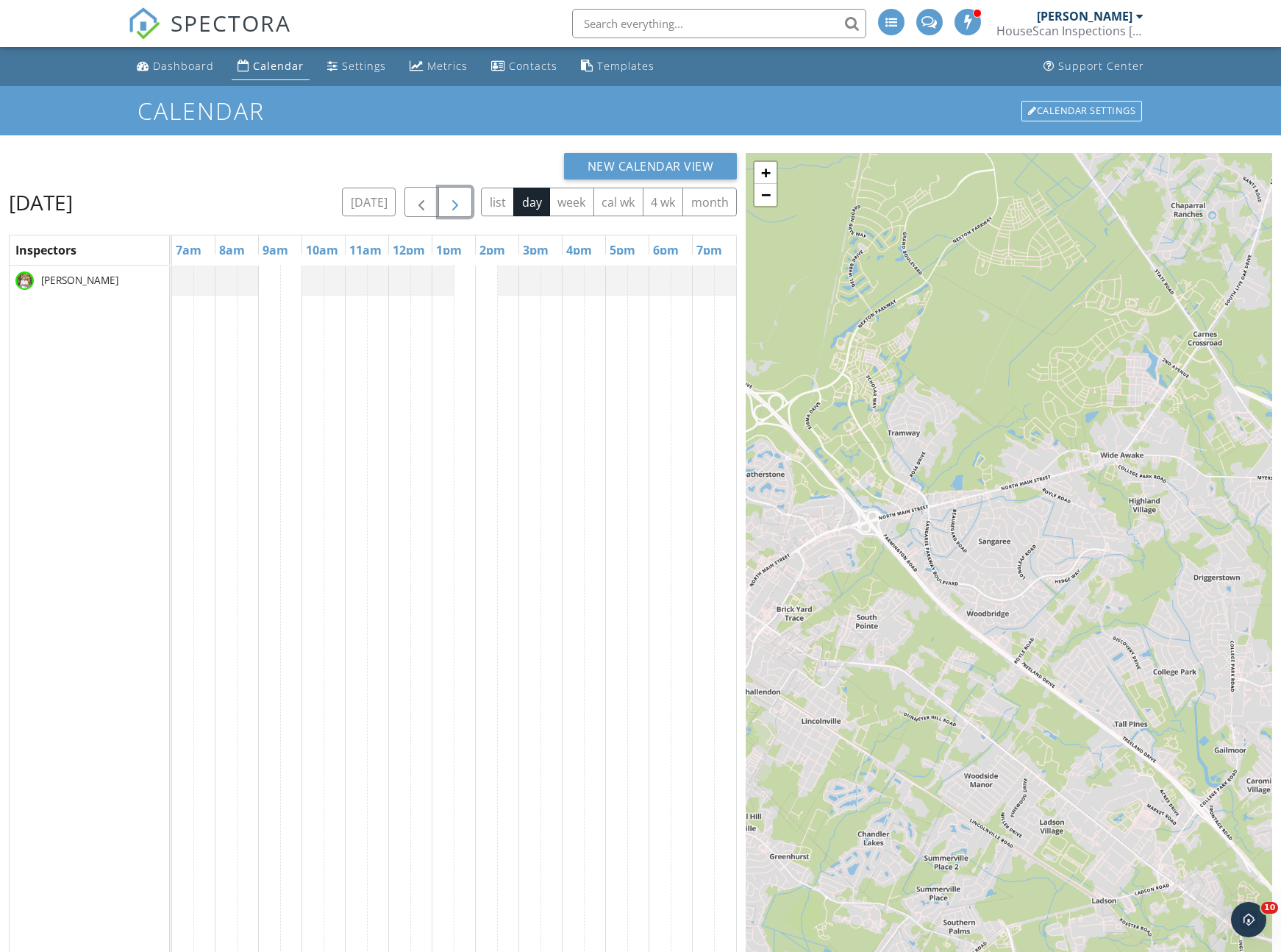
click at [447, 201] on span "button" at bounding box center [455, 202] width 17 height 17
click at [172, 279] on div at bounding box center [172, 281] width 0 height 30
click at [179, 236] on link "Event" at bounding box center [182, 242] width 76 height 24
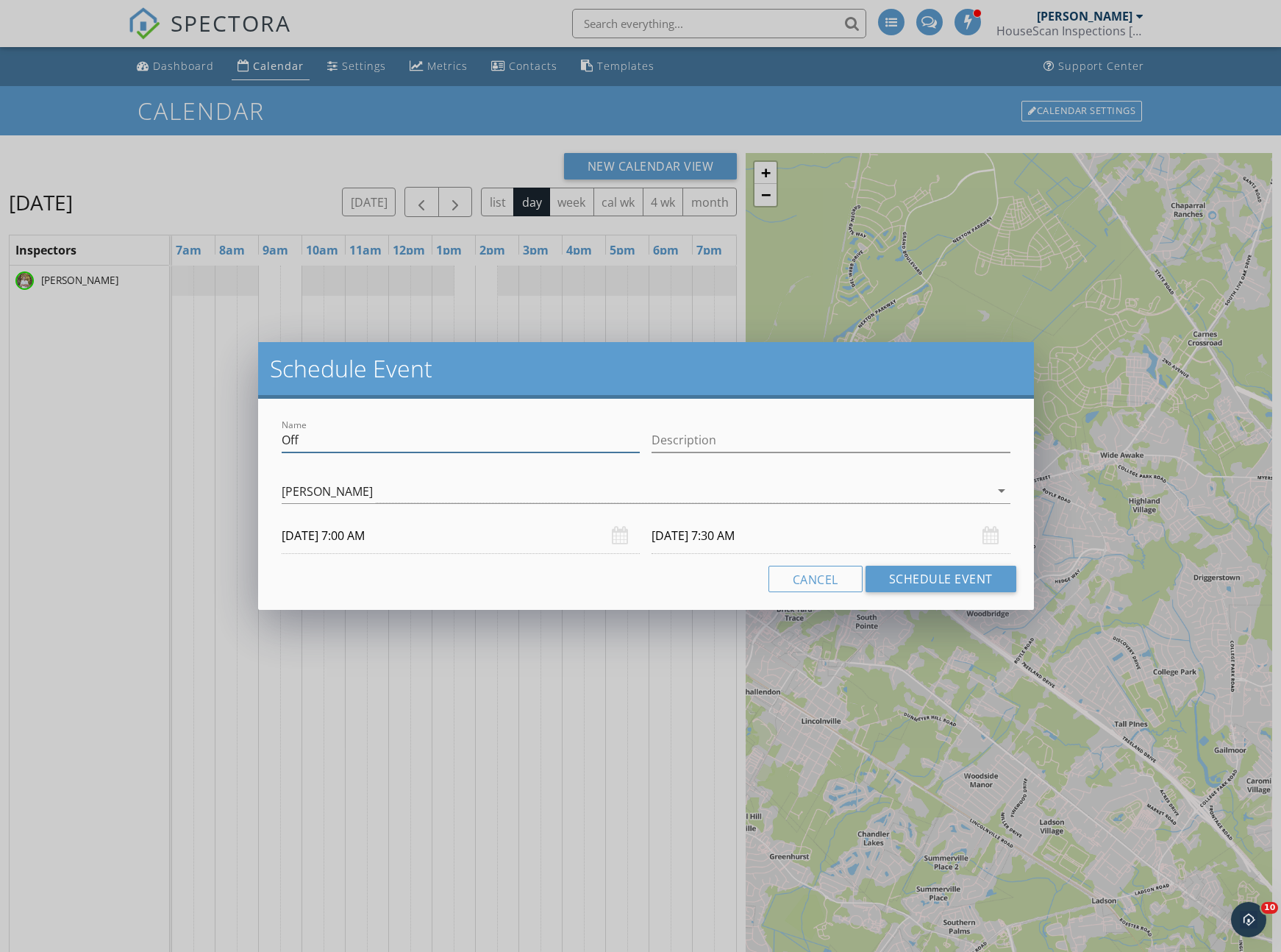
click at [313, 449] on input "Off" at bounding box center [461, 440] width 359 height 25
type input "Quickbooks"
click at [325, 585] on div "Cancel Schedule Event" at bounding box center [646, 578] width 740 height 26
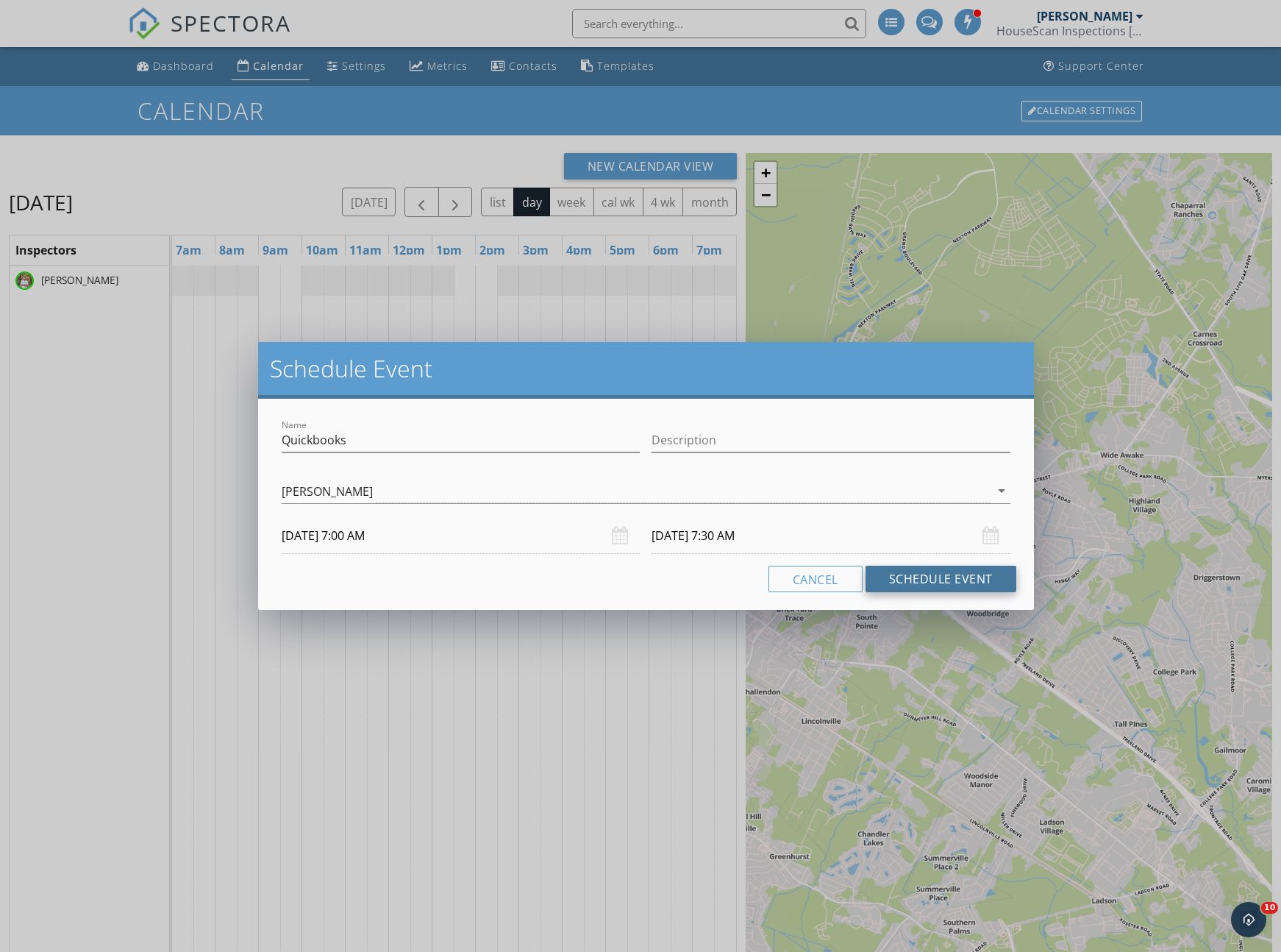
click at [930, 582] on button "Schedule Event" at bounding box center [941, 578] width 151 height 26
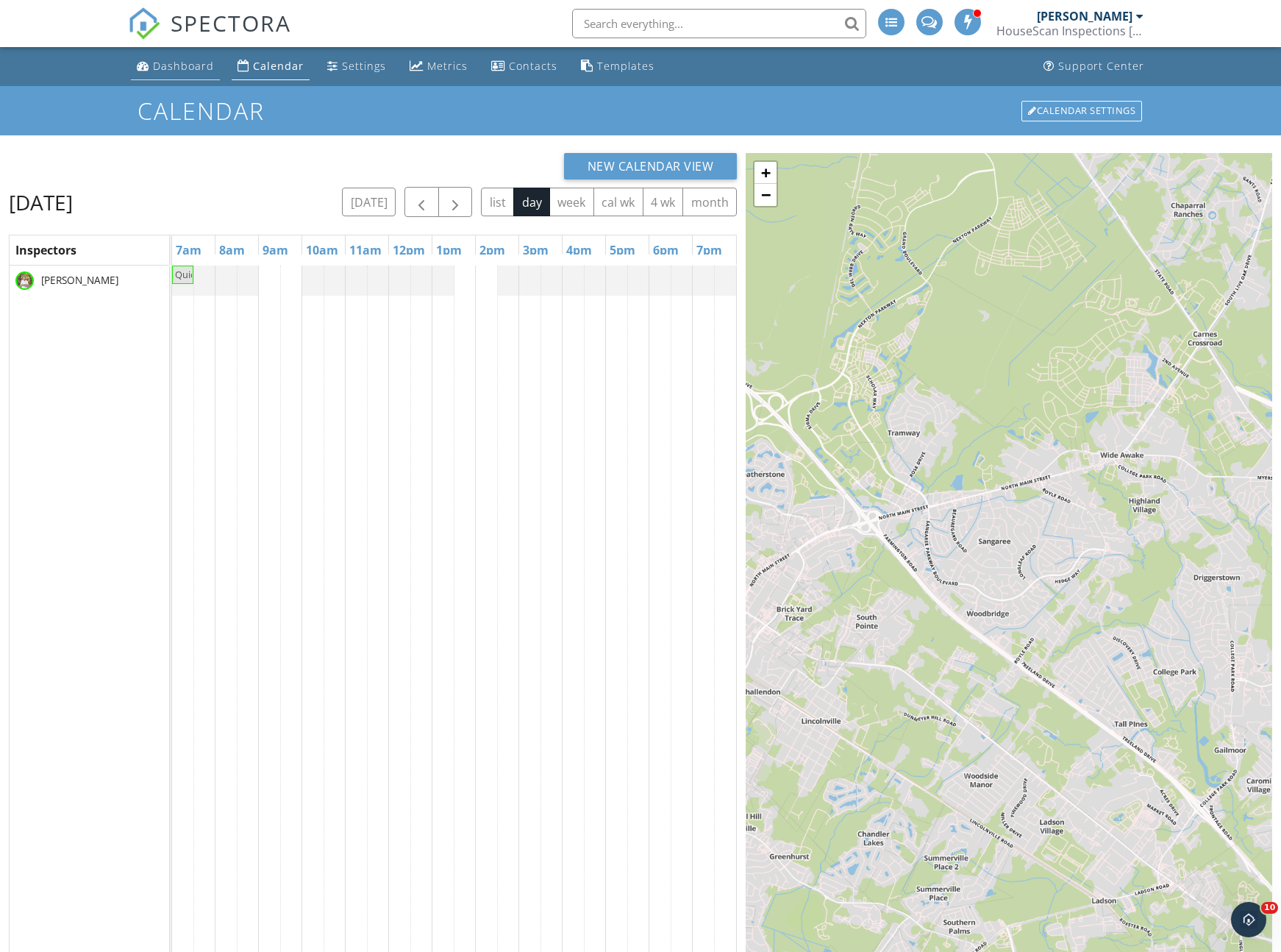
click at [177, 67] on div "Dashboard" at bounding box center [183, 66] width 61 height 14
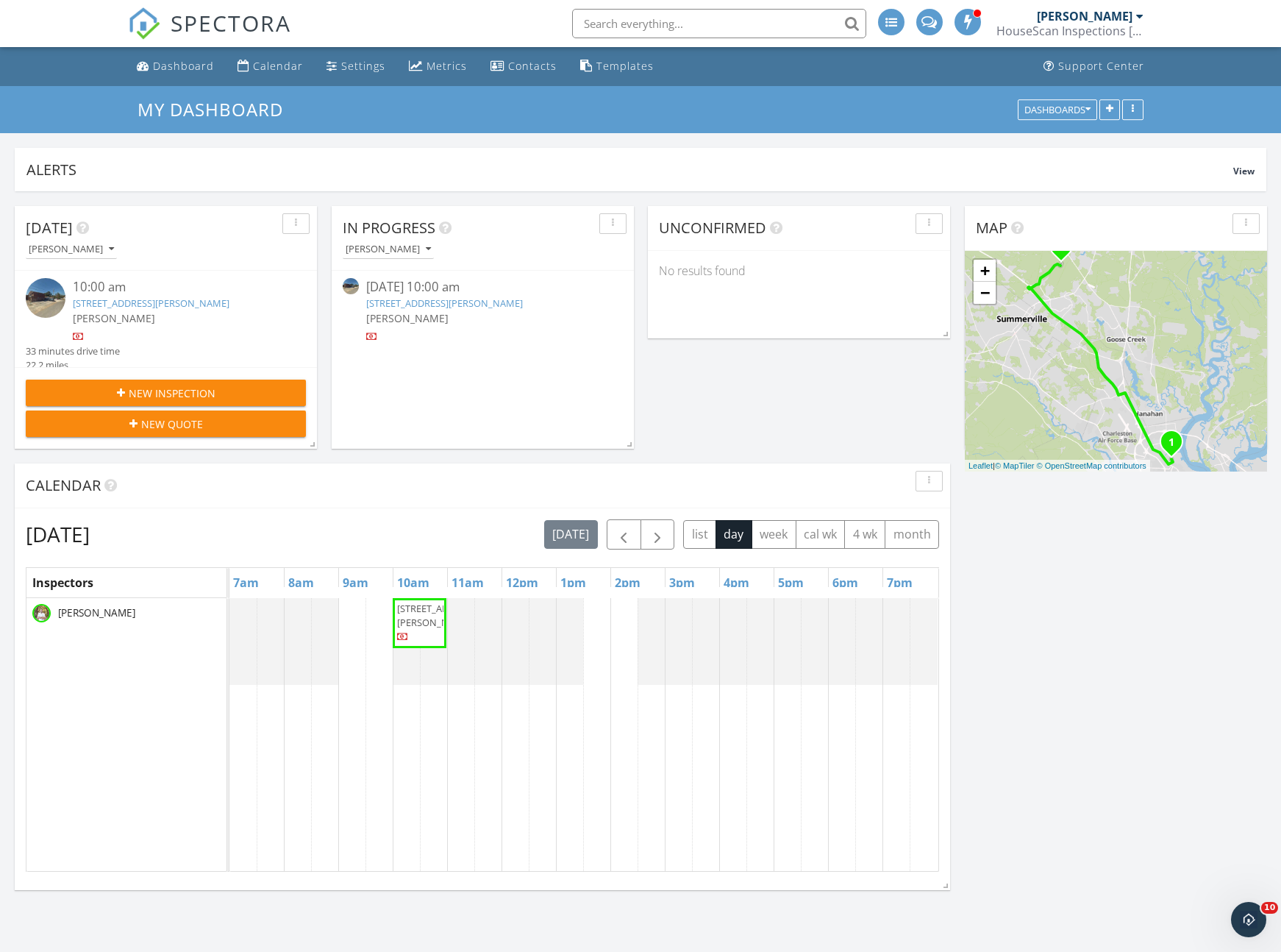
click at [429, 305] on link "[STREET_ADDRESS][PERSON_NAME]" at bounding box center [444, 303] width 156 height 13
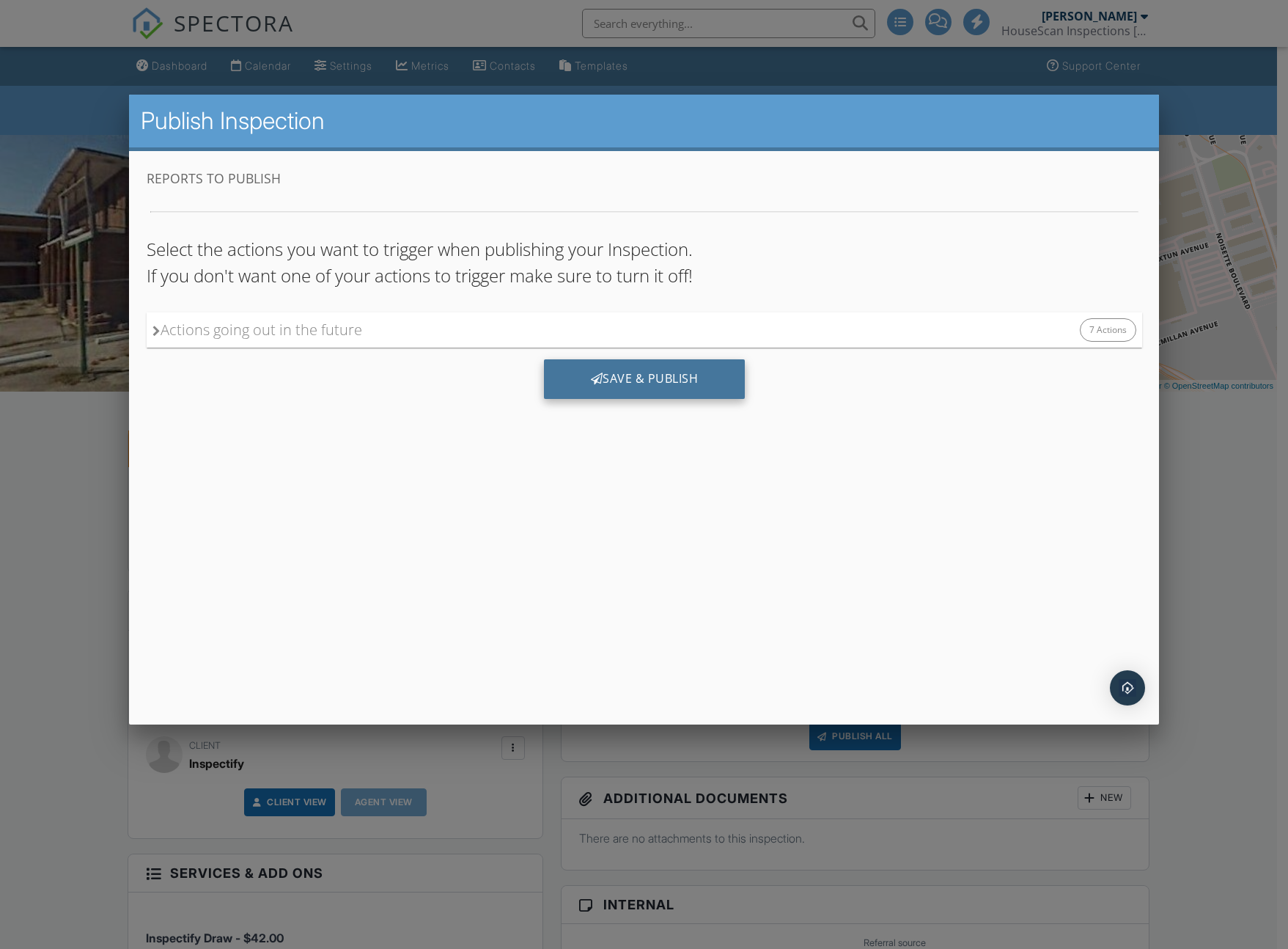
click at [648, 386] on div "Save & Publish" at bounding box center [644, 379] width 202 height 40
